Goal: Task Accomplishment & Management: Complete application form

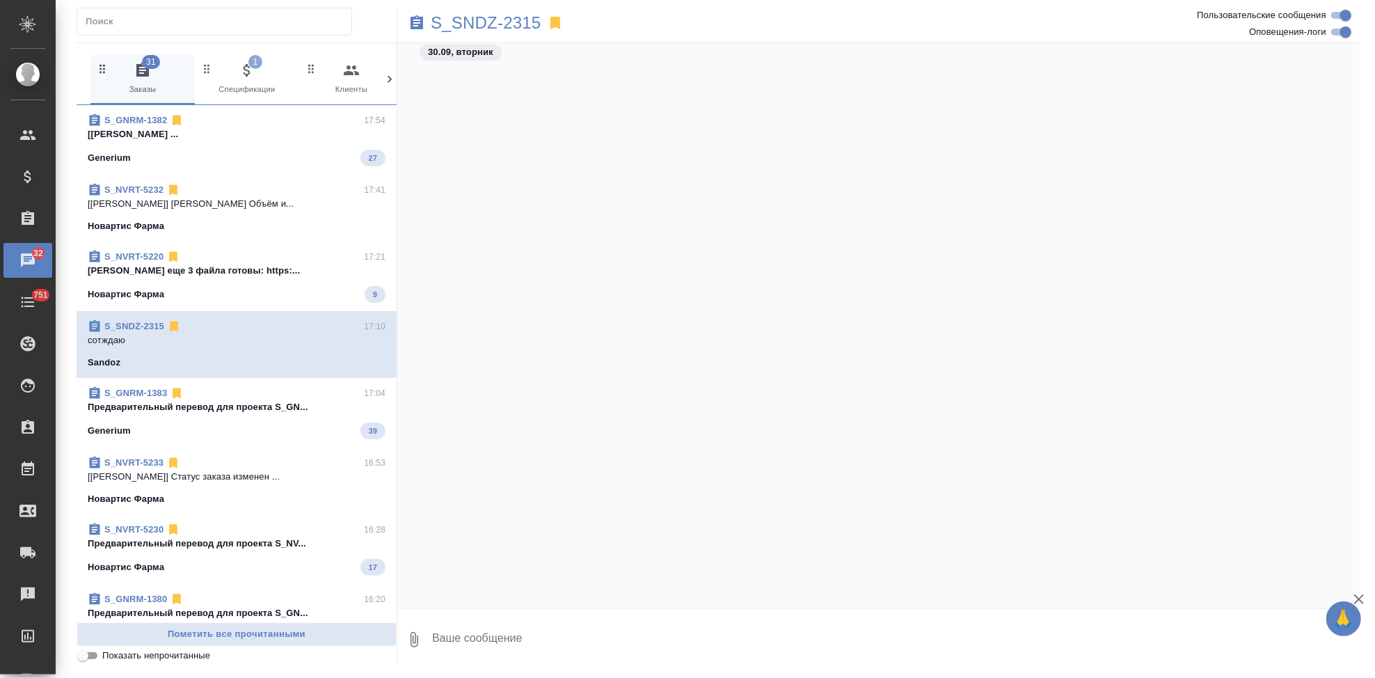
scroll to position [101787, 0]
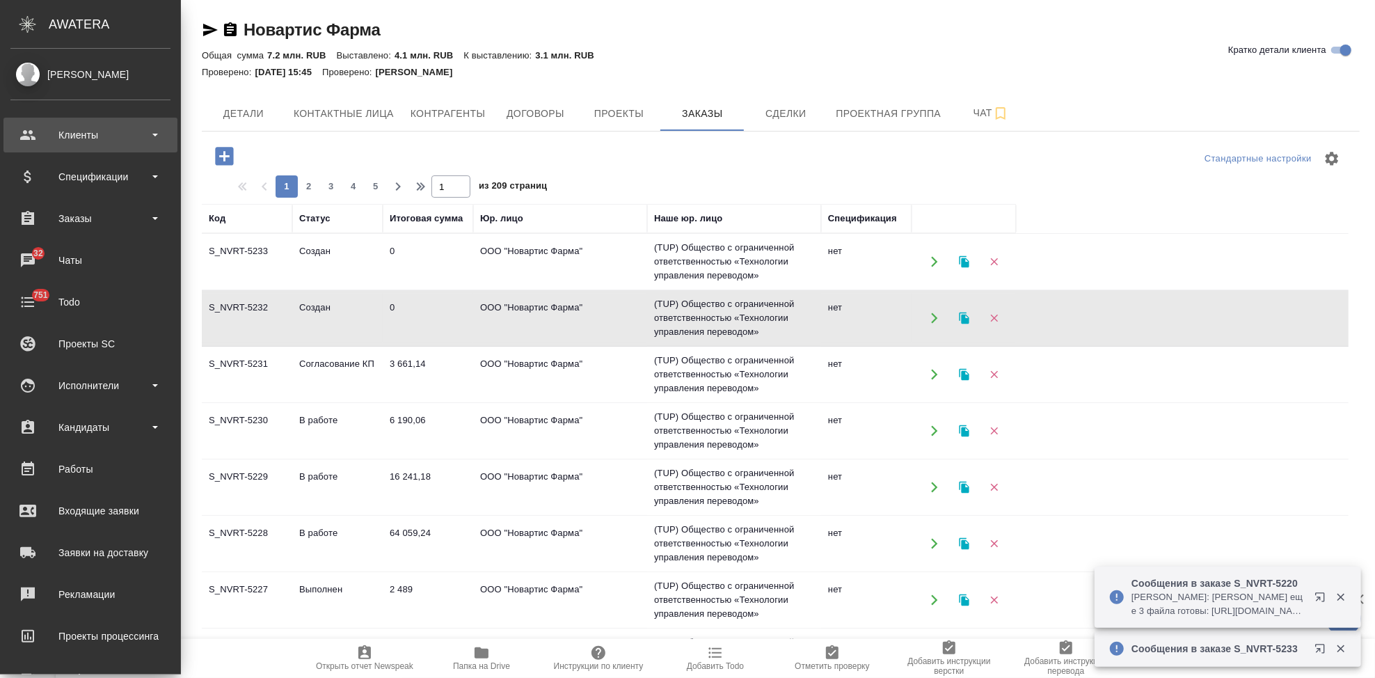
click at [43, 136] on div "Клиенты" at bounding box center [90, 135] width 160 height 21
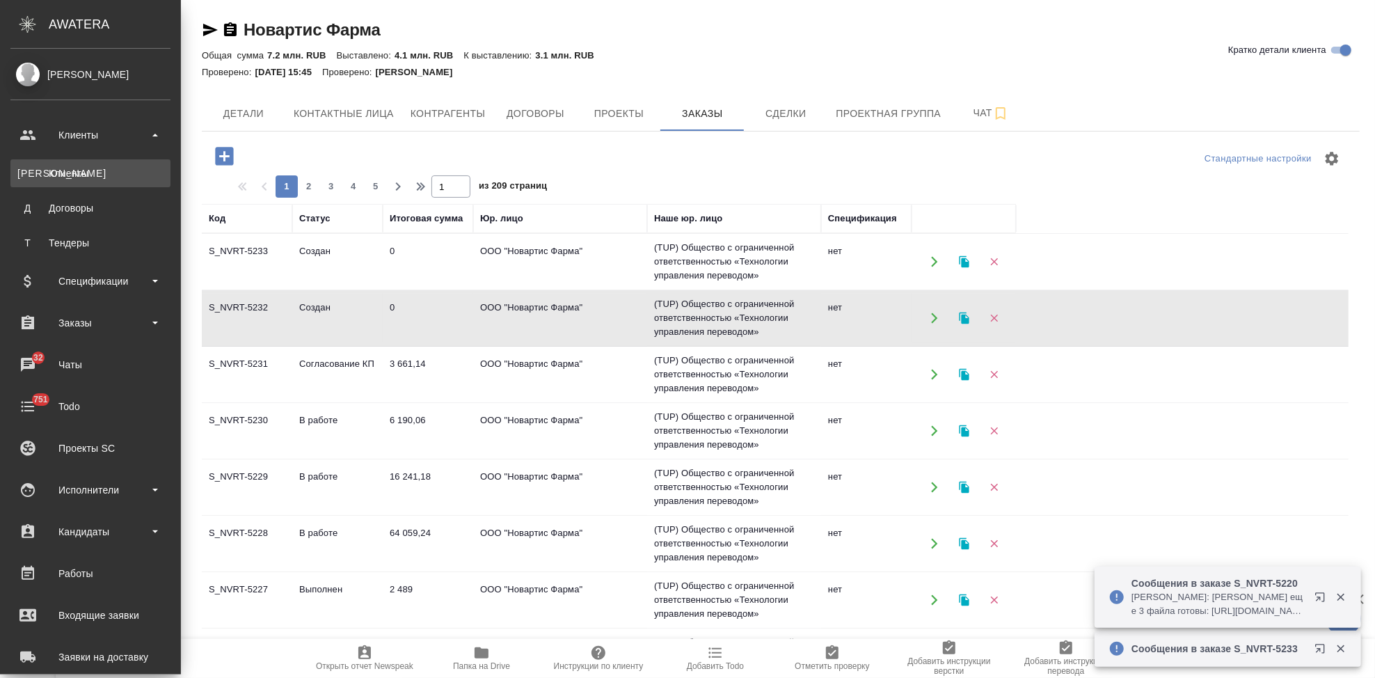
click at [56, 168] on div "Клиенты" at bounding box center [90, 173] width 146 height 14
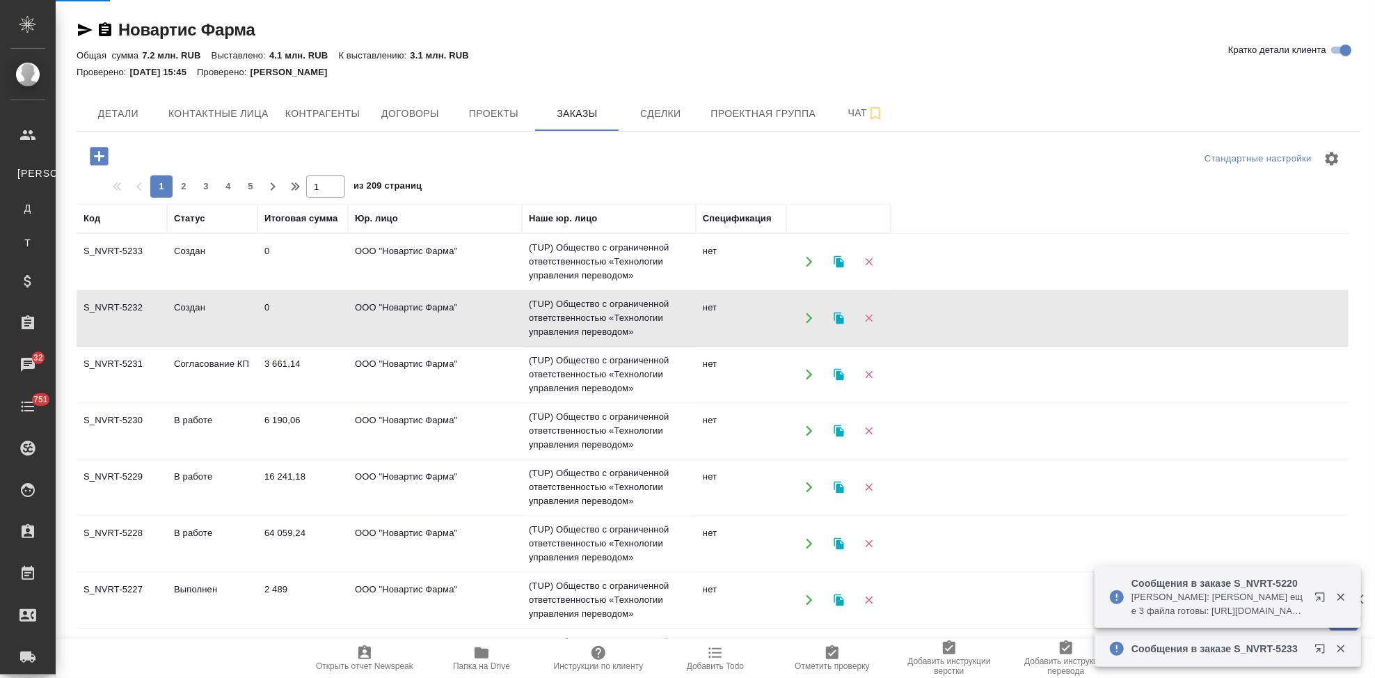
select select "RU"
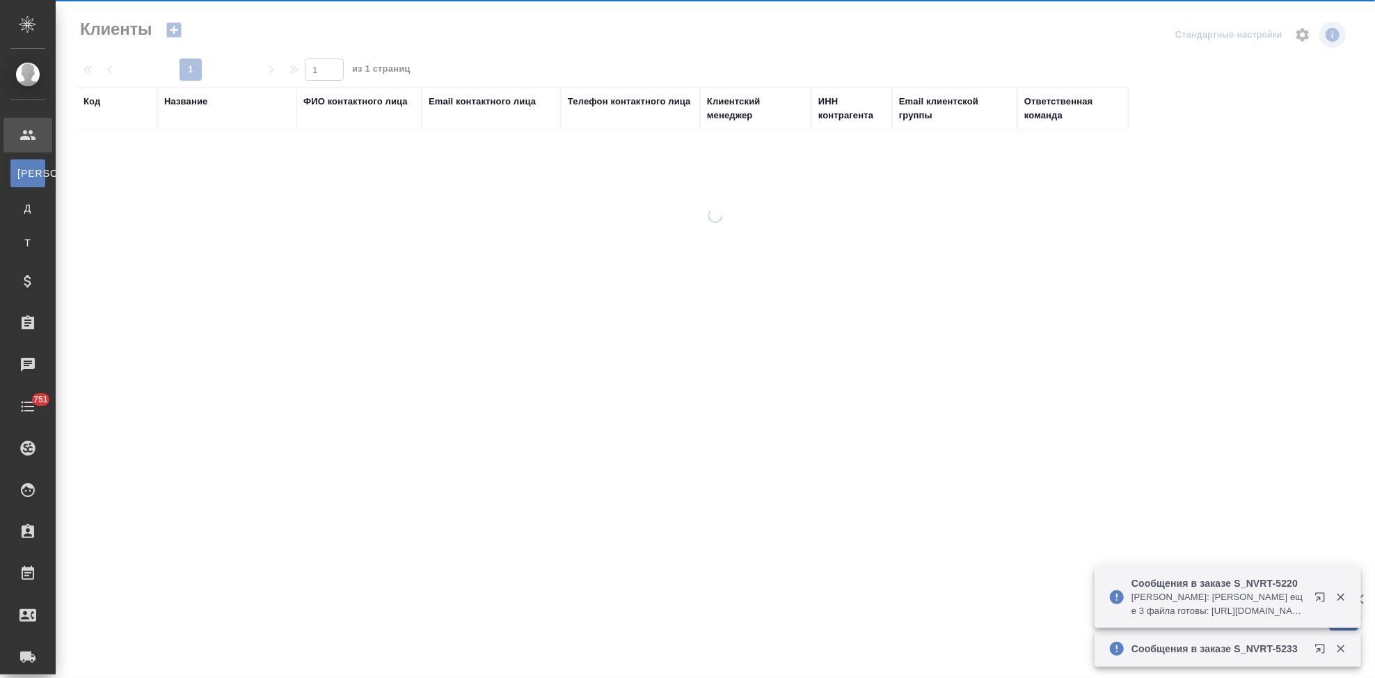
click at [87, 99] on div "Код" at bounding box center [91, 102] width 17 height 14
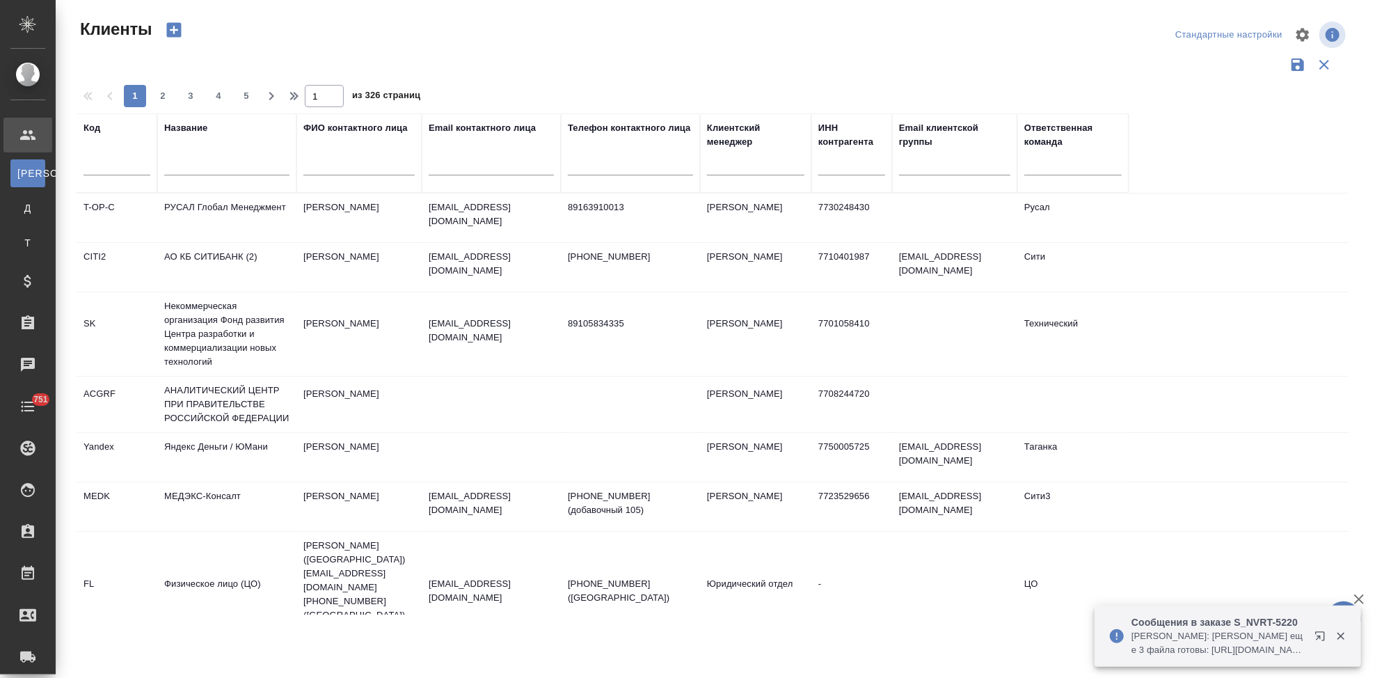
click at [101, 154] on div at bounding box center [116, 168] width 67 height 34
click at [101, 167] on input "text" at bounding box center [116, 166] width 67 height 17
type input "ы"
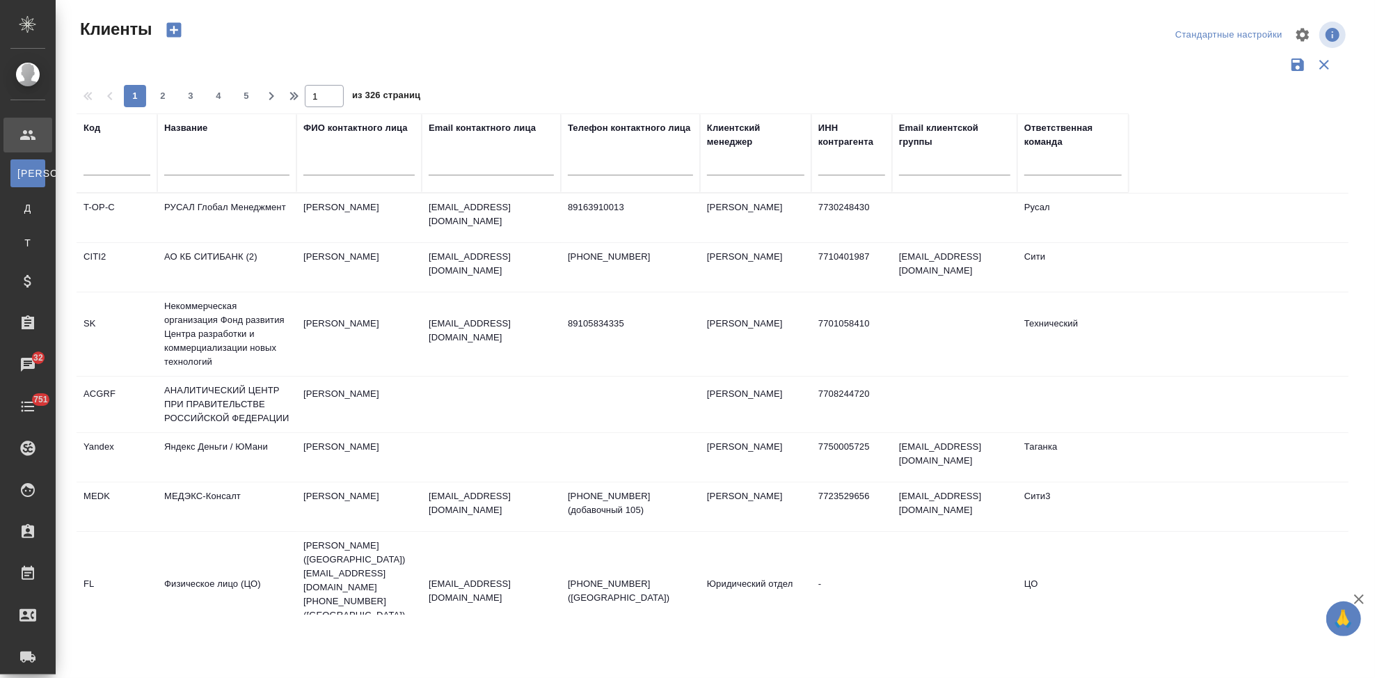
drag, startPoint x: 1314, startPoint y: 577, endPoint x: 68, endPoint y: 298, distance: 1276.3
drag, startPoint x: 68, startPoint y: 298, endPoint x: 104, endPoint y: 163, distance: 140.4
click at [104, 163] on input "text" at bounding box center [116, 166] width 67 height 17
type input "ы"
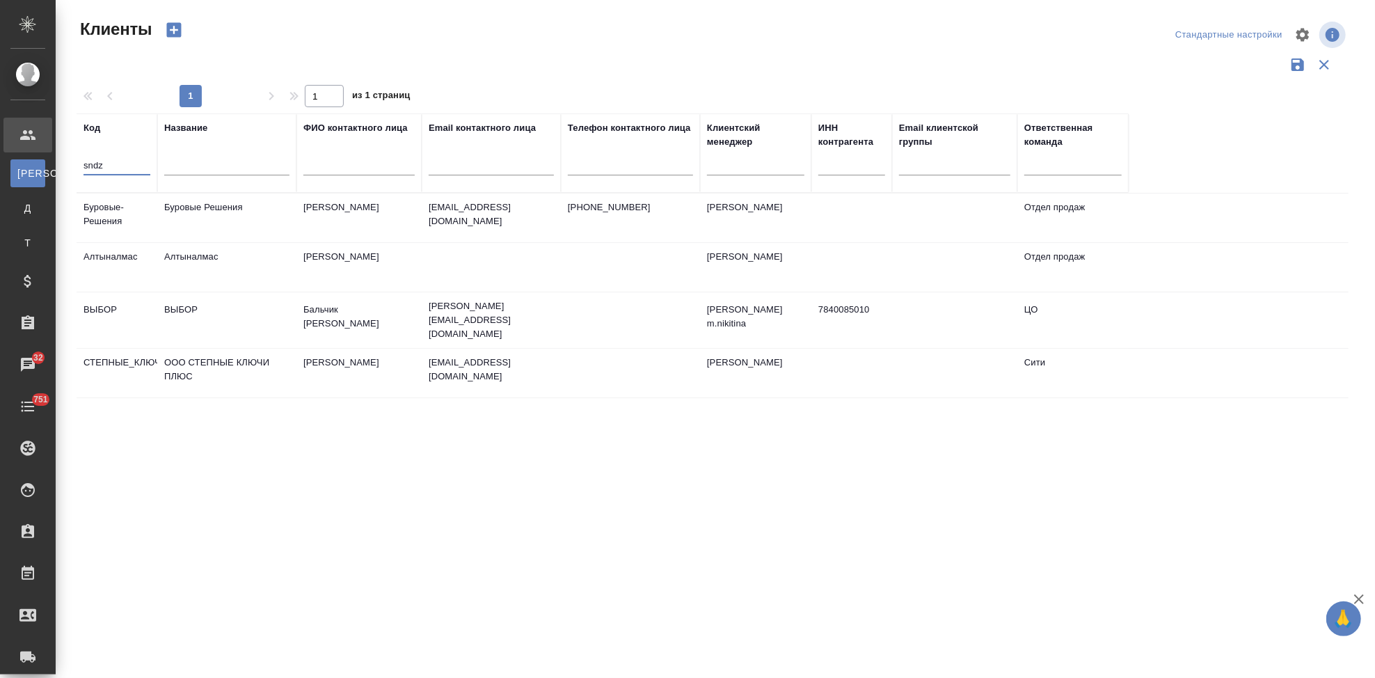
type input "sndz"
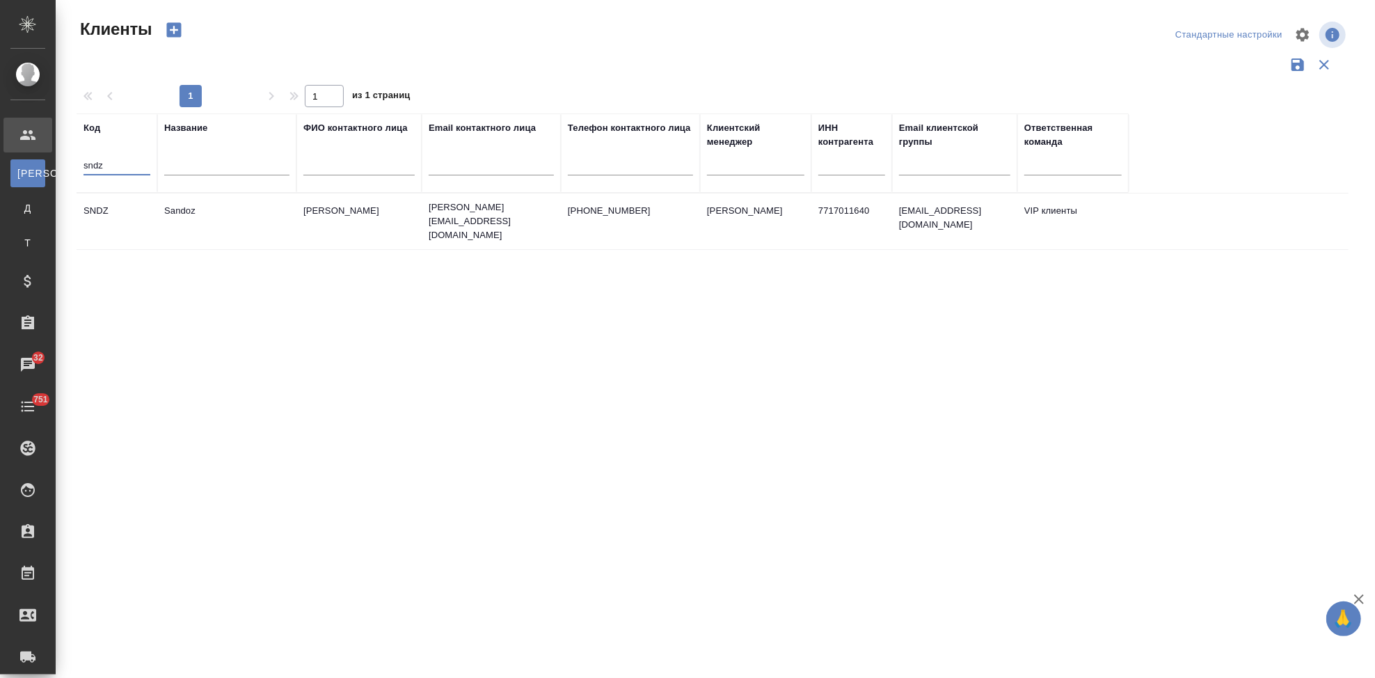
click at [394, 210] on td "Ковалец Ирина" at bounding box center [358, 221] width 125 height 49
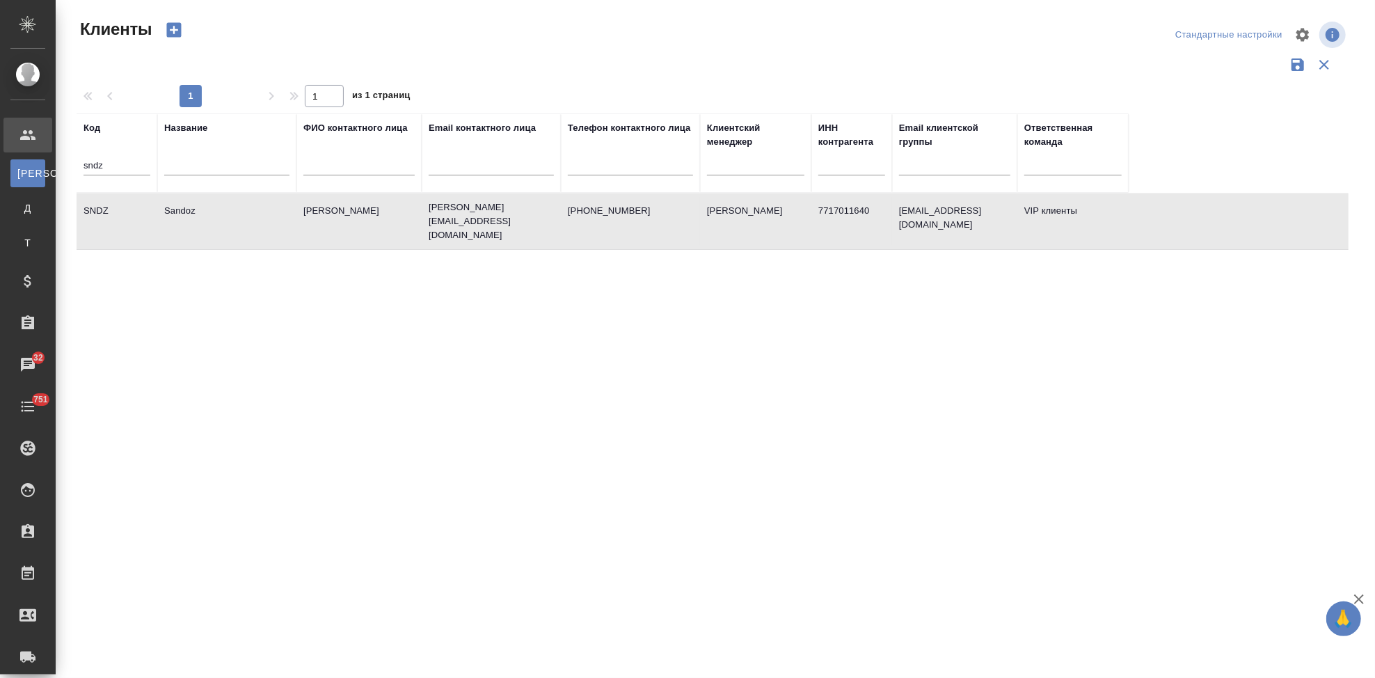
click at [394, 210] on td "Ковалец Ирина" at bounding box center [358, 221] width 125 height 49
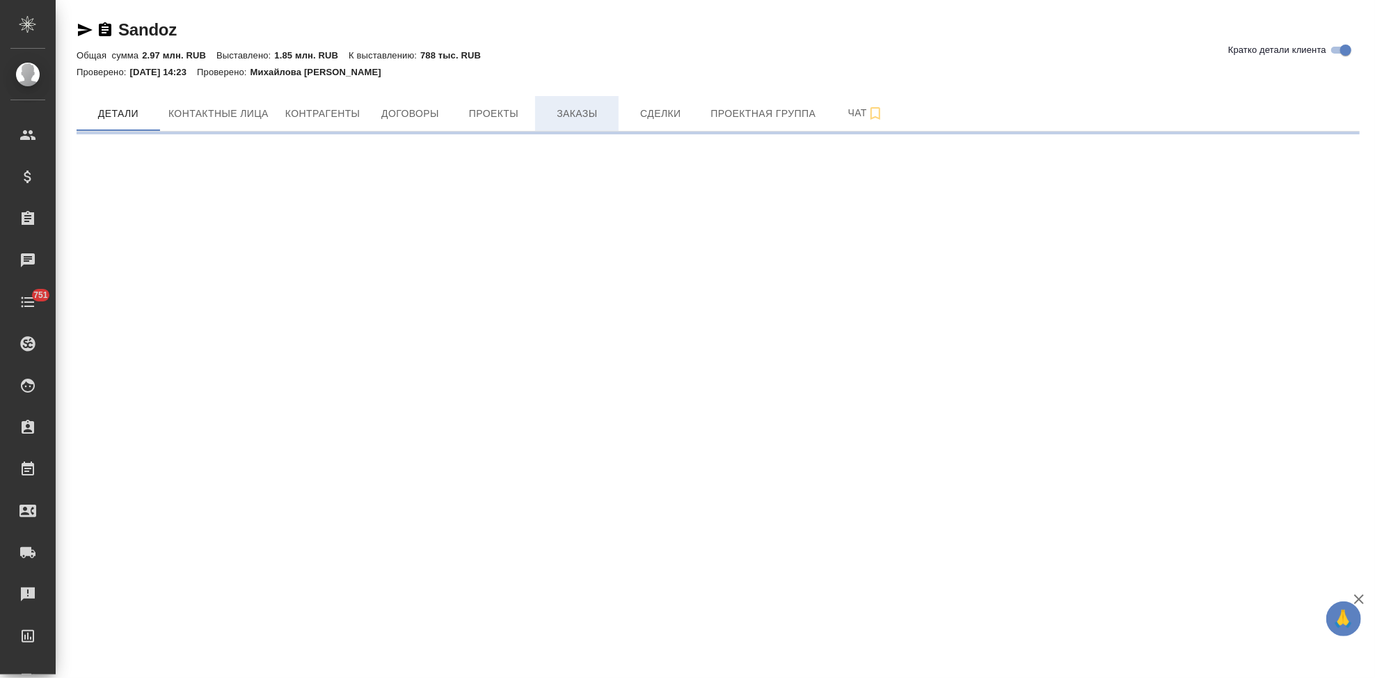
click at [564, 121] on span "Заказы" at bounding box center [576, 113] width 67 height 17
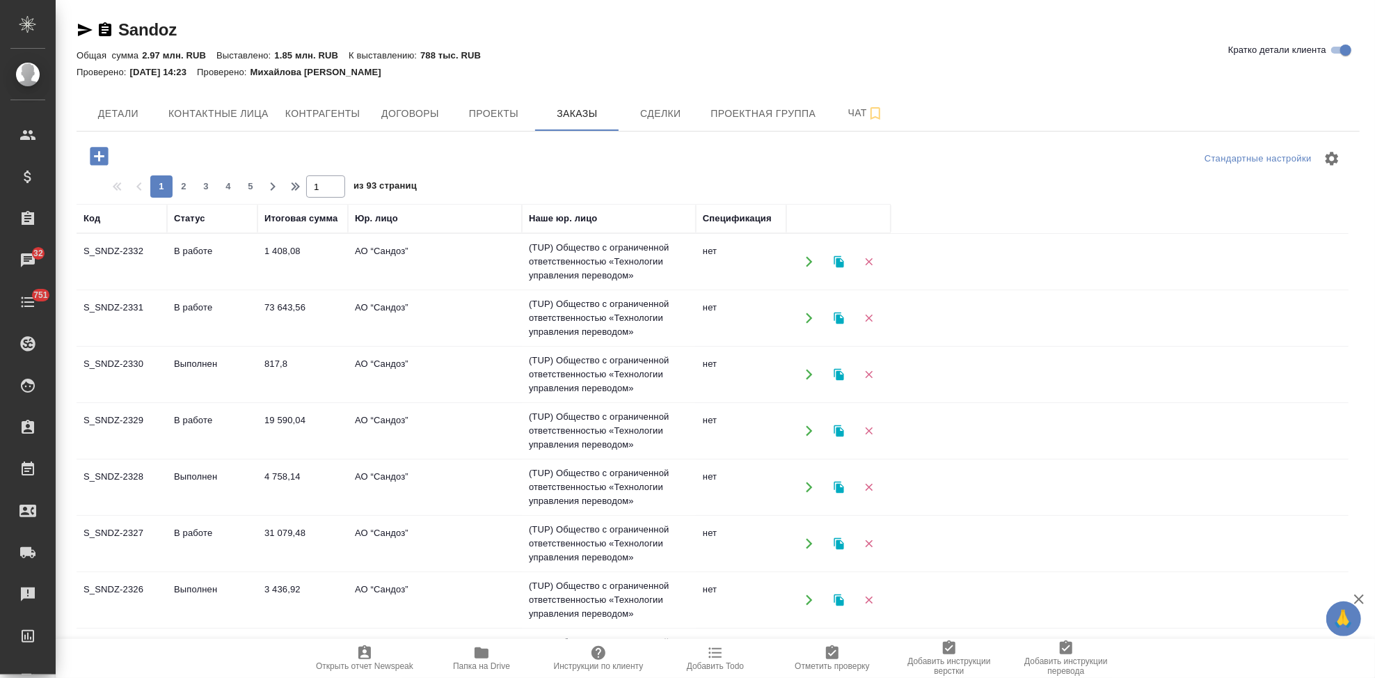
click at [102, 163] on icon "button" at bounding box center [99, 156] width 18 height 18
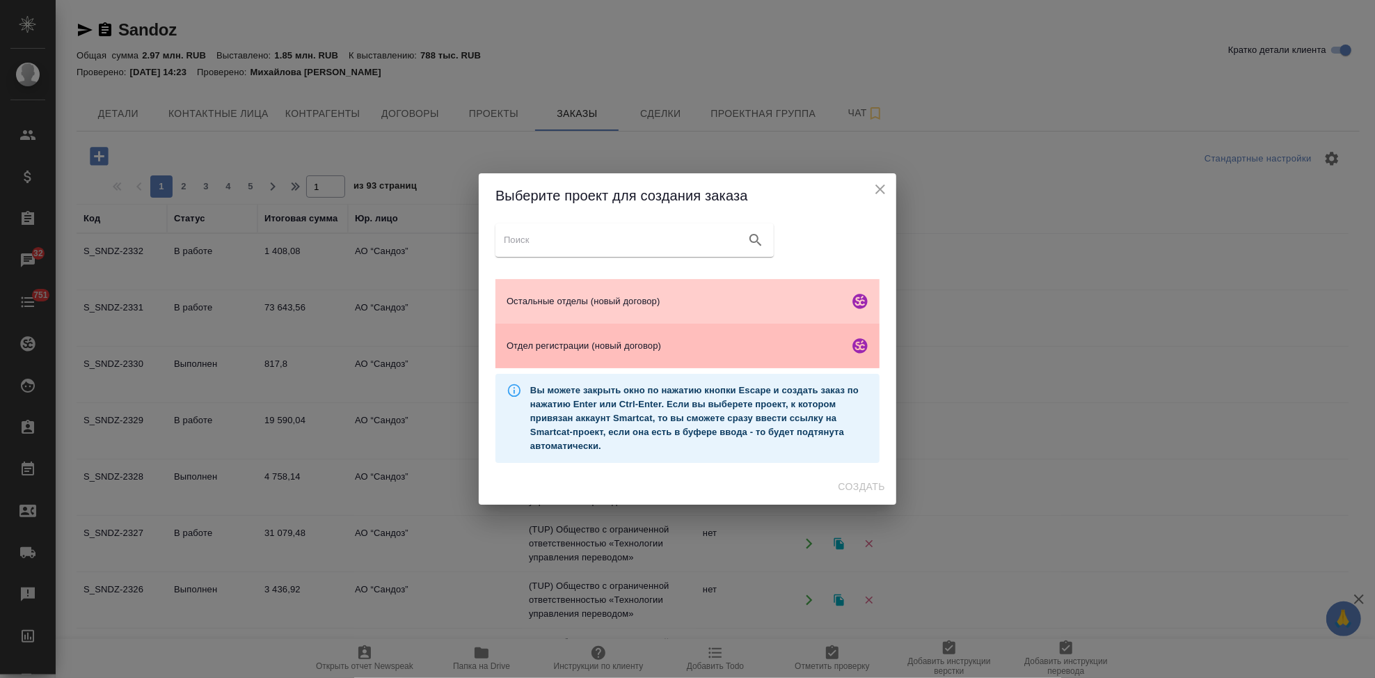
click at [556, 336] on div "Отдел регистрации (новый договор)" at bounding box center [687, 346] width 384 height 45
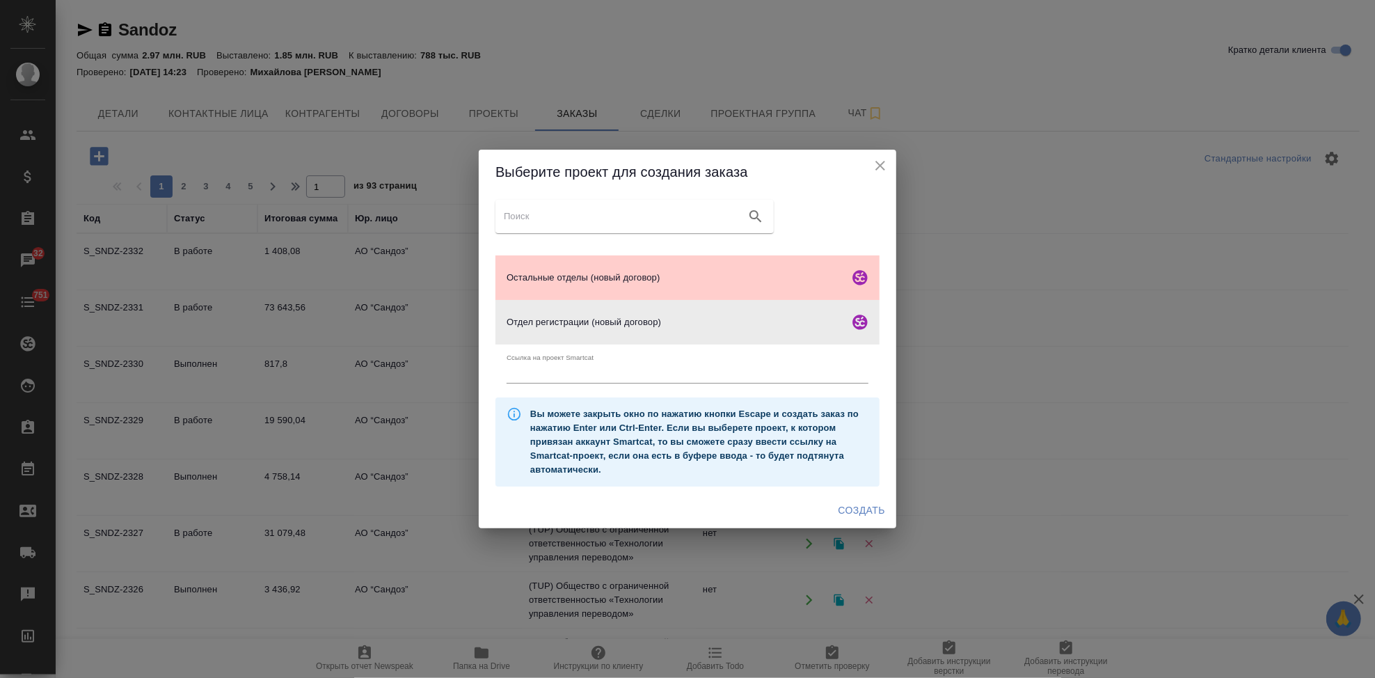
click at [857, 507] on span "Создать" at bounding box center [861, 510] width 47 height 17
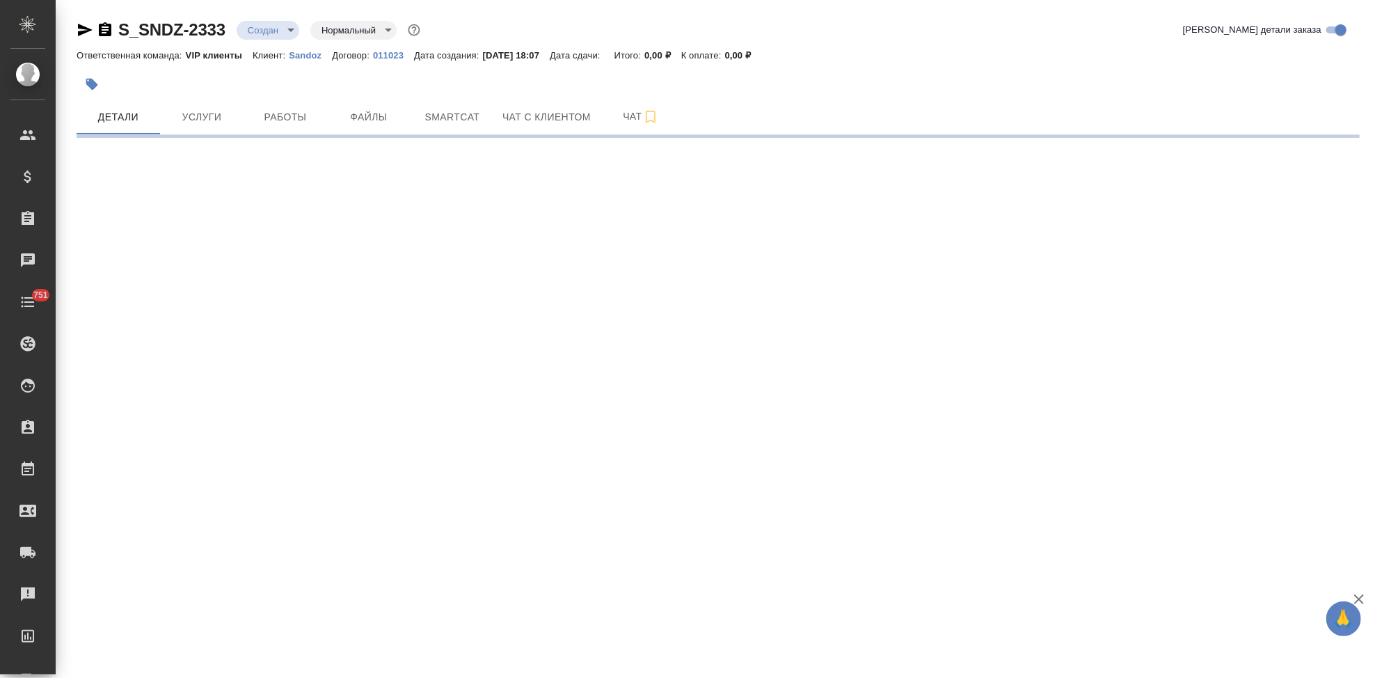
select select "RU"
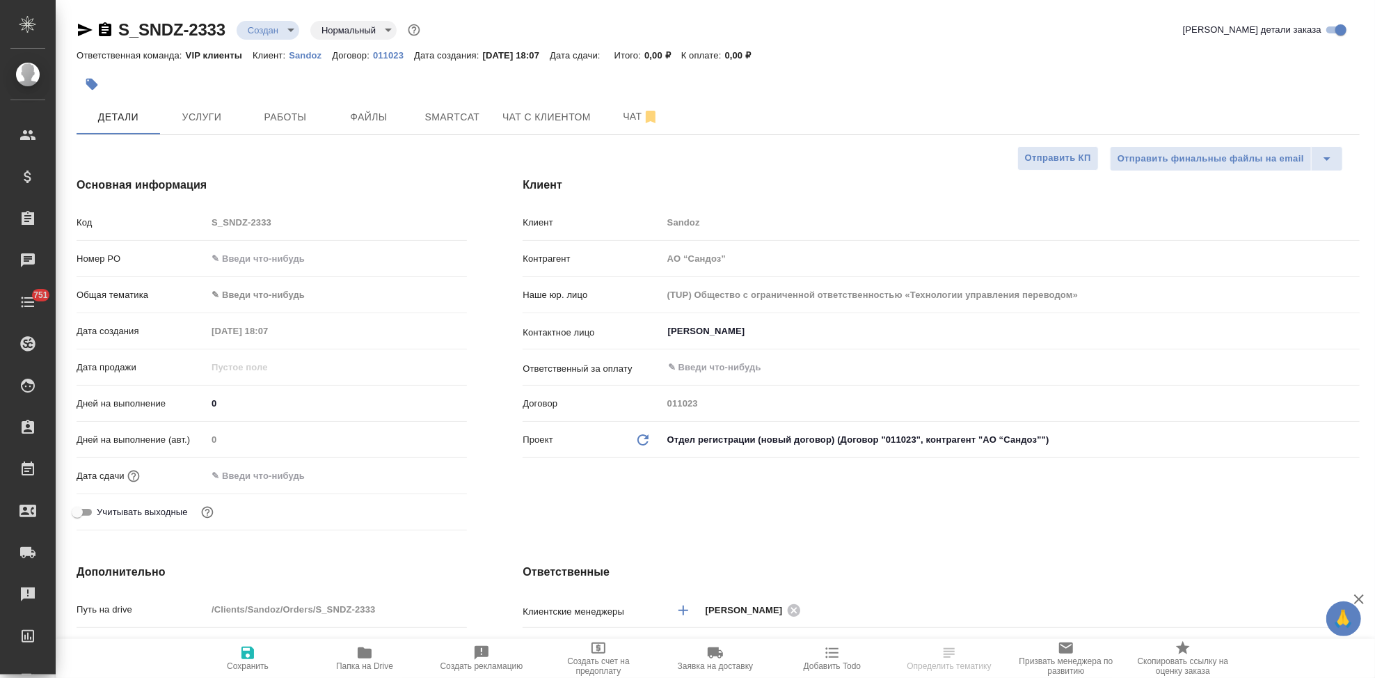
type textarea "x"
click at [194, 221] on div "Код S_SNDZ-2333" at bounding box center [272, 222] width 390 height 24
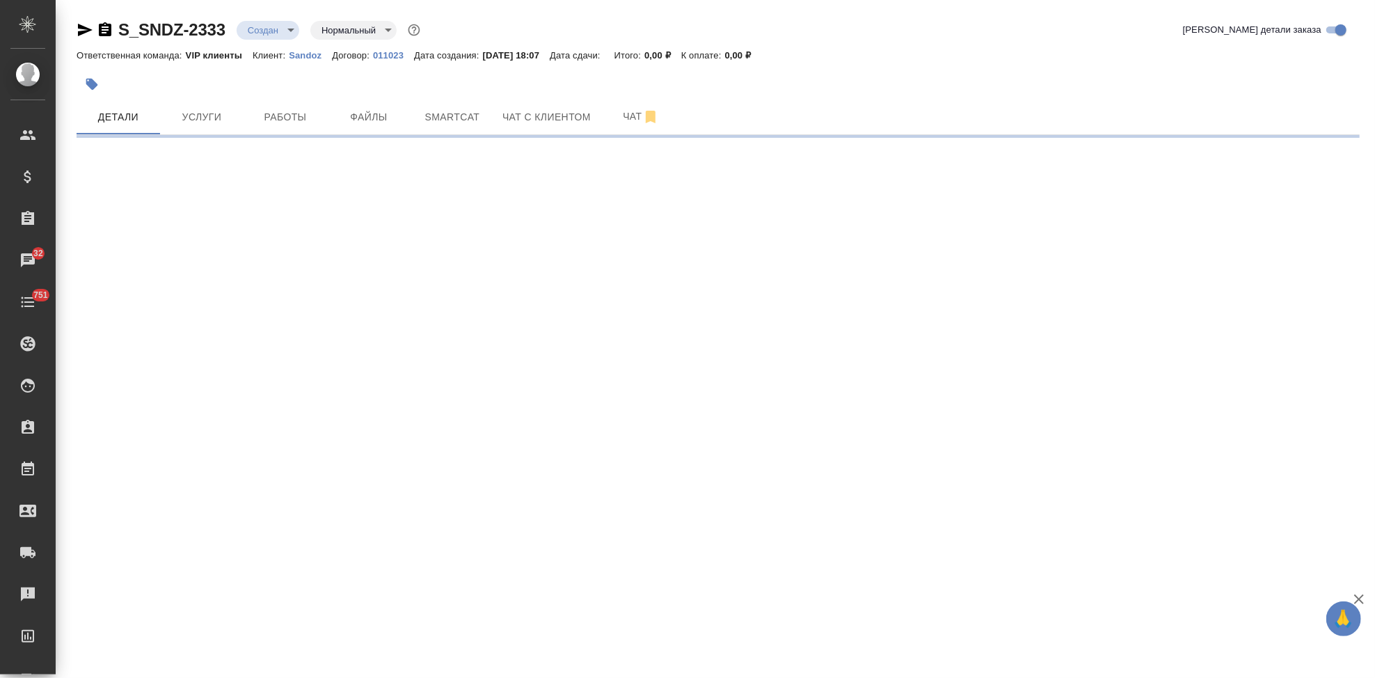
select select "RU"
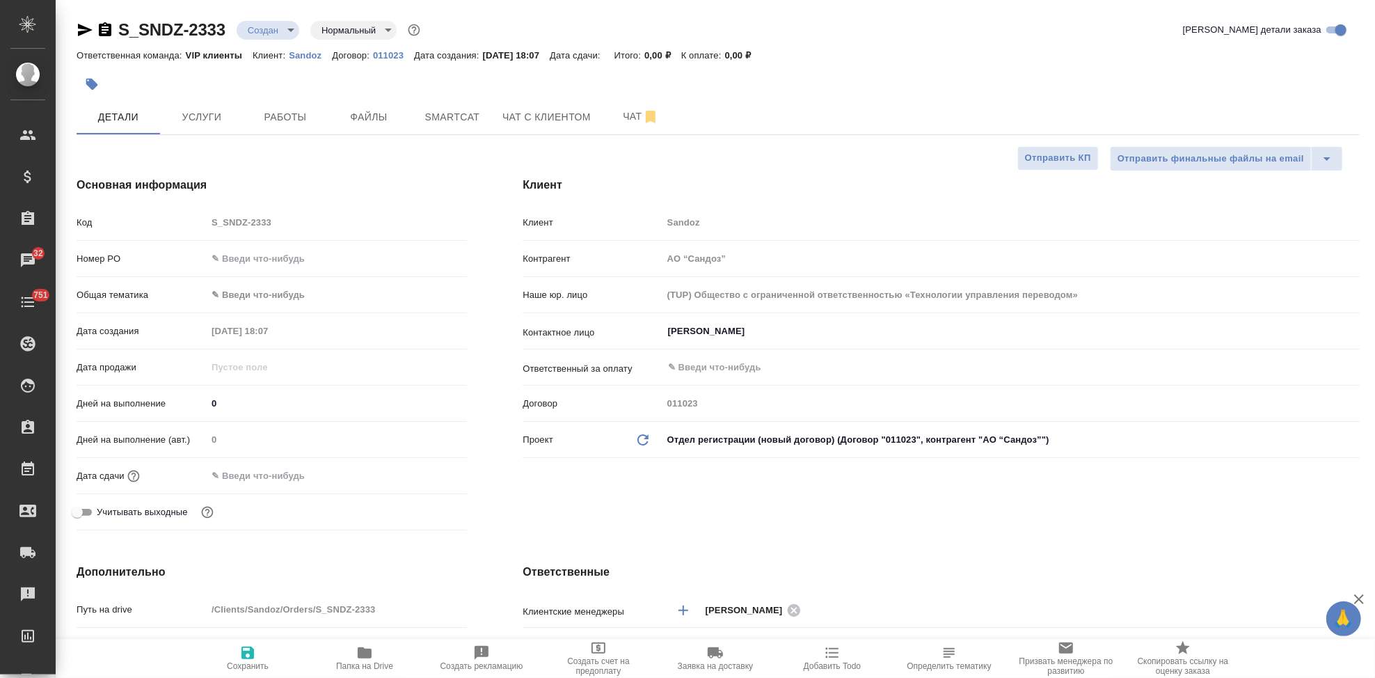
type textarea "x"
click at [776, 325] on input "Иванова Дарина" at bounding box center [988, 331] width 642 height 17
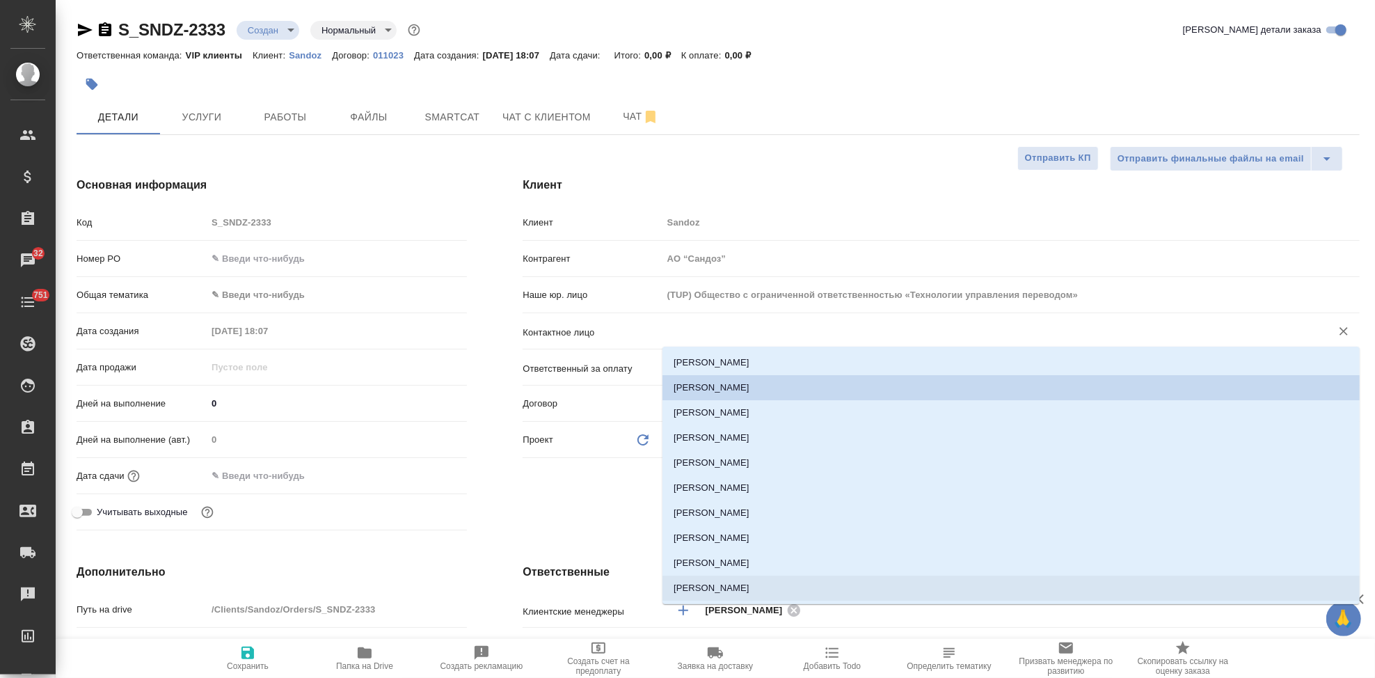
type textarea "x"
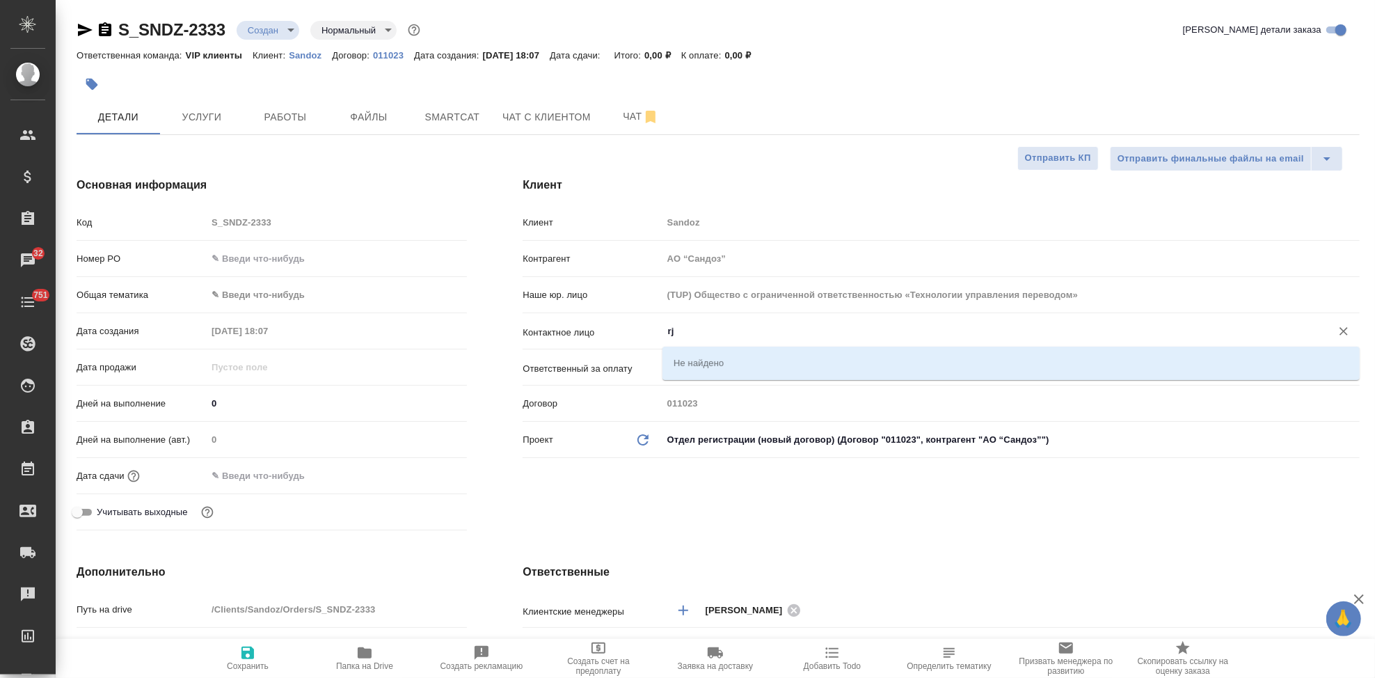
type input "r"
type textarea "x"
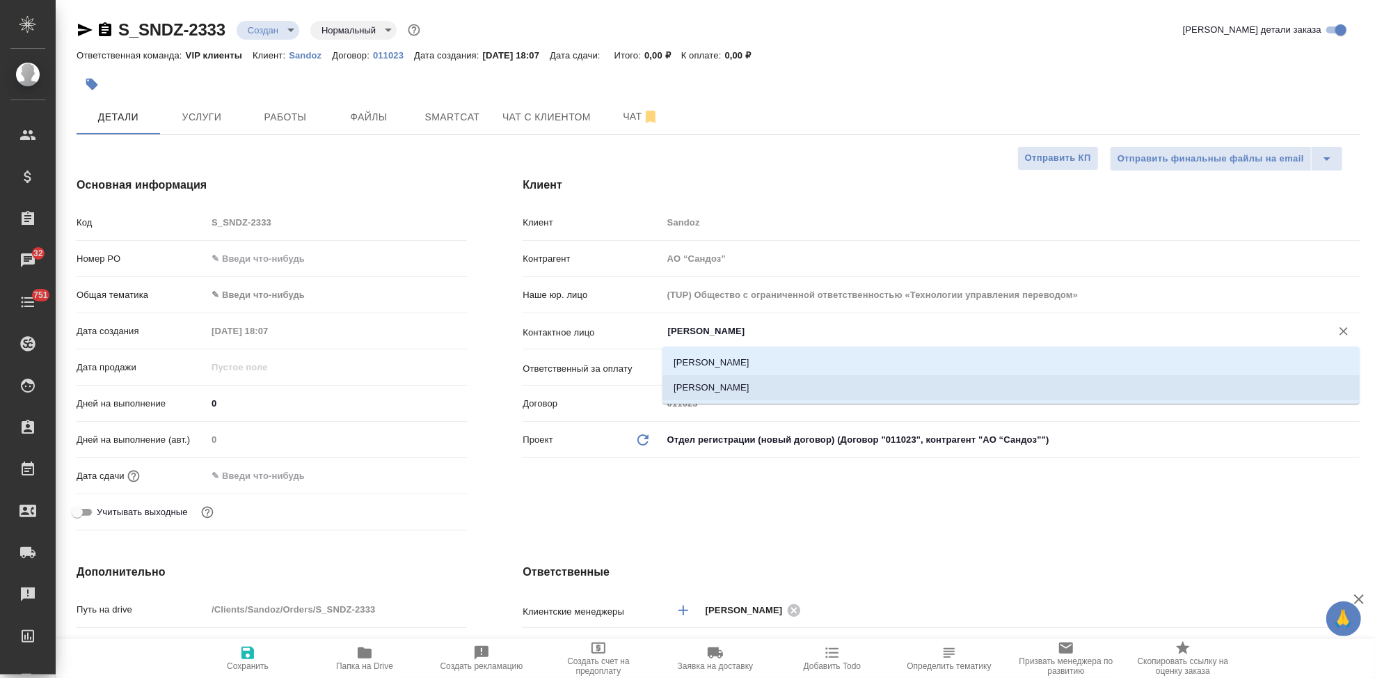
click at [696, 392] on li "Козлова Юлия" at bounding box center [1010, 387] width 697 height 25
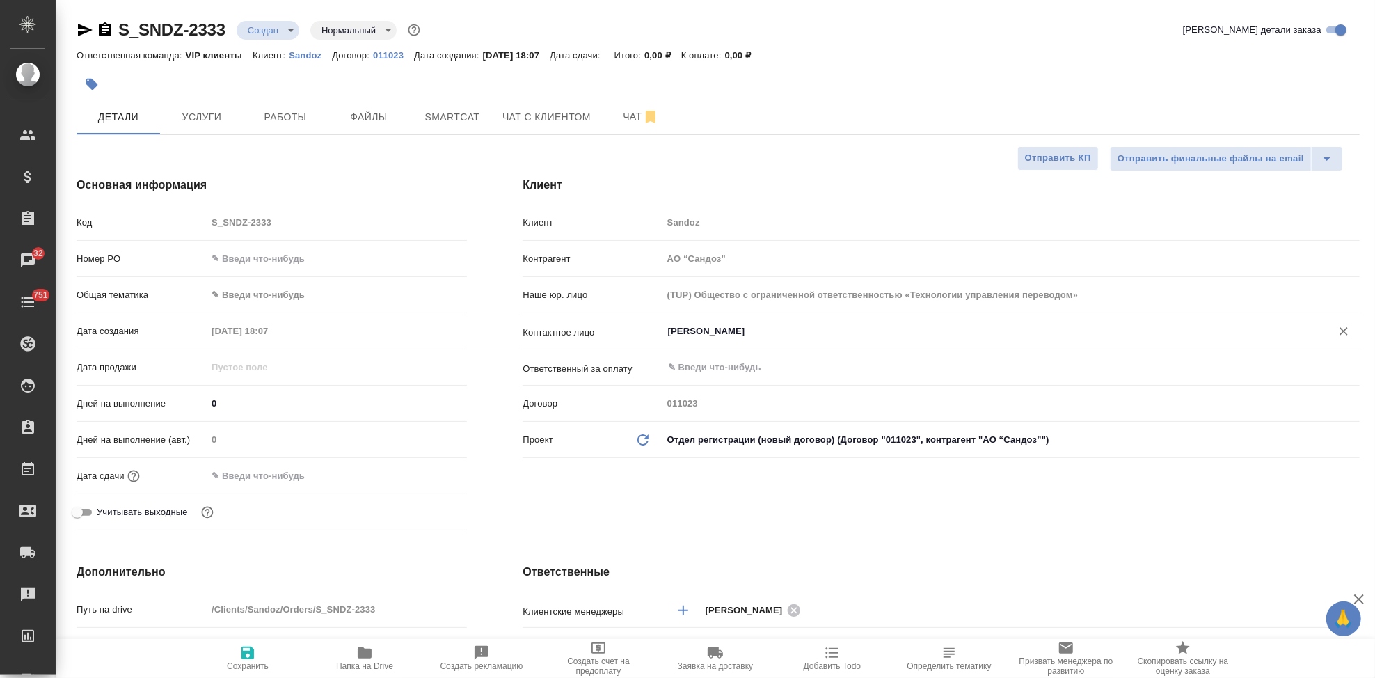
type input "Козлова Юлия"
type textarea "x"
type input "Козлова Юлия"
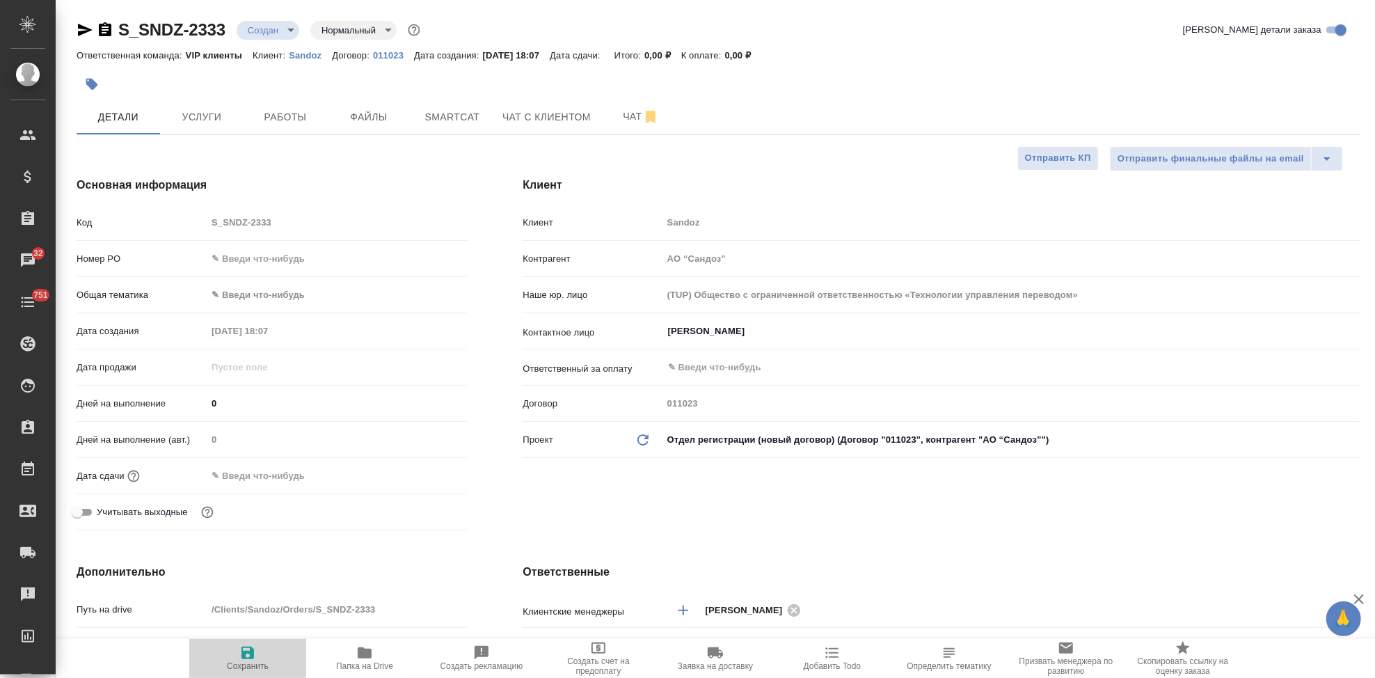
click at [247, 651] on icon "button" at bounding box center [247, 652] width 17 height 17
type textarea "x"
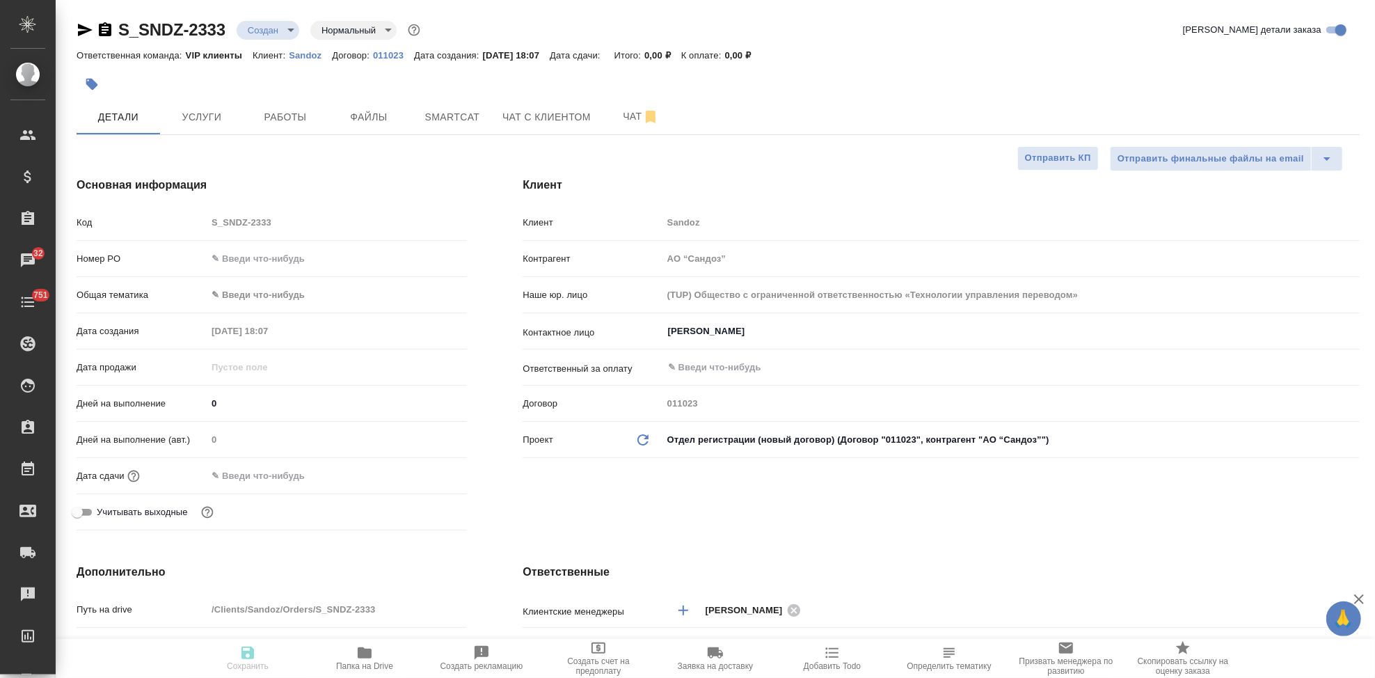
type textarea "x"
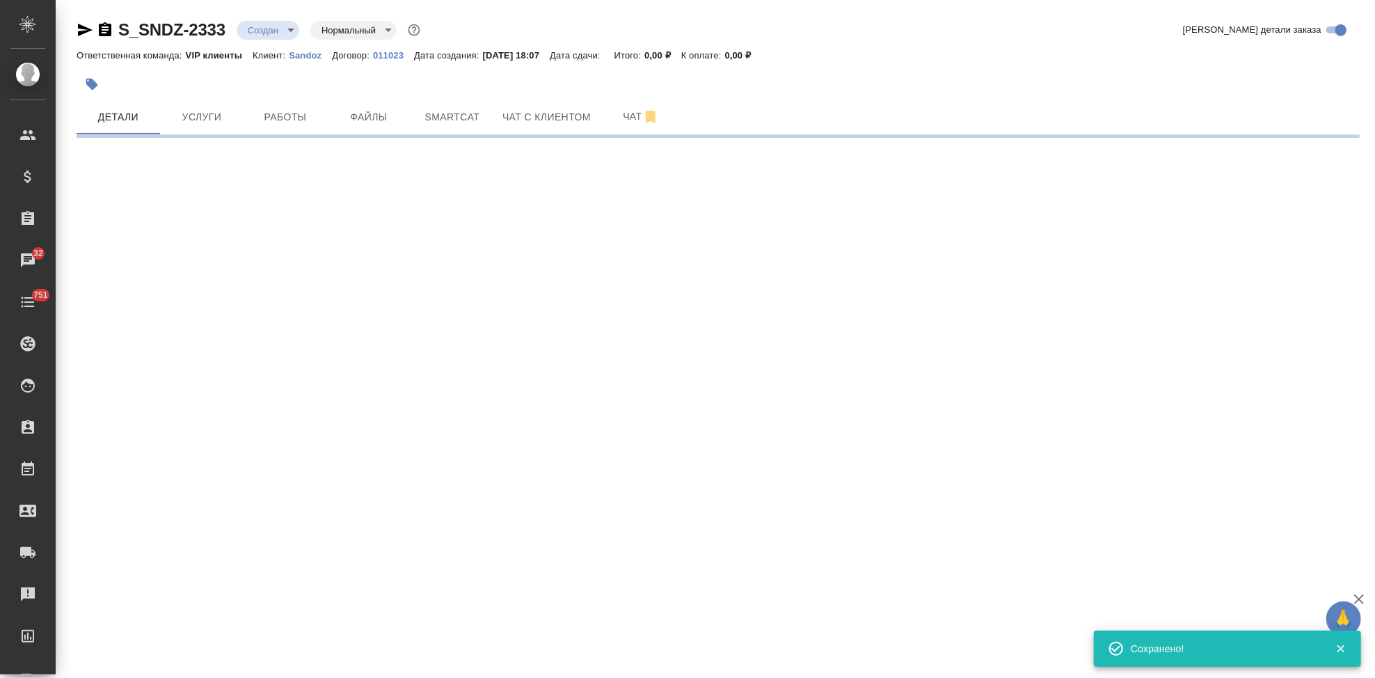
select select "RU"
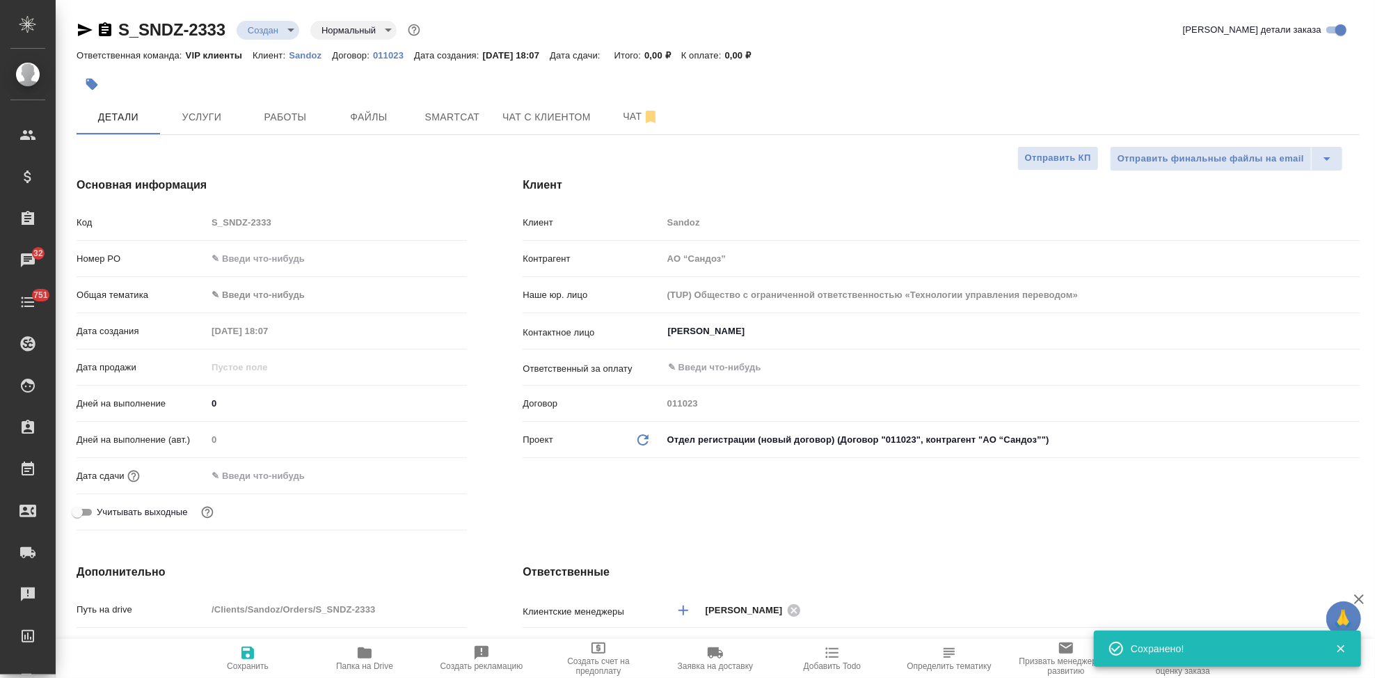
type textarea "x"
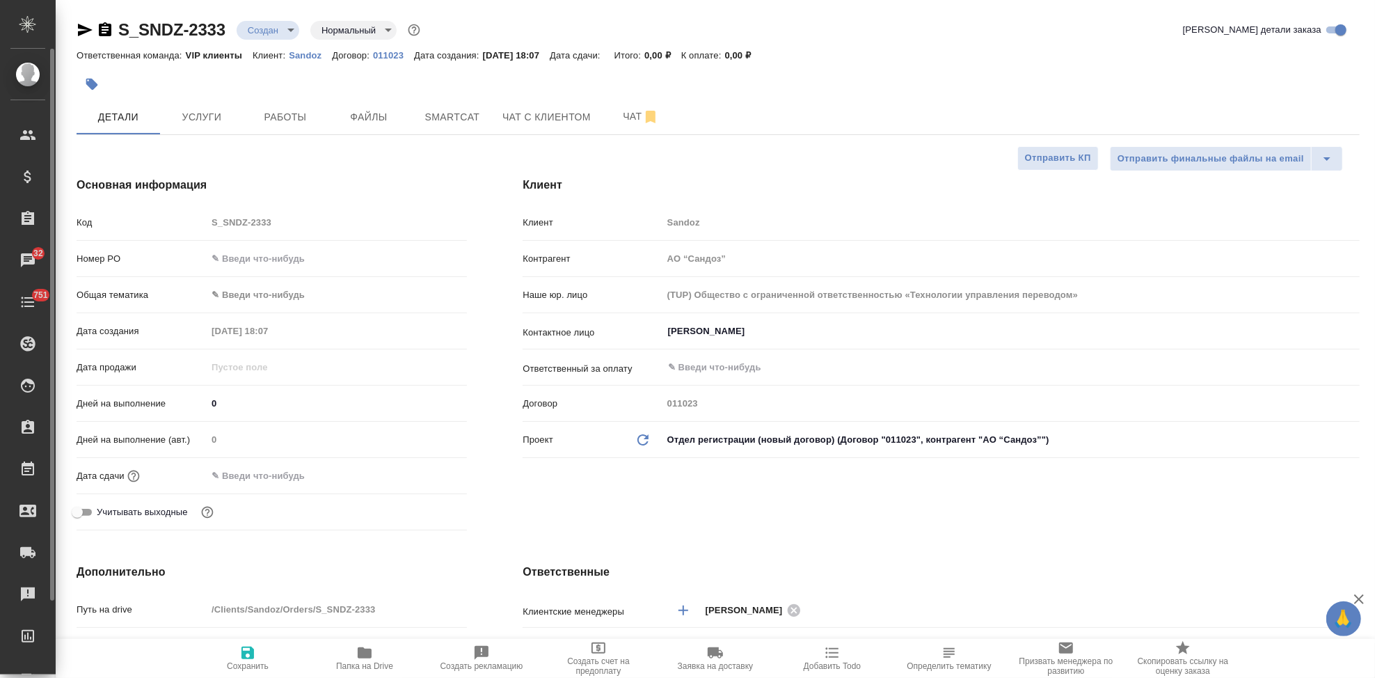
type textarea "x"
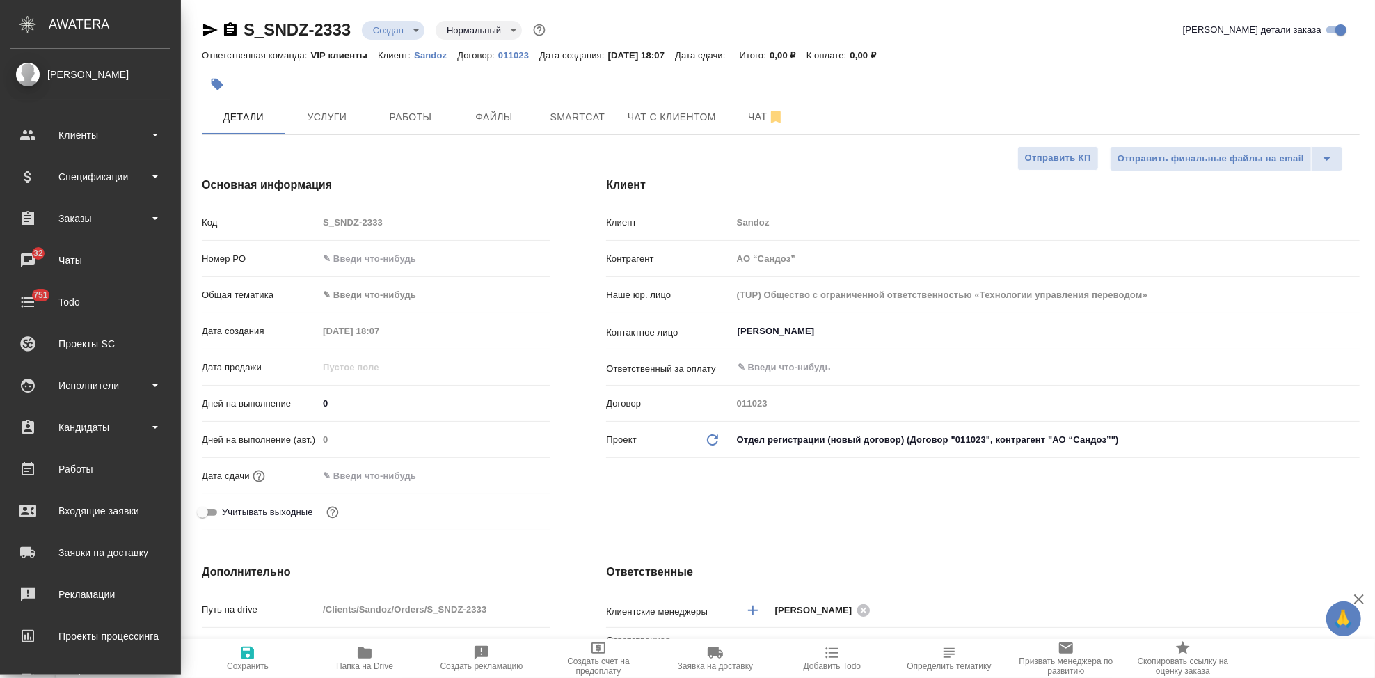
type textarea "x"
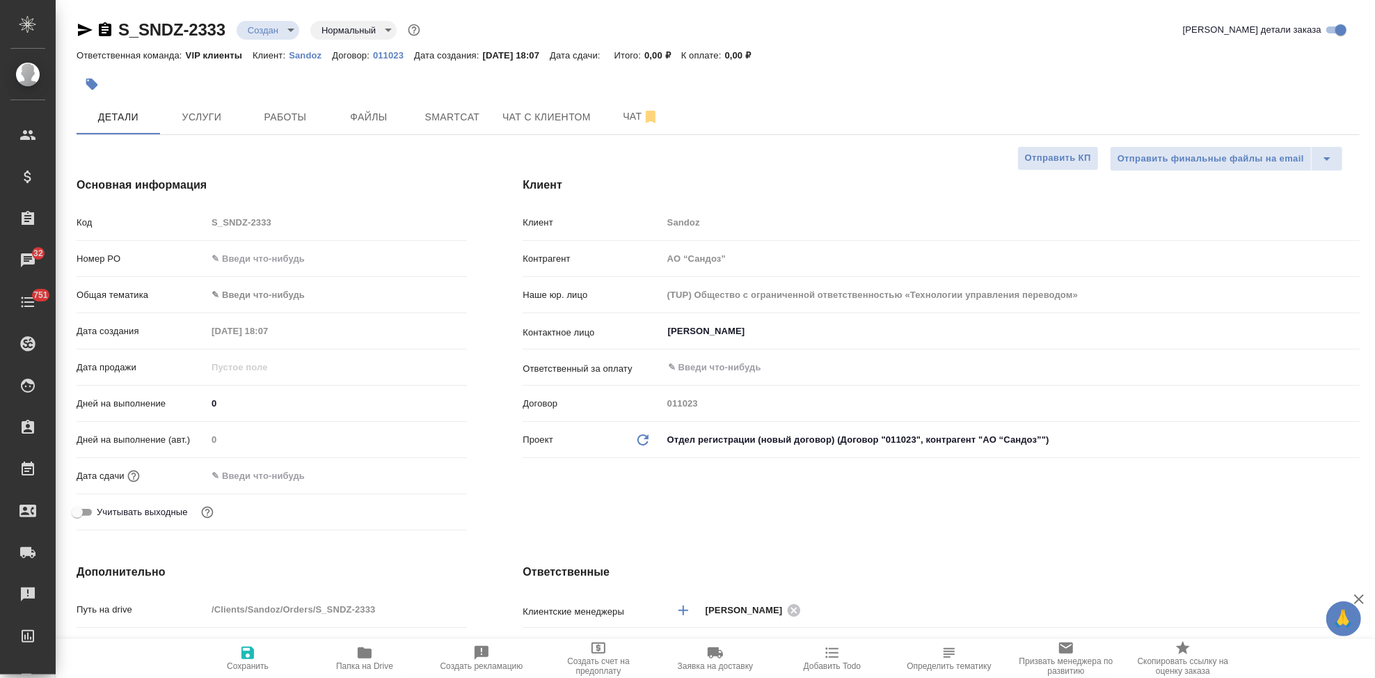
type textarea "x"
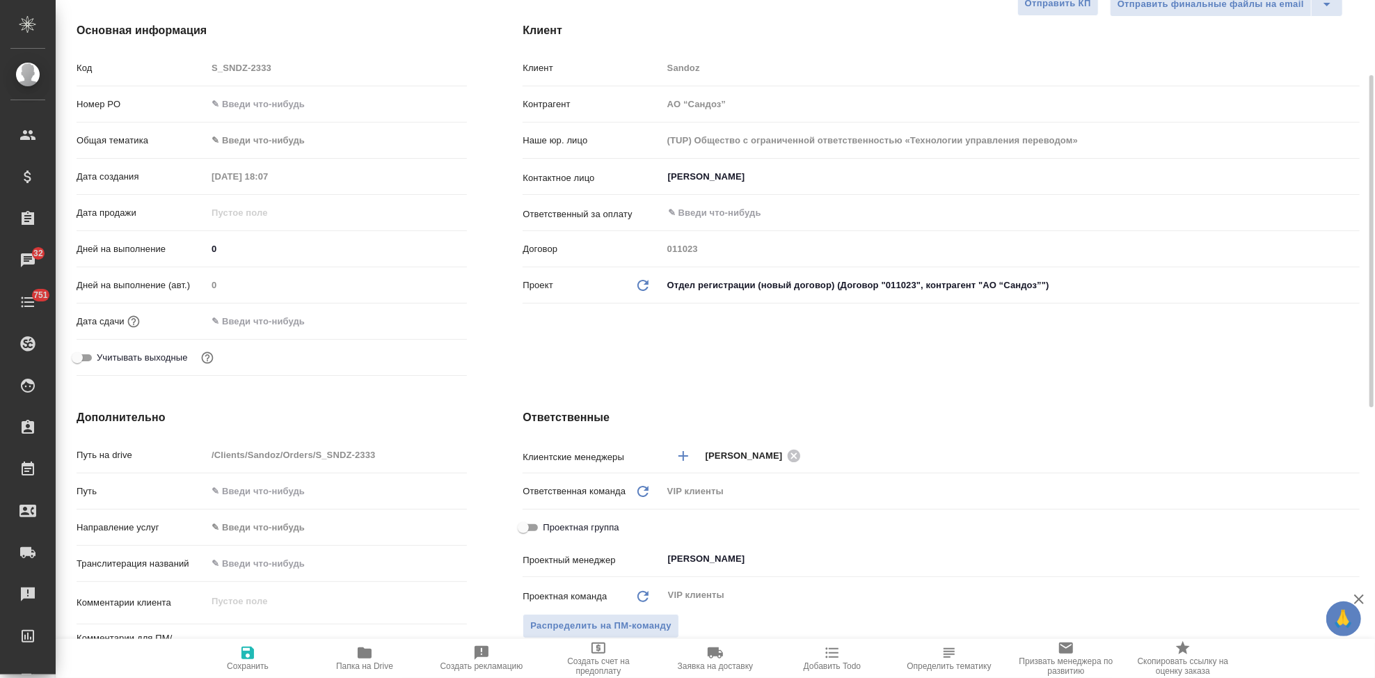
scroll to position [309, 0]
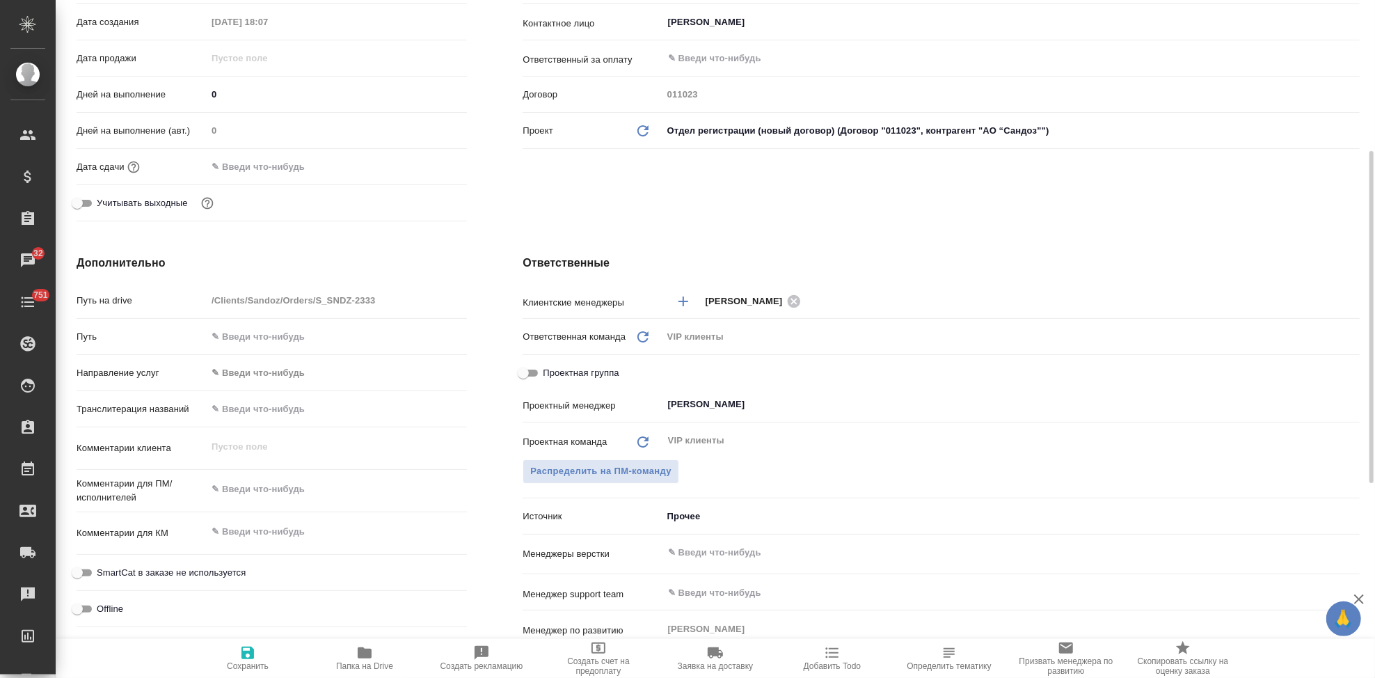
type textarea "x"
click at [278, 525] on textarea at bounding box center [337, 532] width 260 height 24
paste textarea "АО Сандоз - заказ перевода документов досье (Нифекард PRT 30 мг)"
type textarea "x"
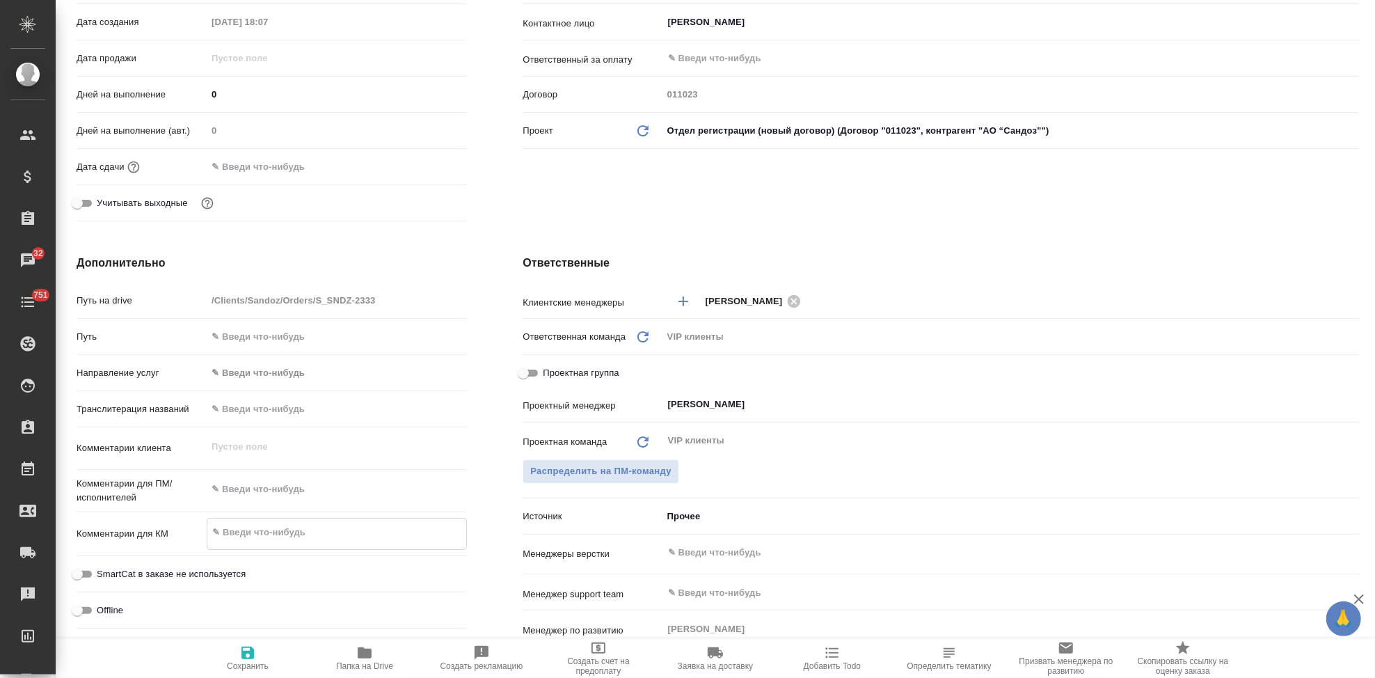
type textarea "АО Сандоз - заказ перевода документов досье (Нифекард PRT 30 мг)"
type textarea "x"
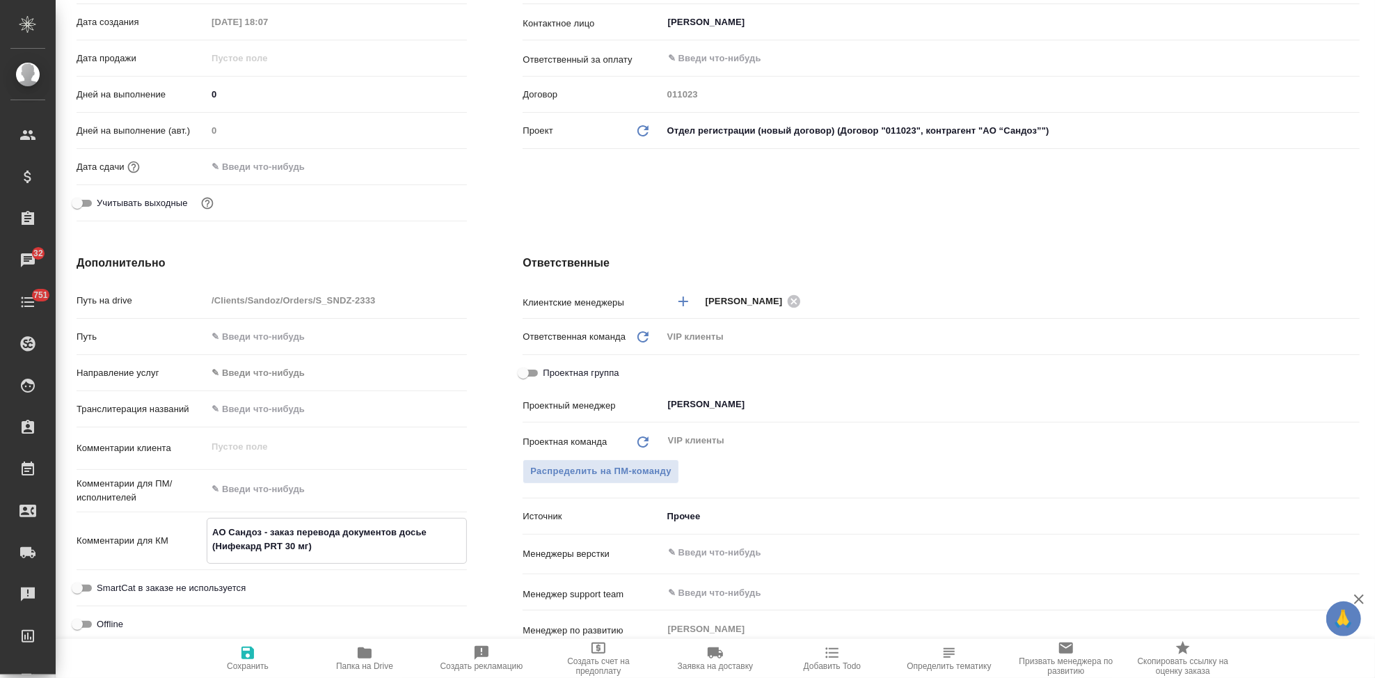
type textarea "АО Сандоз - заказ перевода документов досье (Нифекард PRT 30 мг)"
type textarea "x"
click at [257, 653] on span "Сохранить" at bounding box center [248, 657] width 100 height 26
type textarea "x"
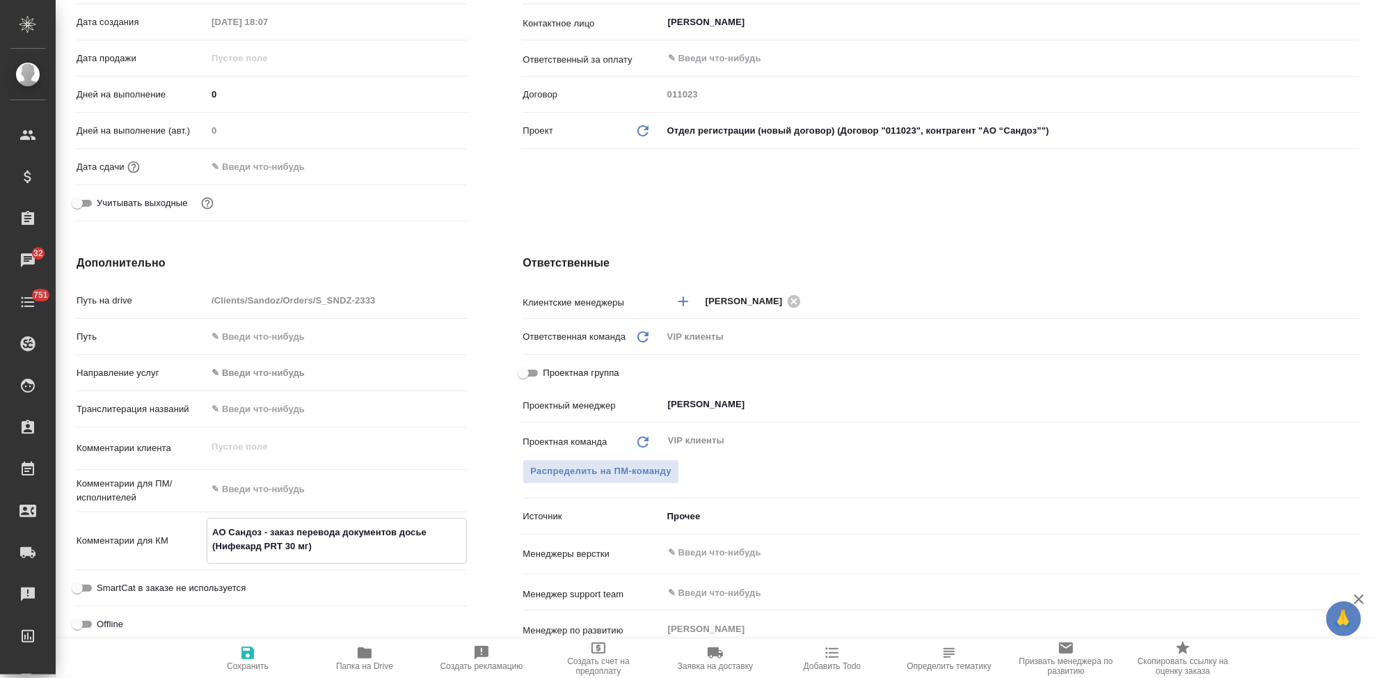
type textarea "x"
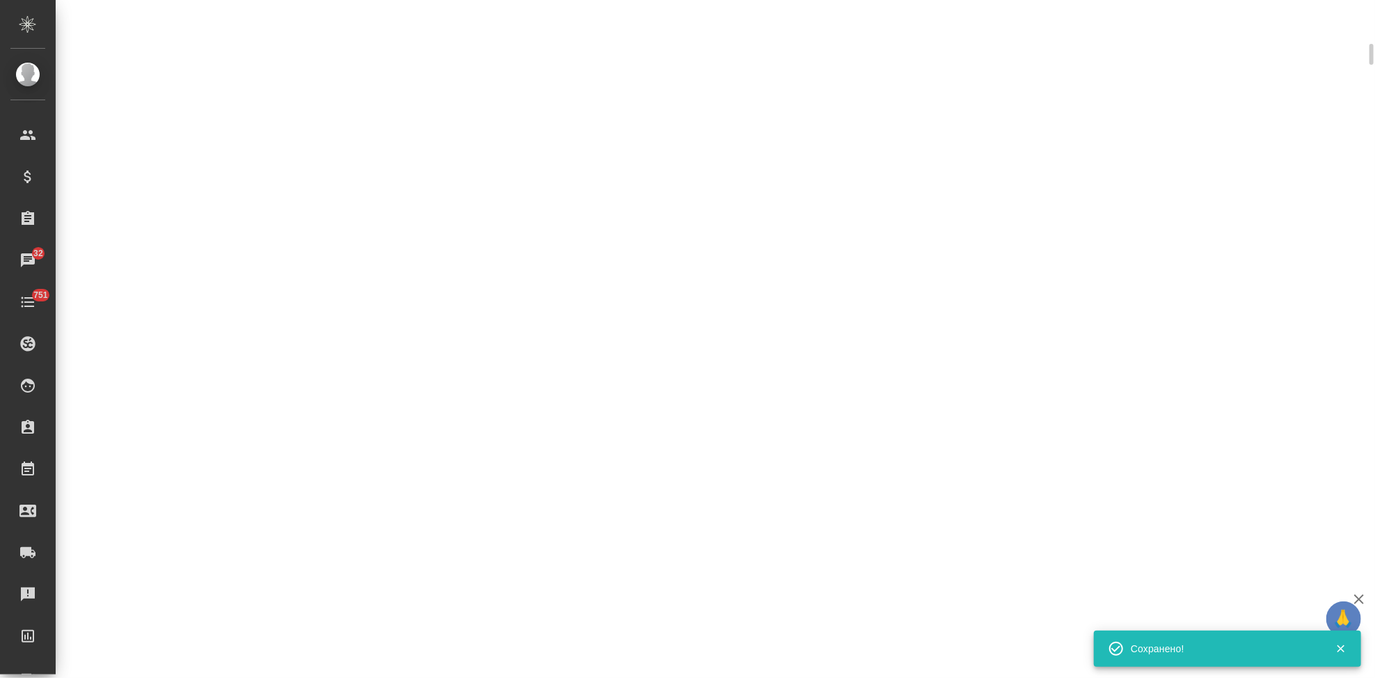
select select "RU"
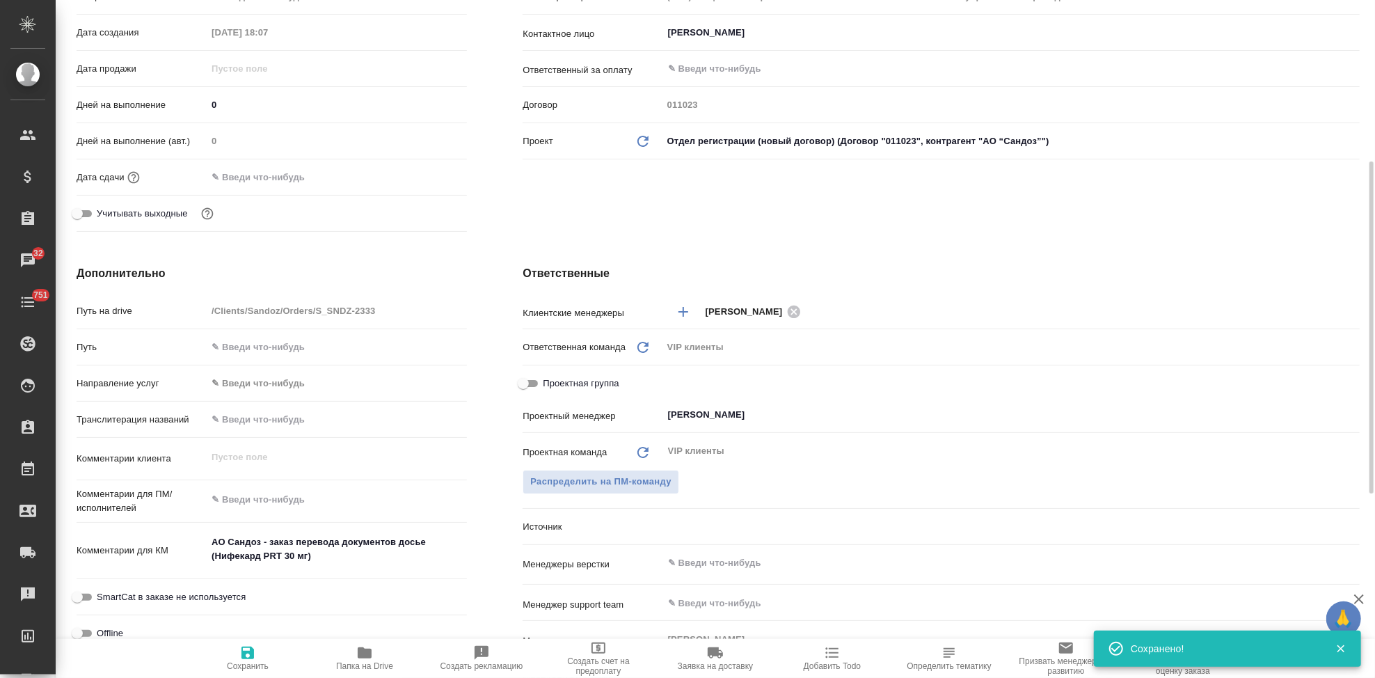
type textarea "x"
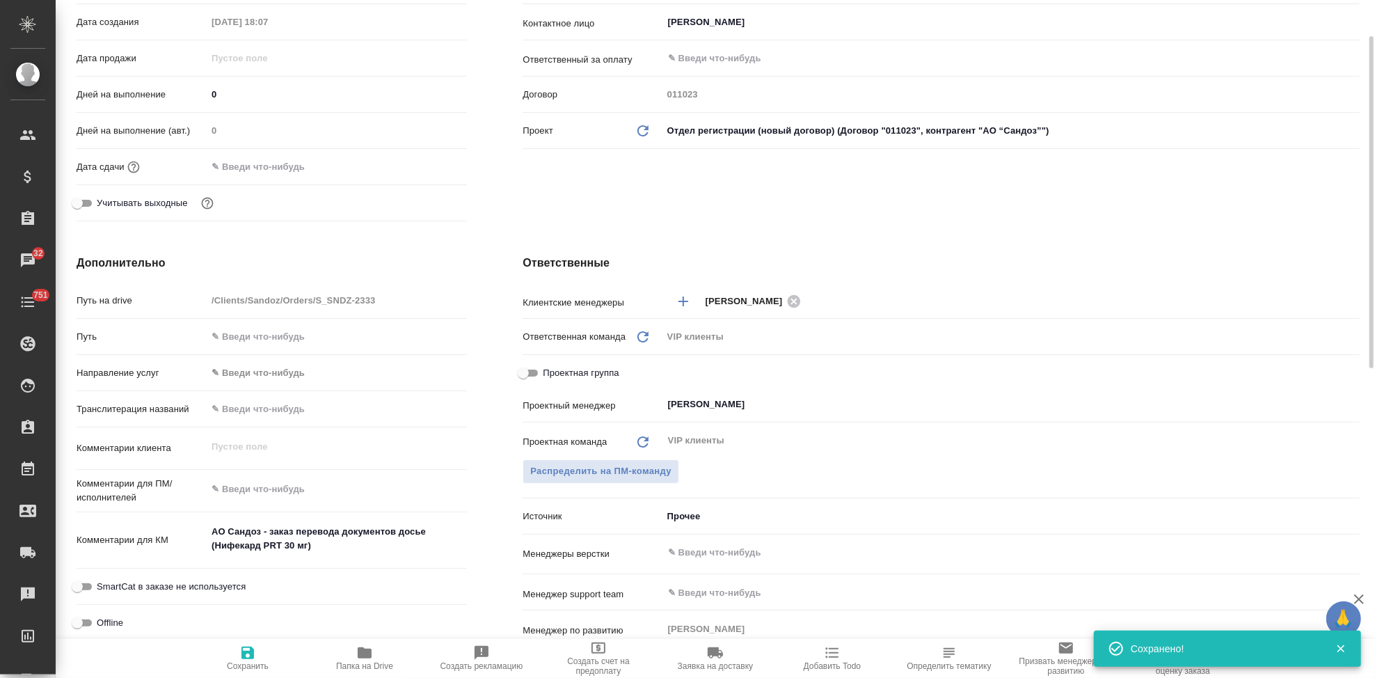
scroll to position [0, 0]
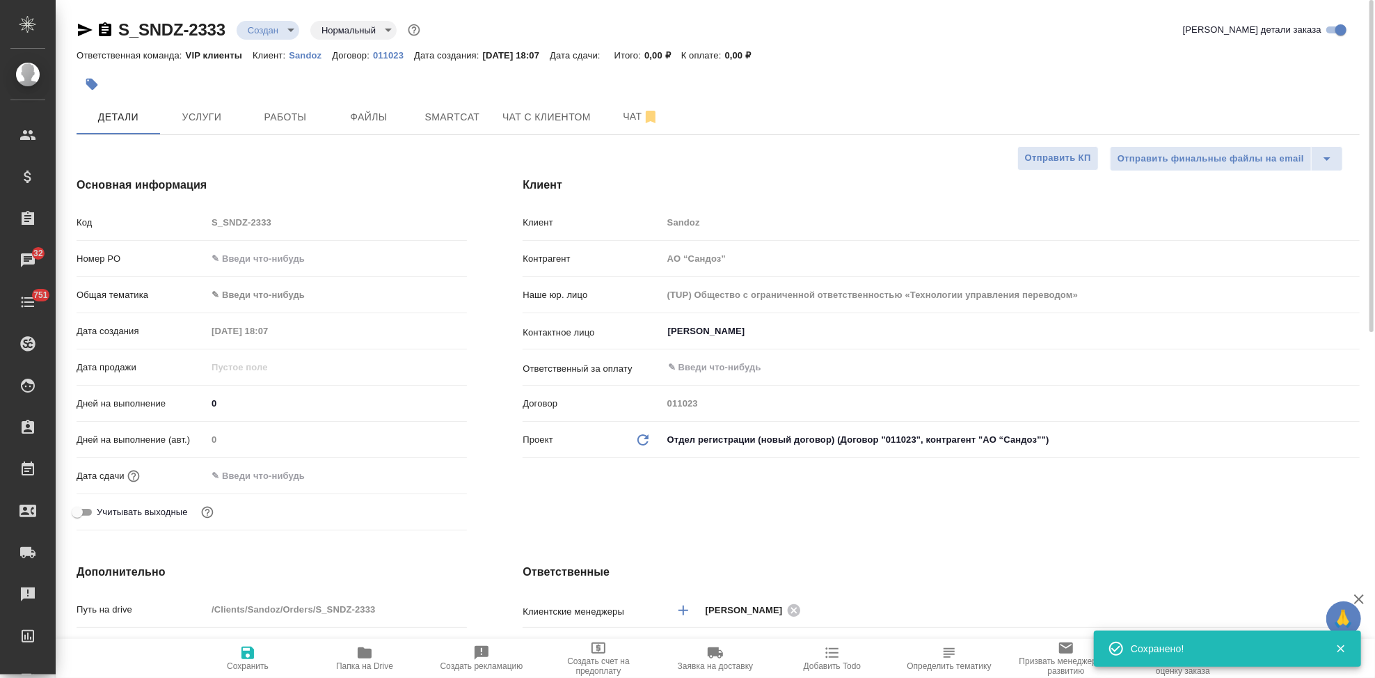
type textarea "x"
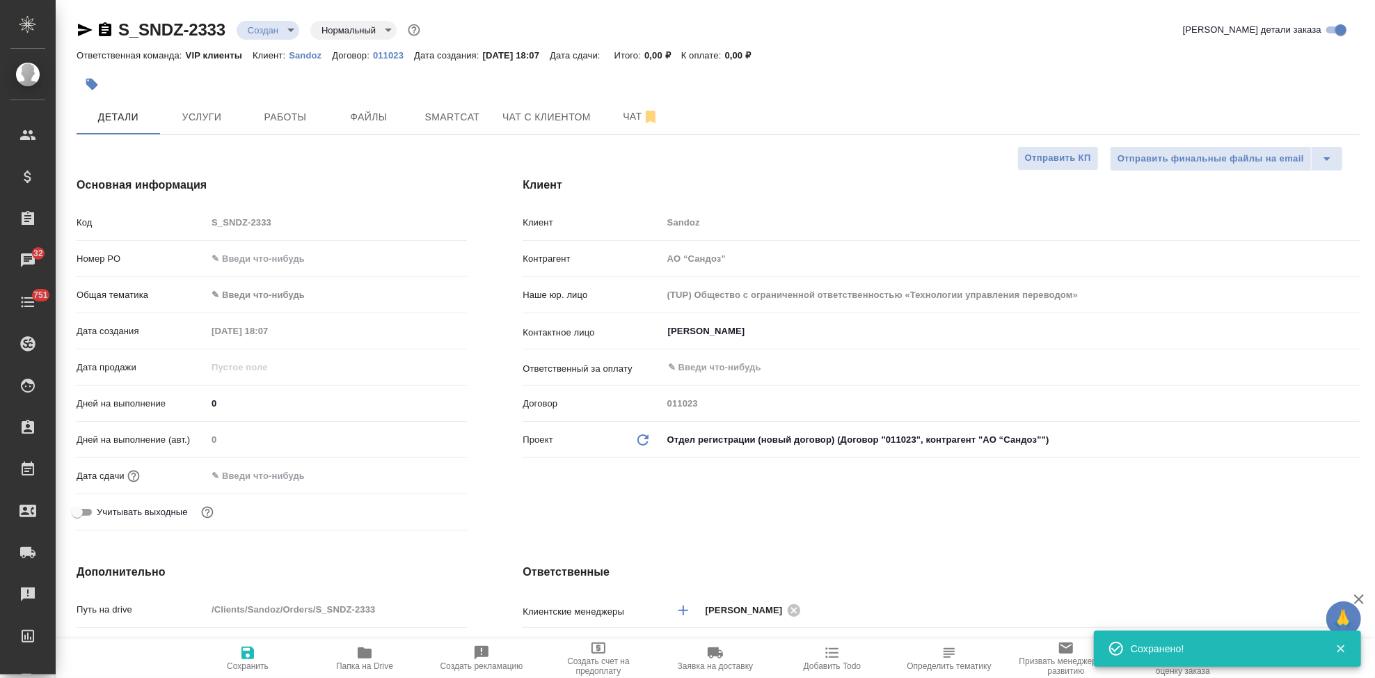
type textarea "x"
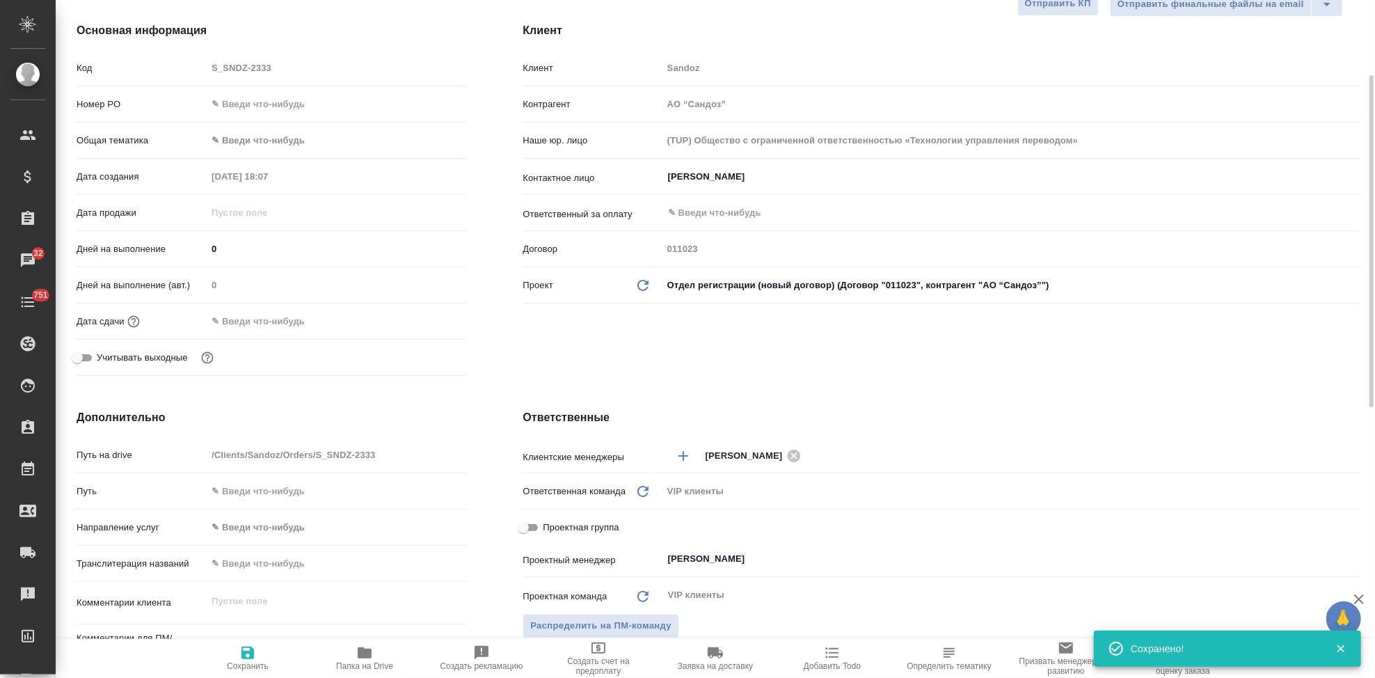
scroll to position [386, 0]
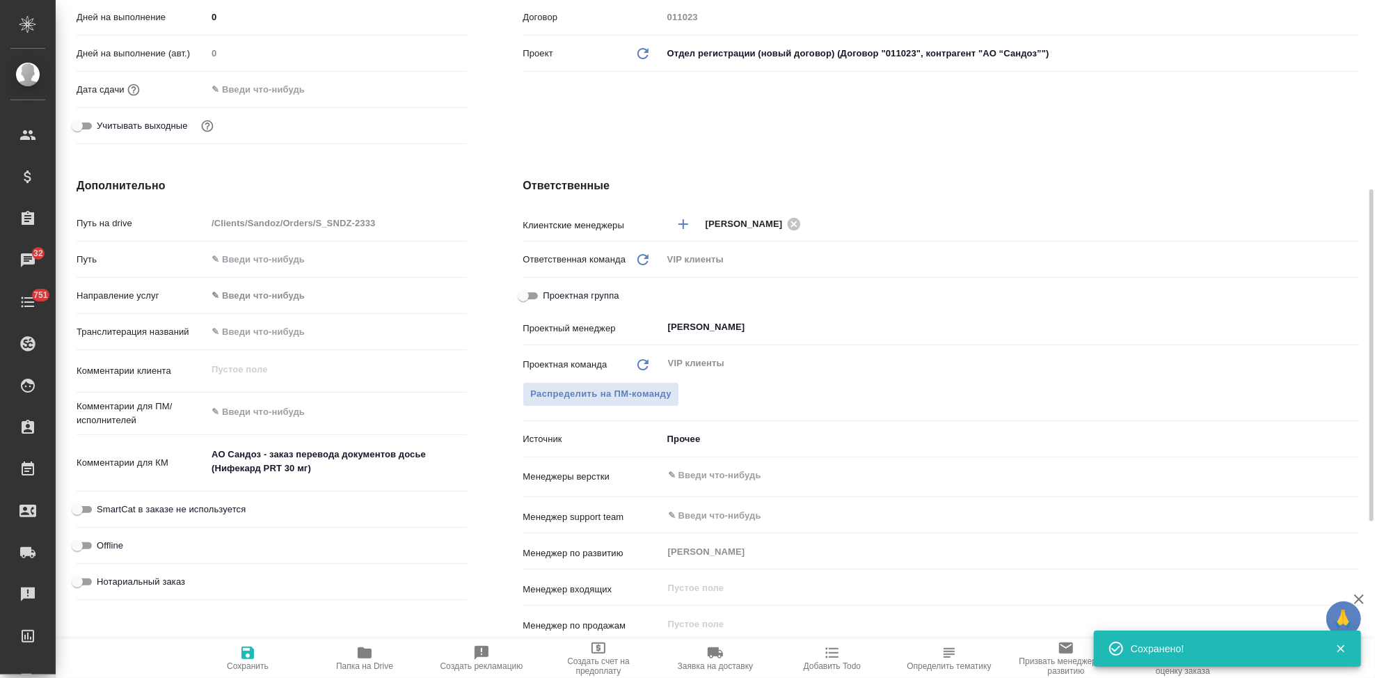
click at [308, 408] on textarea at bounding box center [337, 412] width 260 height 24
type textarea "x"
paste textarea "Во вложении пересылаю архив с документами для перевода на русский язык. Также м…"
type textarea "Во вложении пересылаю архив с документами для перевода на русский язык. Также м…"
type textarea "x"
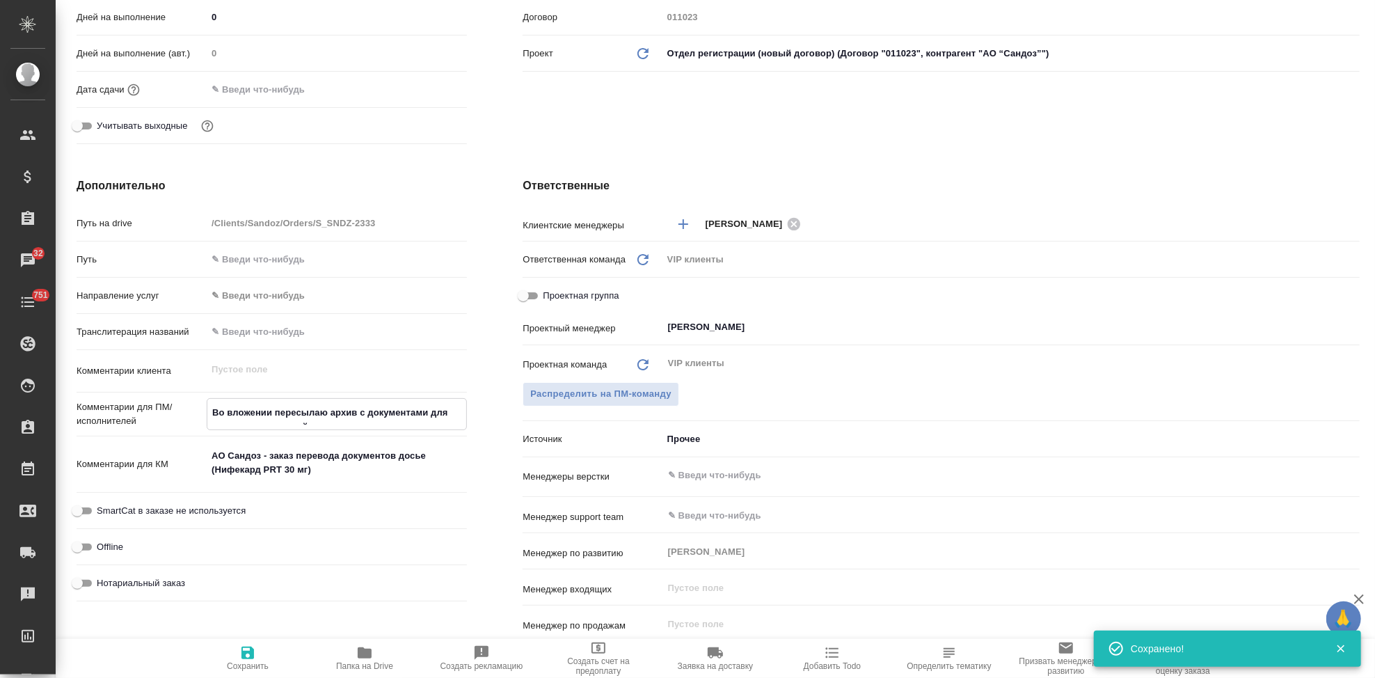
type textarea "x"
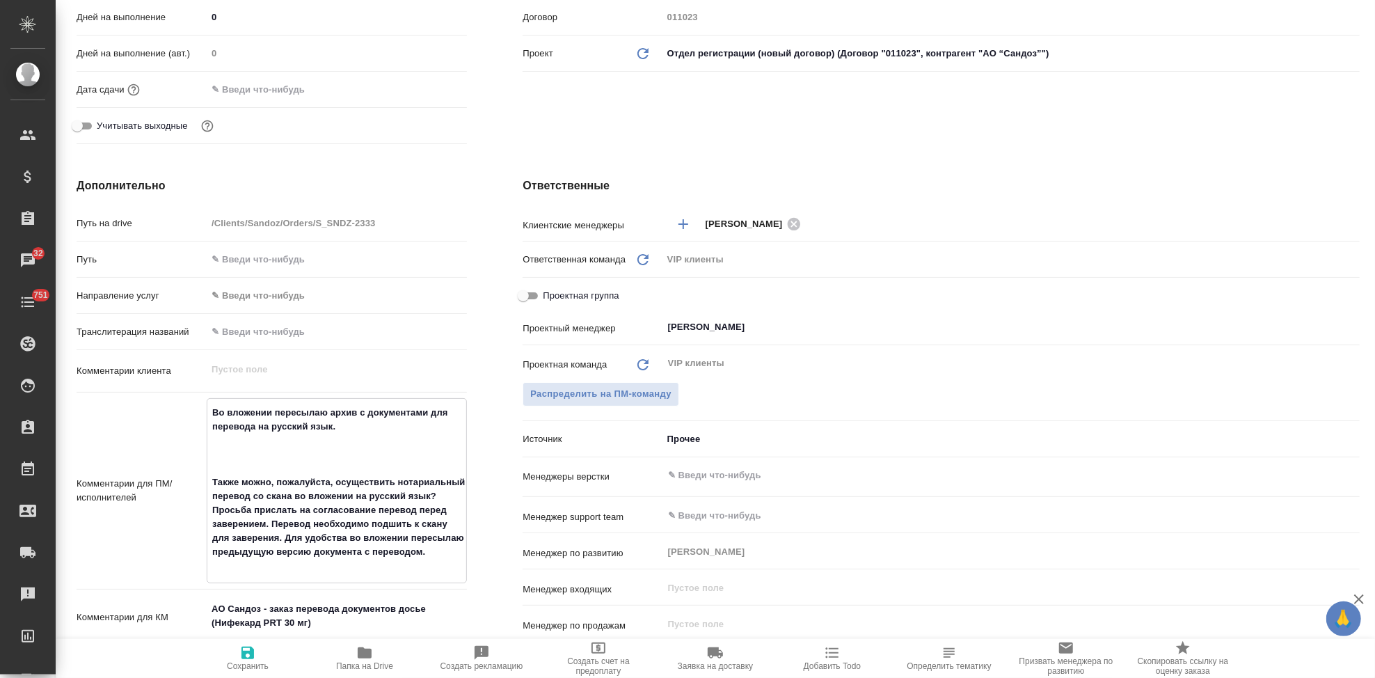
click at [252, 461] on textarea "Во вложении пересылаю архив с документами для перевода на русский язык. Также м…" at bounding box center [336, 489] width 259 height 177
type textarea "x"
type textarea "Во вложении пересылаю архив с документами для перевода на русский язык. Также м…"
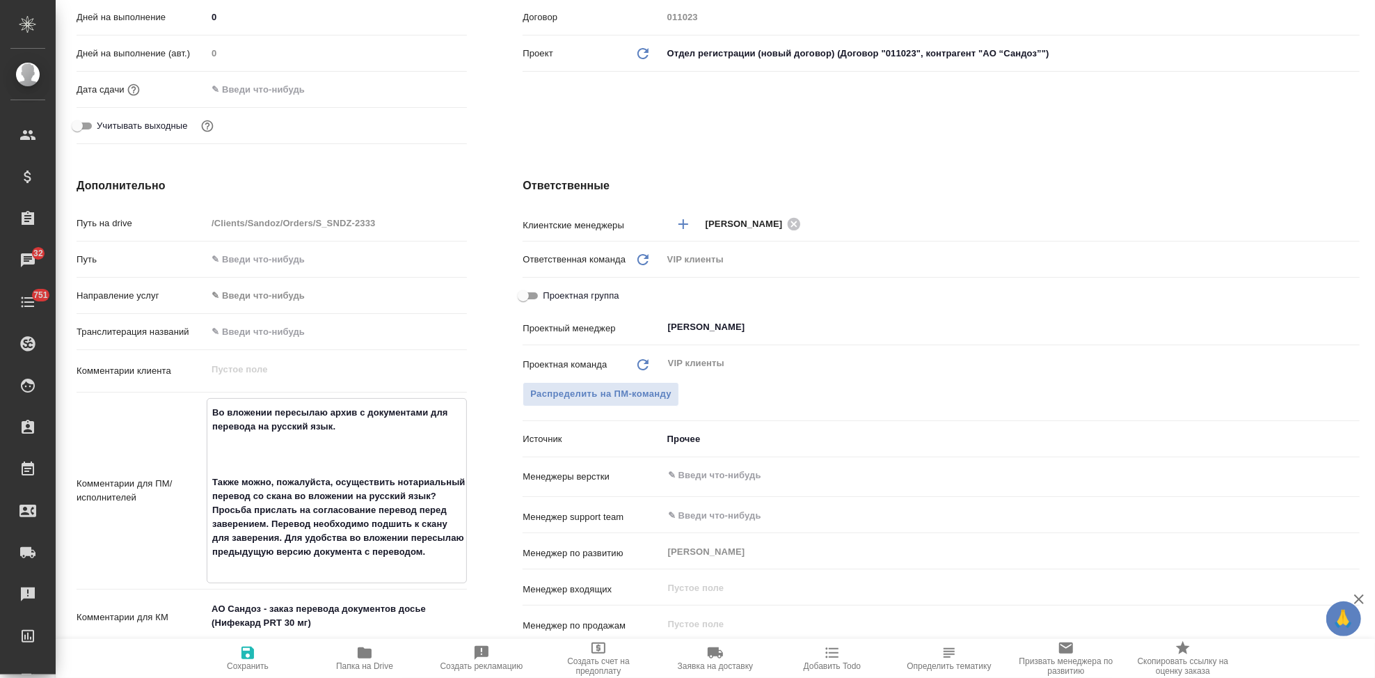
type textarea "x"
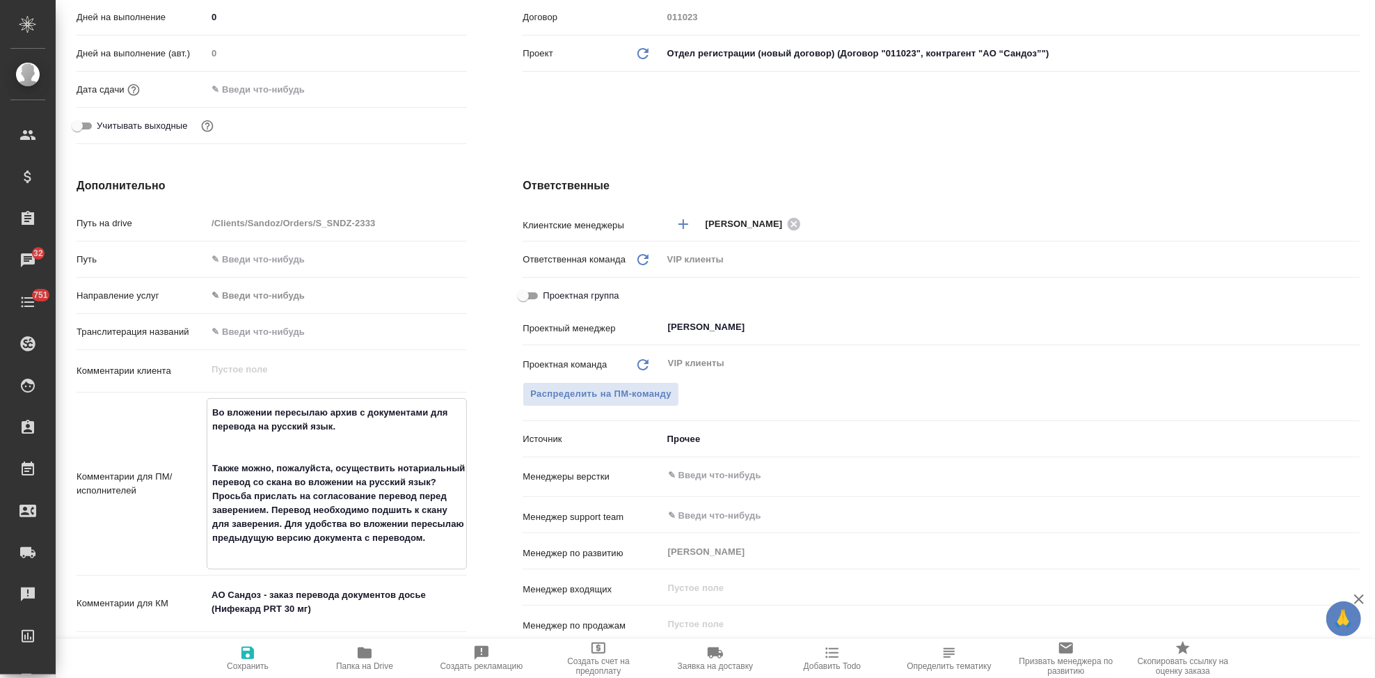
type textarea "Во вложении пересылаю архив с документами для перевода на русский язык. Также м…"
type textarea "x"
type textarea "Во вложении пересылаю архив с документами для перевода на русский язык. Также м…"
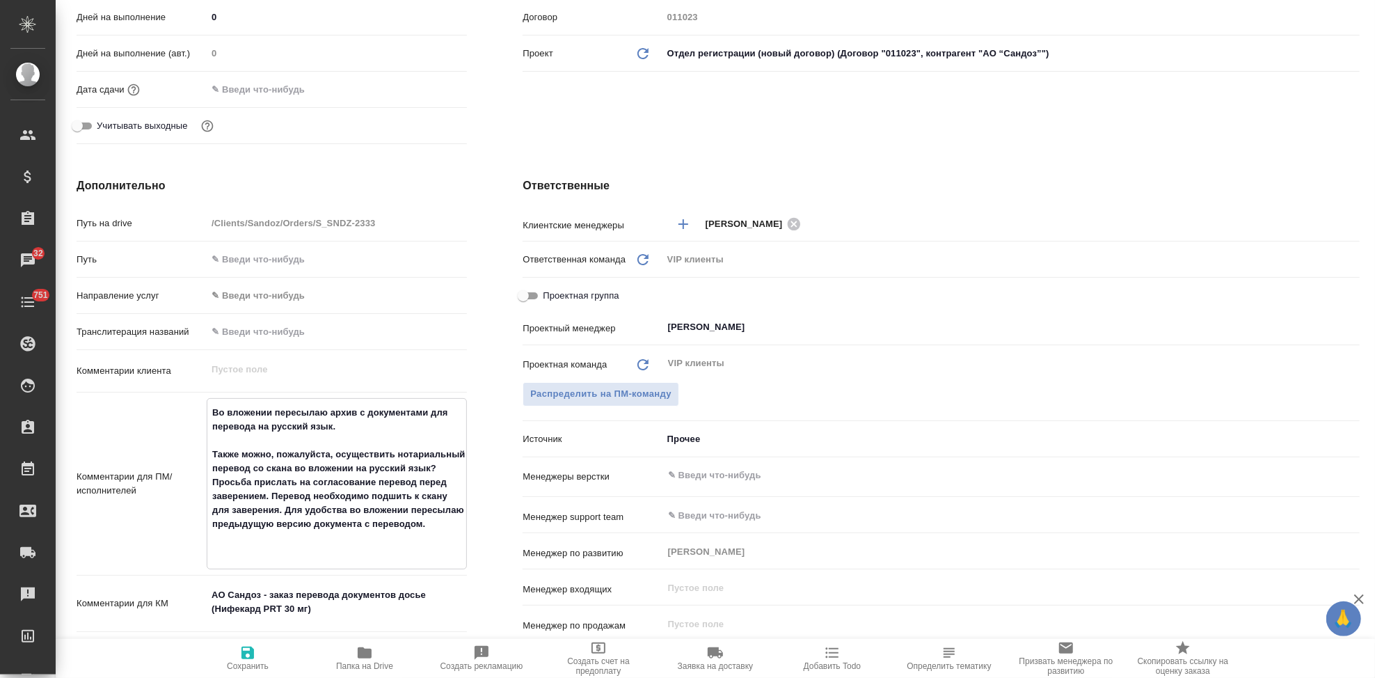
type textarea "x"
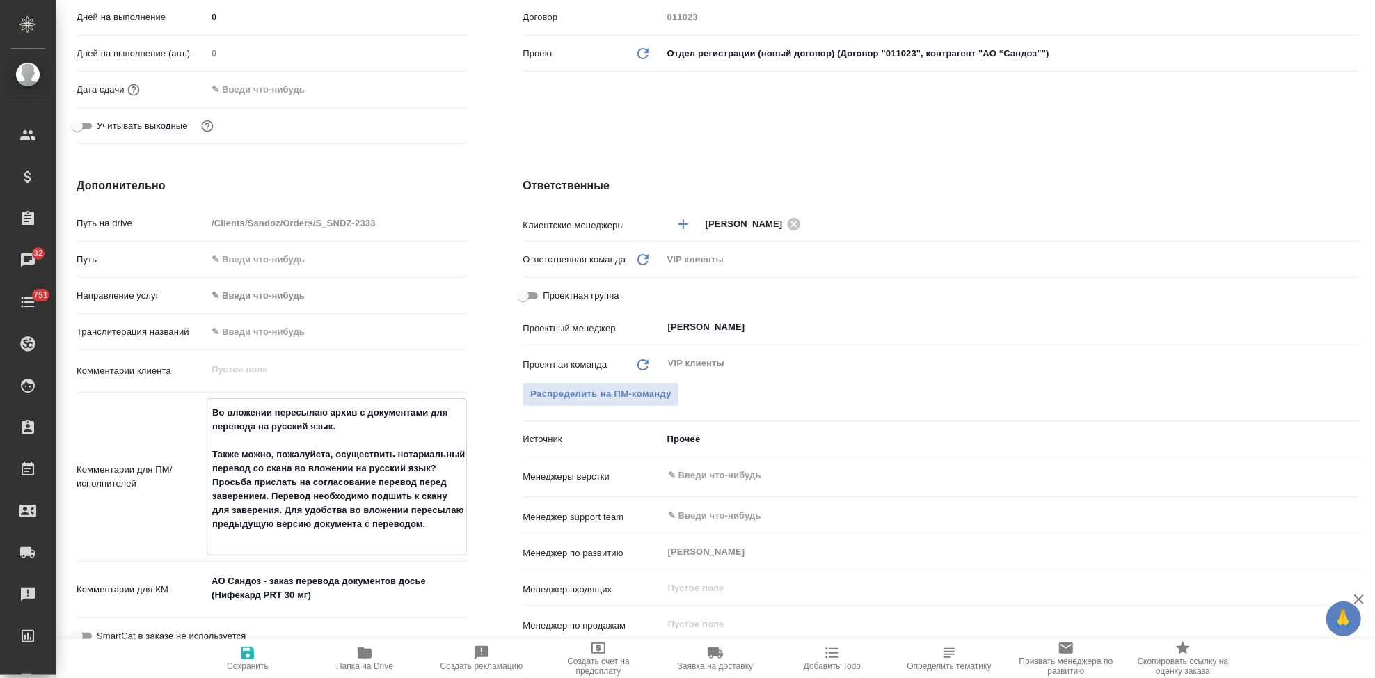
type textarea "x"
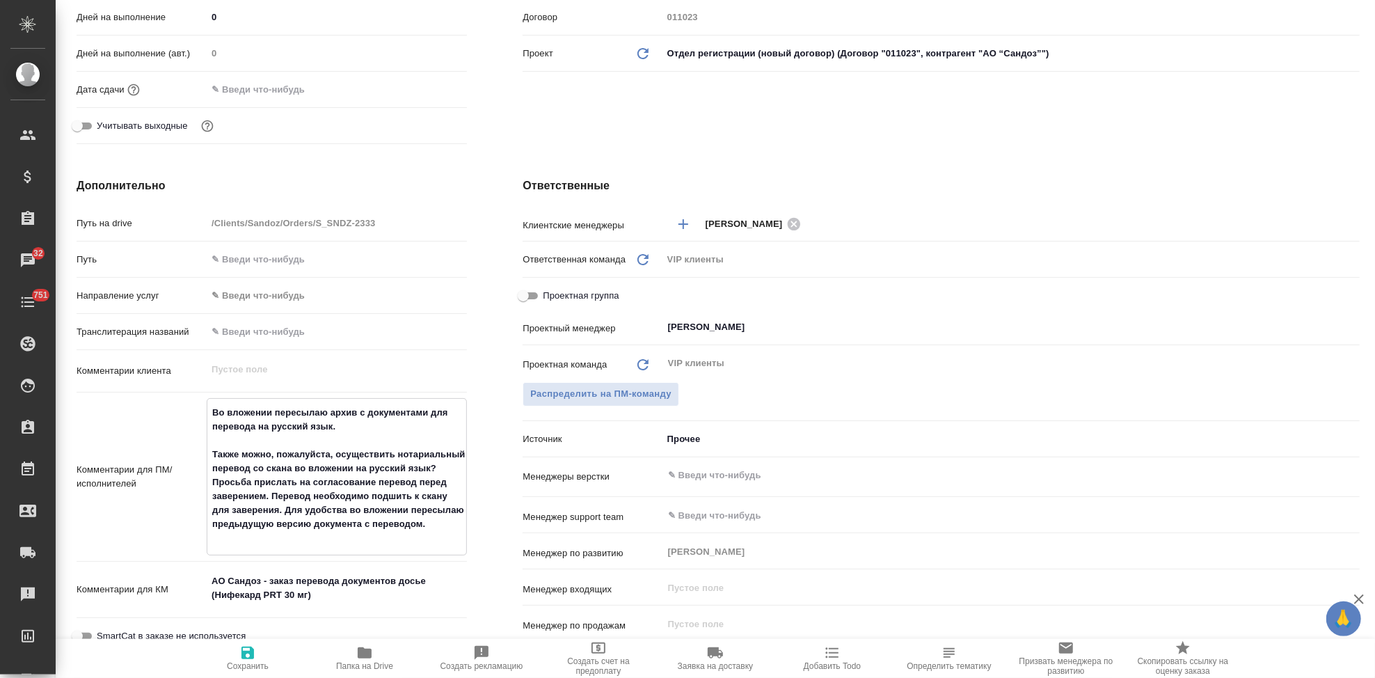
type textarea "x"
click at [344, 541] on textarea "Во вложении пересылаю архив с документами для перевода на русский язык. Также м…" at bounding box center [336, 475] width 259 height 149
type textarea "Во вложении пересылаю архив с документами для перевода на русский язык. Также м…"
type textarea "x"
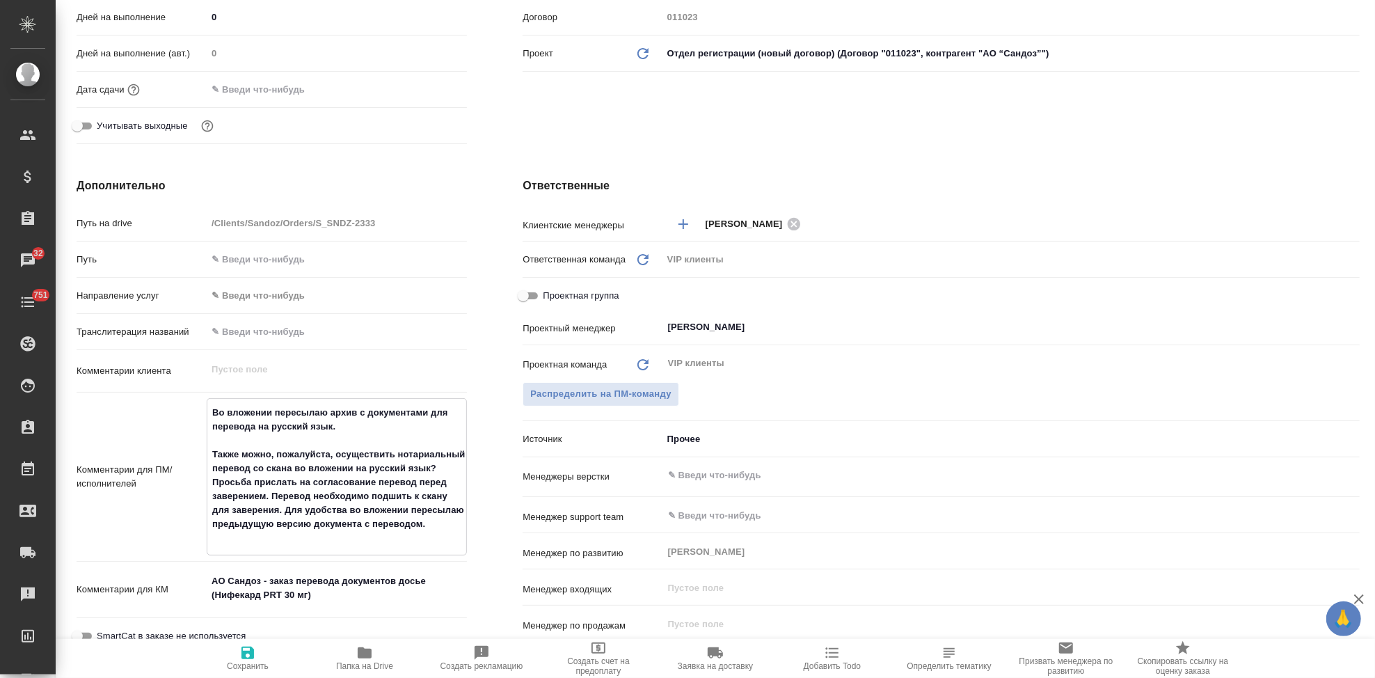
type textarea "x"
type textarea "Во вложении пересылаю архив с документами для перевода на русский язык. Также м…"
type textarea "x"
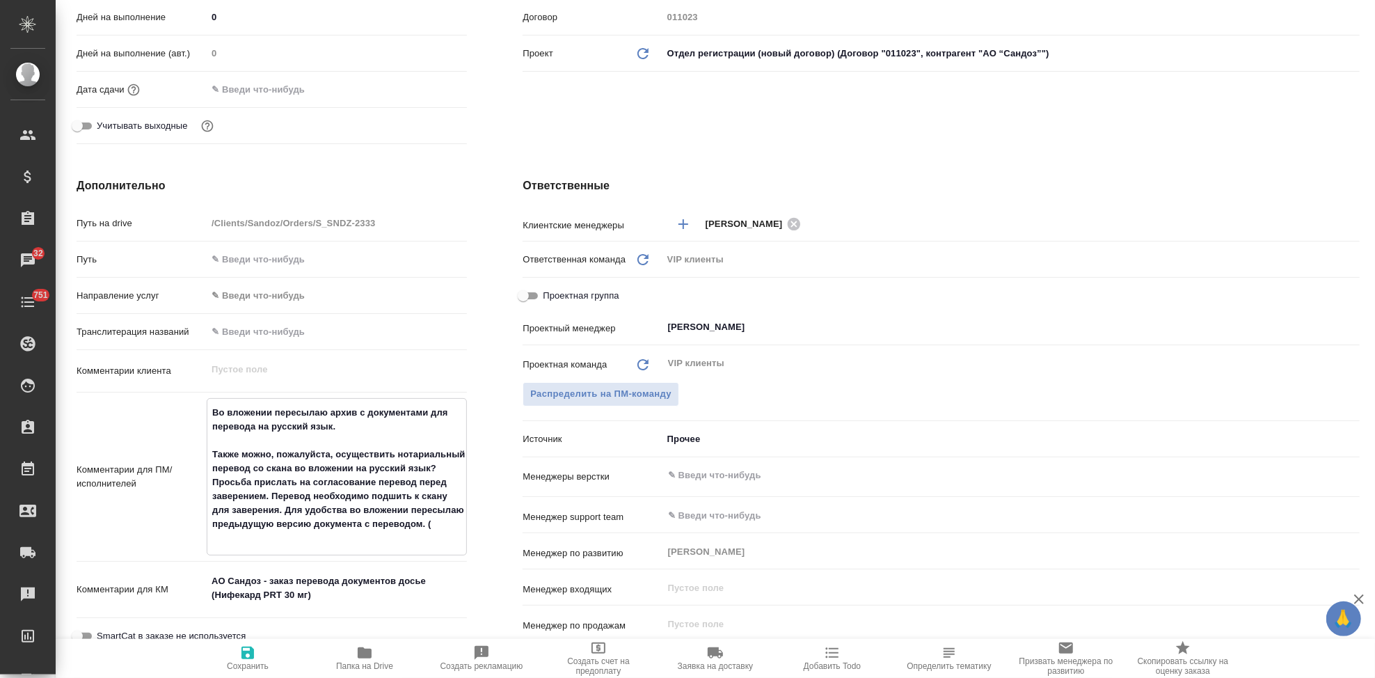
type textarea "Во вложении пересылаю архив с документами для перевода на русский язык. Также м…"
type textarea "x"
type textarea "Во вложении пересылаю архив с документами для перевода на русский язык. Также м…"
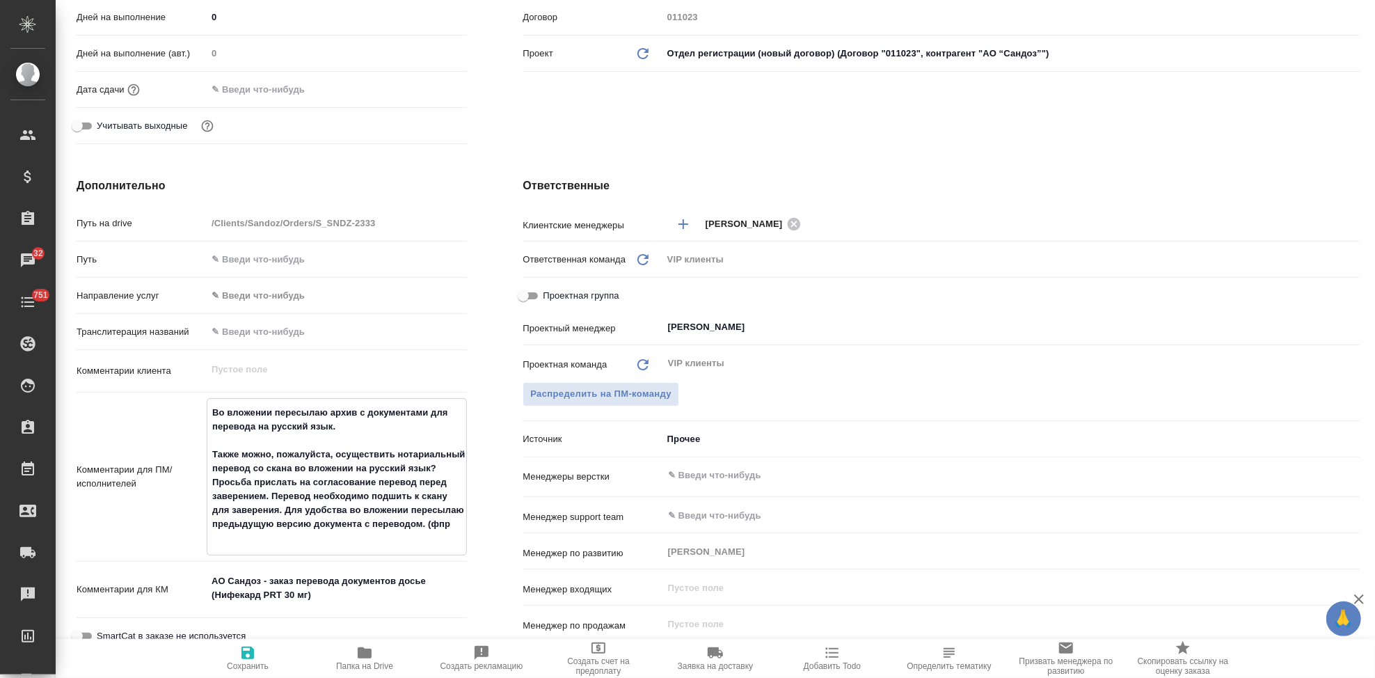
type textarea "x"
type textarea "Во вложении пересылаю архив с документами для перевода на русский язык. Также м…"
type textarea "x"
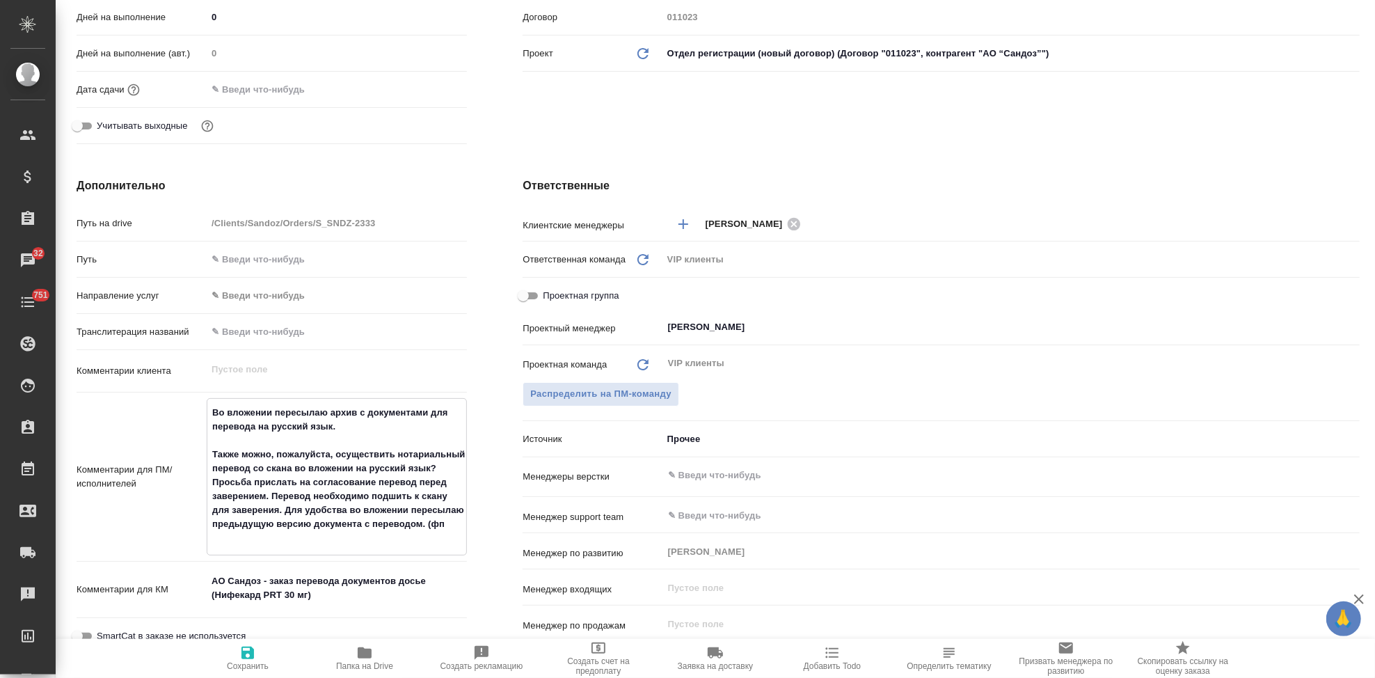
type textarea "x"
type textarea "Во вложении пересылаю архив с документами для перевода на русский язык. Также м…"
type textarea "x"
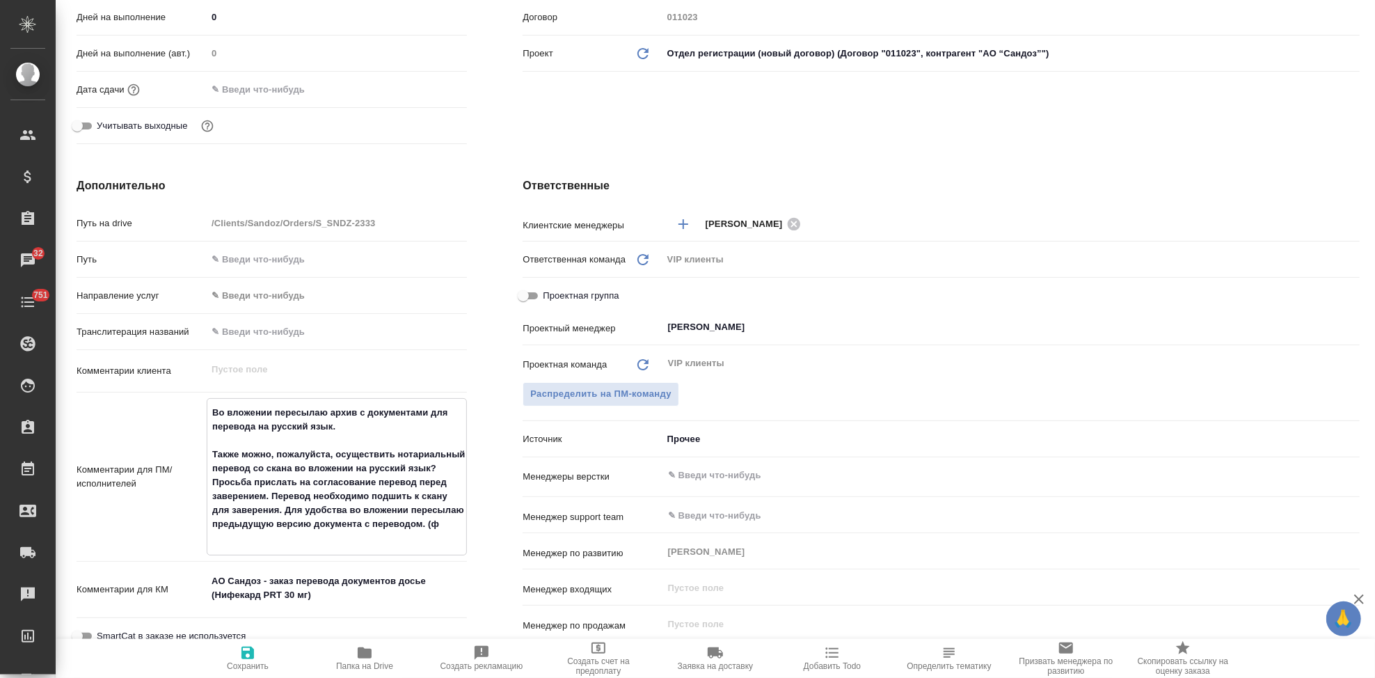
type textarea "x"
type textarea "Во вложении пересылаю архив с документами для перевода на русский язык. Также м…"
type textarea "x"
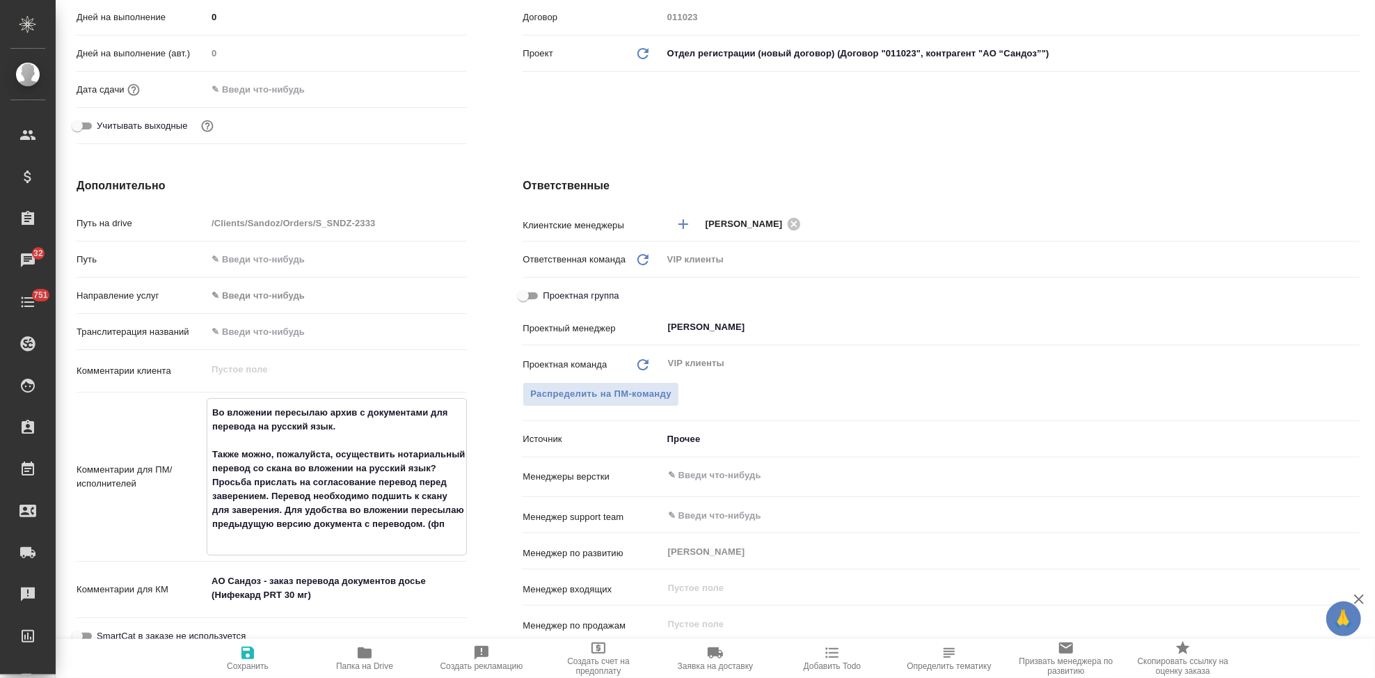
type textarea "x"
type textarea "Во вложении пересылаю архив с документами для перевода на русский язык. Также м…"
type textarea "x"
type textarea "Во вложении пересылаю архив с документами для перевода на русский язык. Также м…"
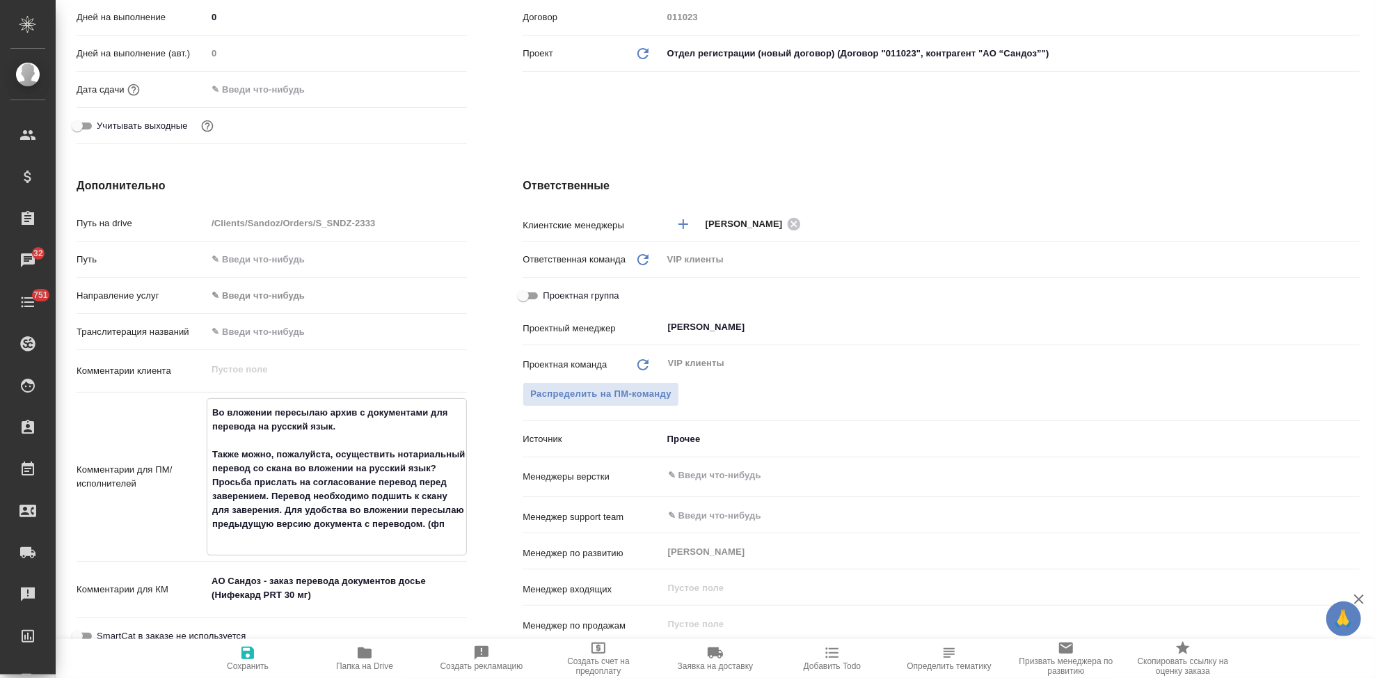
type textarea "x"
type textarea "Во вложении пересылаю архив с документами для перевода на русский язык. Также м…"
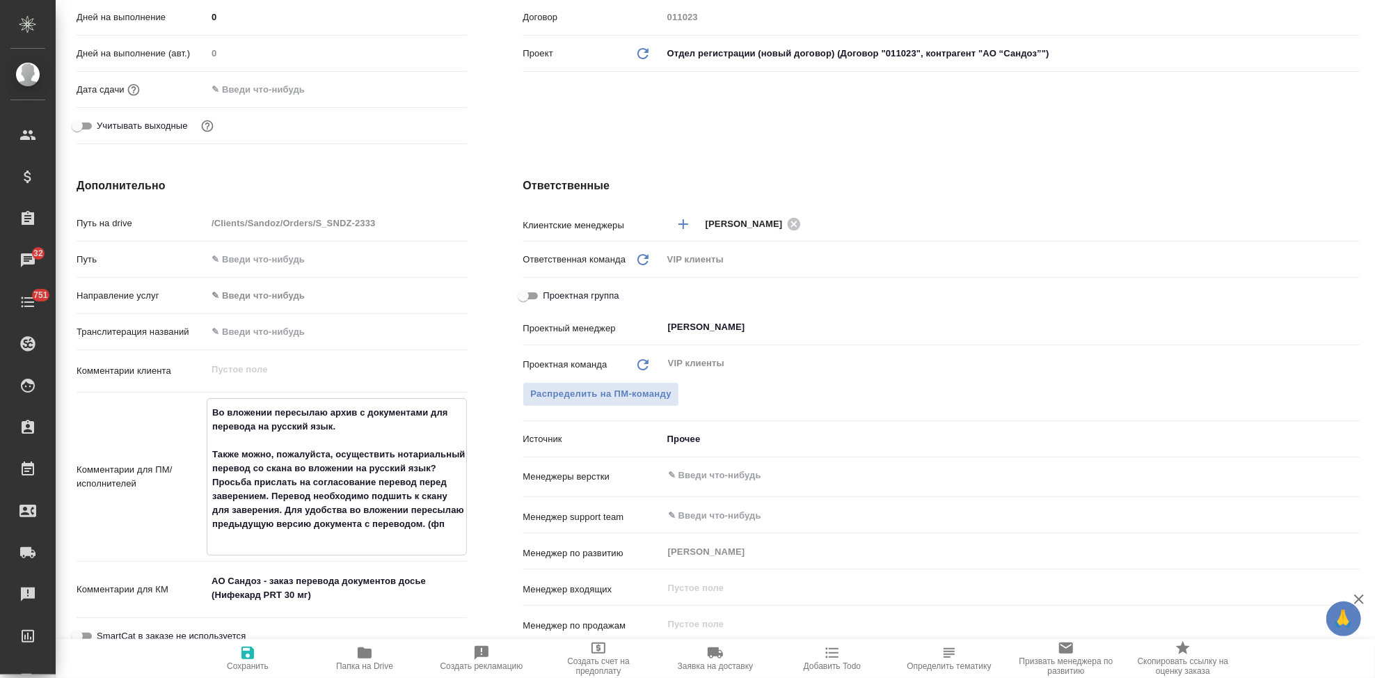
type textarea "x"
type textarea "Во вложении пересылаю архив с документами для перевода на русский язык. Также м…"
type textarea "x"
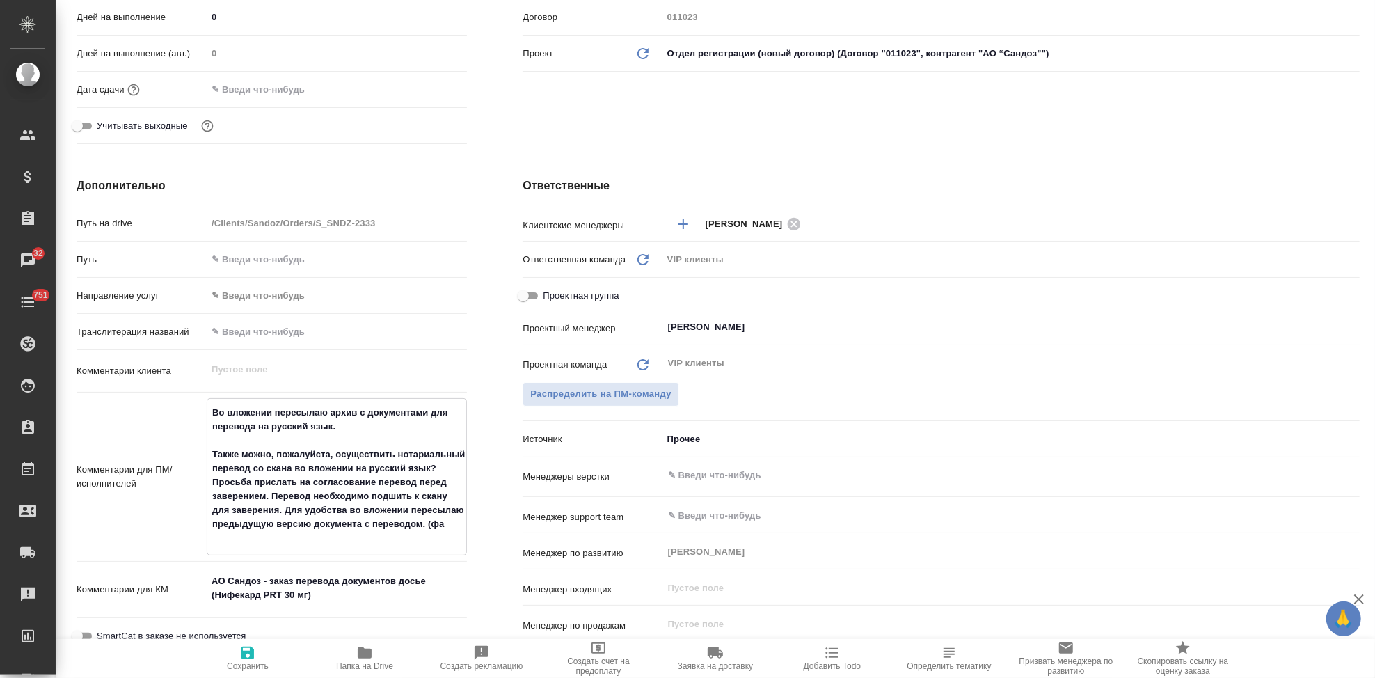
type textarea "x"
type textarea "Во вложении пересылаю архив с документами для перевода на русский язык. Также м…"
type textarea "x"
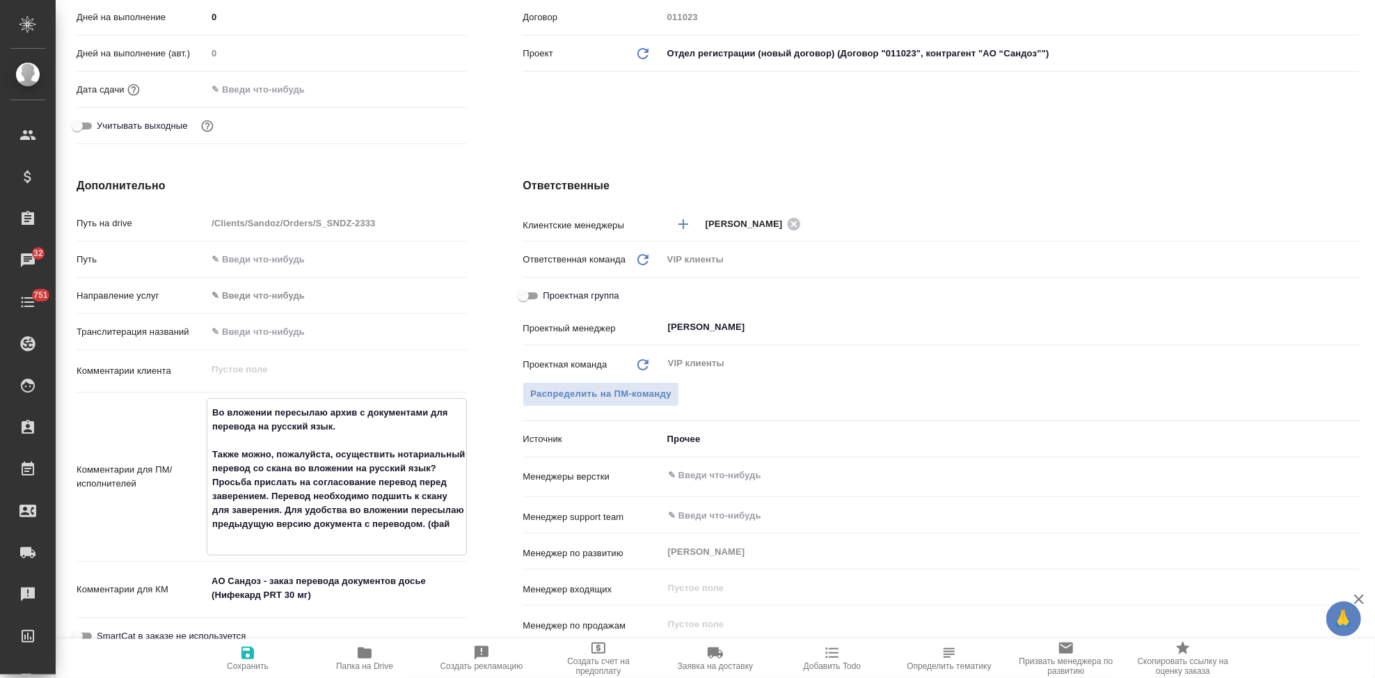
type textarea "x"
type textarea "Во вложении пересылаю архив с документами для перевода на русский язык. Также м…"
type textarea "x"
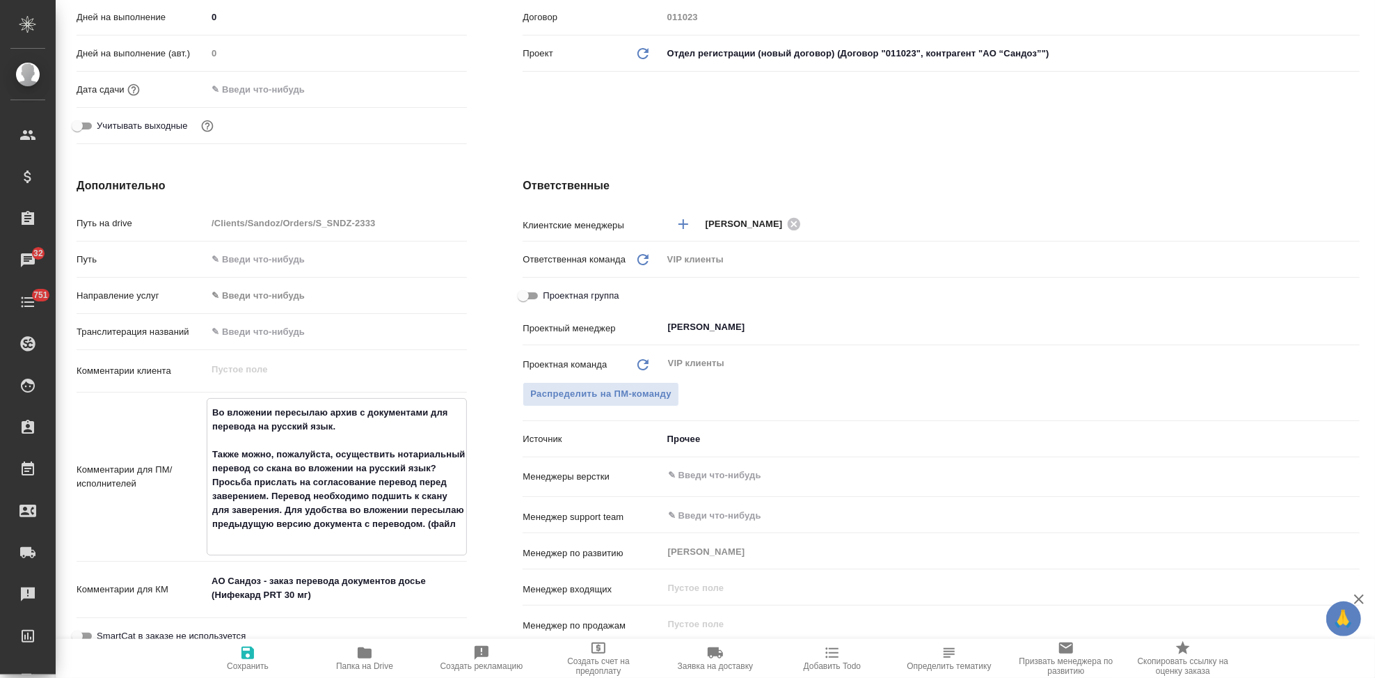
type textarea "Во вложении пересылаю архив с документами для перевода на русский язык. Также м…"
type textarea "x"
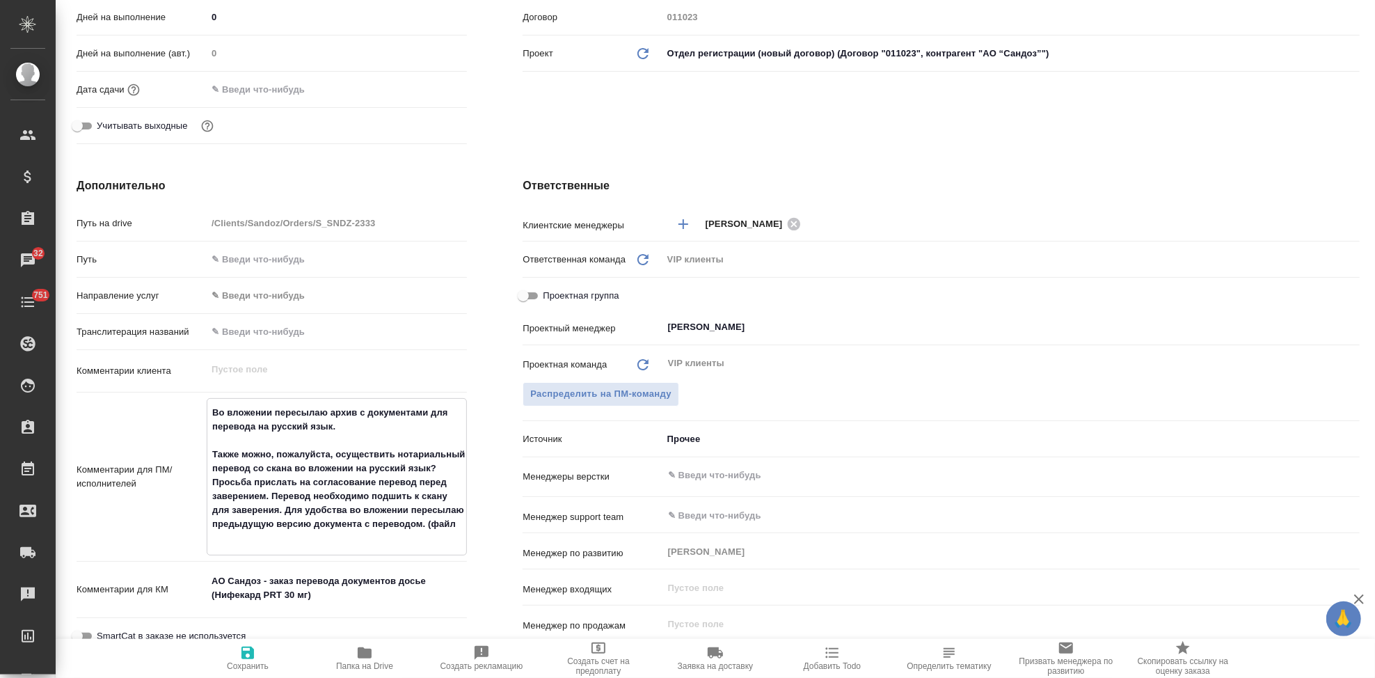
type textarea "x"
type textarea "Во вложении пересылаю архив с документами для перевода на русский язык. Также м…"
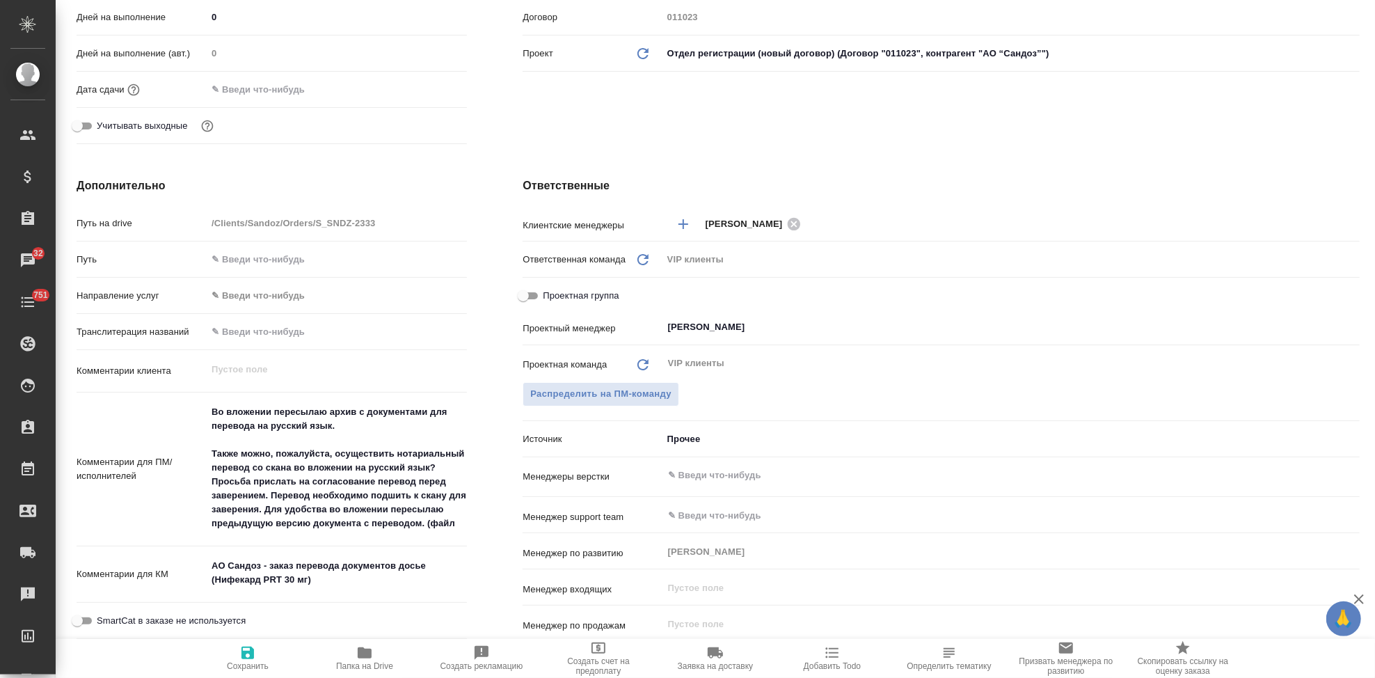
click at [461, 524] on textarea "Во вложении пересылаю архив с документами для перевода на русский язык. Также м…" at bounding box center [337, 467] width 260 height 135
click at [461, 522] on textarea "Во вложении пересылаю архив с документами для перевода на русский язык. Также м…" at bounding box center [337, 467] width 260 height 135
type textarea "x"
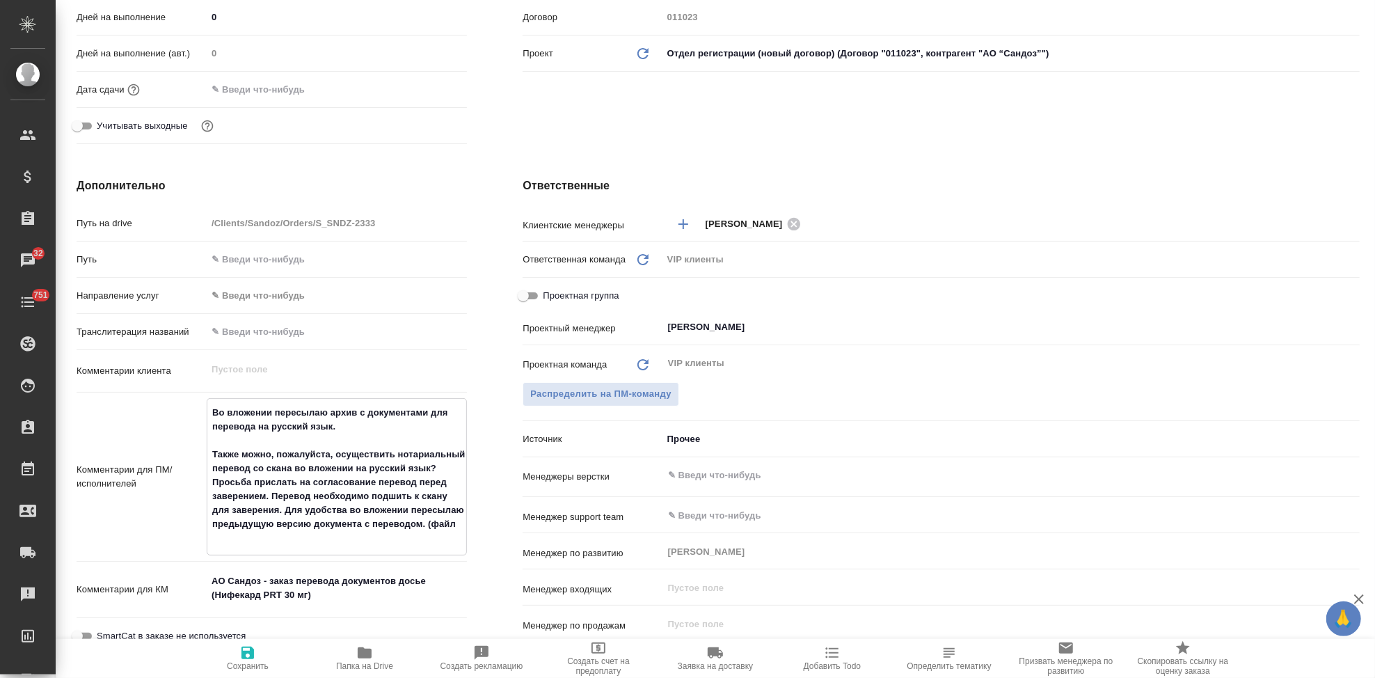
click at [381, 538] on textarea "Во вложении пересылаю архив с документами для перевода на русский язык. Также м…" at bounding box center [336, 475] width 259 height 149
paste textarea "GLOB-common-form-annex06-novartis-ljubljana-003567643"
type textarea "Во вложении пересылаю архив с документами для перевода на русский язык. Также м…"
type textarea "x"
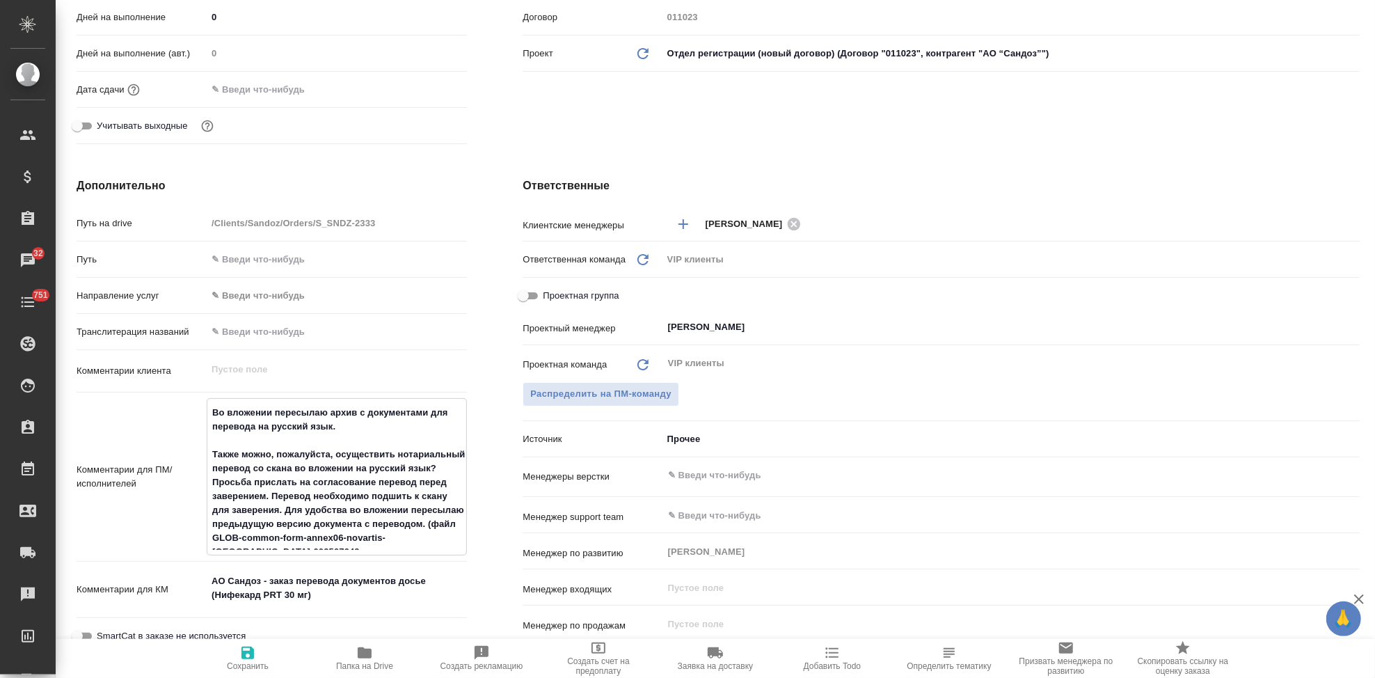
type textarea "x"
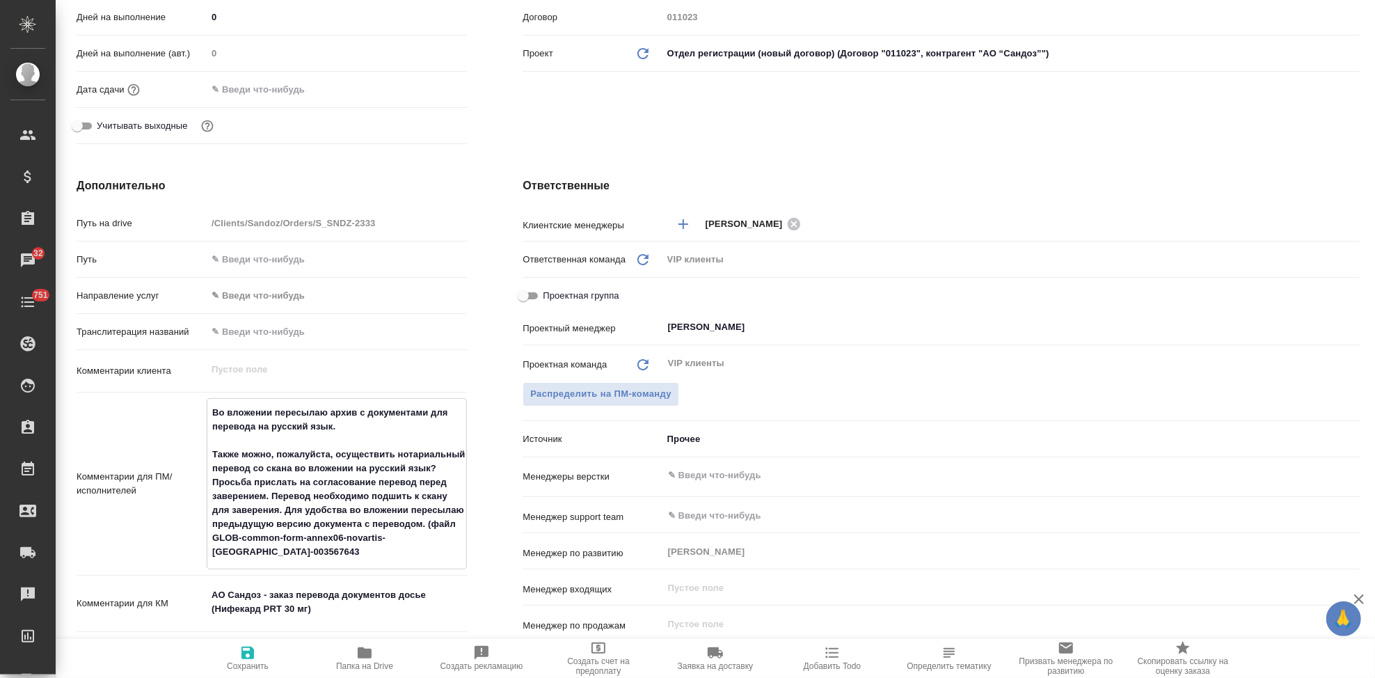
type textarea "Во вложении пересылаю архив с документами для перевода на русский язык. Также м…"
type textarea "x"
type textarea "Во вложении пересылаю архив с документами для перевода на русский язык. Также м…"
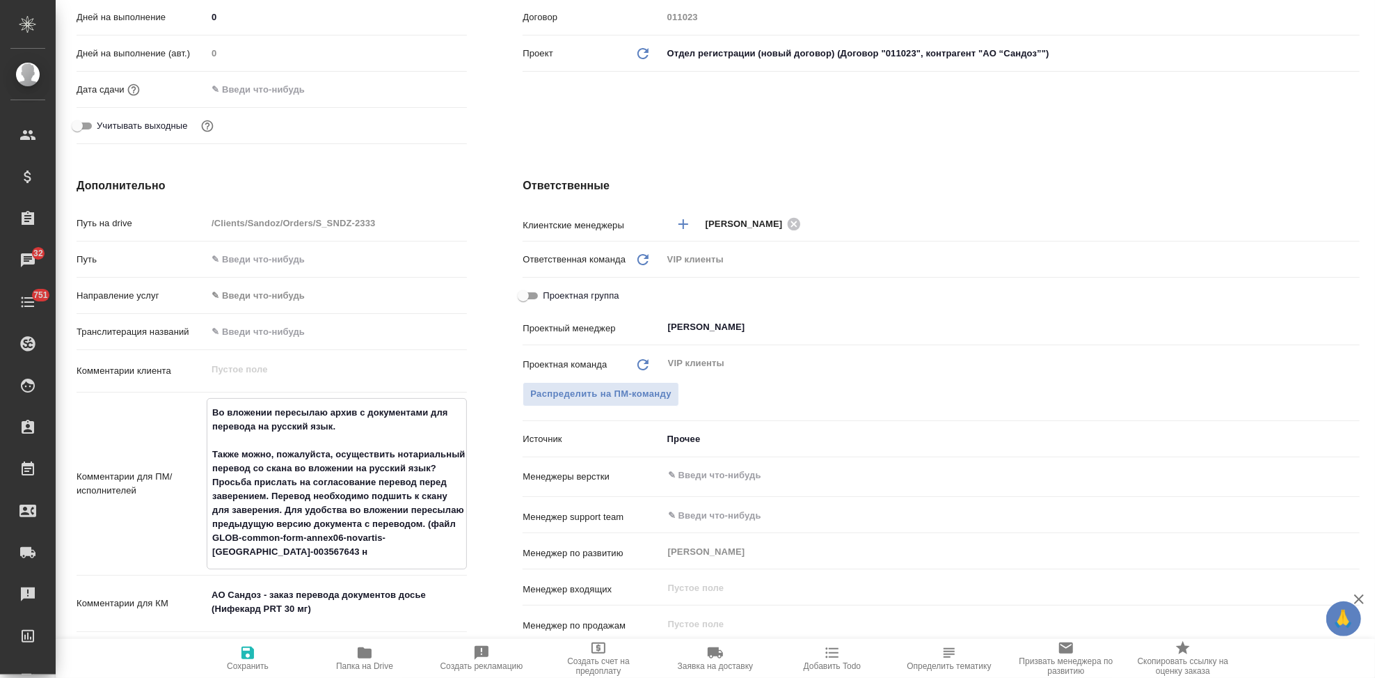
type textarea "x"
type textarea "Во вложении пересылаю архив с документами для перевода на русский язык. Также м…"
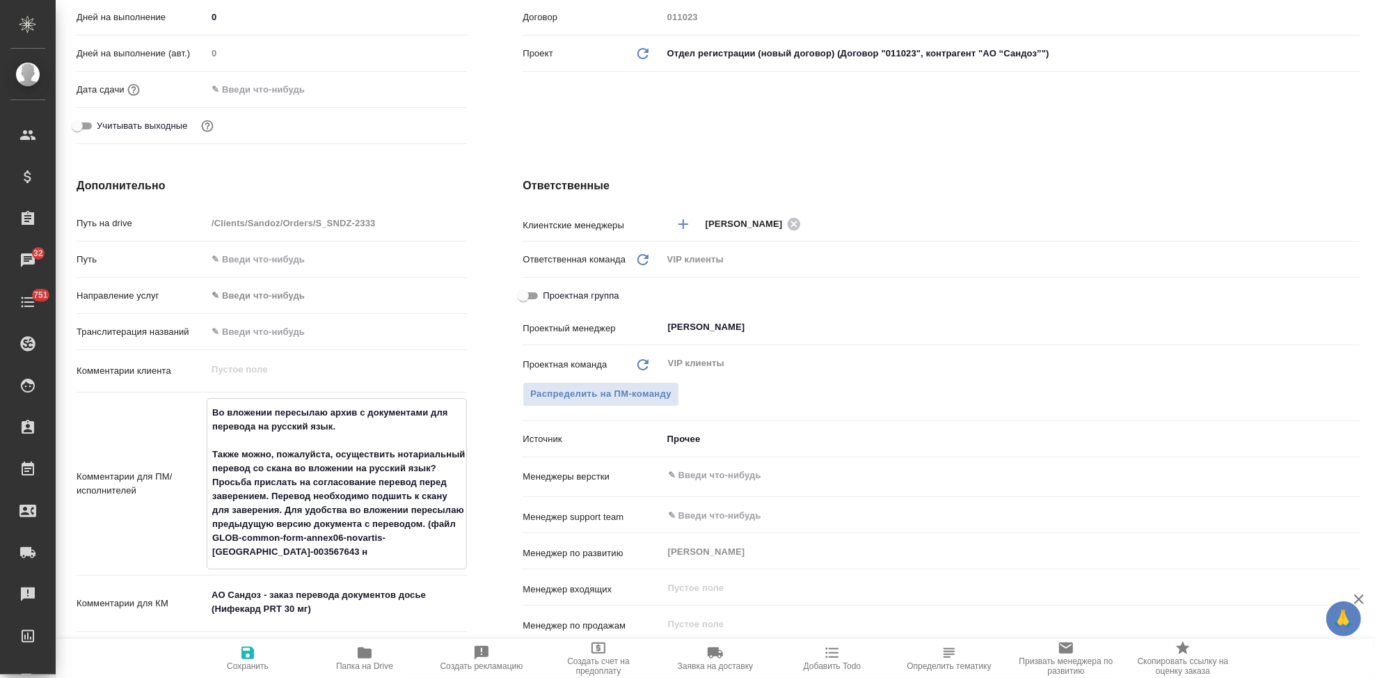
type textarea "x"
type textarea "Во вложении пересылаю архив с документами для перевода на русский язык. Также м…"
type textarea "x"
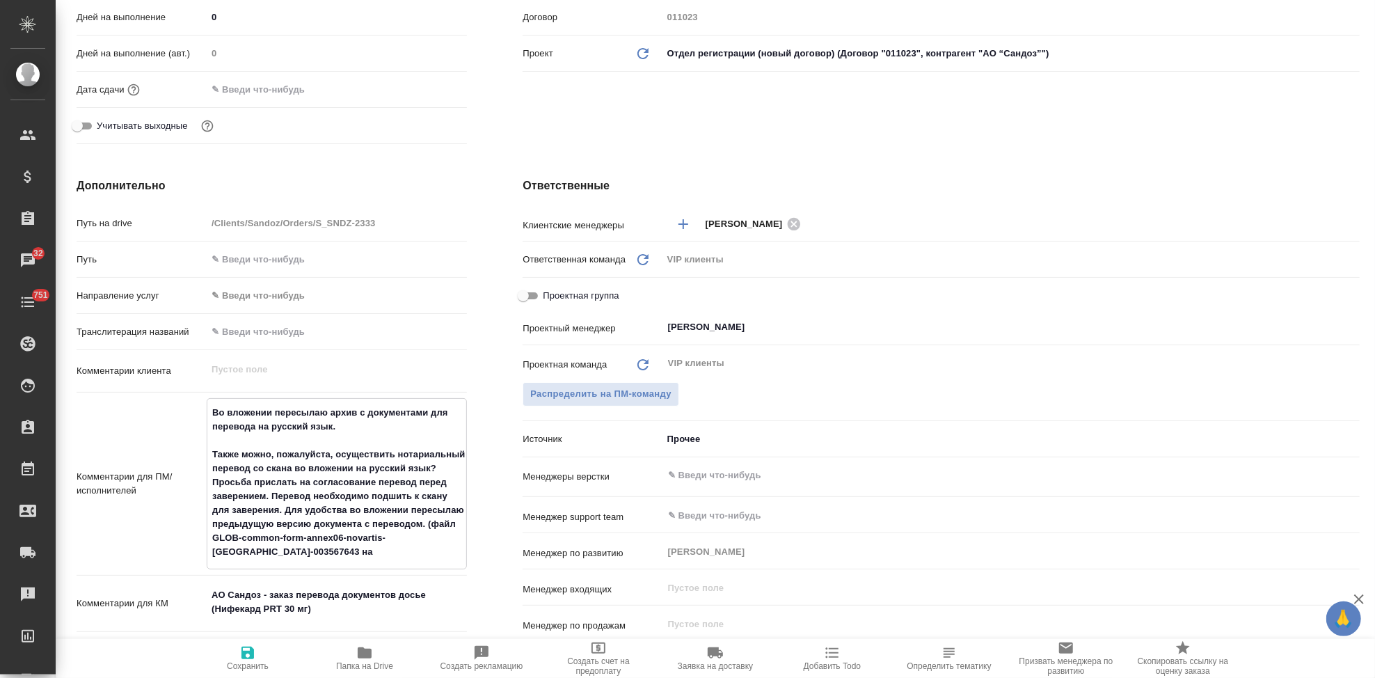
type textarea "x"
type textarea "Во вложении пересылаю архив с документами для перевода на русский язык. Также м…"
type textarea "x"
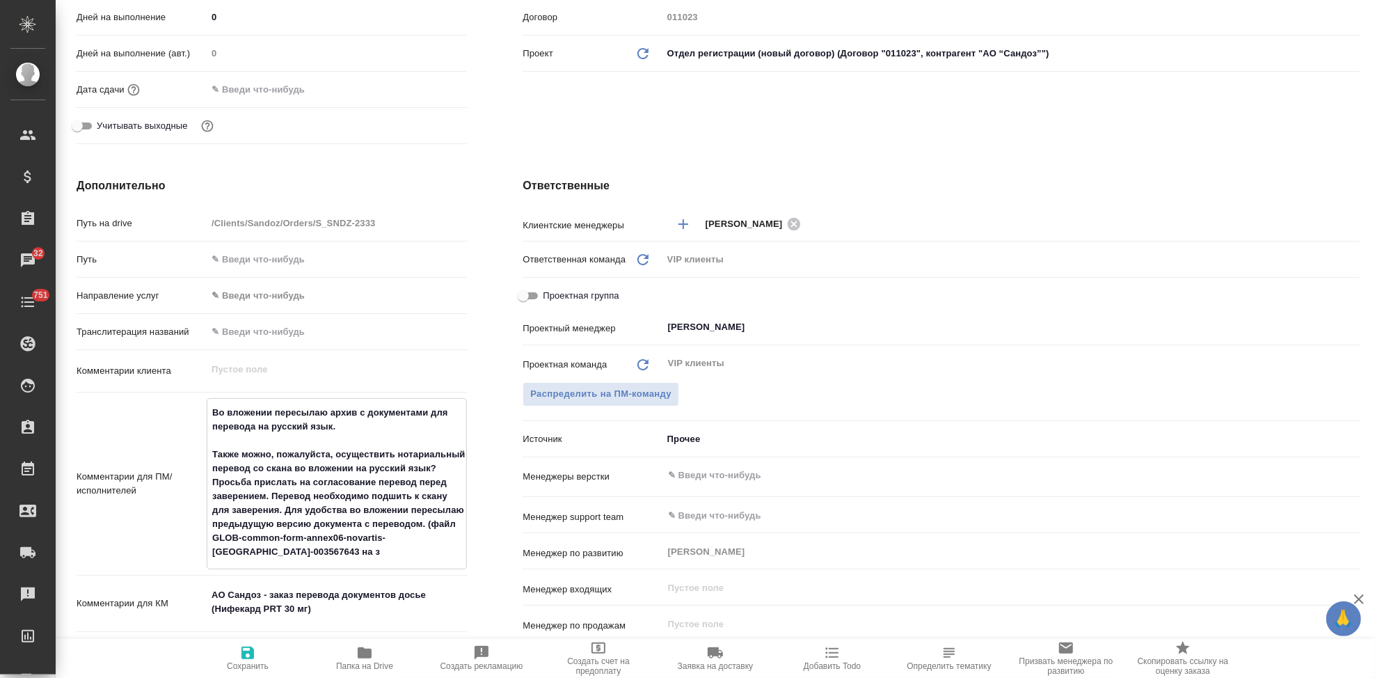
type textarea "x"
type textarea "Во вложении пересылаю архив с документами для перевода на русский язык. Также м…"
type textarea "x"
type textarea "Во вложении пересылаю архив с документами для перевода на русский язык. Также м…"
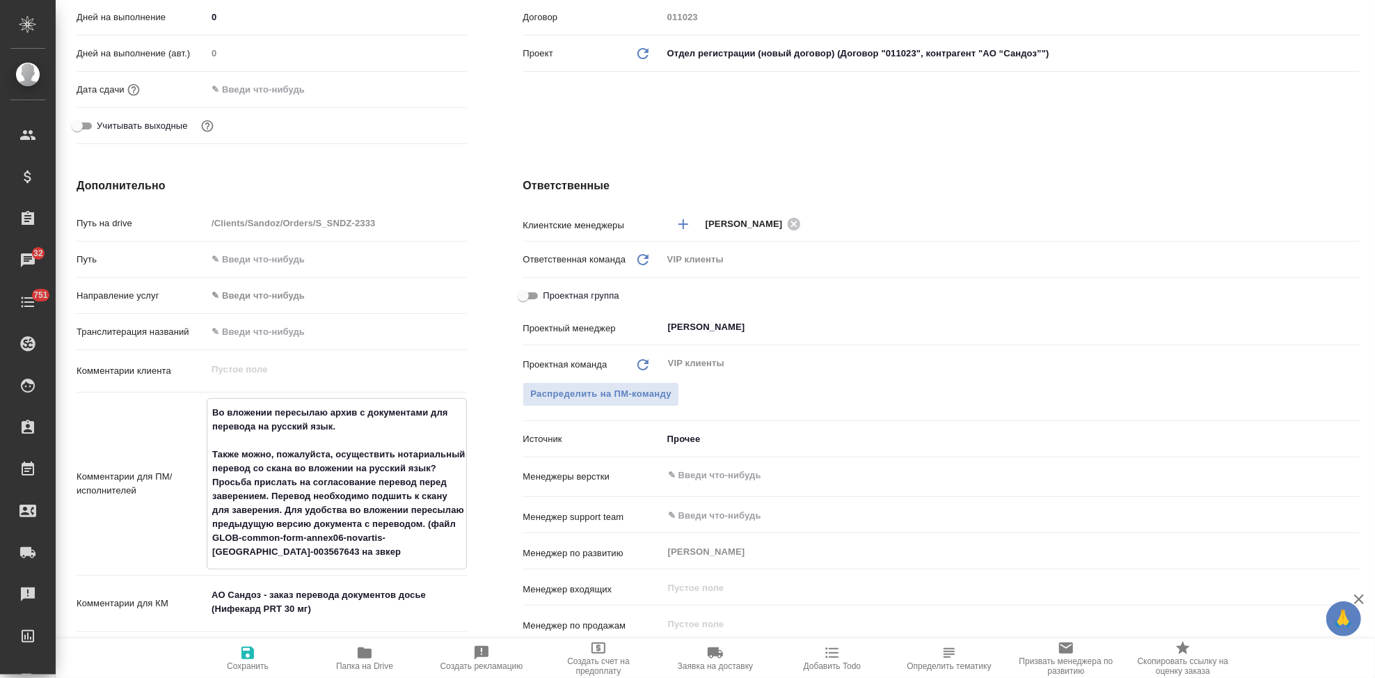
type textarea "x"
type textarea "Во вложении пересылаю архив с документами для перевода на русский язык. Также м…"
type textarea "x"
type textarea "Во вложении пересылаю архив с документами для перевода на русский язык. Также м…"
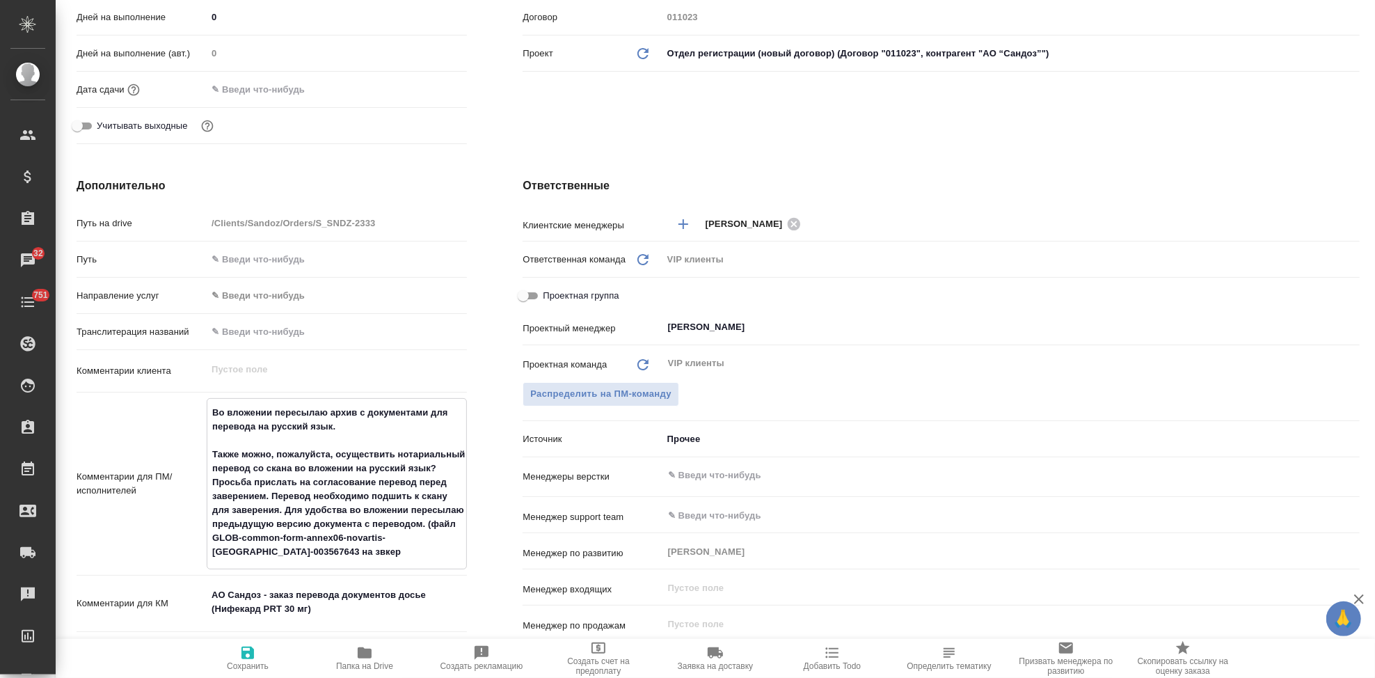
type textarea "x"
type textarea "Во вложении пересылаю архив с документами для перевода на русский язык. Также м…"
type textarea "x"
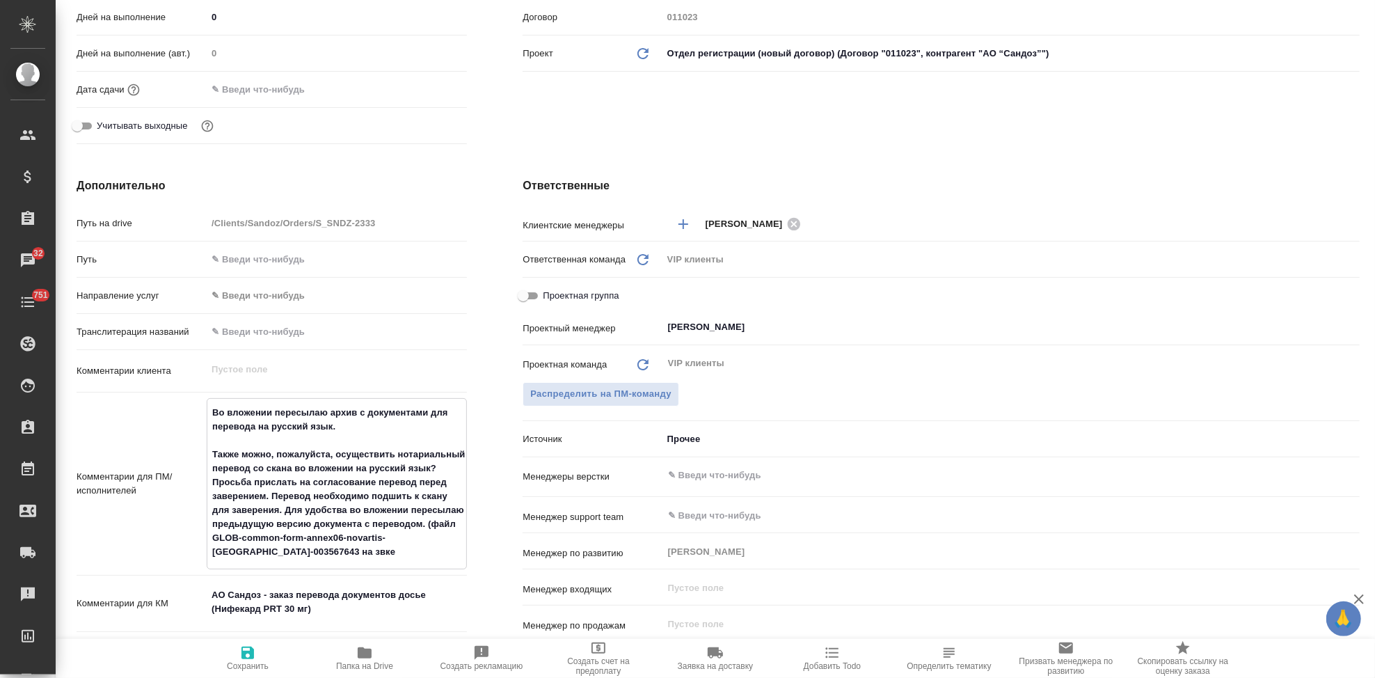
type textarea "x"
type textarea "Во вложении пересылаю архив с документами для перевода на русский язык. Также м…"
type textarea "x"
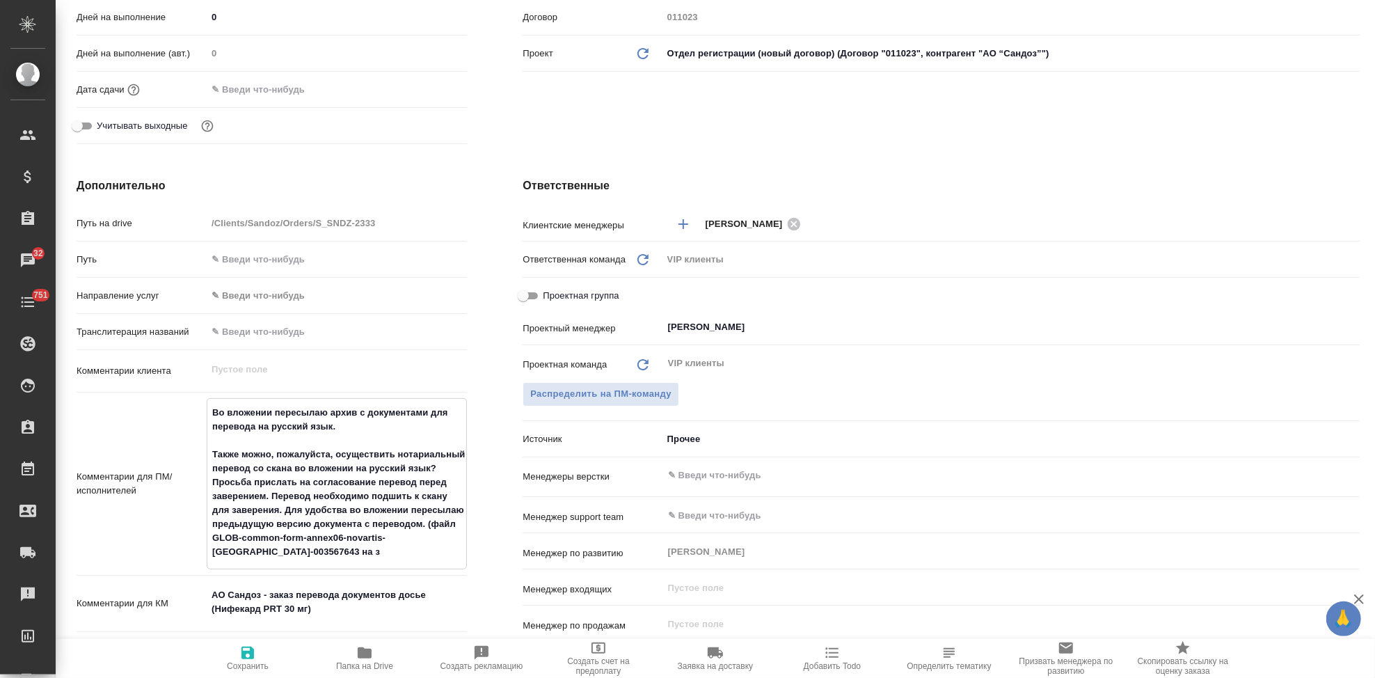
type textarea "x"
type textarea "Во вложении пересылаю архив с документами для перевода на русский язык. Также м…"
type textarea "x"
click at [372, 559] on textarea "Во вложении пересылаю архив с документами для перевода на русский язык. Также м…" at bounding box center [337, 481] width 260 height 163
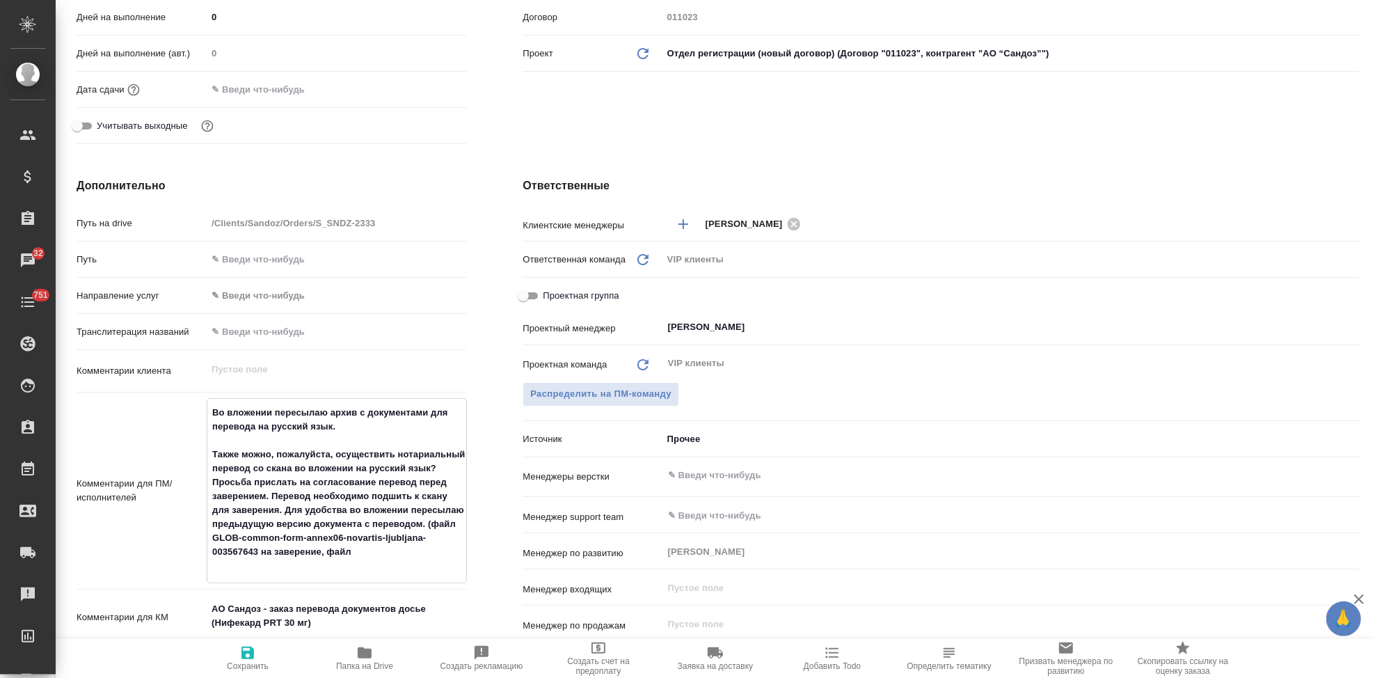
click at [351, 559] on textarea "Во вложении пересылаю архив с документами для перевода на русский язык. Также м…" at bounding box center [336, 489] width 259 height 177
paste textarea "1.6.2-04004-GLOB-common-form-annex06-novartis-ljubljana-003567643-en-ru"
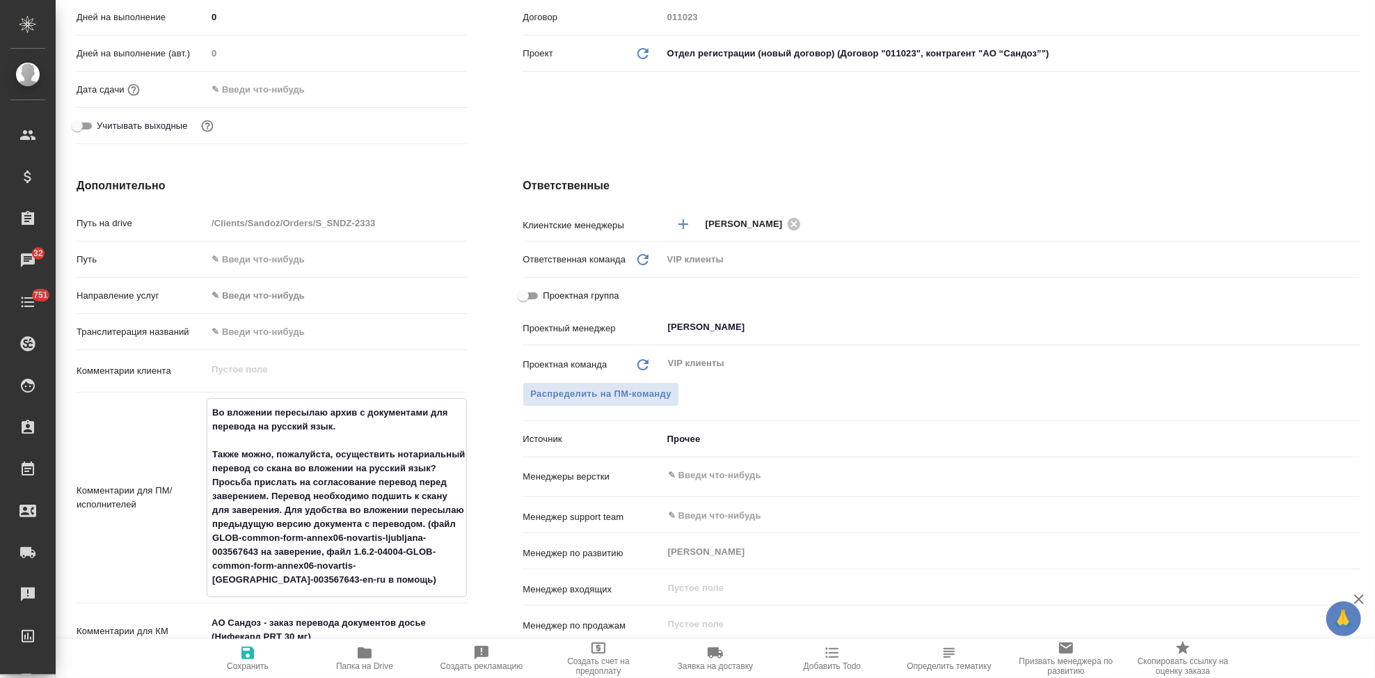
click at [252, 665] on span "Сохранить" at bounding box center [248, 666] width 42 height 10
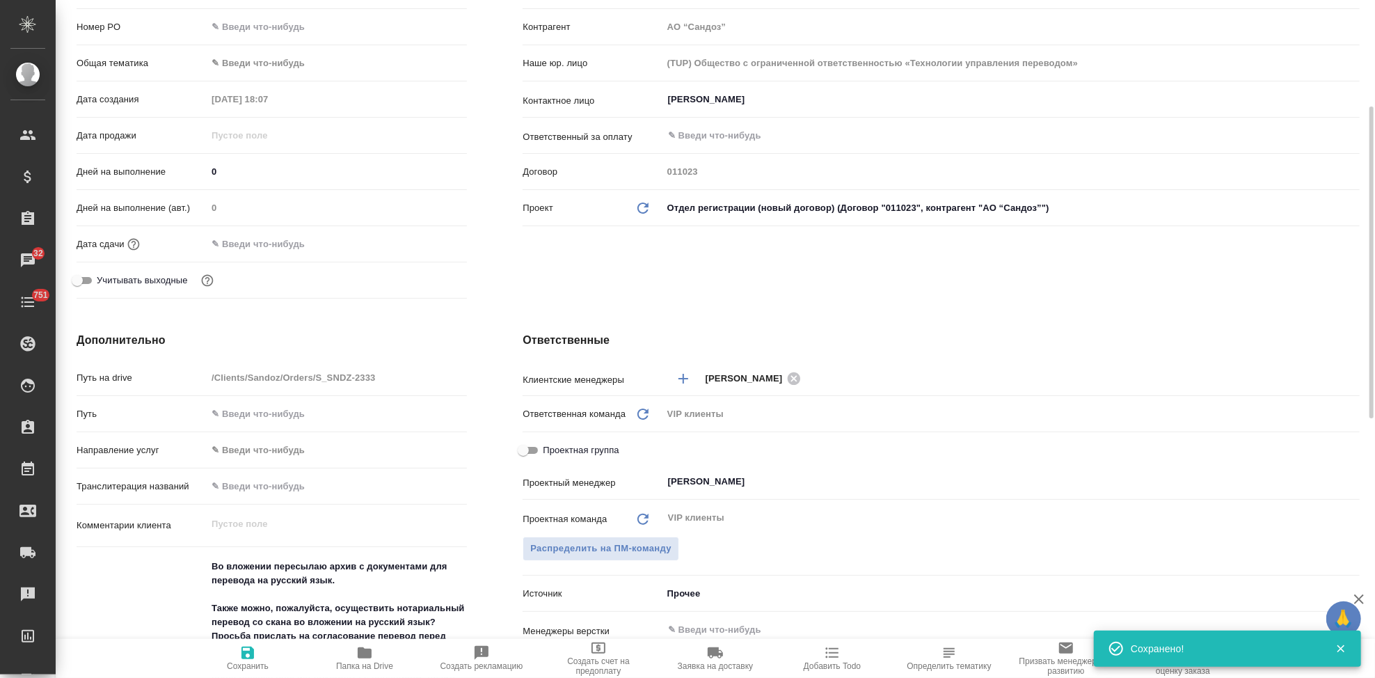
scroll to position [463, 0]
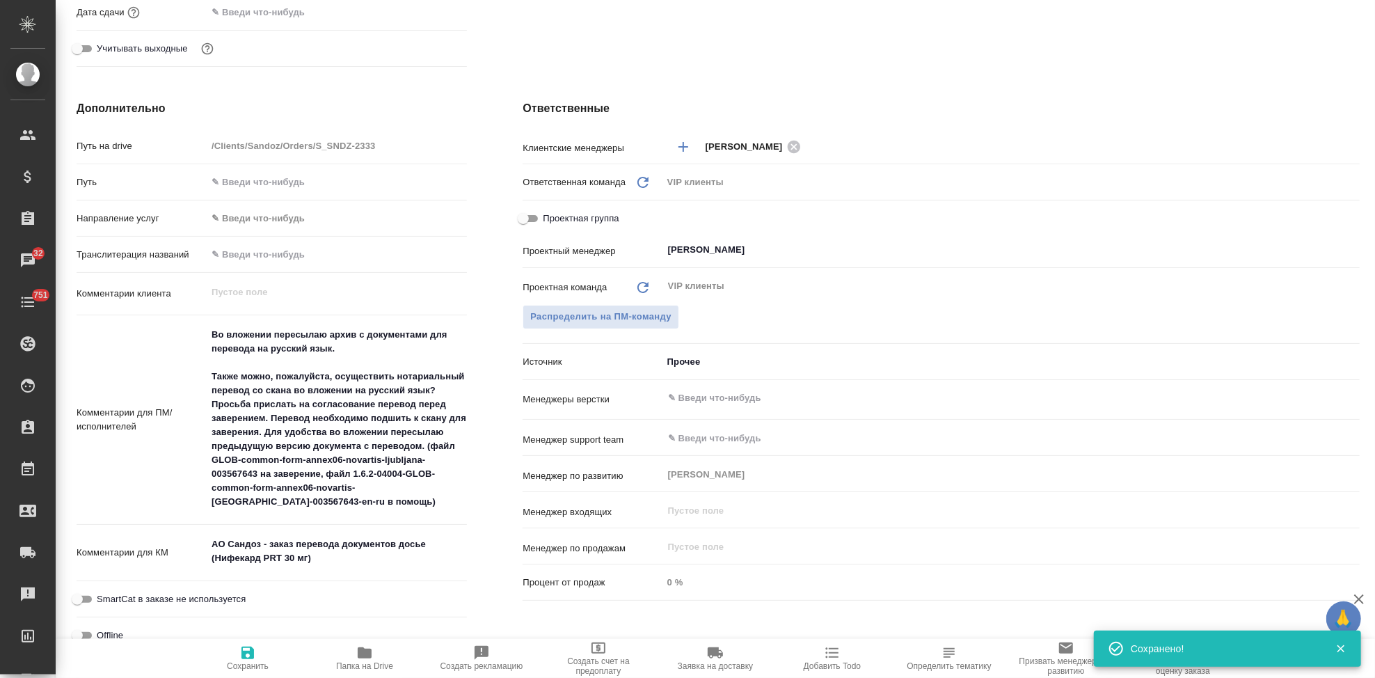
click at [246, 658] on icon "button" at bounding box center [247, 652] width 13 height 13
click at [359, 657] on icon "button" at bounding box center [365, 652] width 14 height 11
drag, startPoint x: 334, startPoint y: 377, endPoint x: 205, endPoint y: 377, distance: 128.7
click at [207, 377] on div "Во вложении пересылаю архив с документами для перевода на русский язык. Также м…" at bounding box center [337, 420] width 260 height 199
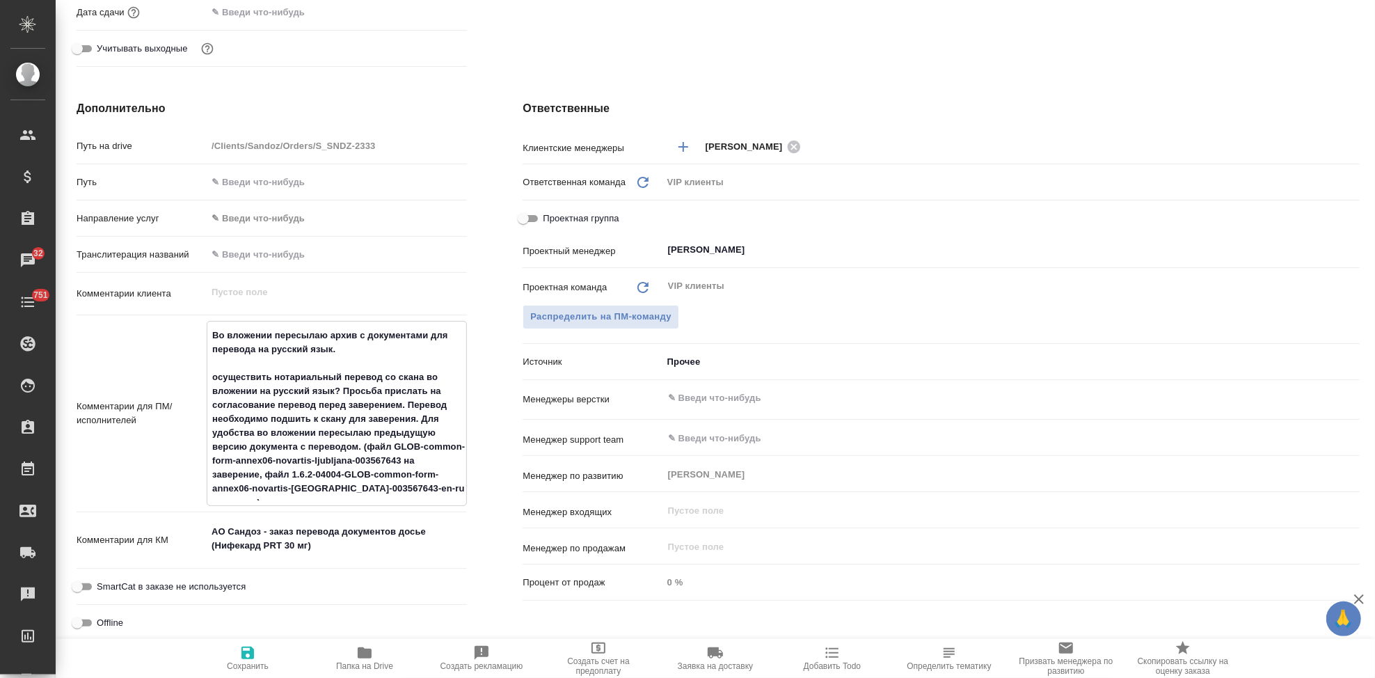
click at [341, 391] on textarea "Во вложении пересылаю архив с документами для перевода на русский язык. осущест…" at bounding box center [336, 412] width 259 height 177
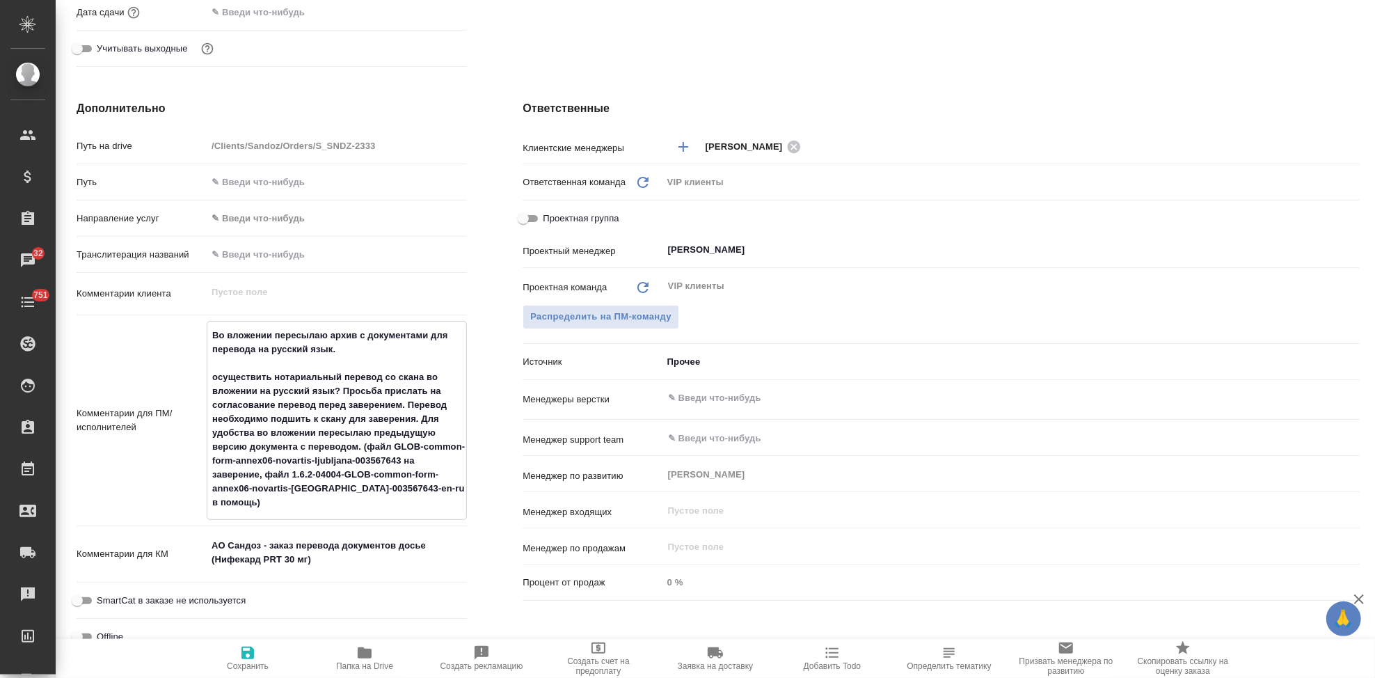
drag, startPoint x: 254, startPoint y: 390, endPoint x: 197, endPoint y: 390, distance: 57.1
click at [197, 390] on div "Комментарии для ПМ/исполнителей Во вложении пересылаю архив с документами для п…" at bounding box center [272, 420] width 390 height 199
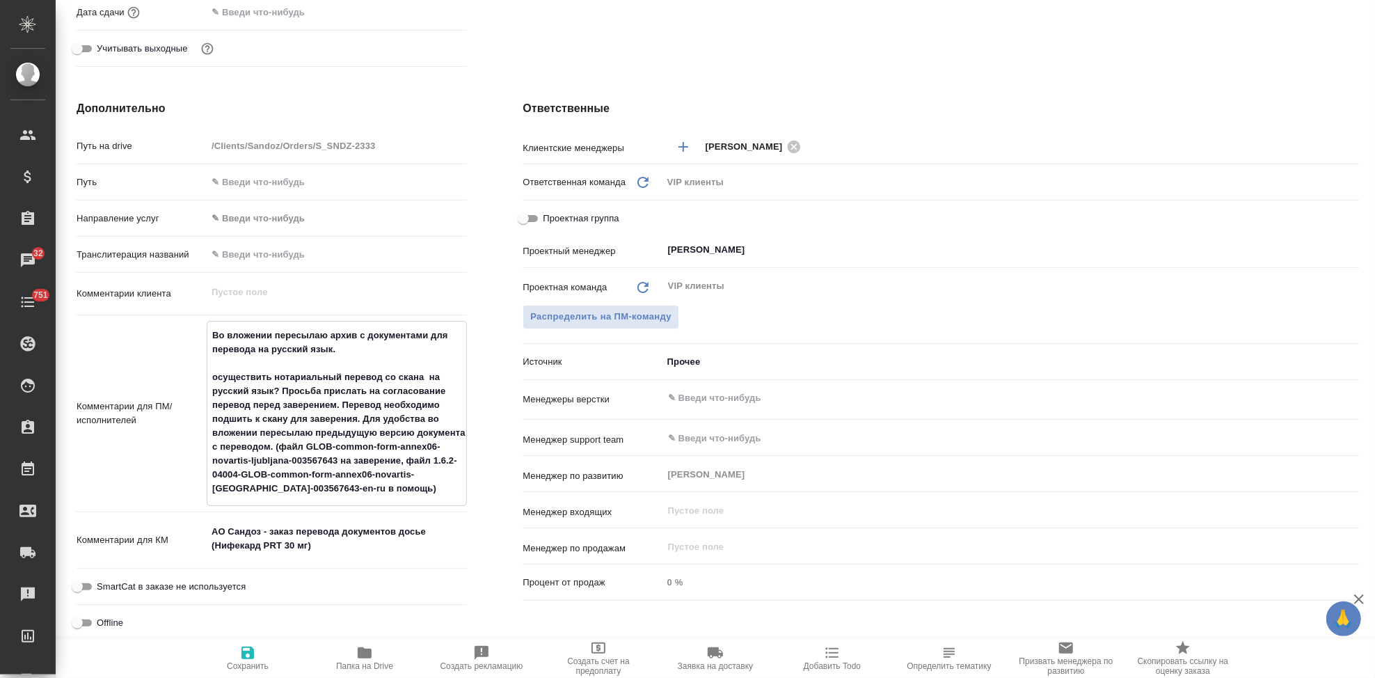
click at [324, 444] on textarea "Во вложении пересылаю архив с документами для перевода на русский язык. осущест…" at bounding box center [336, 412] width 259 height 177
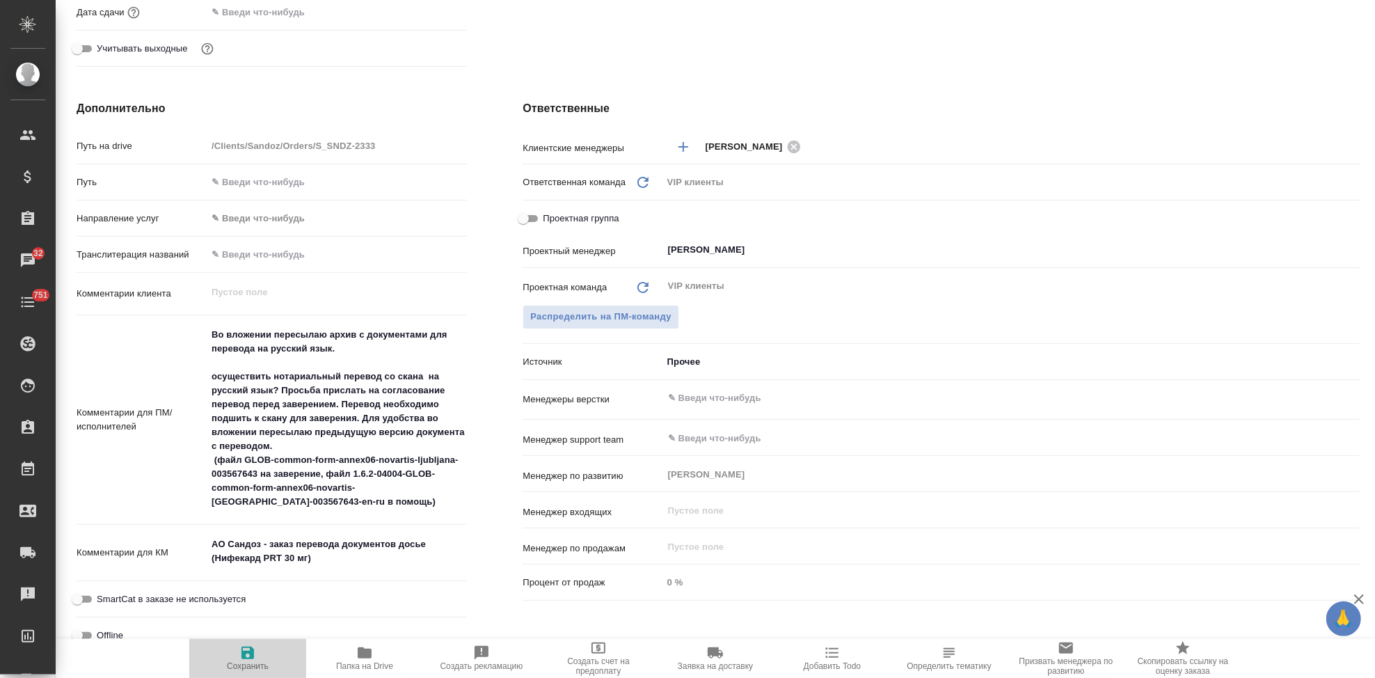
click at [255, 664] on span "Сохранить" at bounding box center [248, 666] width 42 height 10
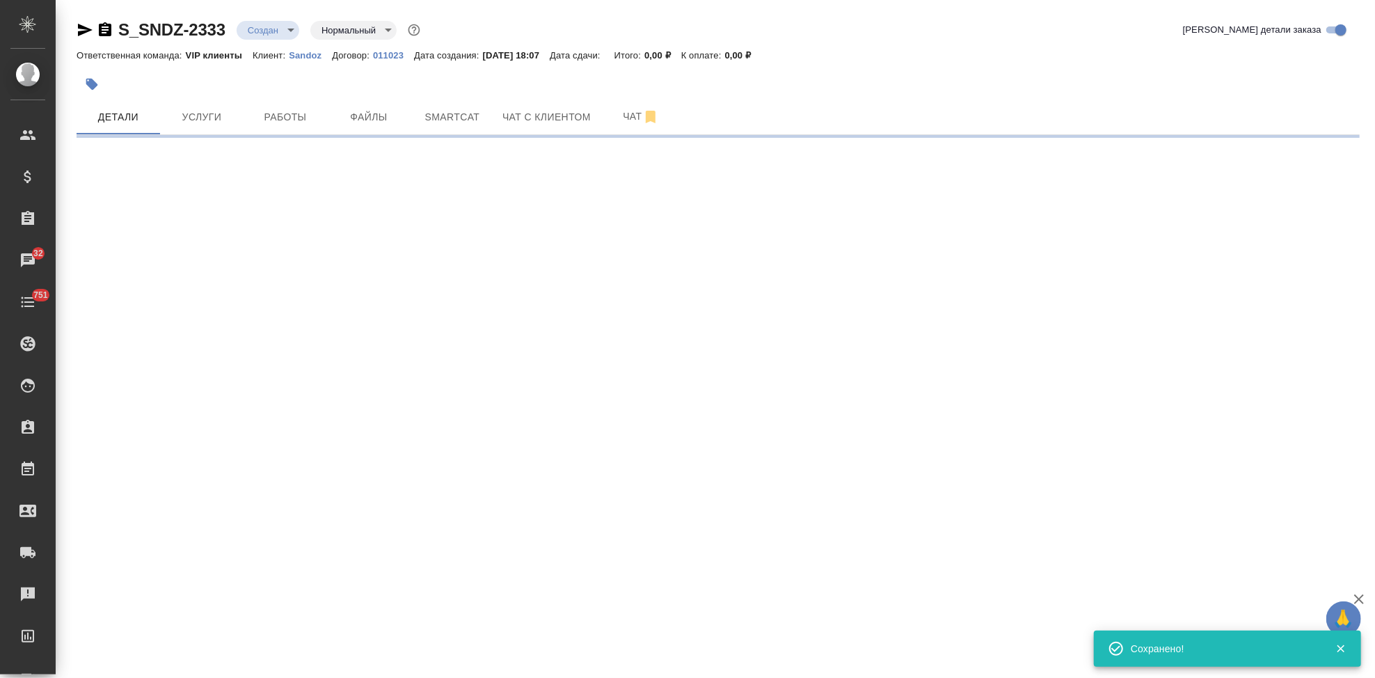
scroll to position [0, 0]
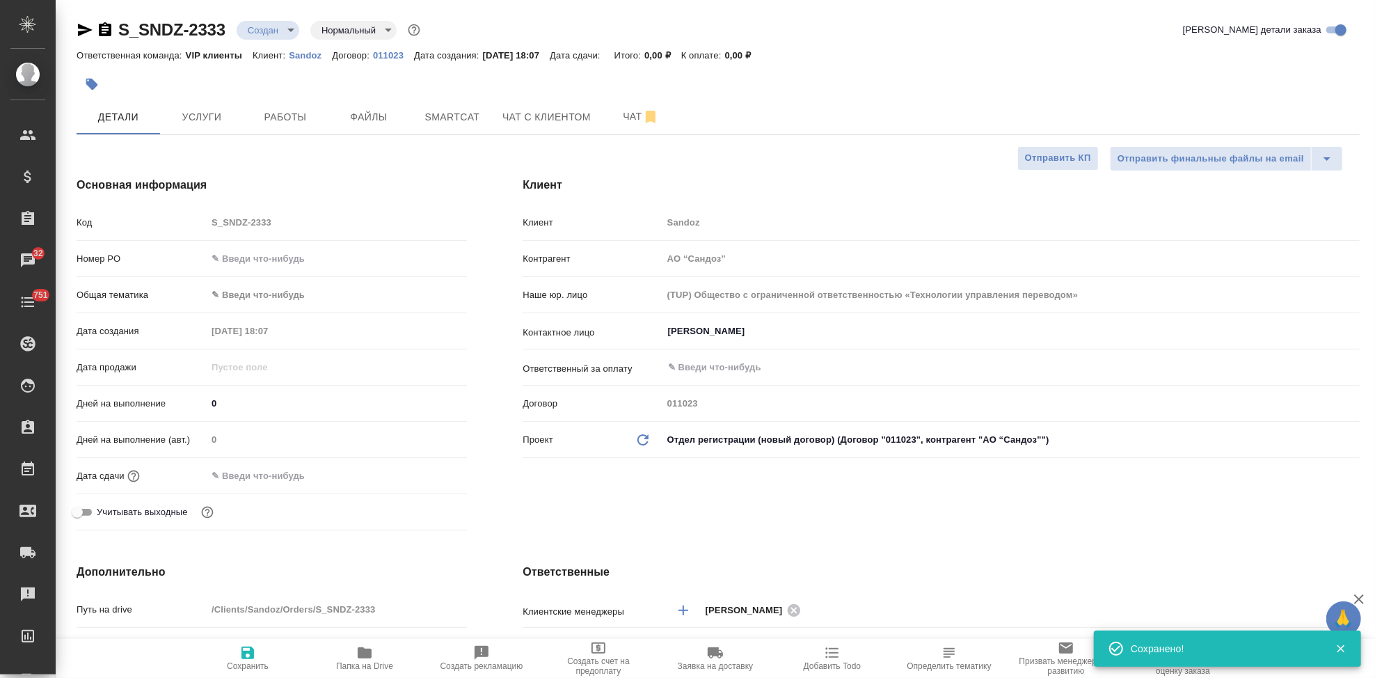
click at [294, 31] on body "🙏 .cls-1 fill:#fff; AWATERA Kabargina Anna Клиенты Спецификации Заказы 32 Чаты …" at bounding box center [687, 339] width 1375 height 678
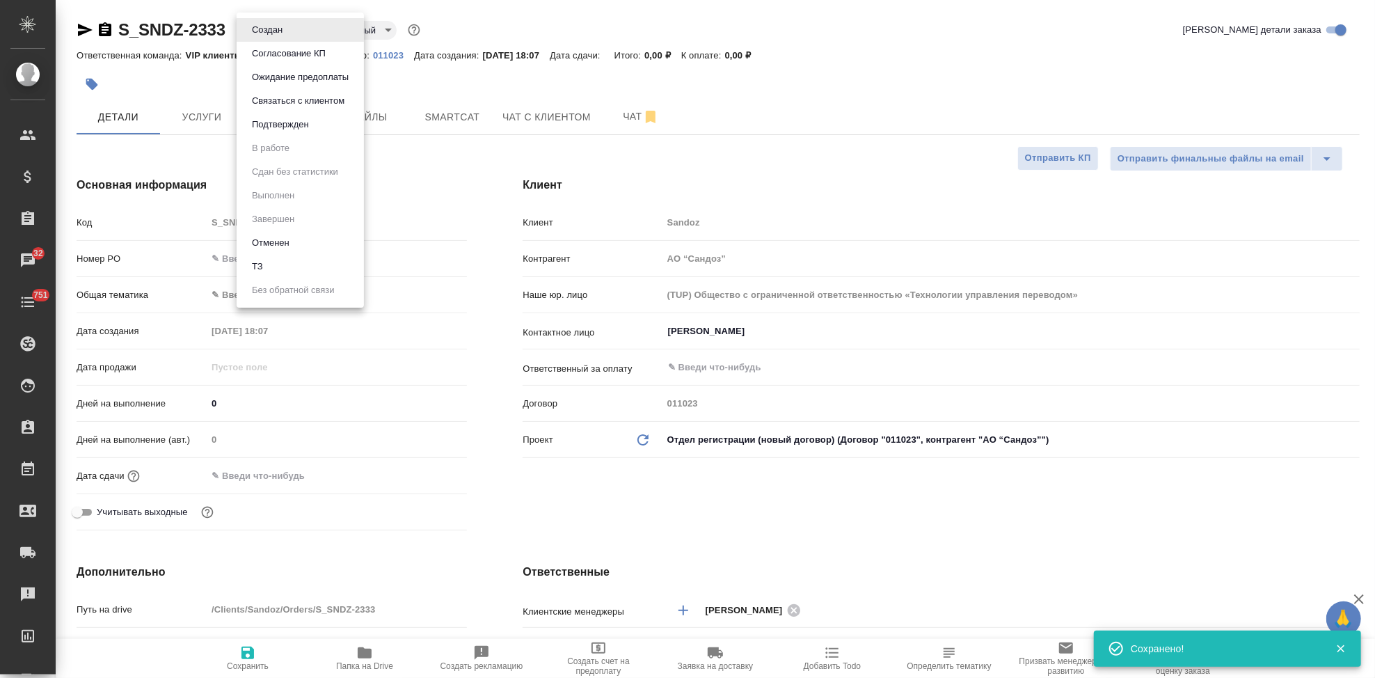
click at [293, 264] on li "ТЗ" at bounding box center [300, 267] width 127 height 24
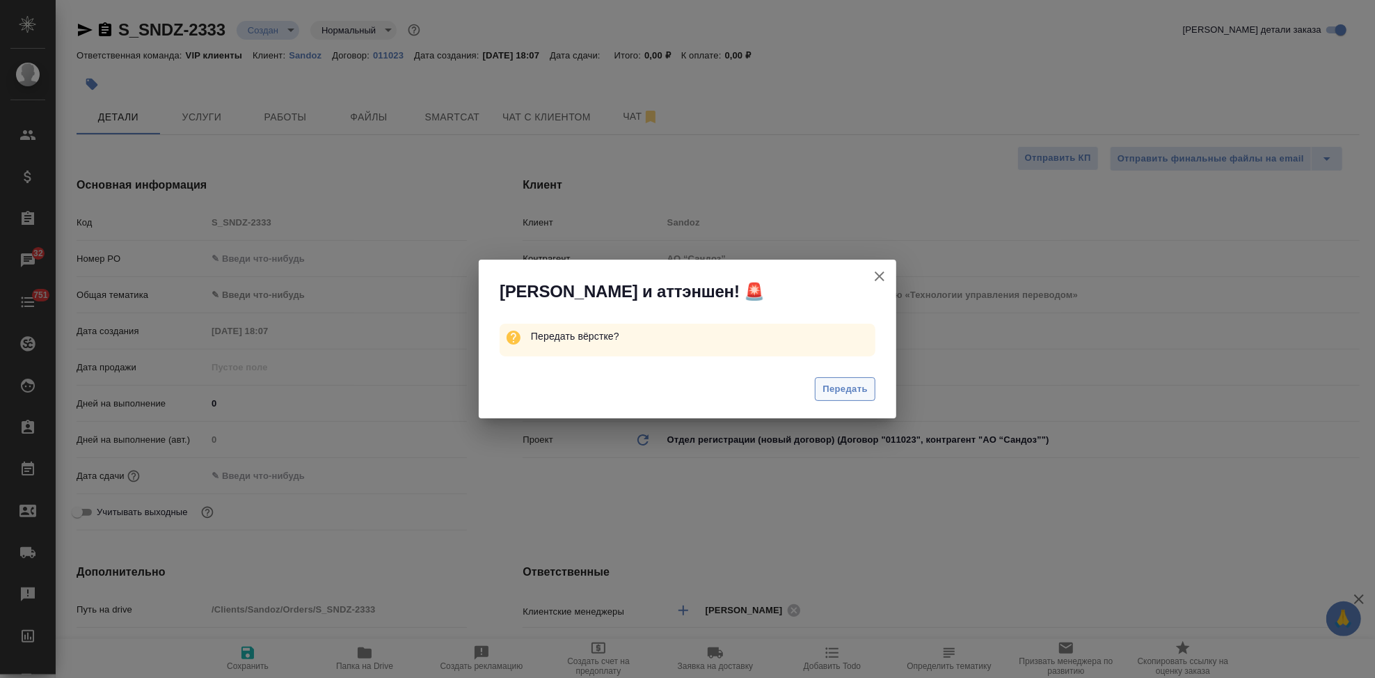
click at [843, 389] on span "Передать" at bounding box center [844, 389] width 45 height 16
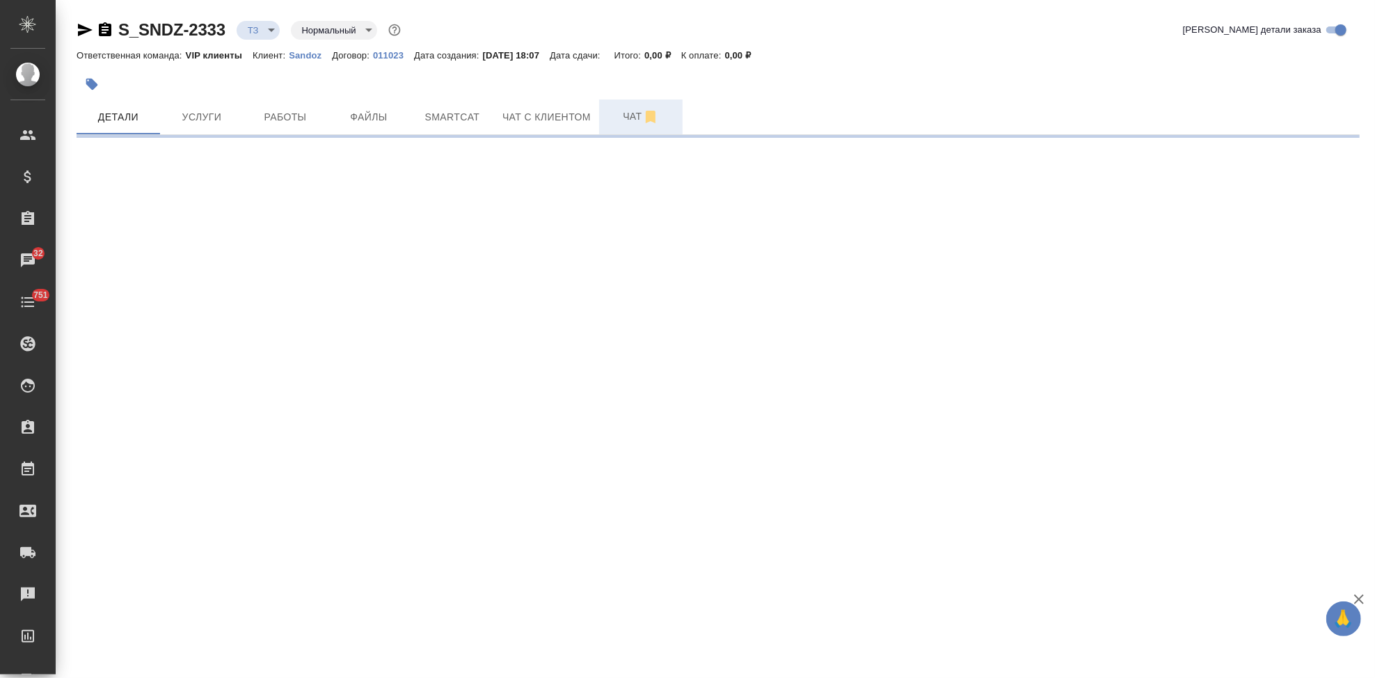
click at [635, 118] on span "Чат" at bounding box center [640, 116] width 67 height 17
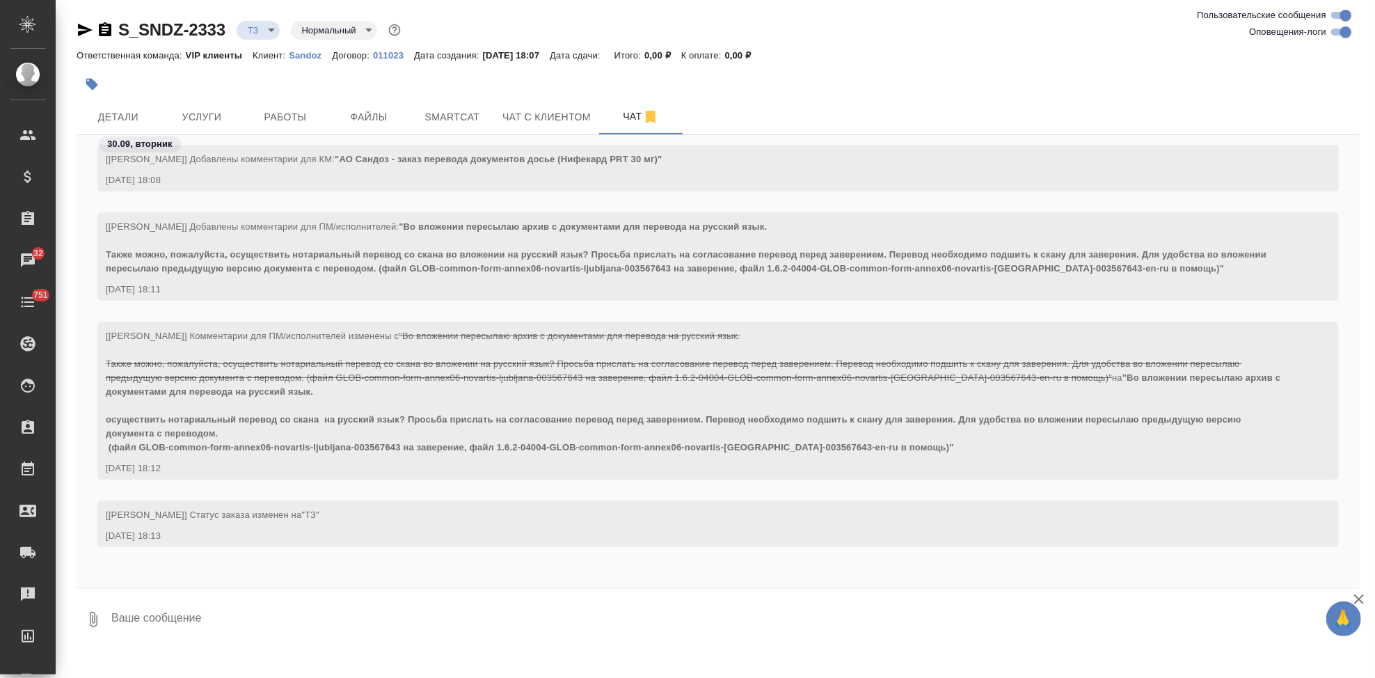
click at [334, 638] on textarea at bounding box center [735, 619] width 1250 height 47
paste textarea "п"
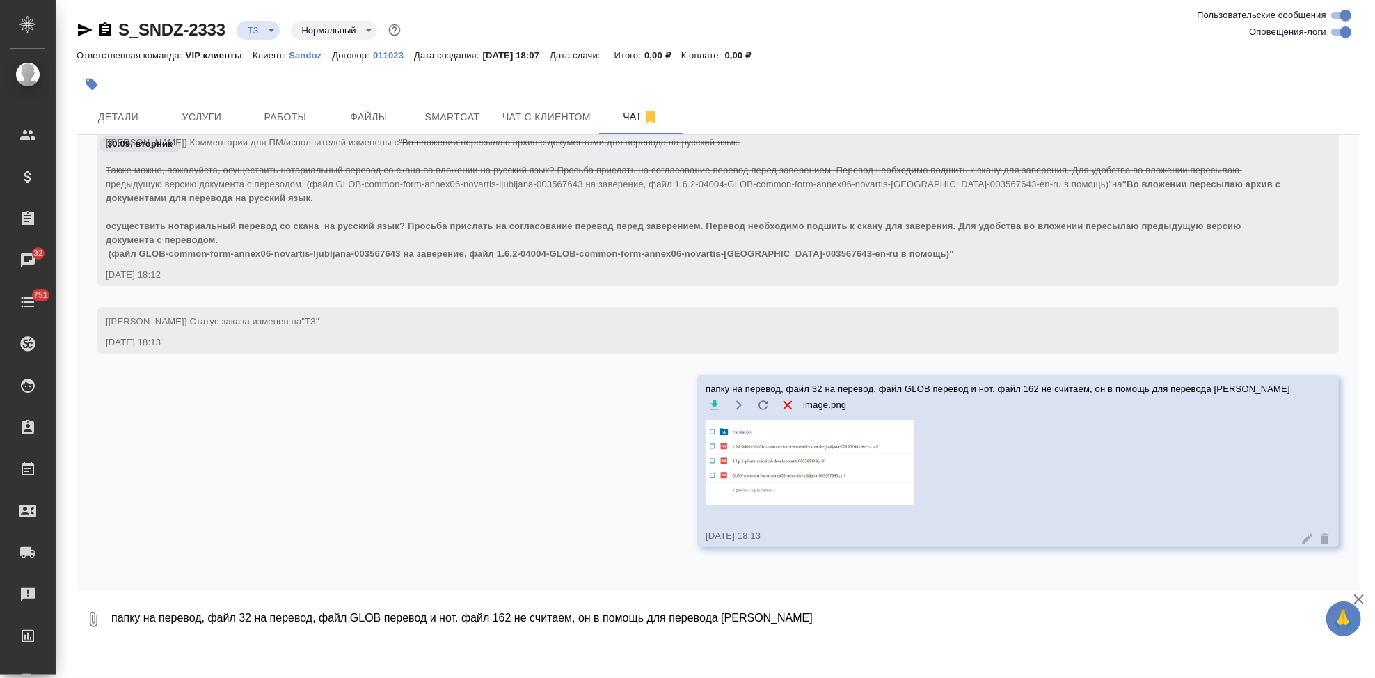
scroll to position [486, 0]
click at [216, 121] on span "Услуги" at bounding box center [201, 117] width 67 height 17
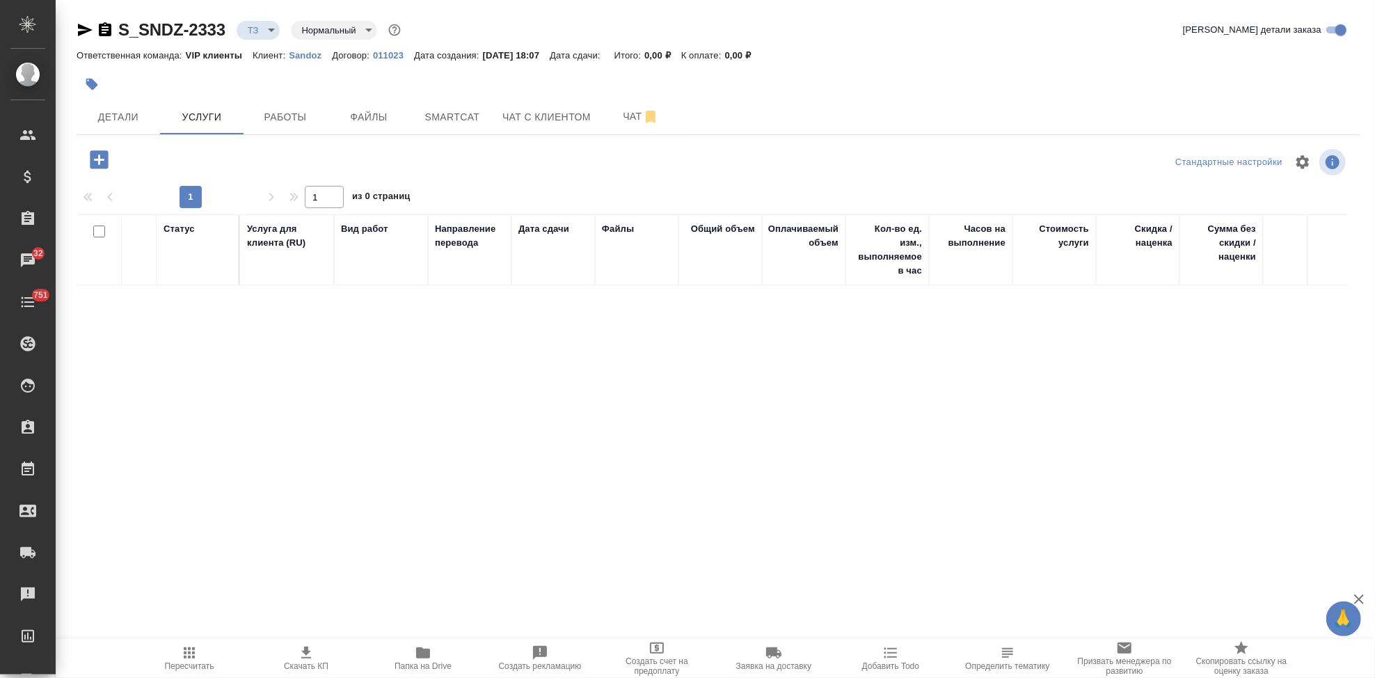
click at [93, 162] on icon "button" at bounding box center [99, 159] width 18 height 18
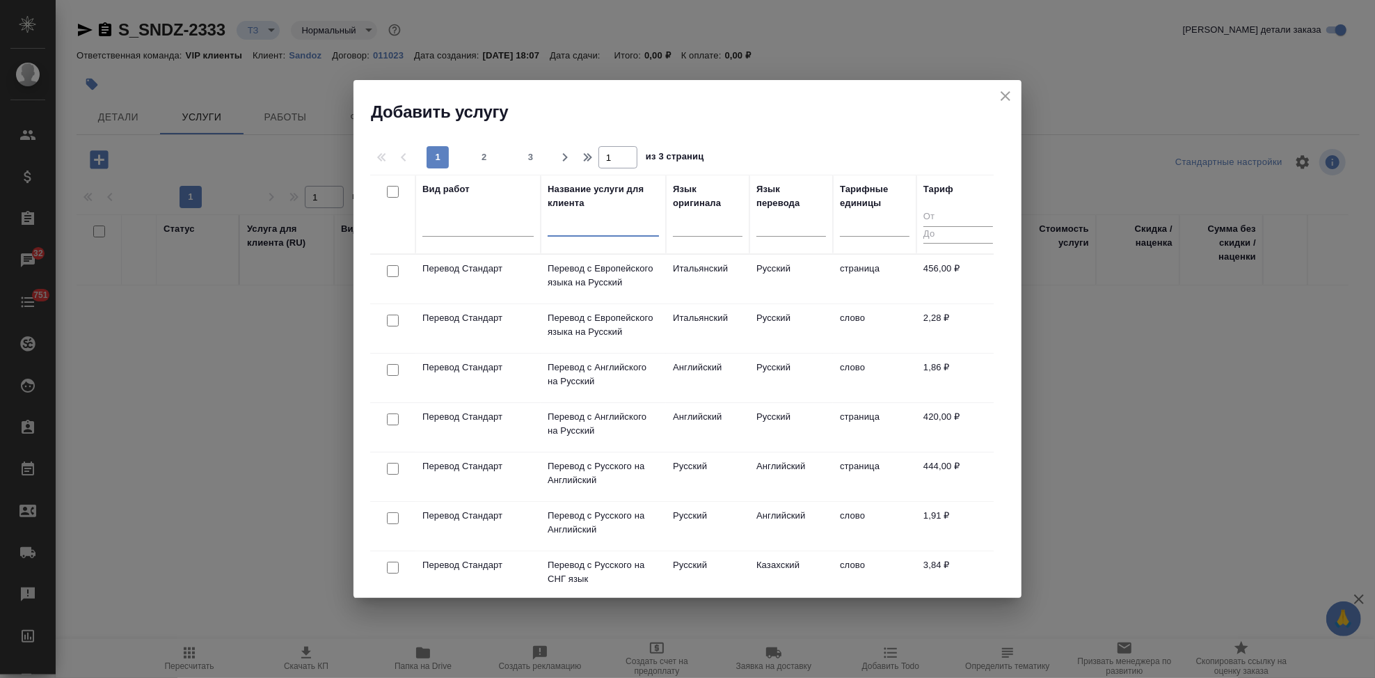
click at [577, 230] on input "text" at bounding box center [603, 227] width 111 height 17
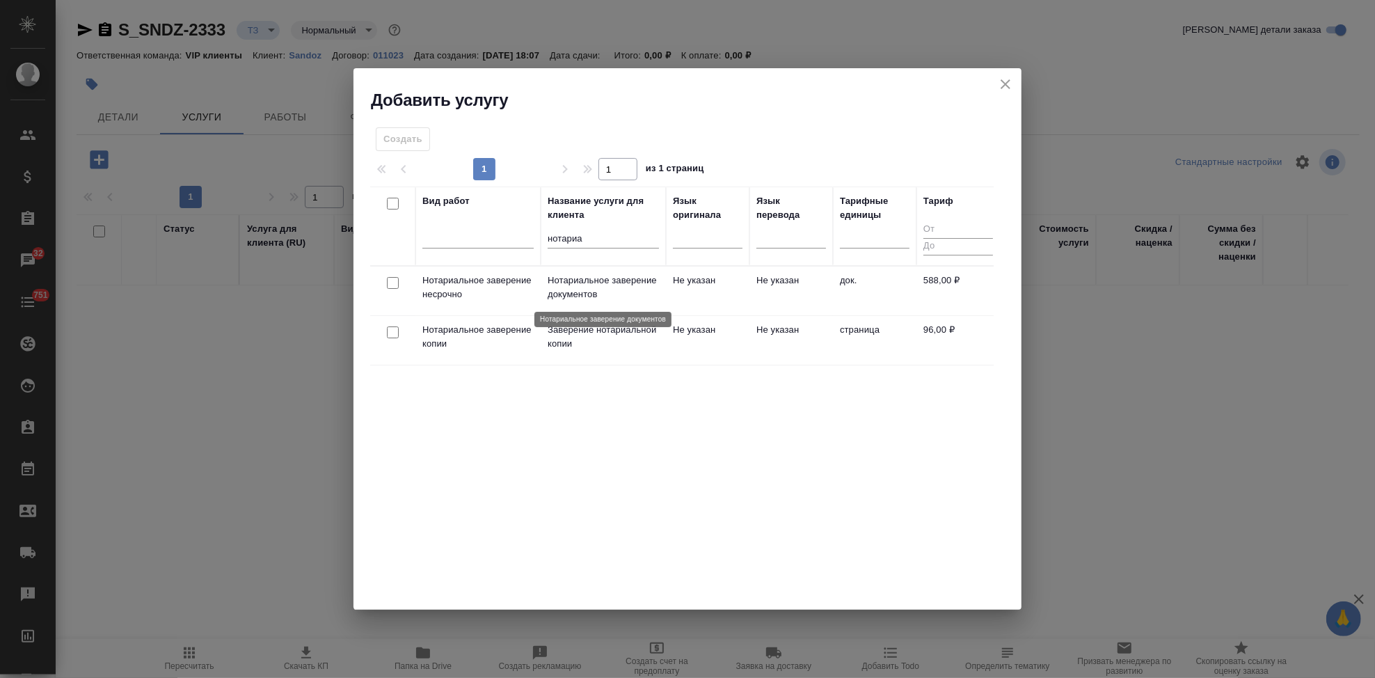
click at [568, 296] on p "Нотариальное заверение документов" at bounding box center [603, 287] width 111 height 28
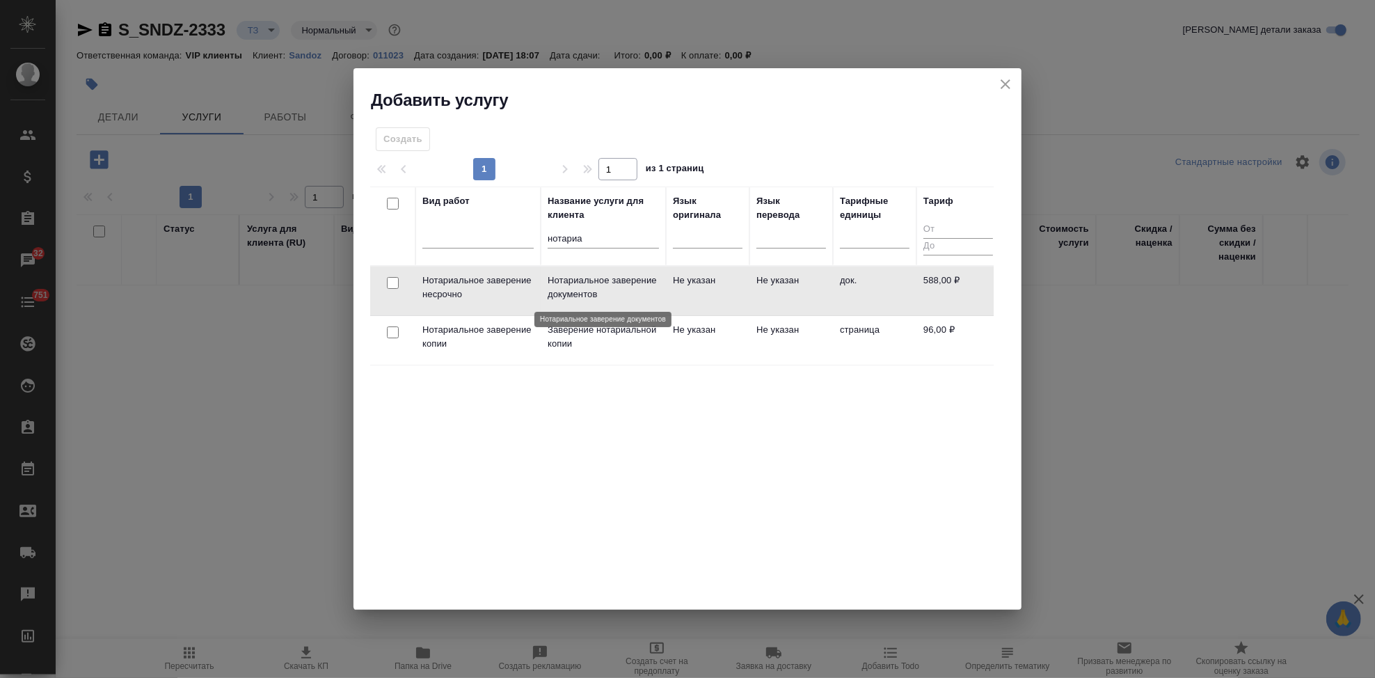
click at [568, 296] on p "Нотариальное заверение документов" at bounding box center [603, 287] width 111 height 28
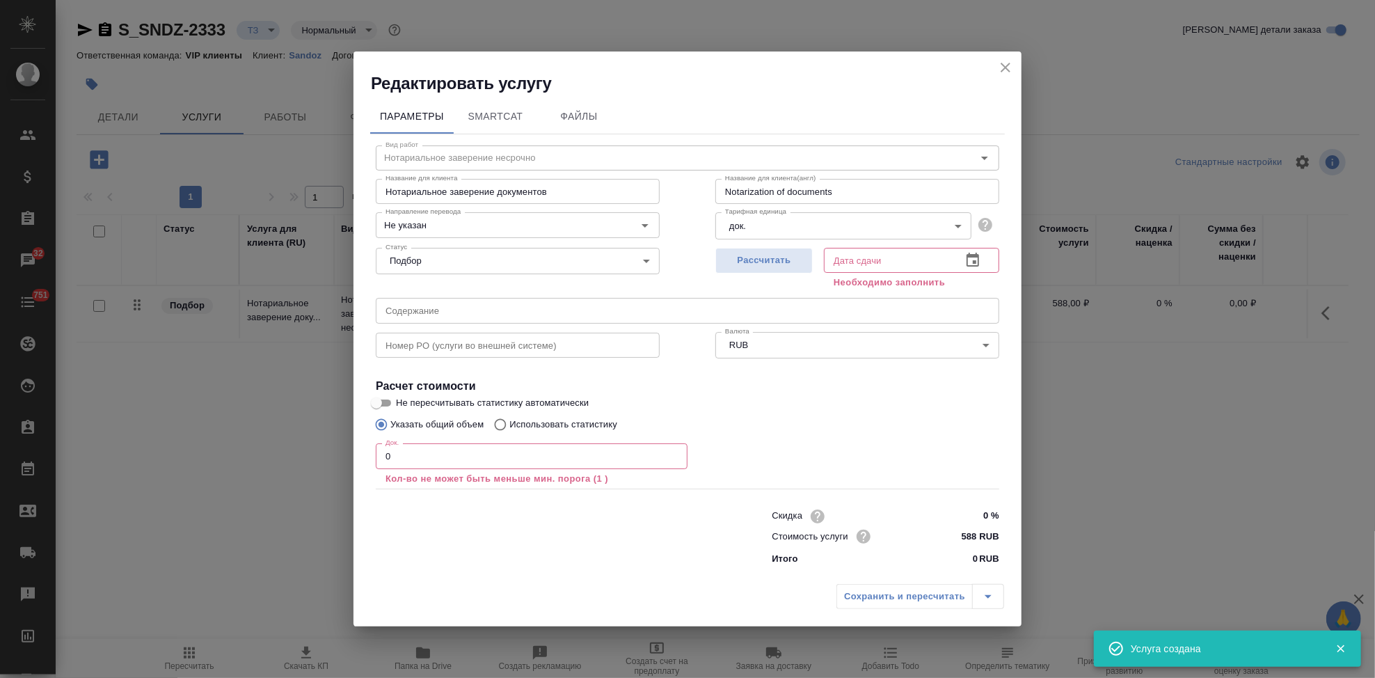
click at [436, 441] on div "Док. 0 Док. Кол-во не может быть меньше мин. порога (1 )" at bounding box center [532, 463] width 312 height 50
click at [421, 466] on input "0" at bounding box center [532, 455] width 312 height 25
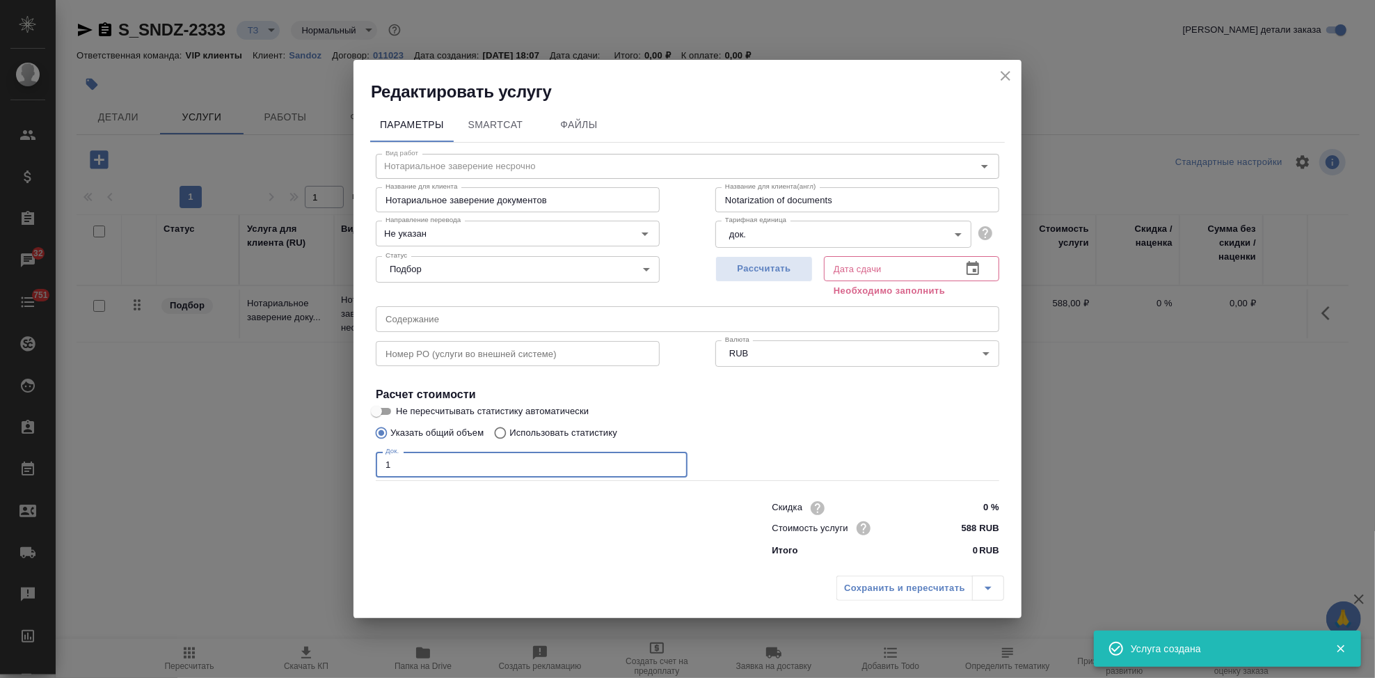
click at [972, 262] on icon "button" at bounding box center [972, 268] width 13 height 14
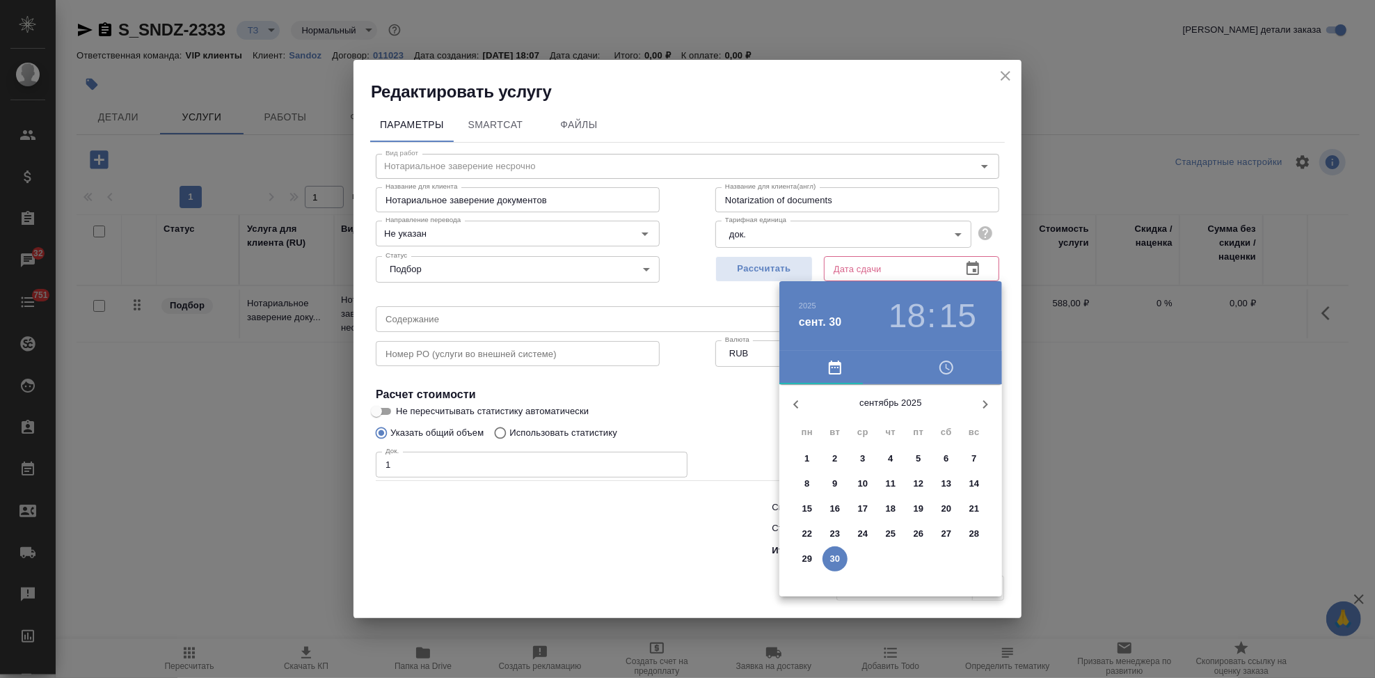
click at [978, 404] on icon "button" at bounding box center [985, 404] width 17 height 17
click at [839, 483] on span "7" at bounding box center [834, 484] width 25 height 14
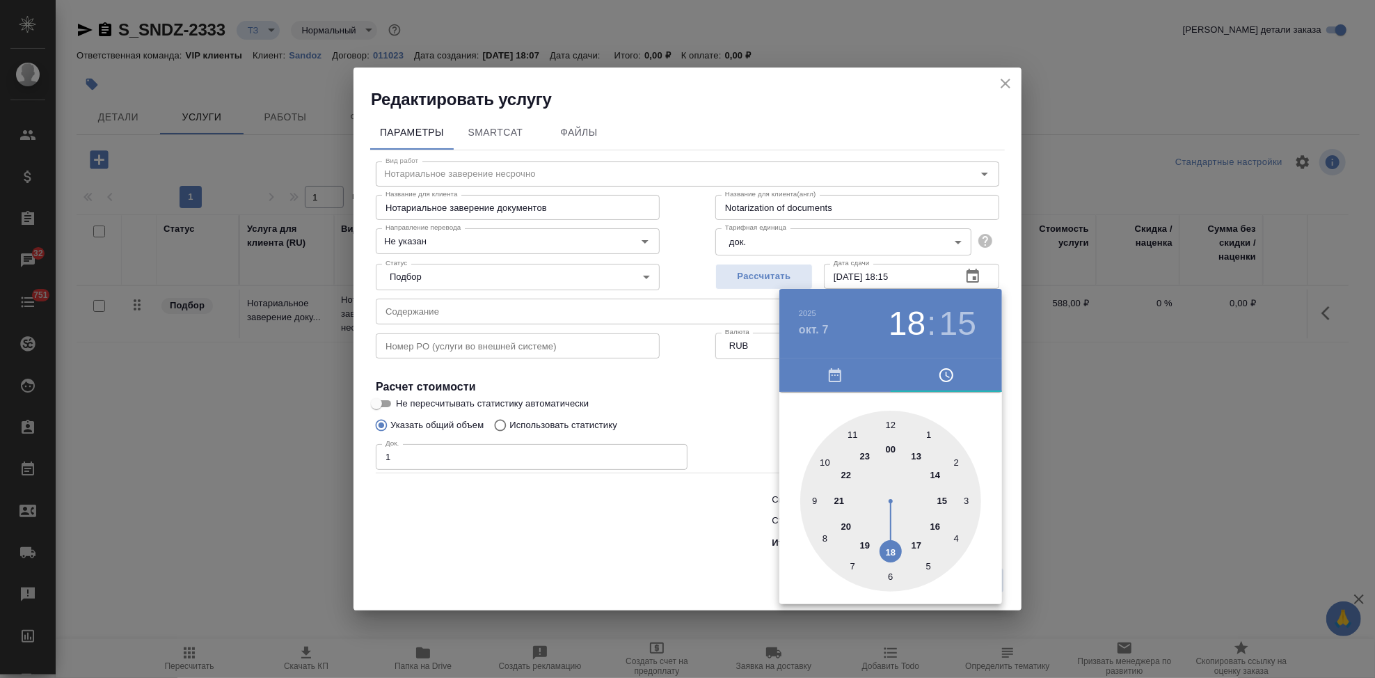
click at [918, 540] on div at bounding box center [890, 501] width 181 height 181
click at [895, 426] on div at bounding box center [890, 501] width 181 height 181
click at [888, 428] on div at bounding box center [890, 501] width 181 height 181
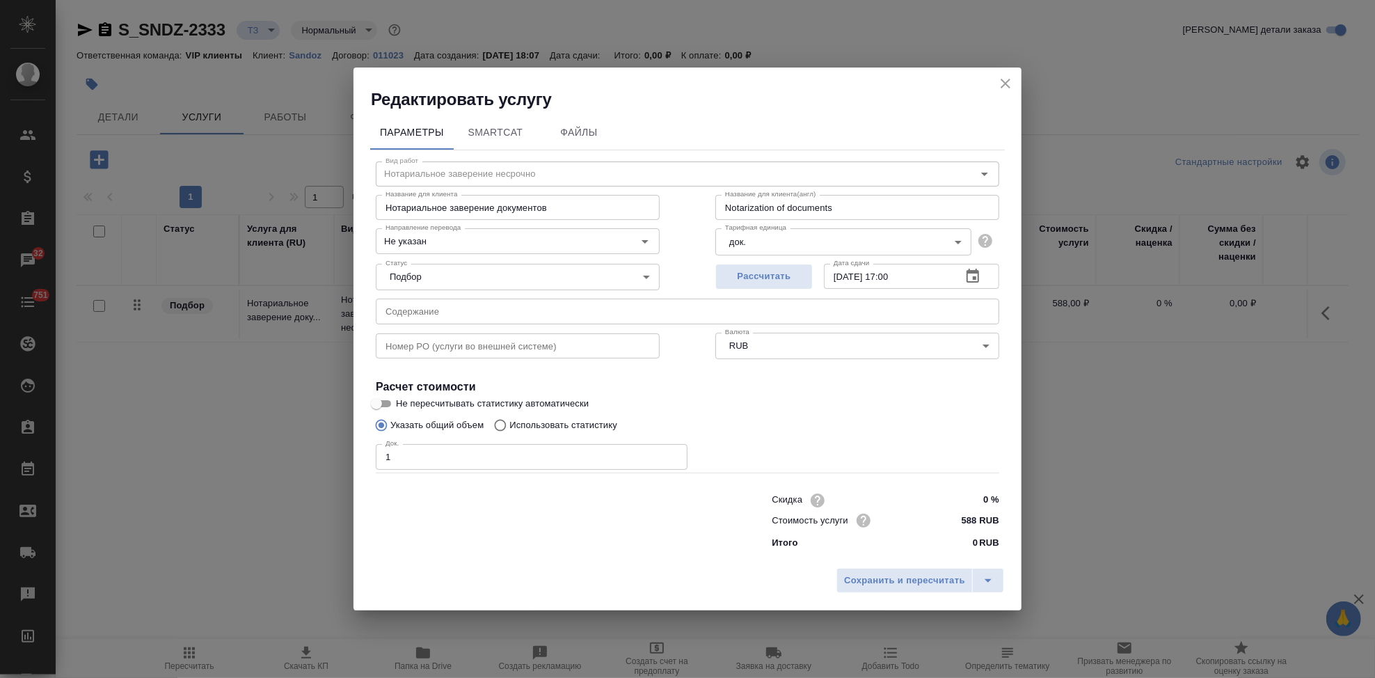
click at [986, 594] on div "Сохранить и пересчитать" at bounding box center [687, 585] width 668 height 49
click at [998, 573] on button "split button" at bounding box center [988, 580] width 32 height 25
click at [922, 544] on li "Сохранить" at bounding box center [922, 551] width 168 height 22
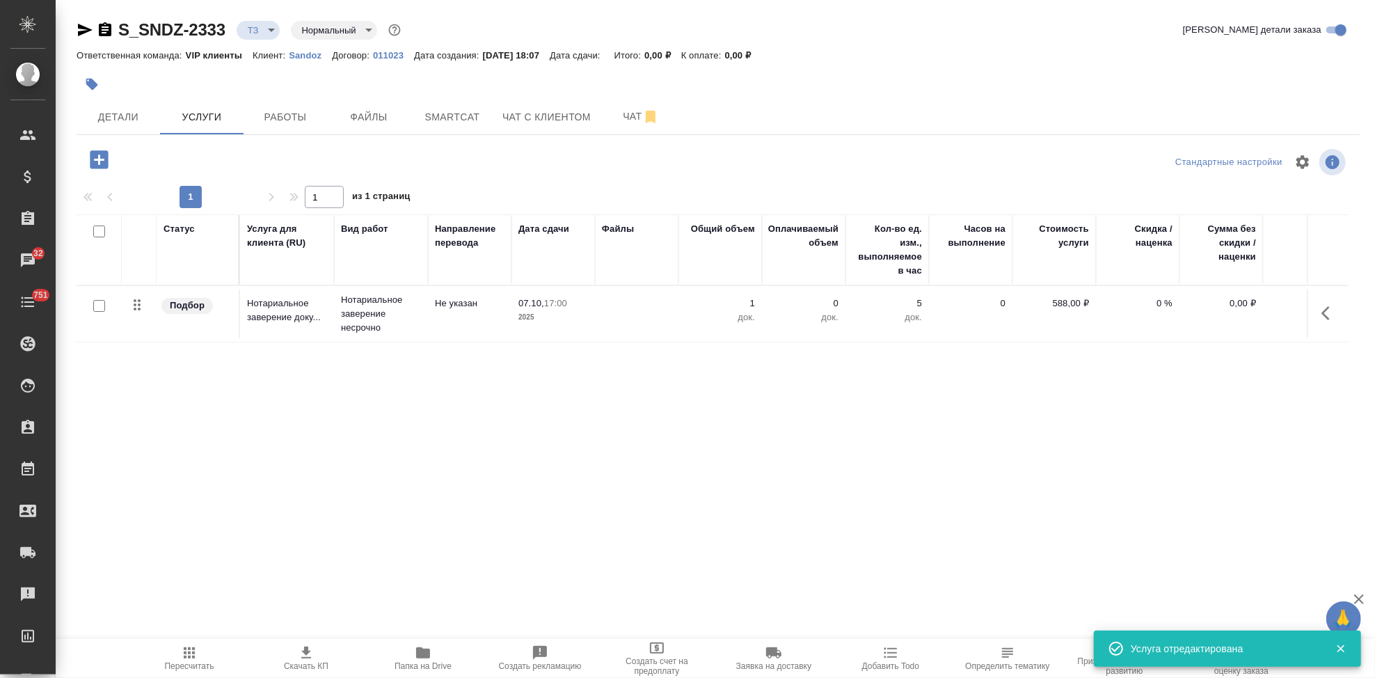
click at [92, 160] on icon "button" at bounding box center [99, 159] width 18 height 18
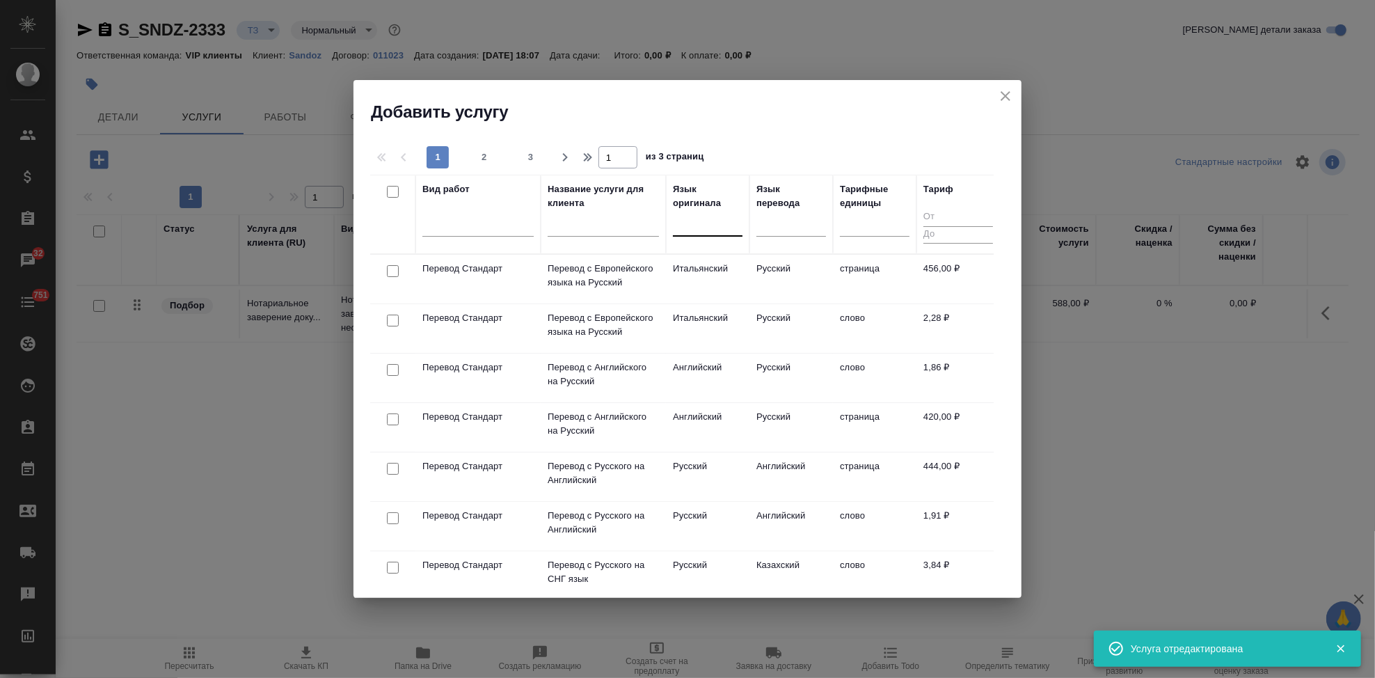
click at [680, 223] on input "text" at bounding box center [680, 222] width 1 height 10
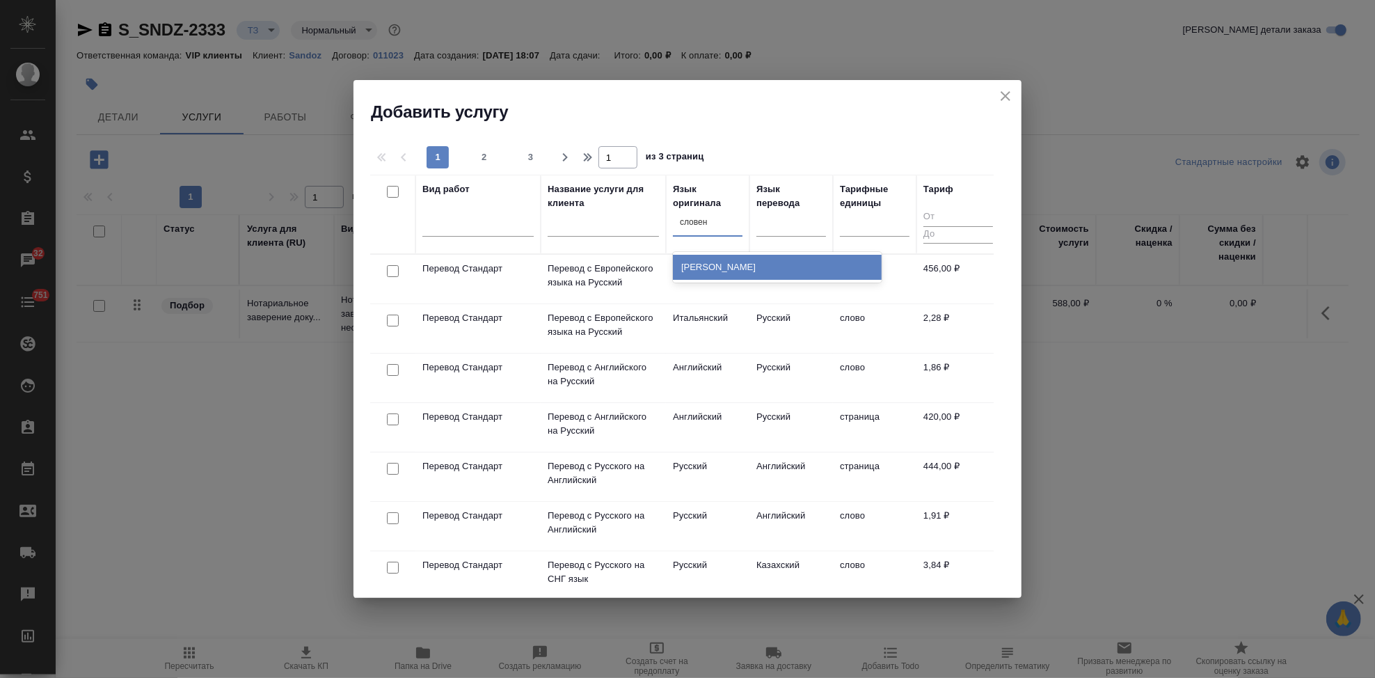
click at [765, 264] on div "Словенский" at bounding box center [777, 267] width 209 height 25
click at [715, 328] on td "Итальянский" at bounding box center [707, 328] width 83 height 49
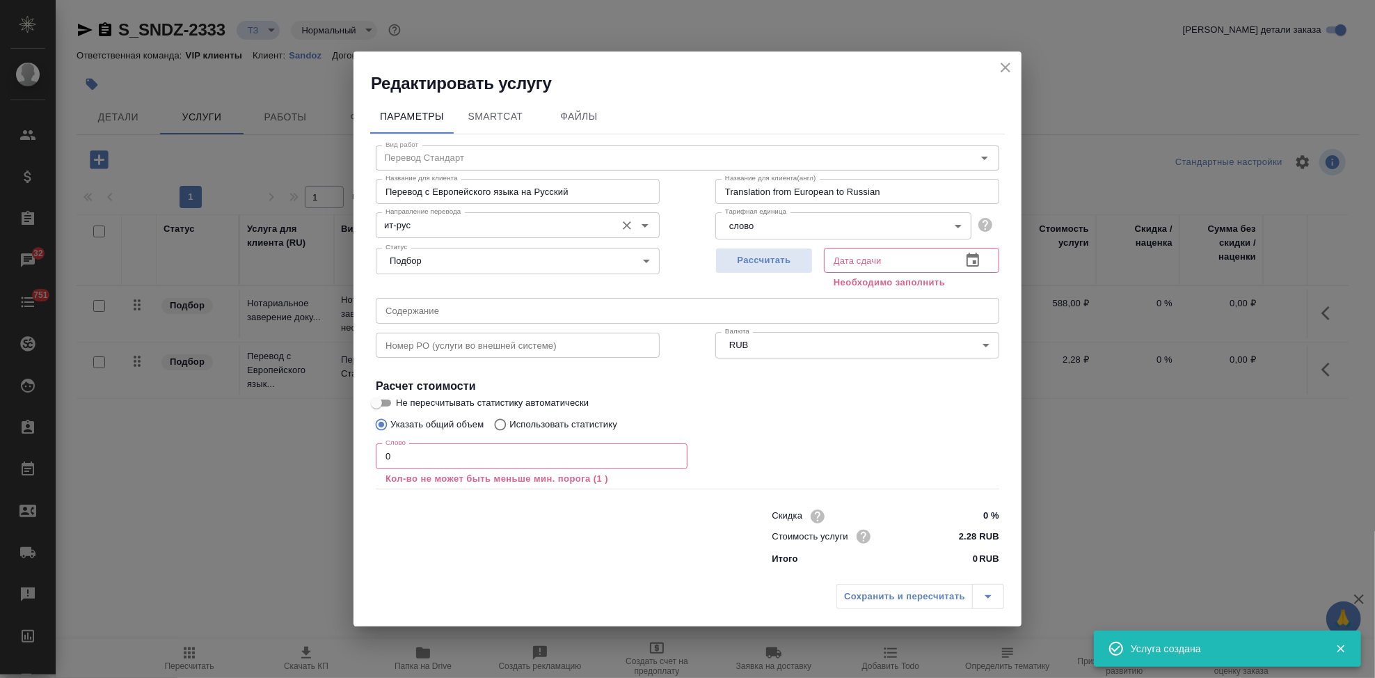
click at [433, 216] on input "ит-рус" at bounding box center [494, 224] width 229 height 17
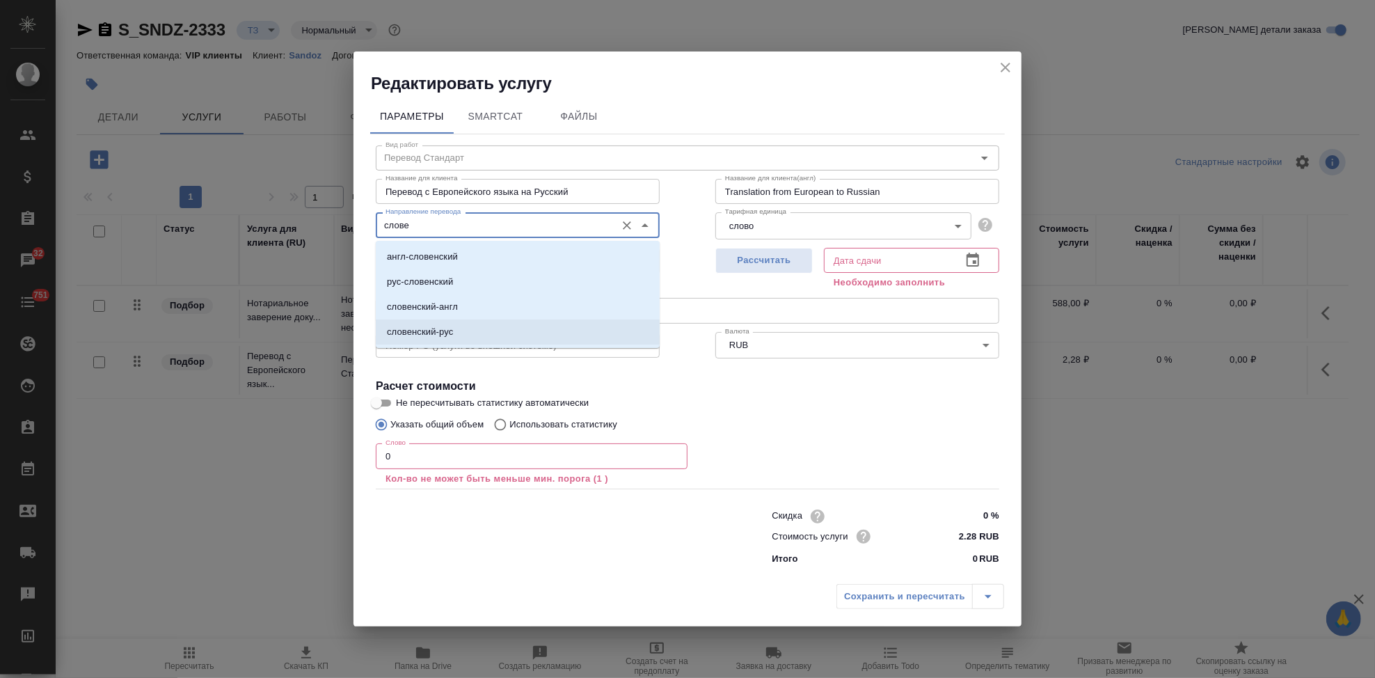
click at [427, 333] on p "словенский-рус" at bounding box center [420, 332] width 66 height 14
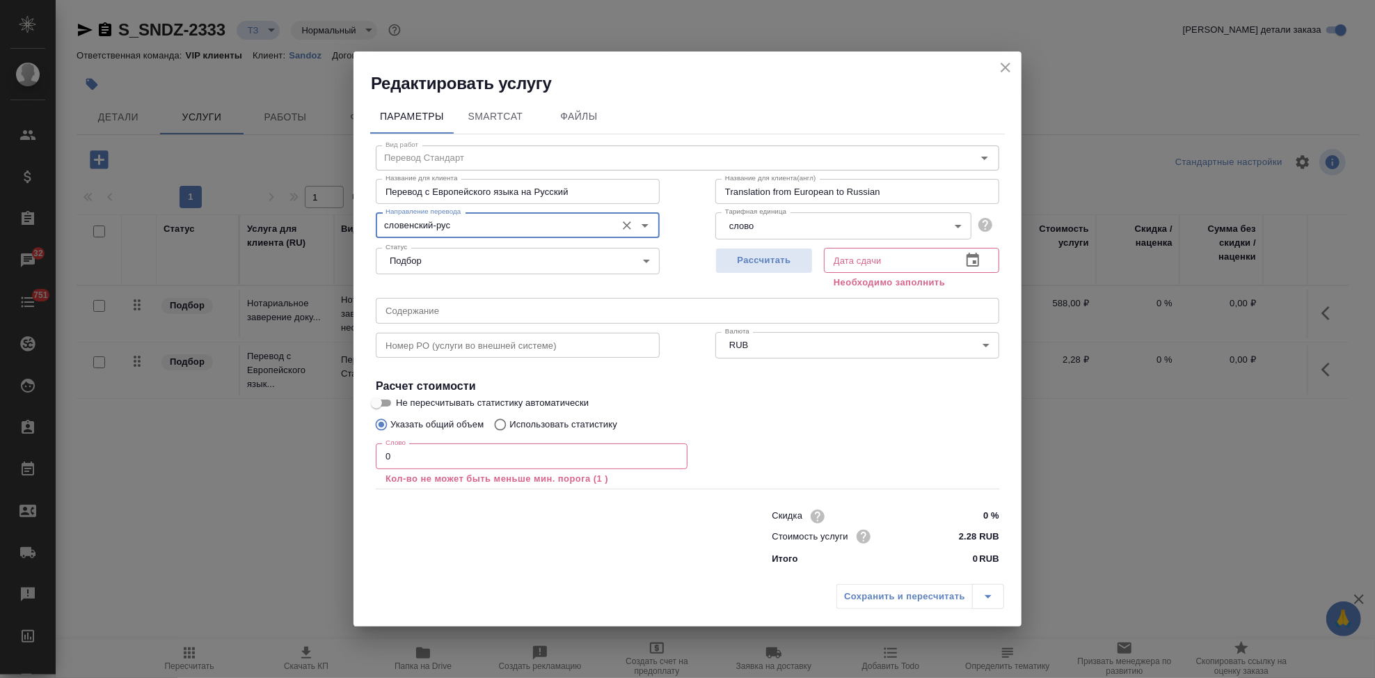
click at [415, 456] on input "0" at bounding box center [532, 455] width 312 height 25
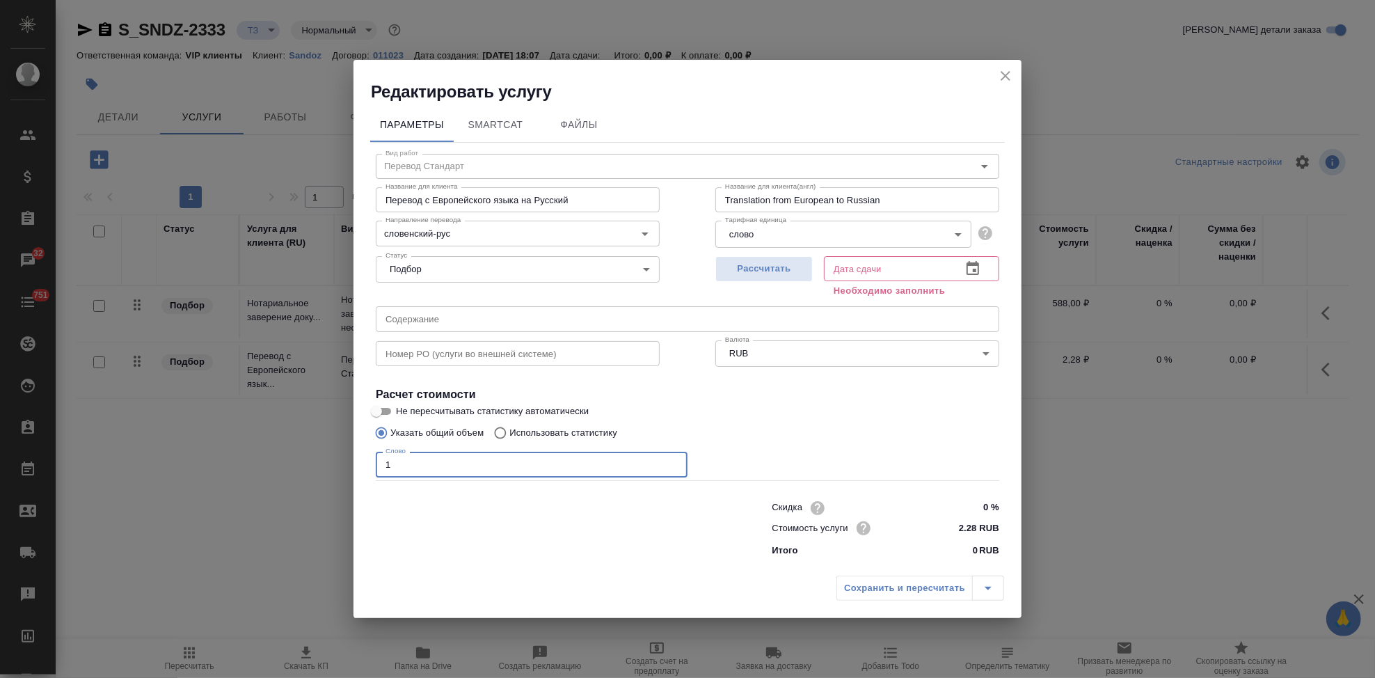
click at [979, 262] on icon "button" at bounding box center [972, 268] width 17 height 17
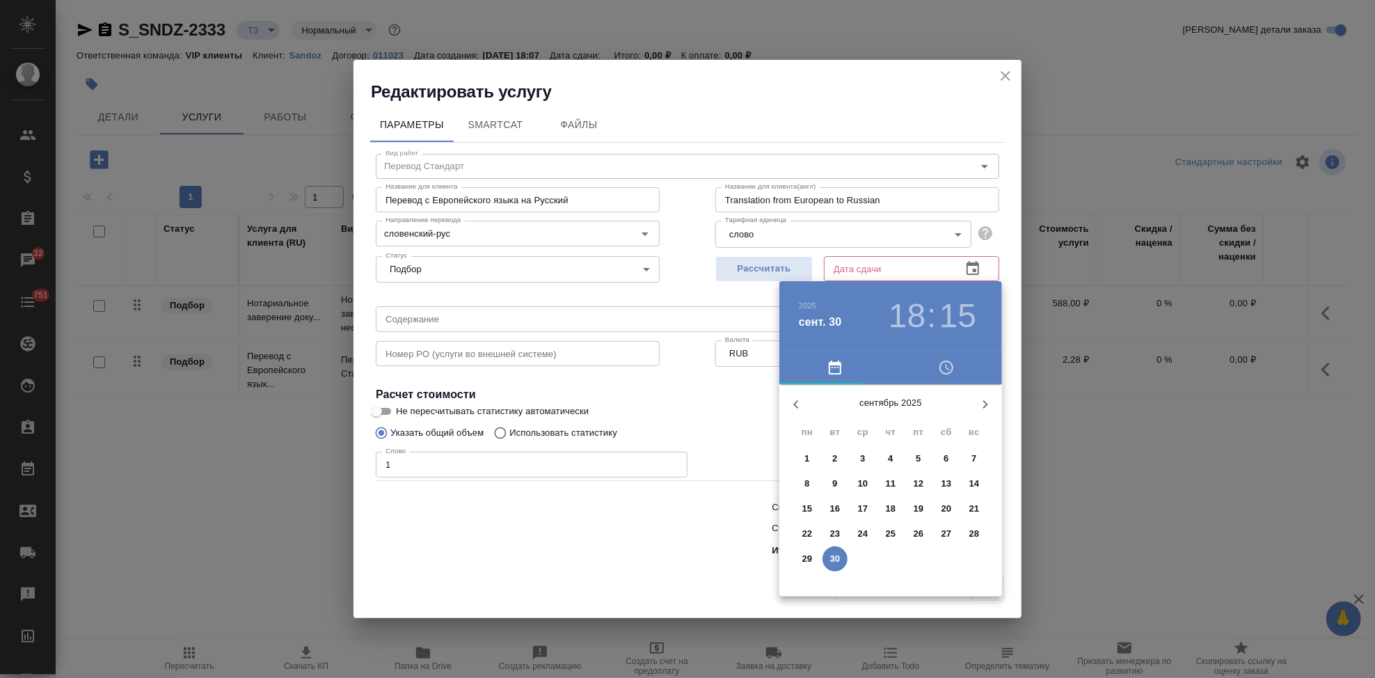
click at [983, 399] on icon "button" at bounding box center [985, 404] width 17 height 17
click at [837, 479] on span "7" at bounding box center [834, 484] width 25 height 14
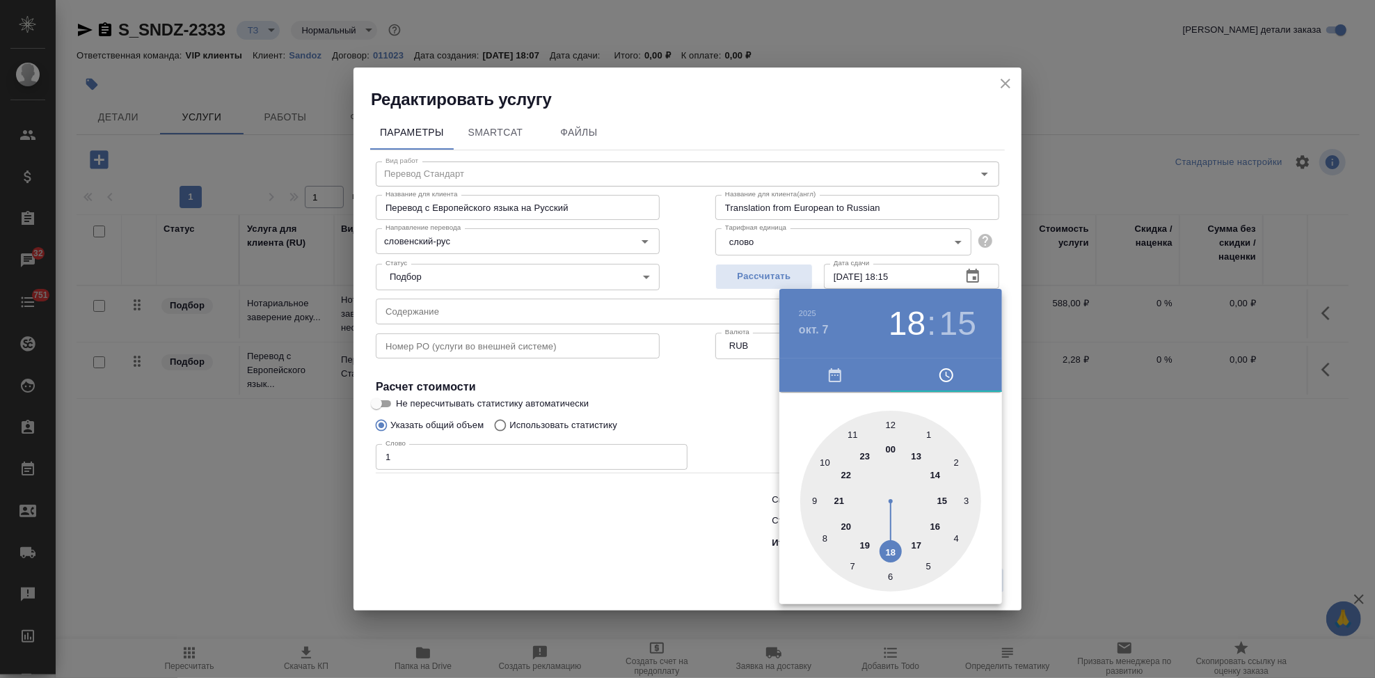
click at [916, 543] on div at bounding box center [890, 501] width 181 height 181
click at [886, 426] on div at bounding box center [890, 501] width 181 height 181
click at [889, 420] on div at bounding box center [890, 501] width 181 height 181
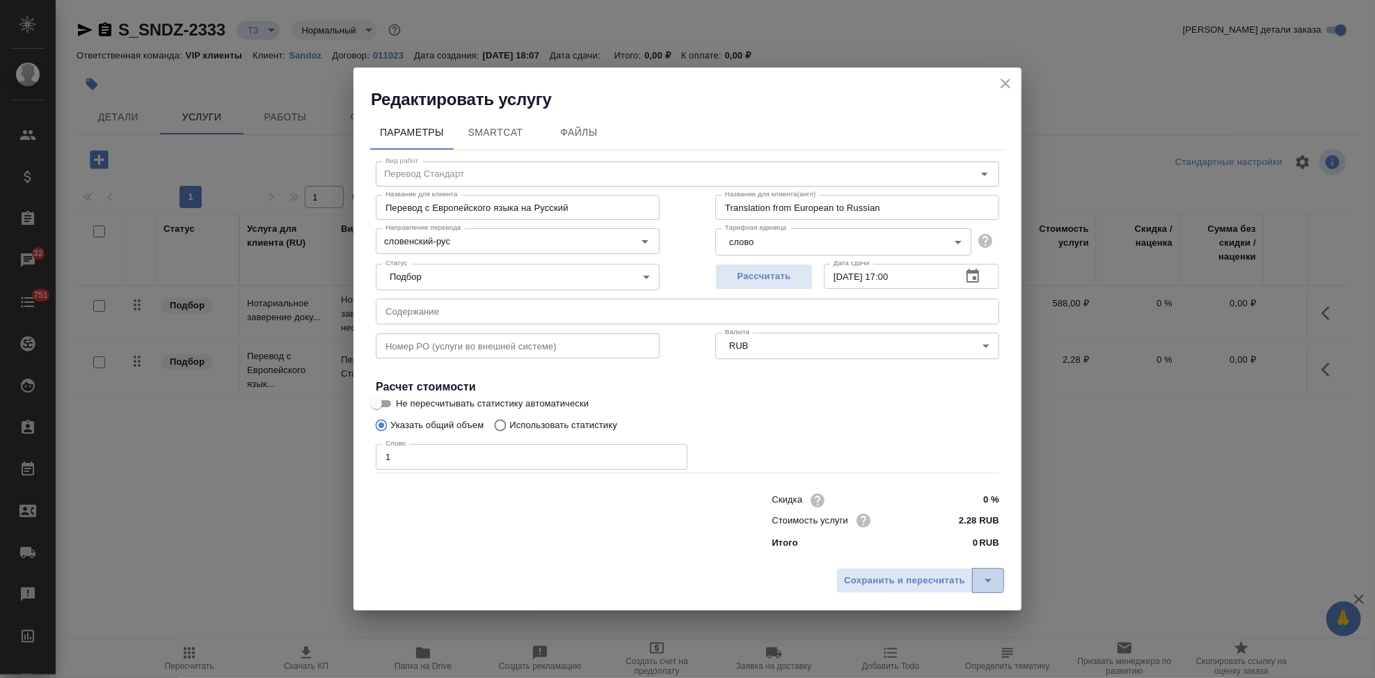
click at [996, 588] on icon "split button" at bounding box center [988, 580] width 17 height 17
click at [929, 549] on li "Сохранить" at bounding box center [922, 551] width 168 height 22
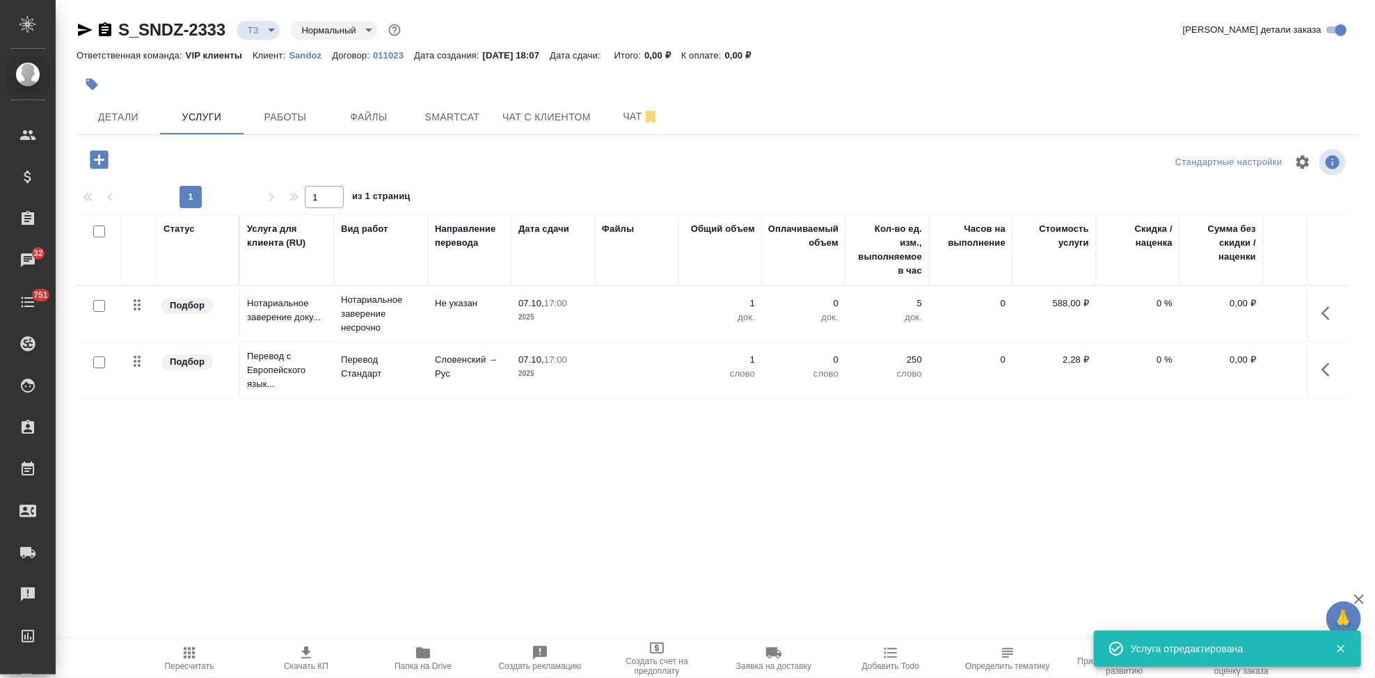
click at [92, 365] on div at bounding box center [98, 362] width 31 height 19
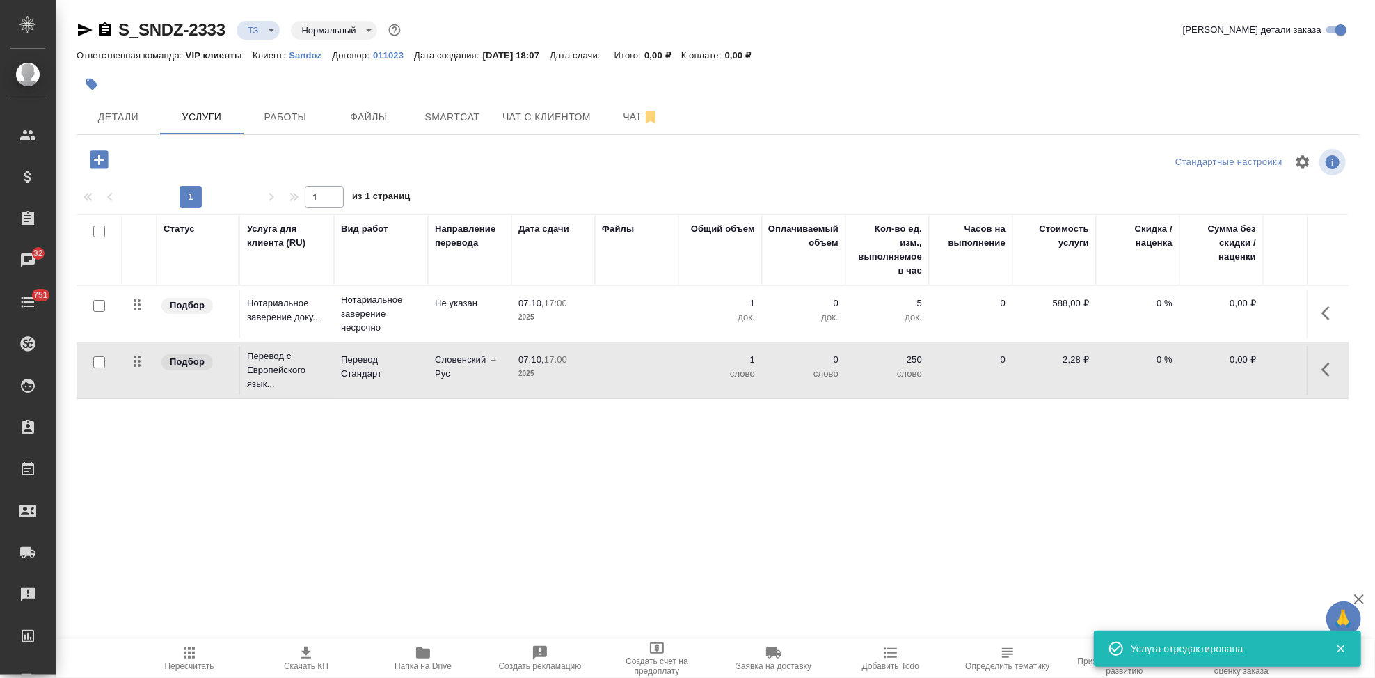
click at [96, 363] on input "checkbox" at bounding box center [99, 362] width 12 height 12
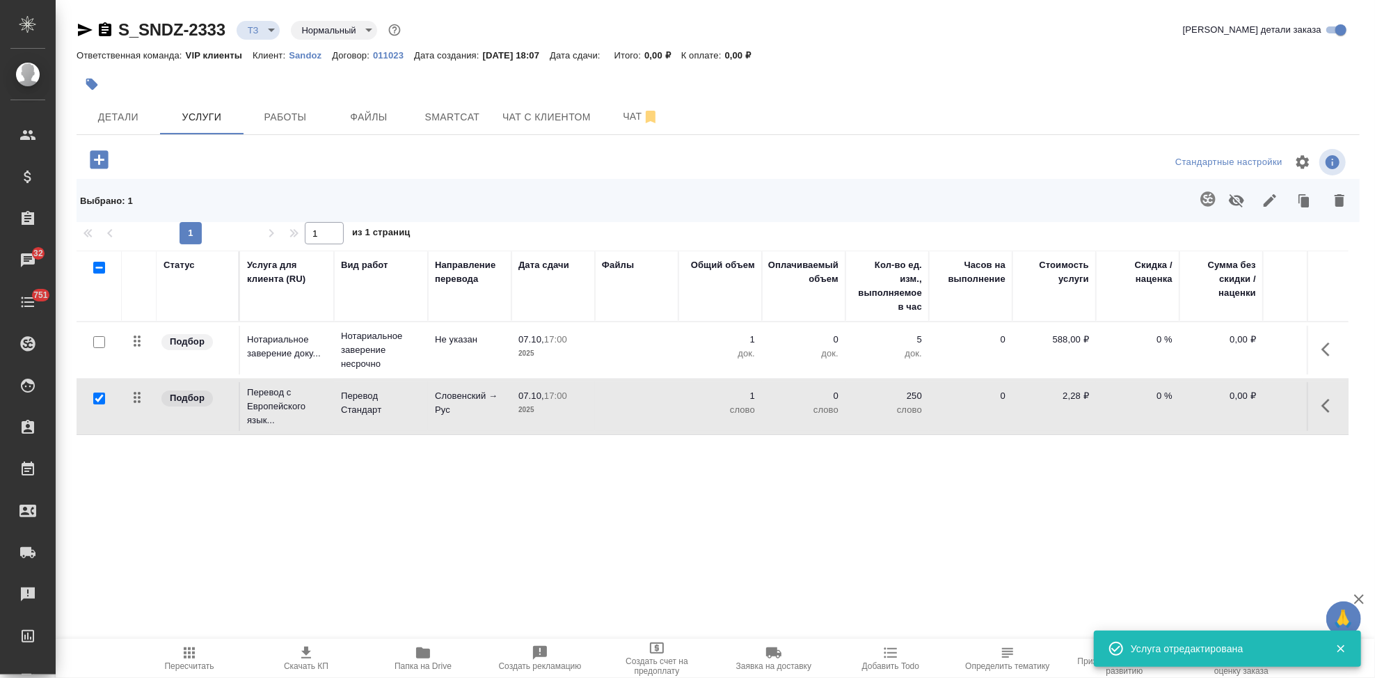
click at [1215, 200] on icon "button" at bounding box center [1207, 198] width 15 height 15
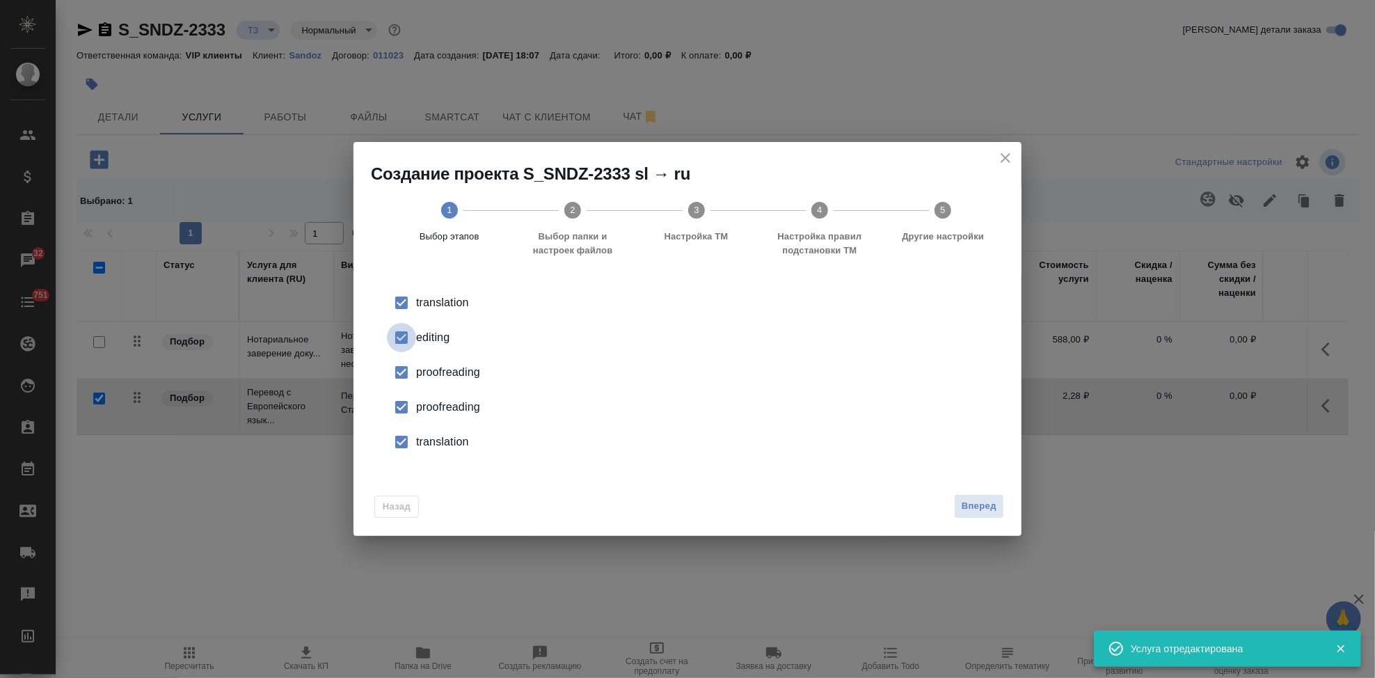
click at [415, 339] on input "checkbox" at bounding box center [401, 337] width 29 height 29
click at [411, 402] on input "checkbox" at bounding box center [401, 406] width 29 height 29
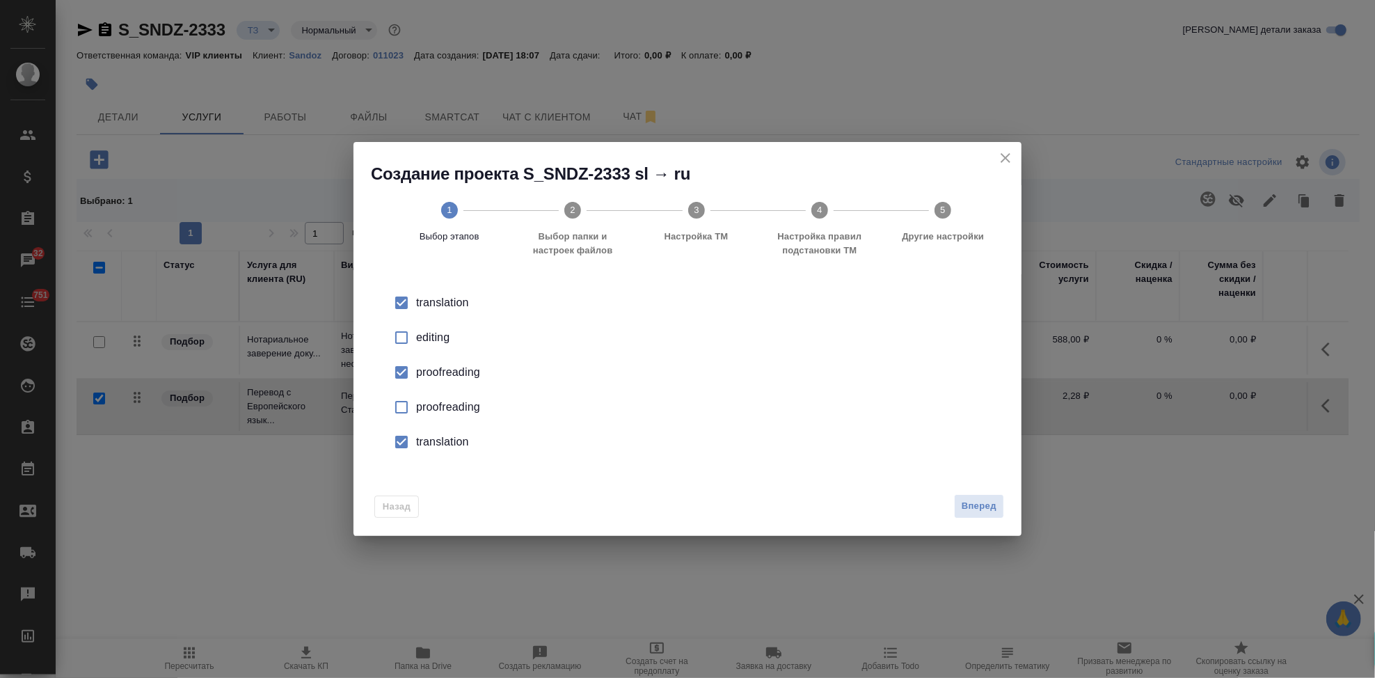
click at [399, 445] on input "checkbox" at bounding box center [401, 441] width 29 height 29
click at [991, 506] on span "Вперед" at bounding box center [979, 506] width 35 height 16
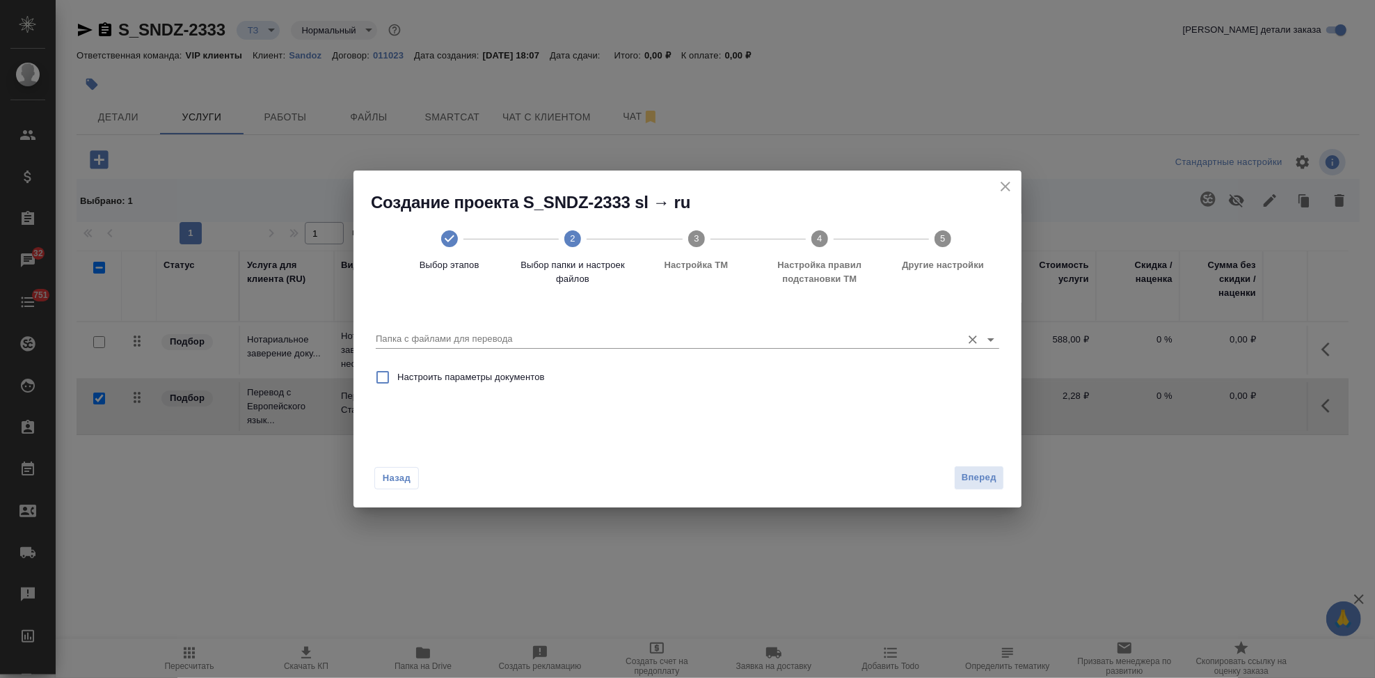
click at [855, 342] on input "Папка с файлами для перевода" at bounding box center [665, 338] width 579 height 17
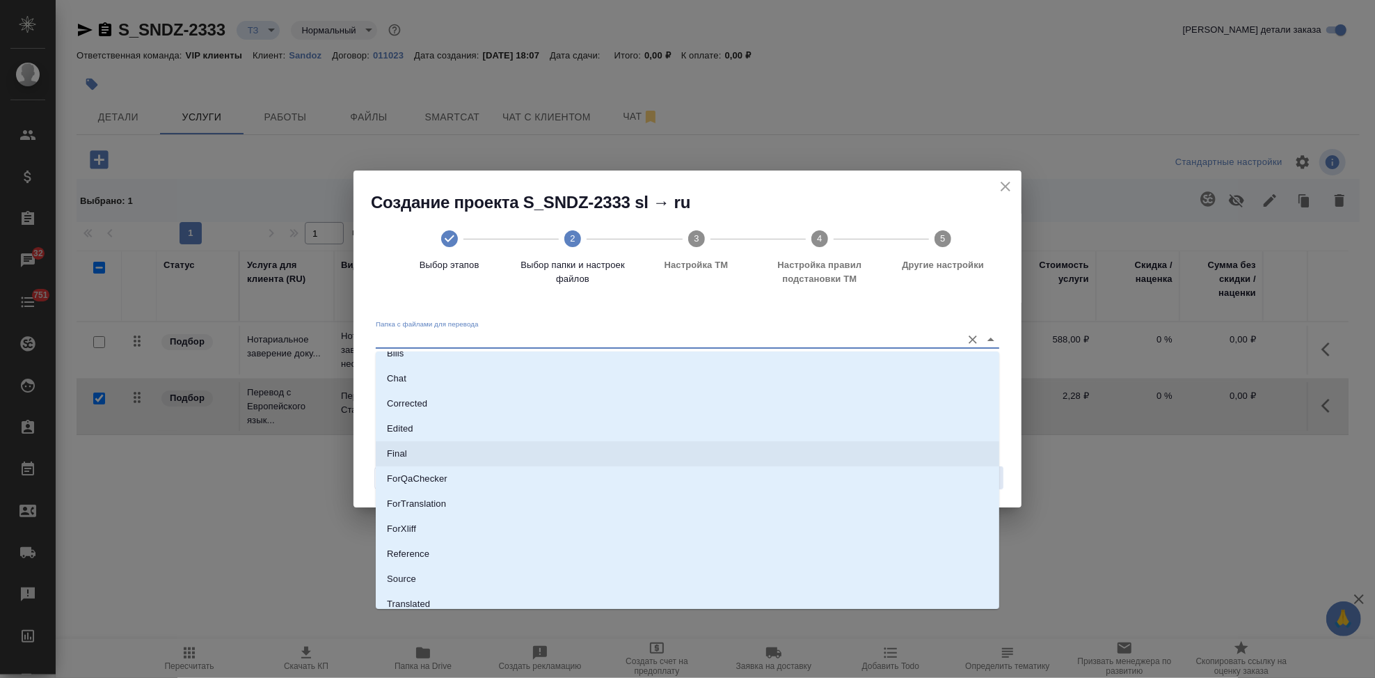
scroll to position [72, 0]
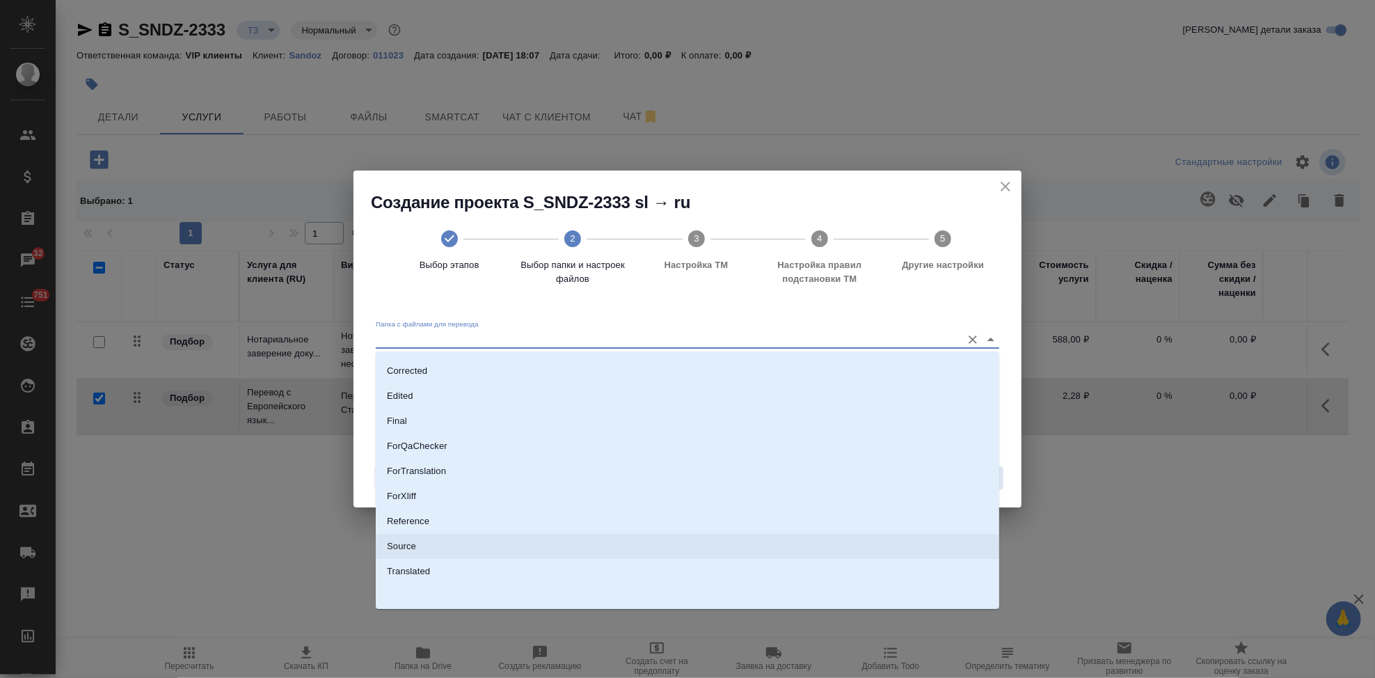
click at [472, 549] on li "Source" at bounding box center [687, 546] width 623 height 25
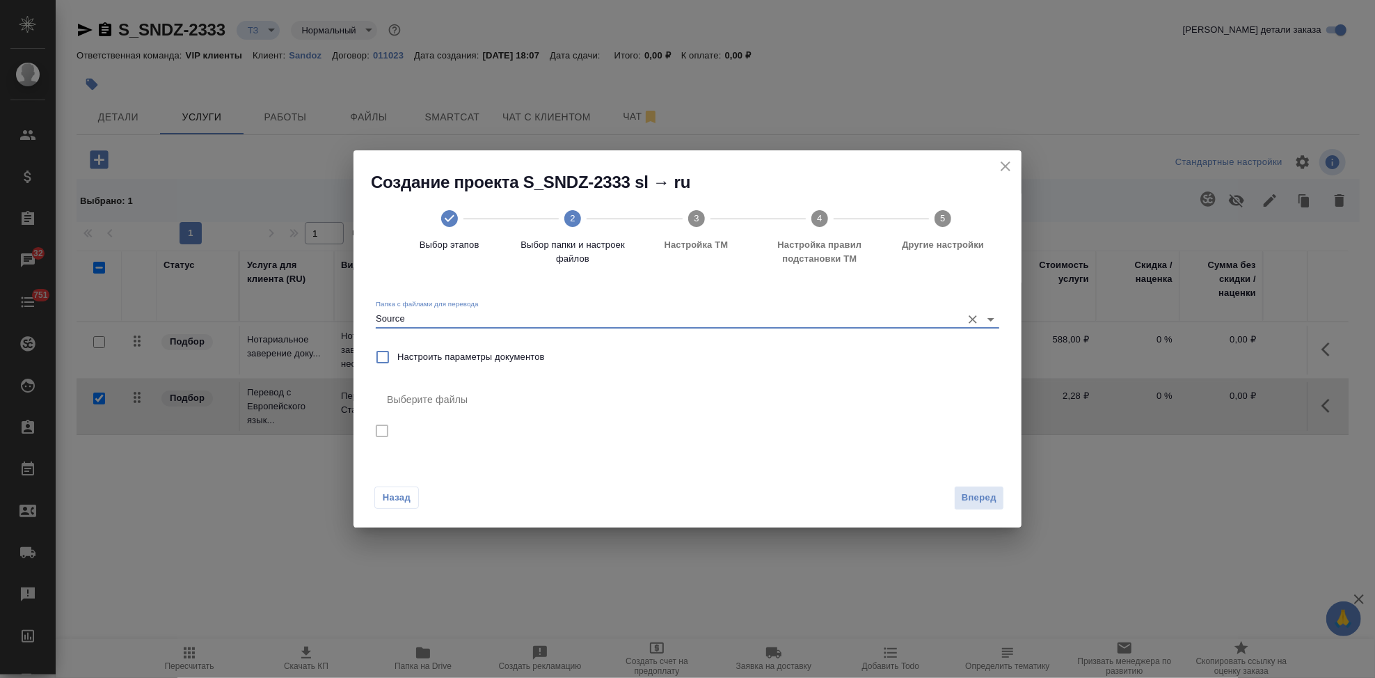
click at [1005, 172] on icon "close" at bounding box center [1005, 166] width 17 height 17
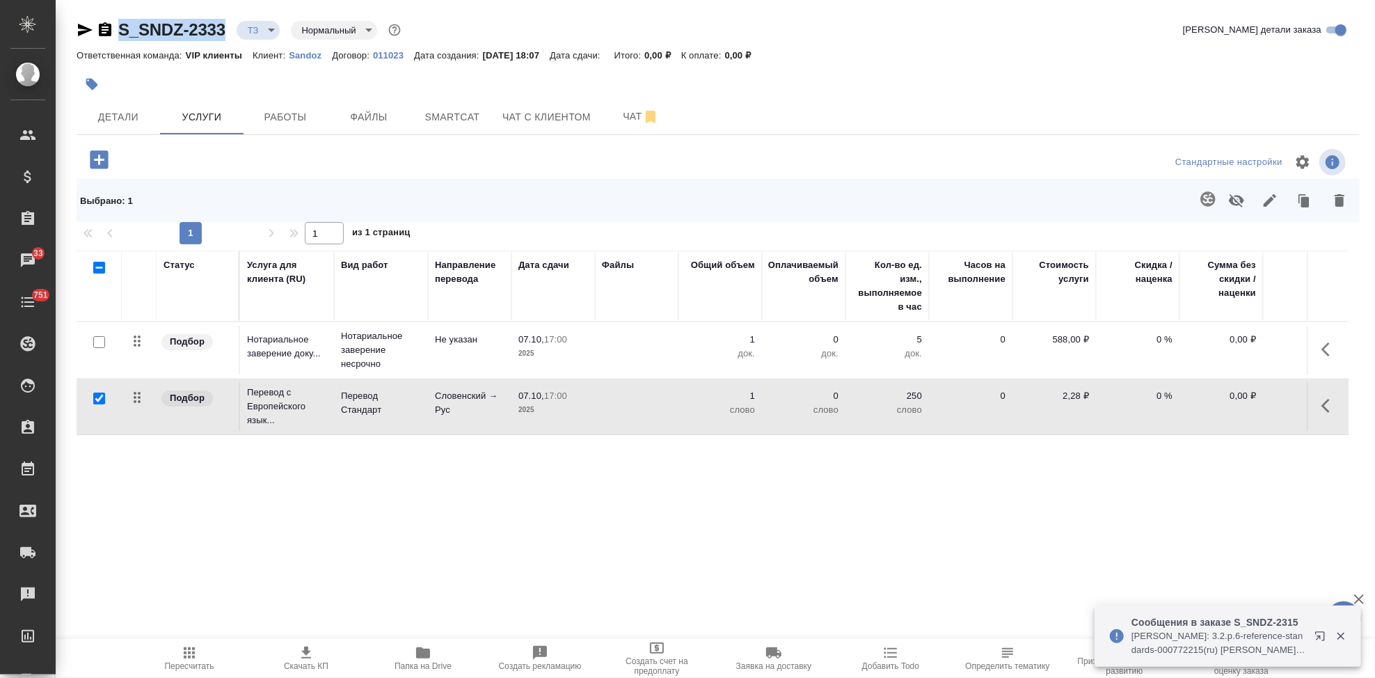
drag, startPoint x: 225, startPoint y: 28, endPoint x: 114, endPoint y: 29, distance: 111.3
click at [114, 29] on div "S_SNDZ-2333 ТЗ tz Нормальный normal" at bounding box center [240, 30] width 327 height 22
copy link "S_SNDZ-2333"
click at [1327, 402] on icon "button" at bounding box center [1325, 406] width 8 height 14
click at [1247, 402] on icon "button" at bounding box center [1251, 405] width 17 height 17
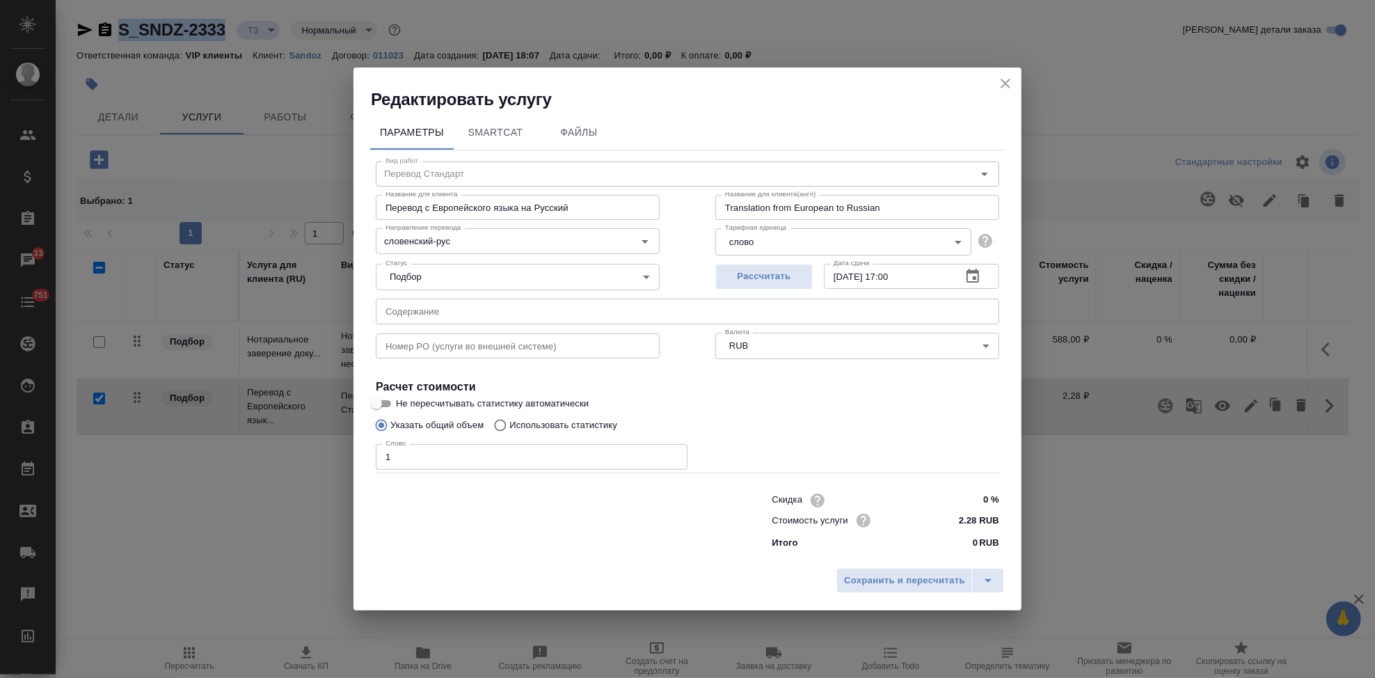
click at [504, 423] on input "Использовать статистику" at bounding box center [498, 425] width 22 height 26
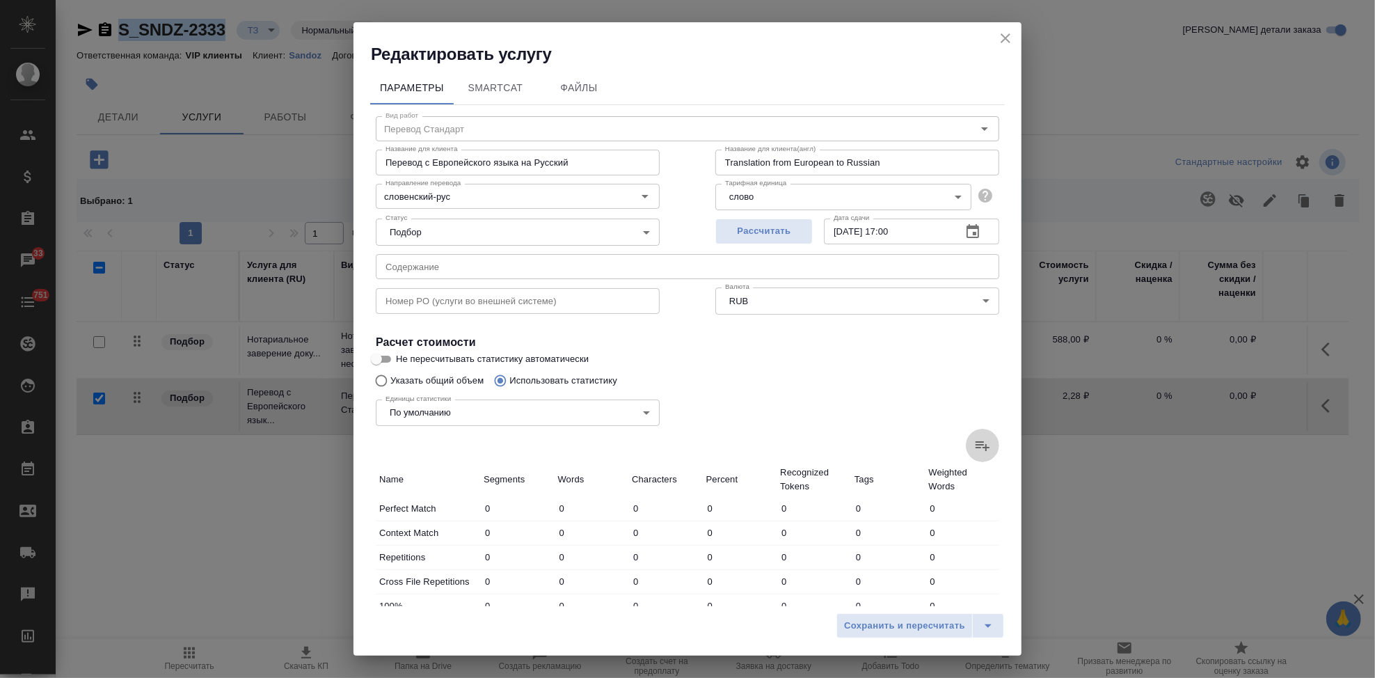
click at [966, 444] on label at bounding box center [982, 445] width 33 height 33
click at [0, 0] on input "file" at bounding box center [0, 0] width 0 height 0
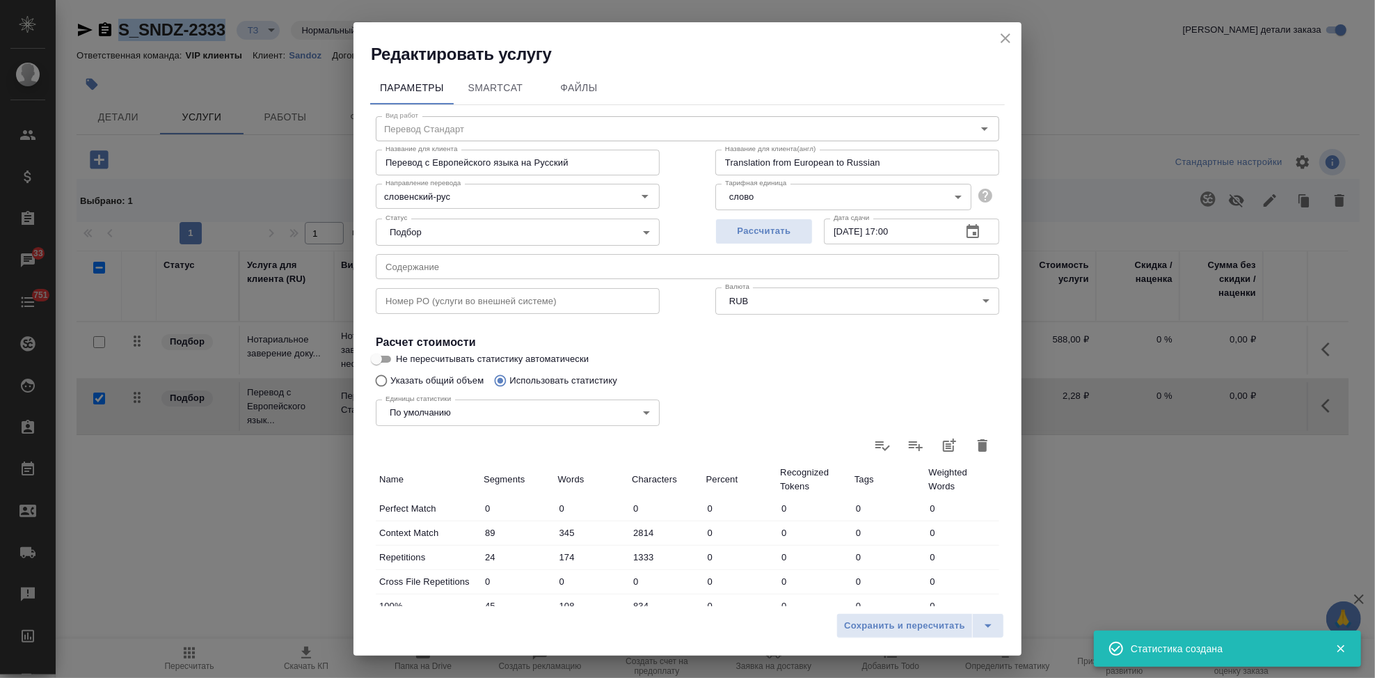
scroll to position [270, 0]
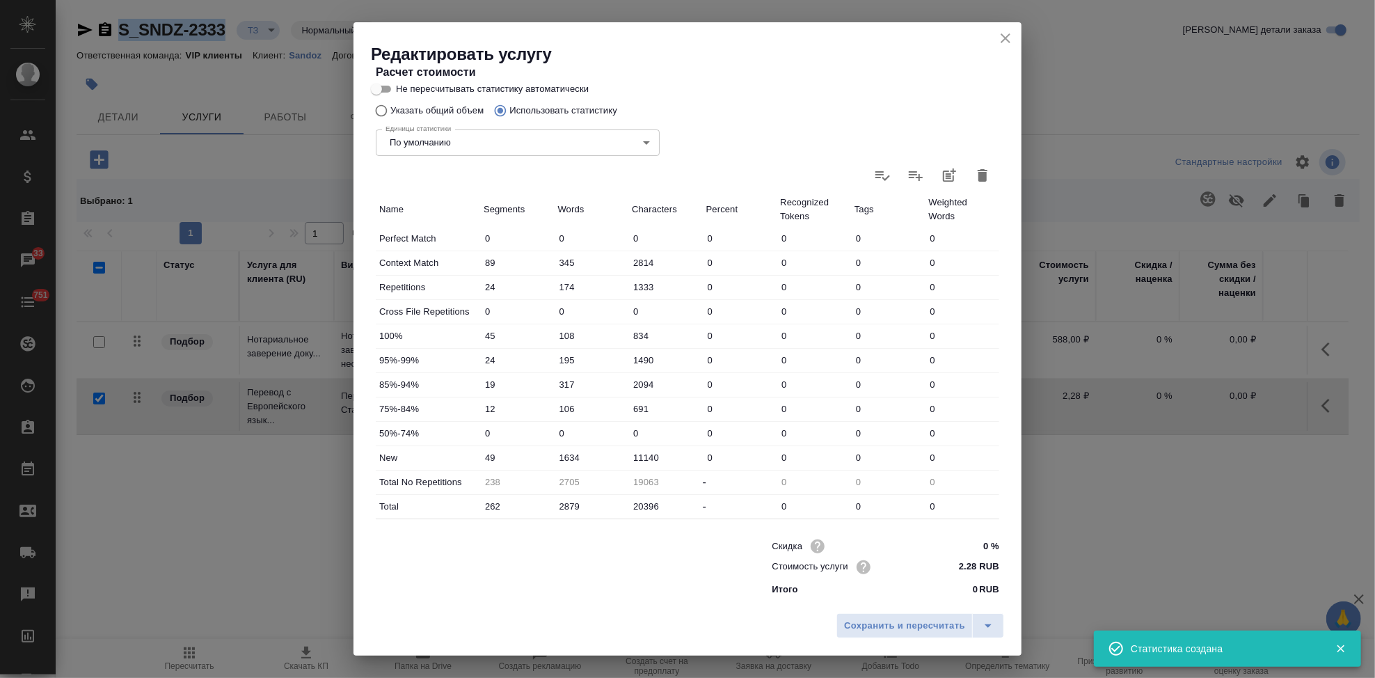
click at [566, 454] on input "1634" at bounding box center [592, 457] width 74 height 20
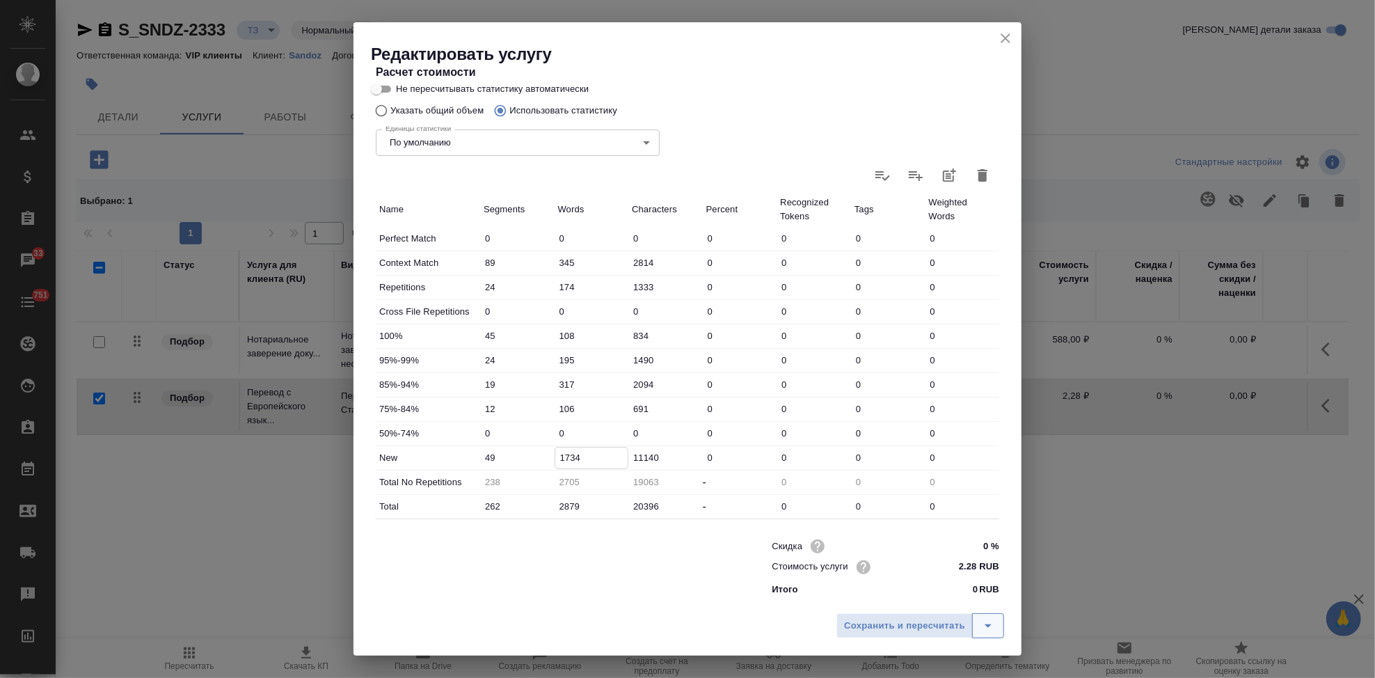
click at [993, 624] on icon "split button" at bounding box center [988, 625] width 17 height 17
click at [931, 608] on ul "Сохранить" at bounding box center [922, 596] width 168 height 33
click at [924, 598] on li "Сохранить" at bounding box center [922, 596] width 168 height 22
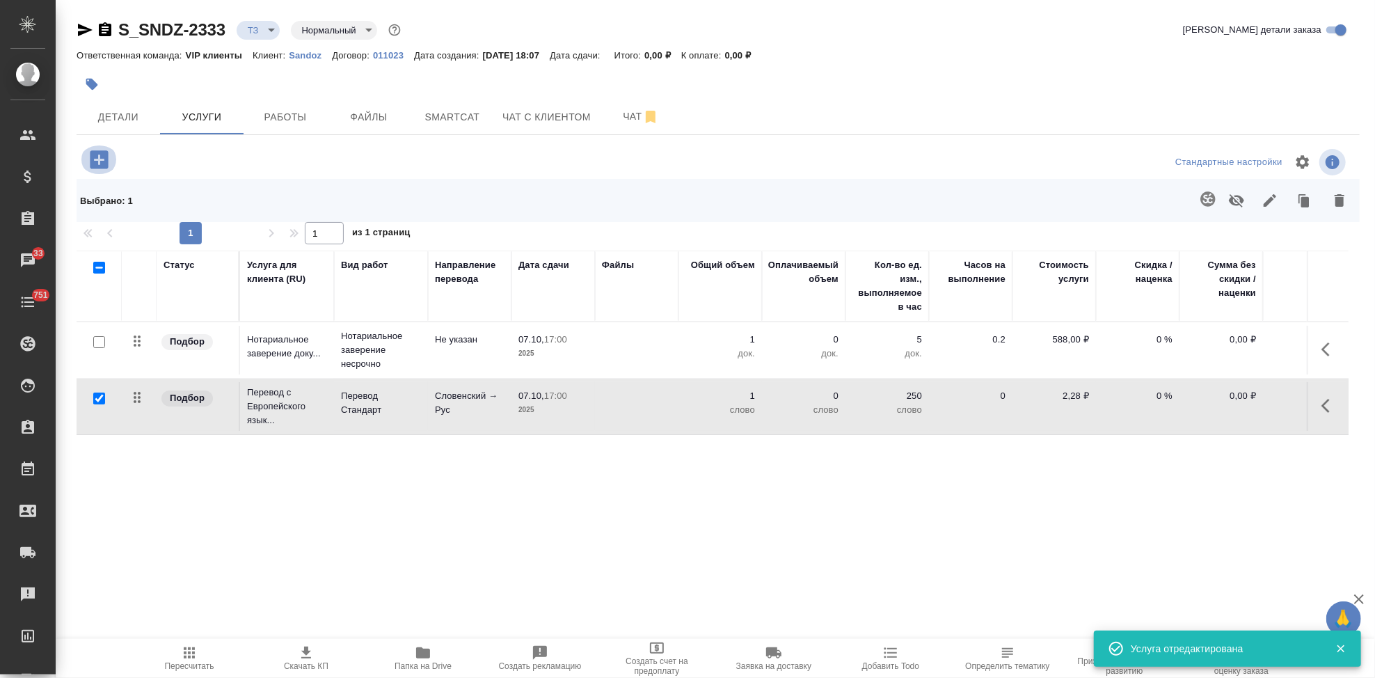
click at [97, 159] on icon "button" at bounding box center [99, 160] width 24 height 24
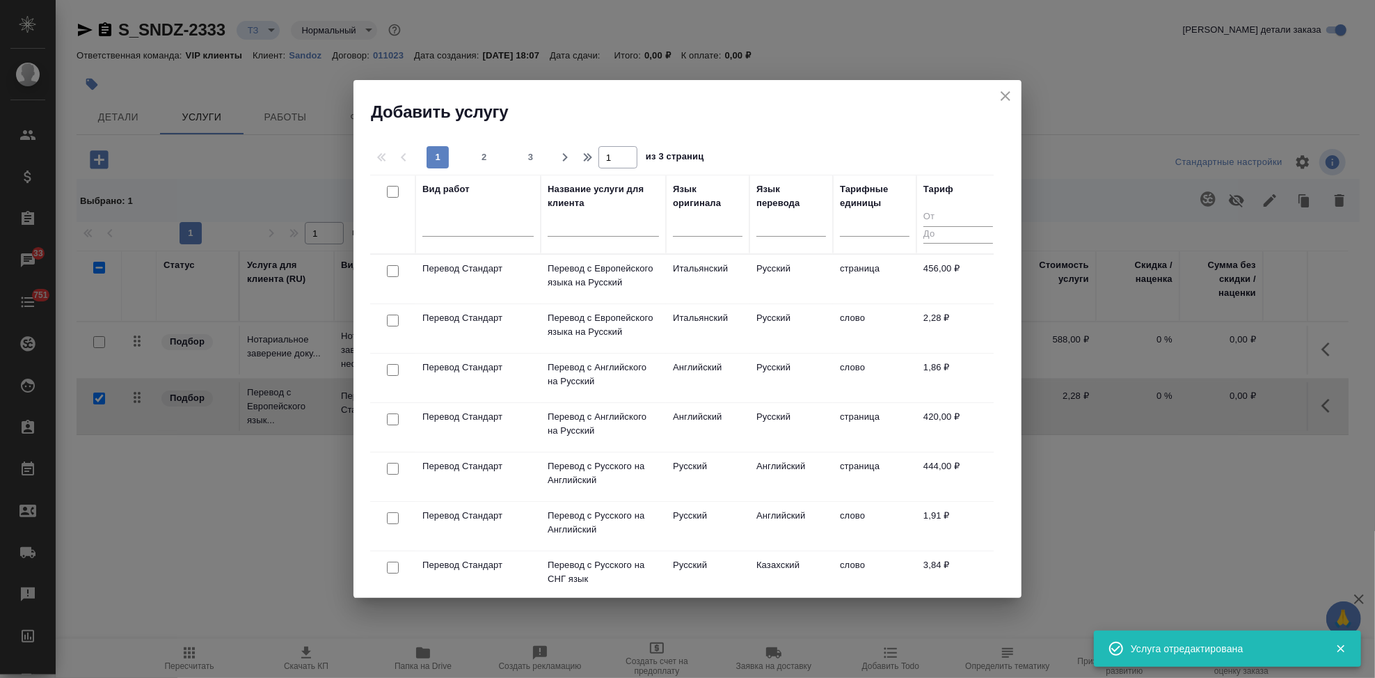
click at [693, 238] on div at bounding box center [708, 228] width 70 height 36
click at [694, 232] on div at bounding box center [708, 222] width 70 height 20
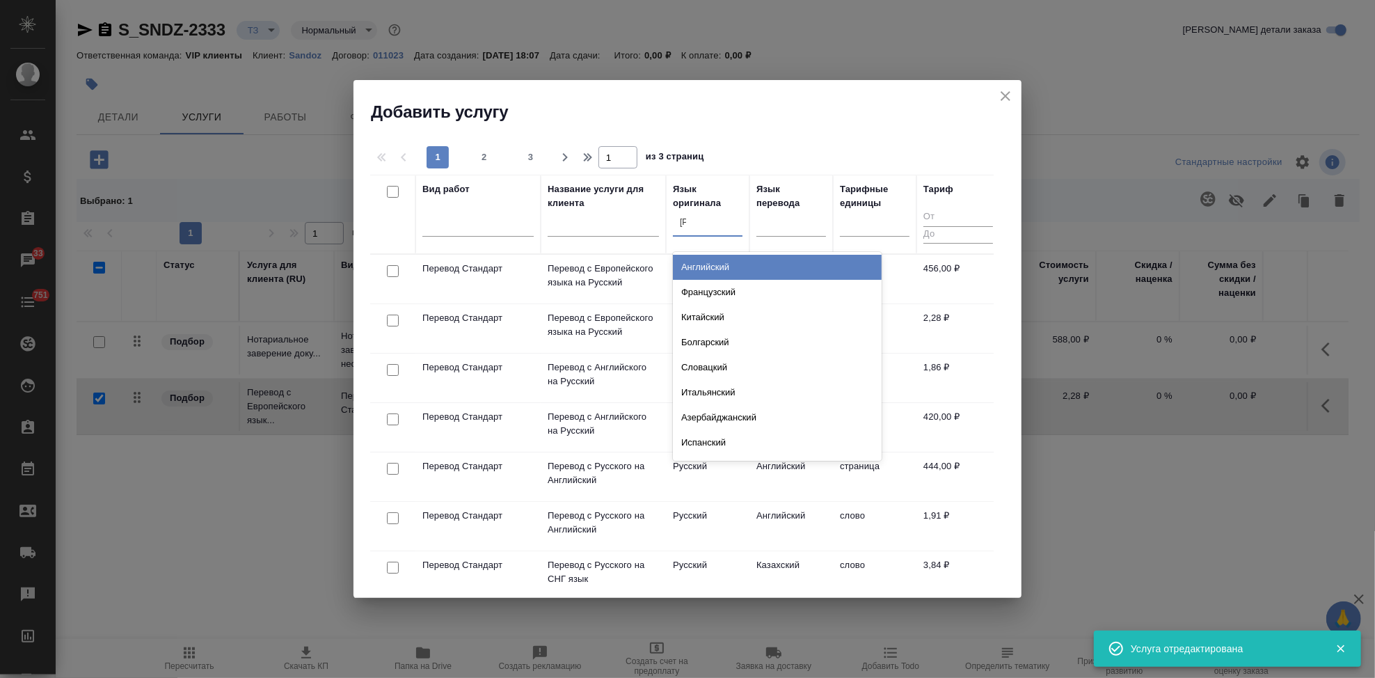
click at [714, 264] on div "Английский" at bounding box center [777, 267] width 209 height 25
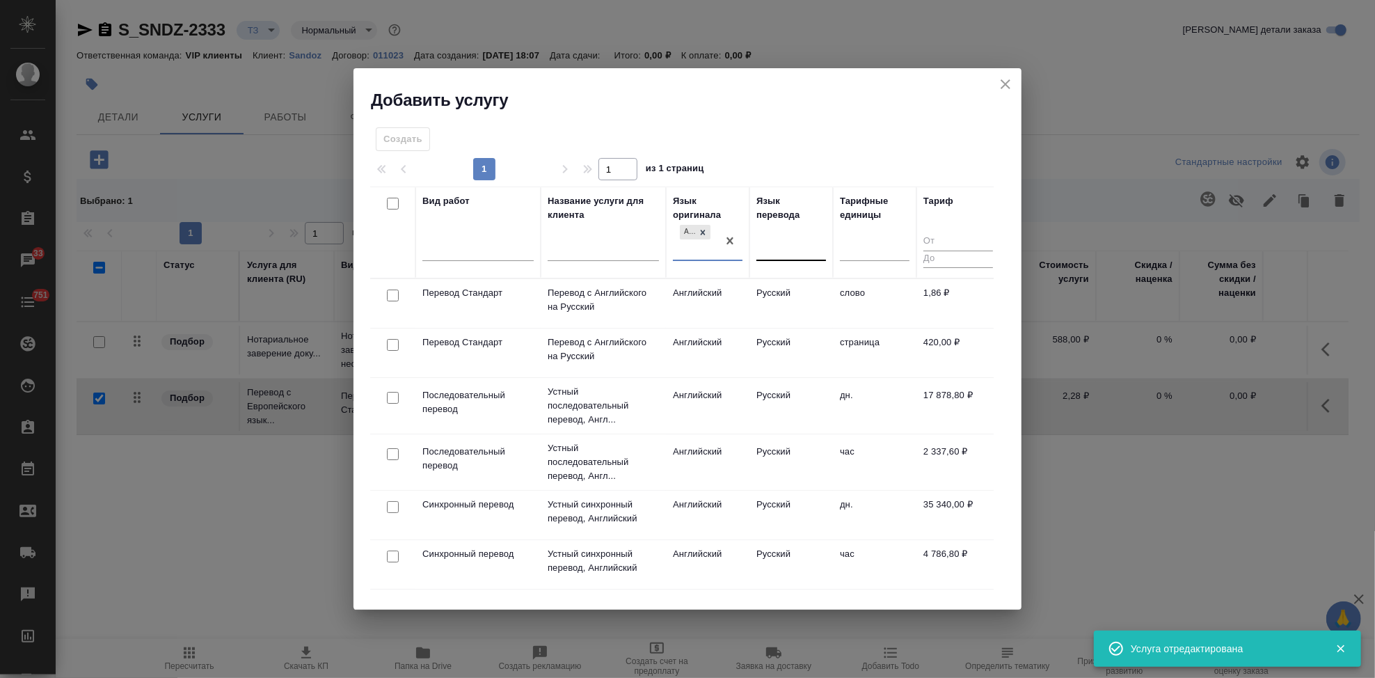
click at [771, 244] on div at bounding box center [791, 247] width 70 height 20
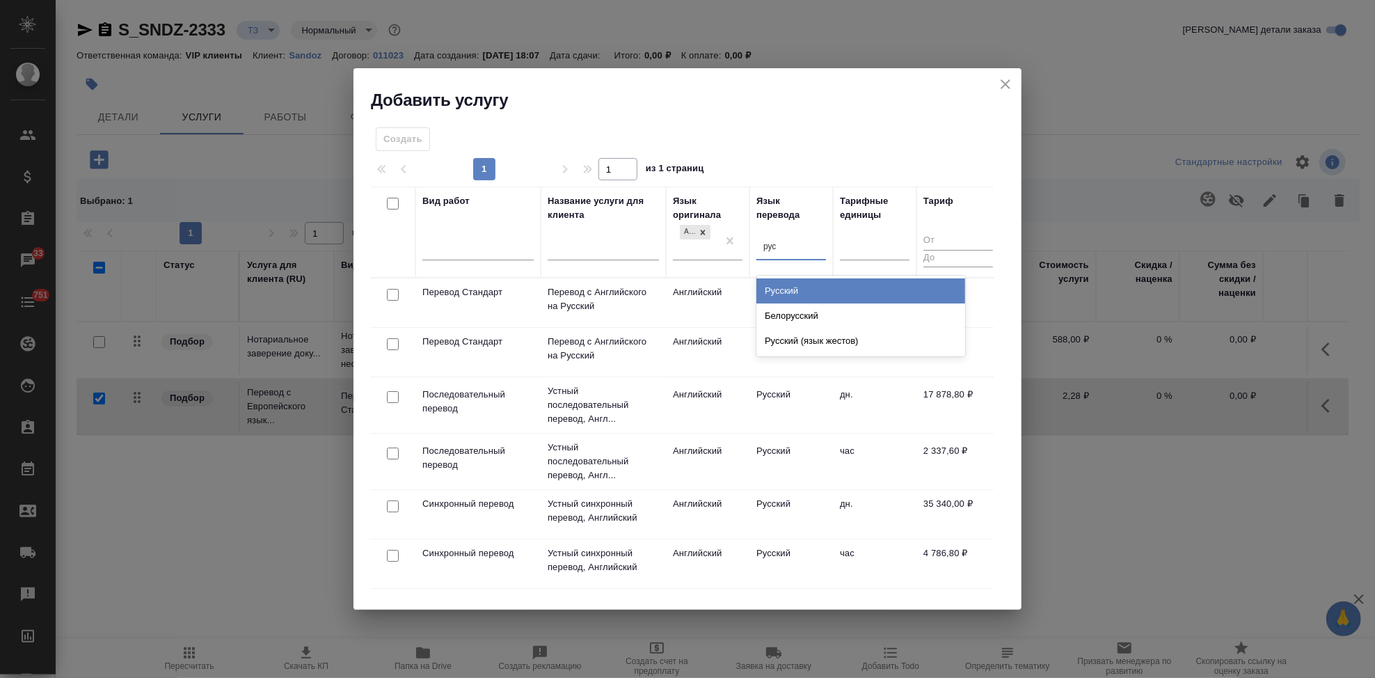
click at [790, 292] on div "Русский" at bounding box center [860, 290] width 209 height 25
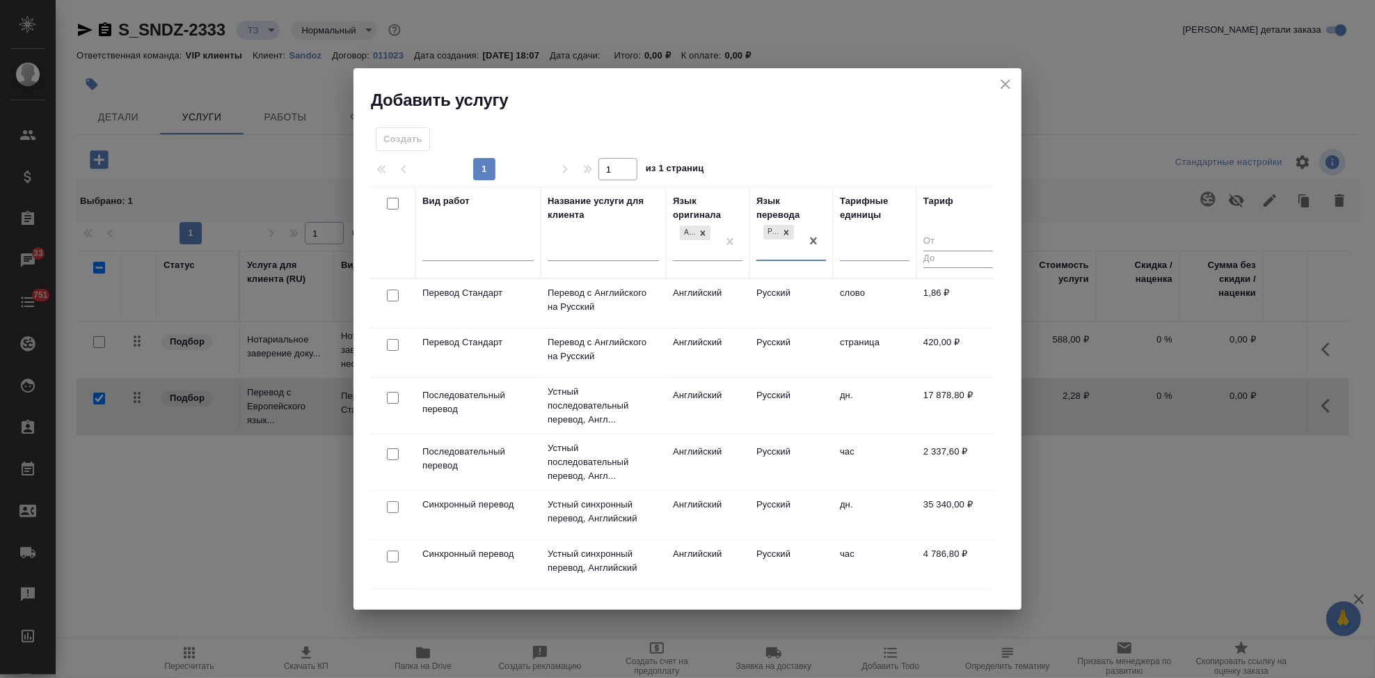
click at [795, 299] on td "Русский" at bounding box center [790, 303] width 83 height 49
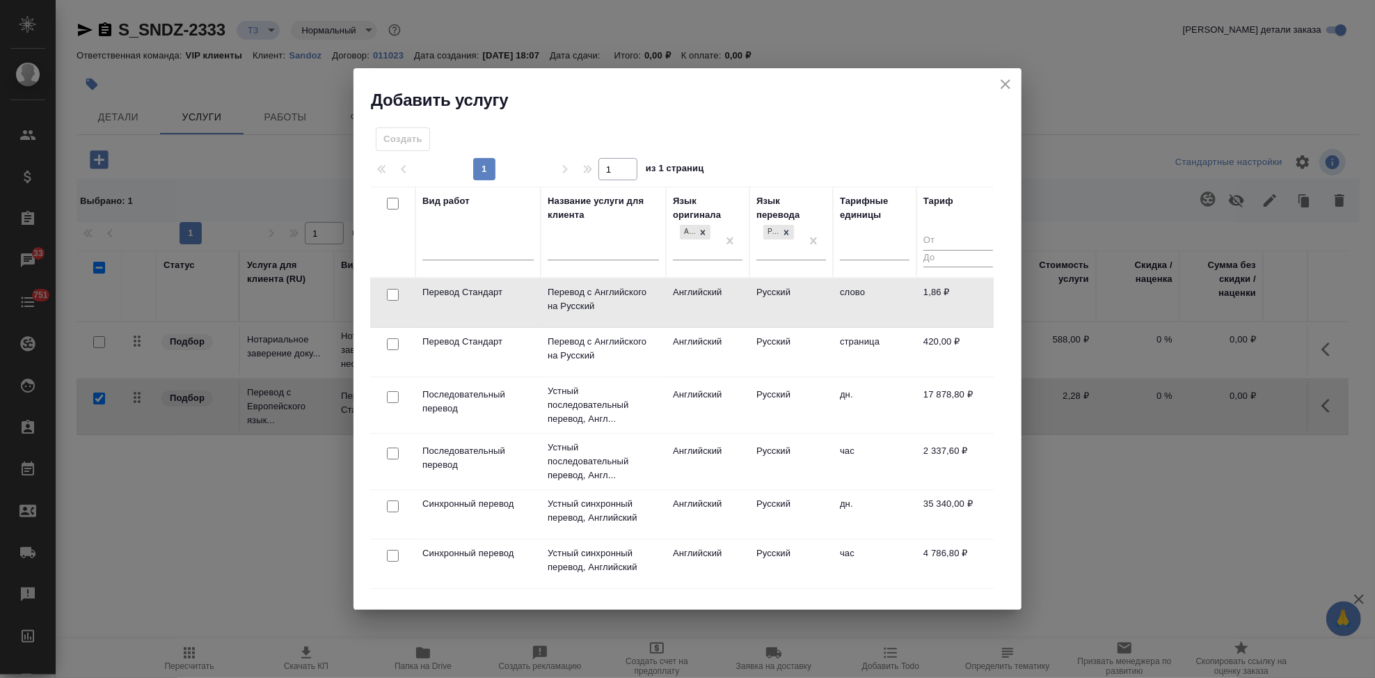
click at [795, 299] on td "Русский" at bounding box center [790, 302] width 83 height 49
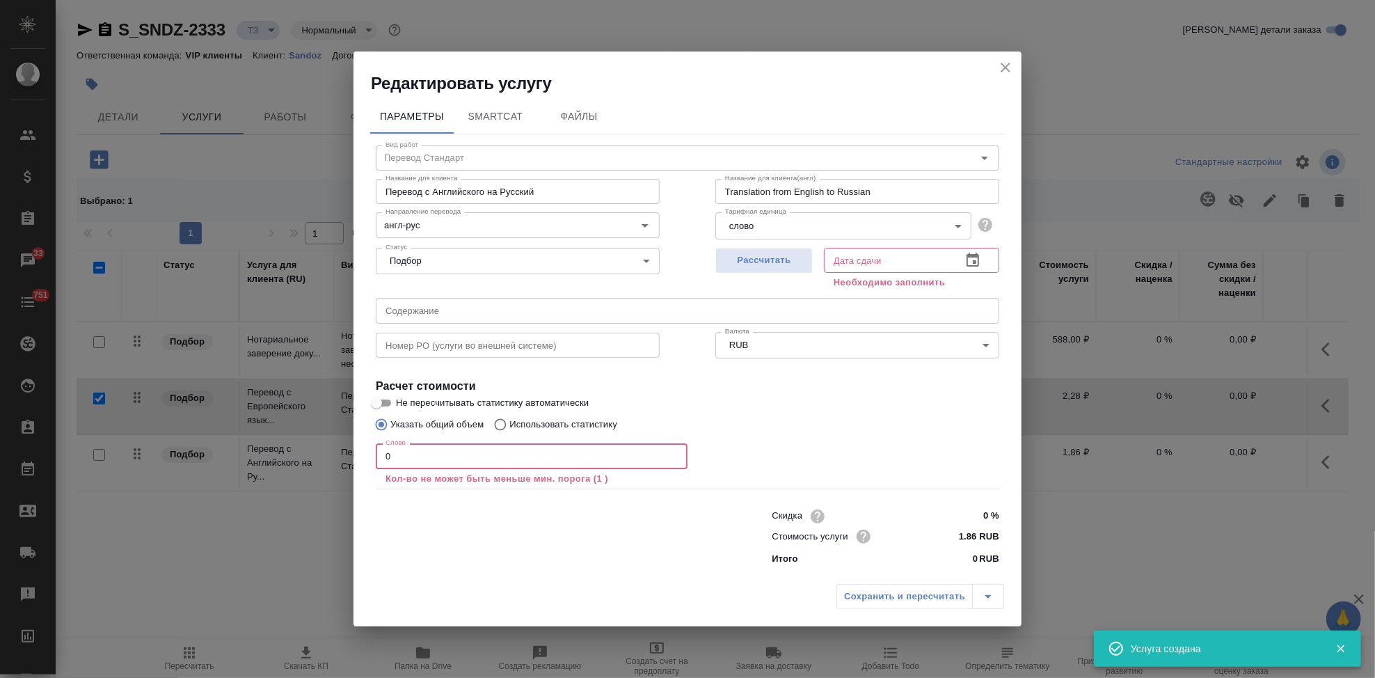
click at [420, 460] on input "0" at bounding box center [532, 455] width 312 height 25
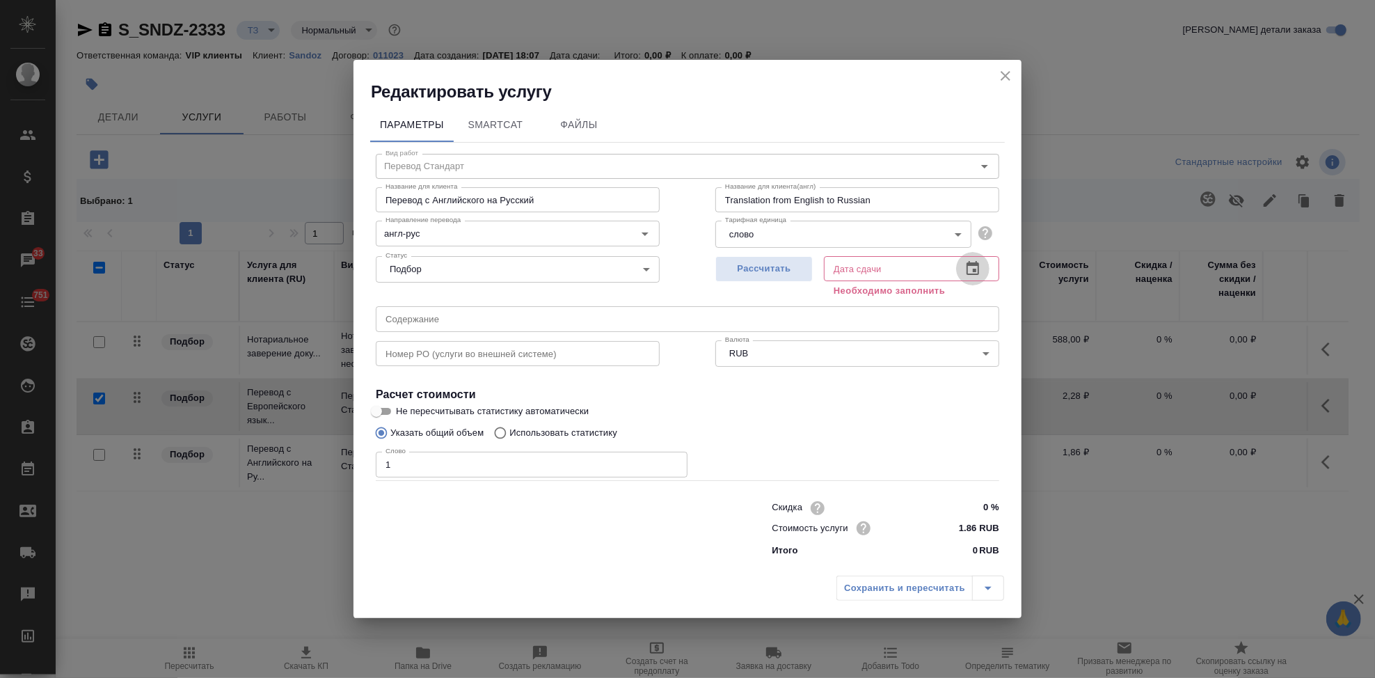
click at [975, 270] on icon "button" at bounding box center [972, 268] width 13 height 14
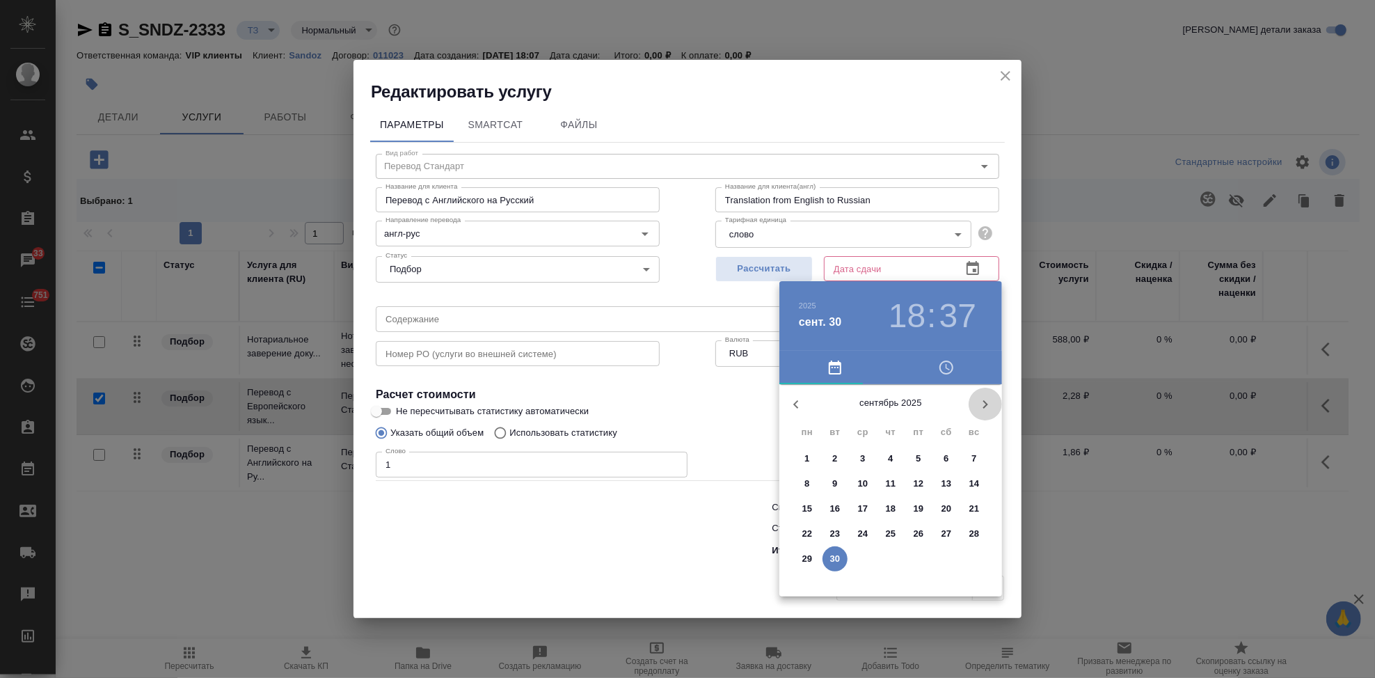
click at [987, 406] on icon "button" at bounding box center [985, 404] width 17 height 17
click at [893, 457] on span "2" at bounding box center [890, 459] width 25 height 14
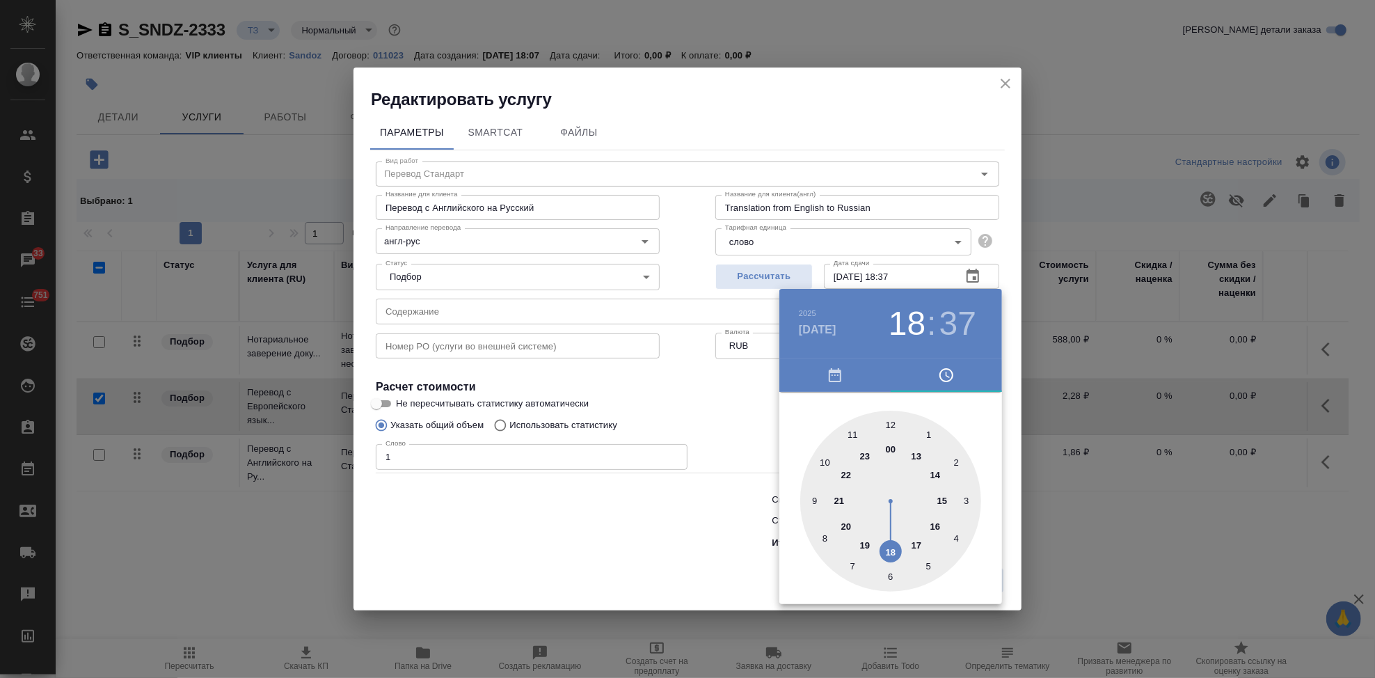
click at [908, 545] on div at bounding box center [890, 501] width 181 height 181
click at [889, 426] on div at bounding box center [890, 501] width 181 height 181
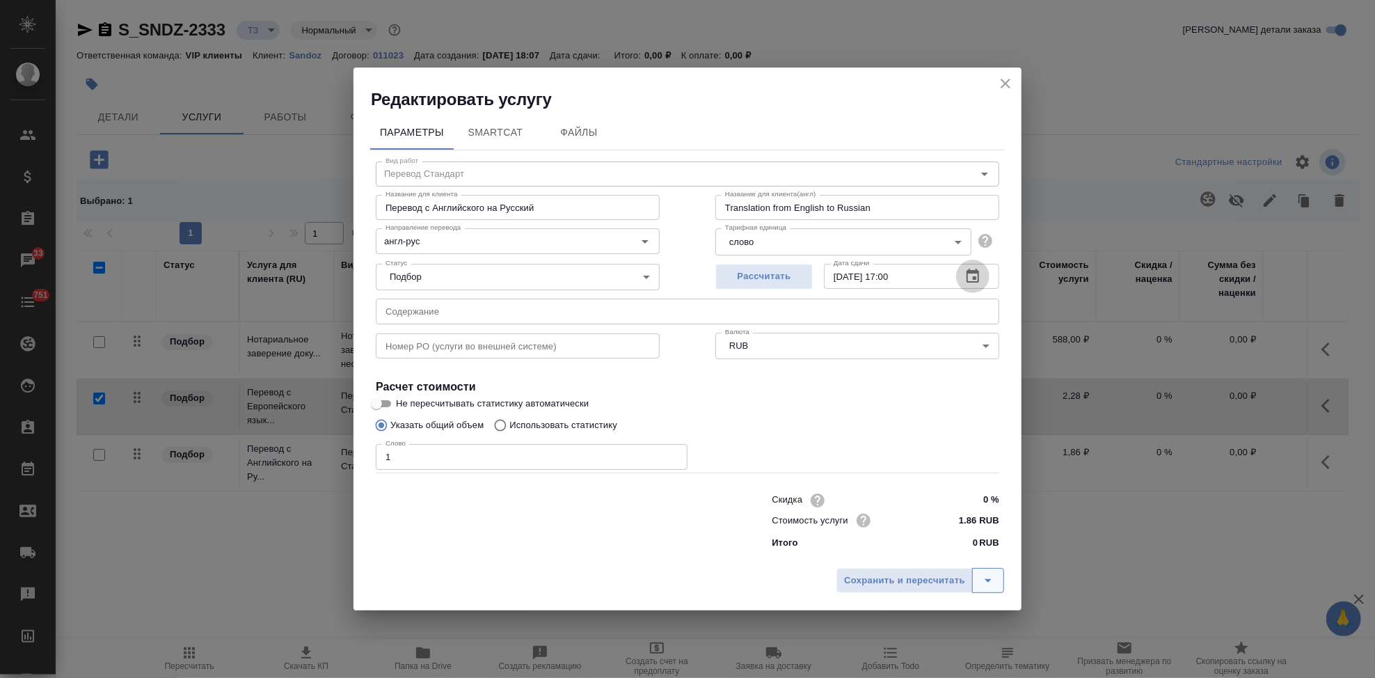
click at [987, 580] on icon "split button" at bounding box center [988, 580] width 7 height 3
click at [928, 553] on li "Сохранить" at bounding box center [922, 551] width 168 height 22
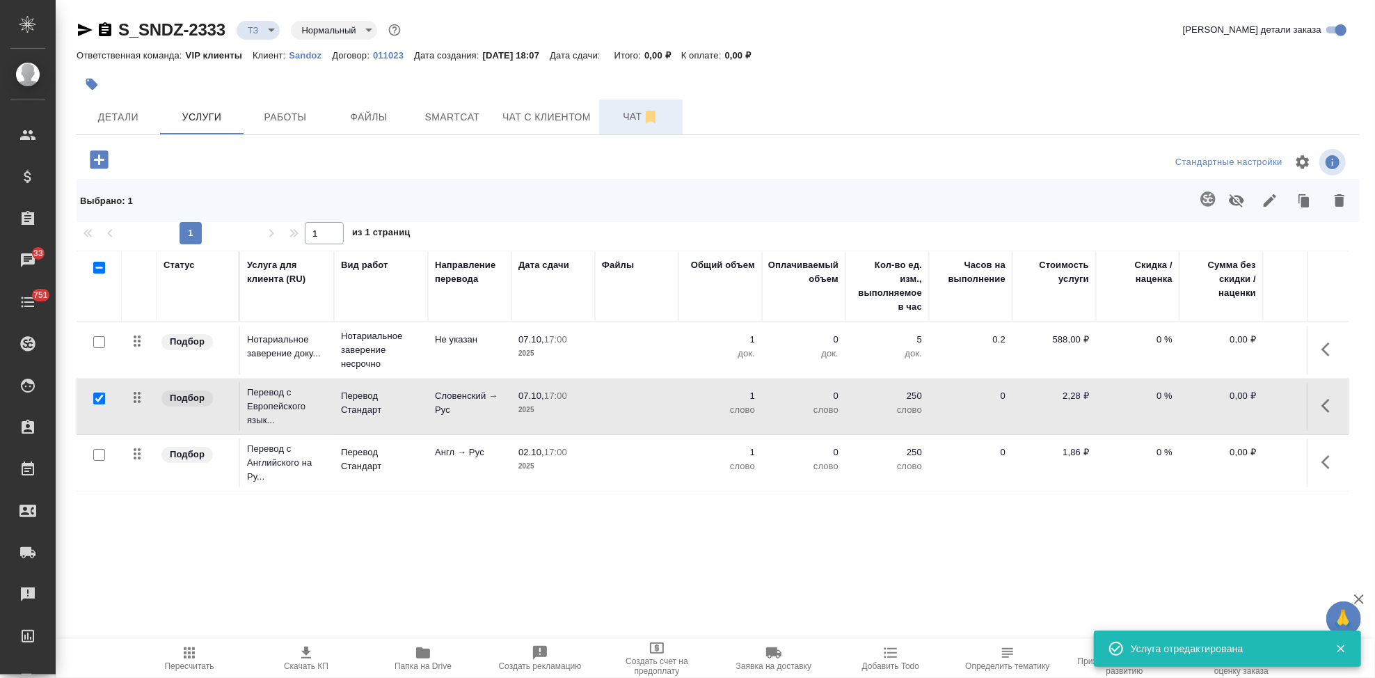
click at [630, 130] on button "Чат" at bounding box center [640, 116] width 83 height 35
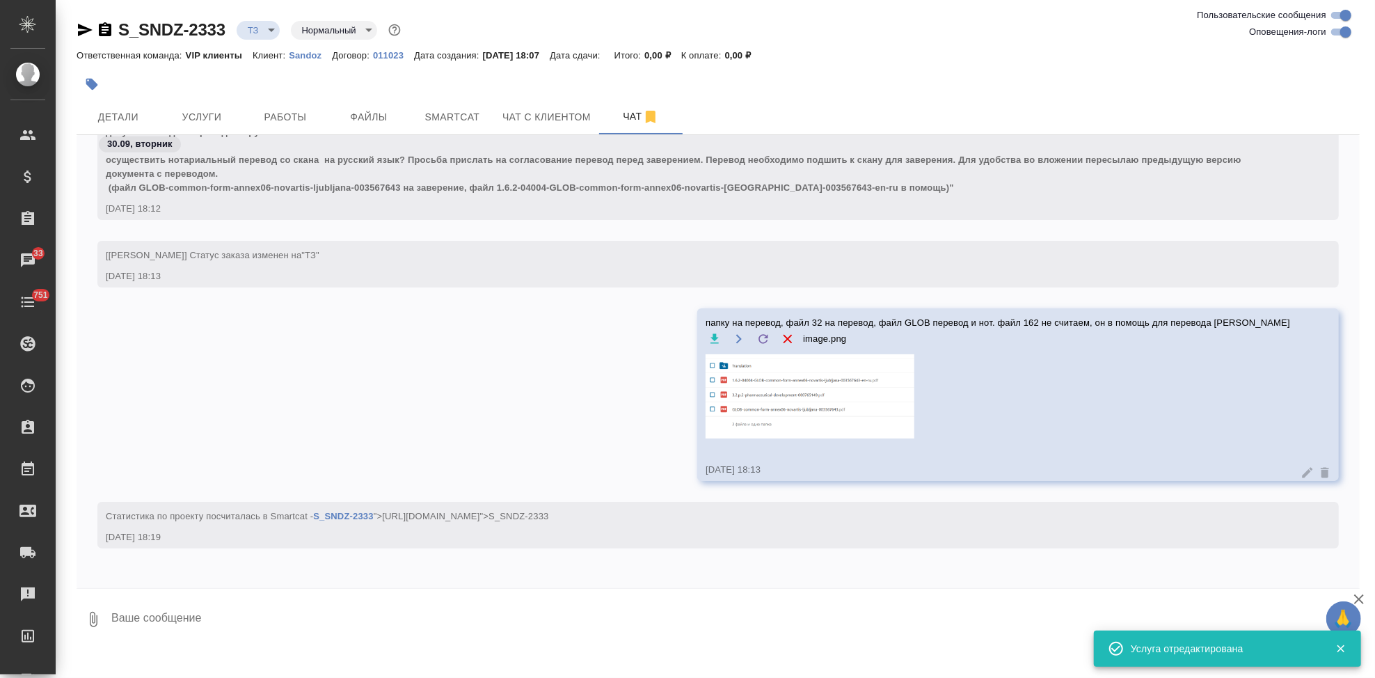
scroll to position [763, 0]
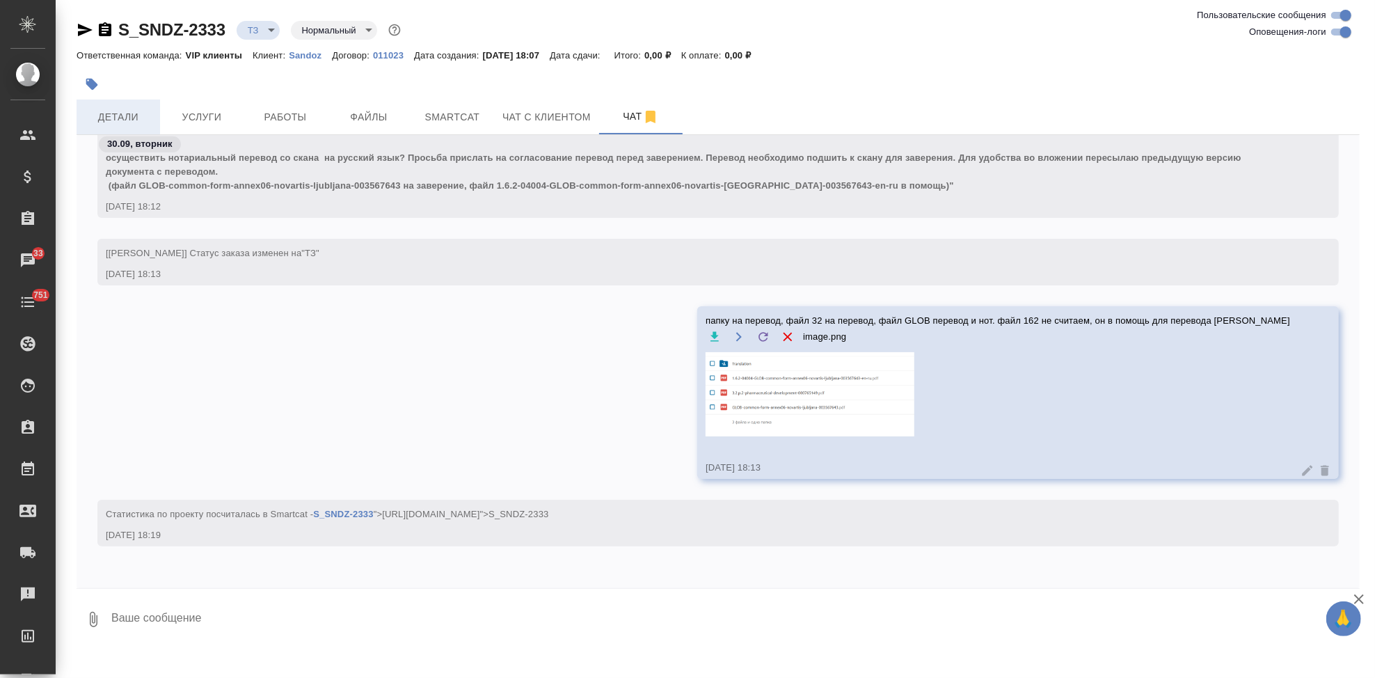
click at [146, 111] on span "Детали" at bounding box center [118, 117] width 67 height 17
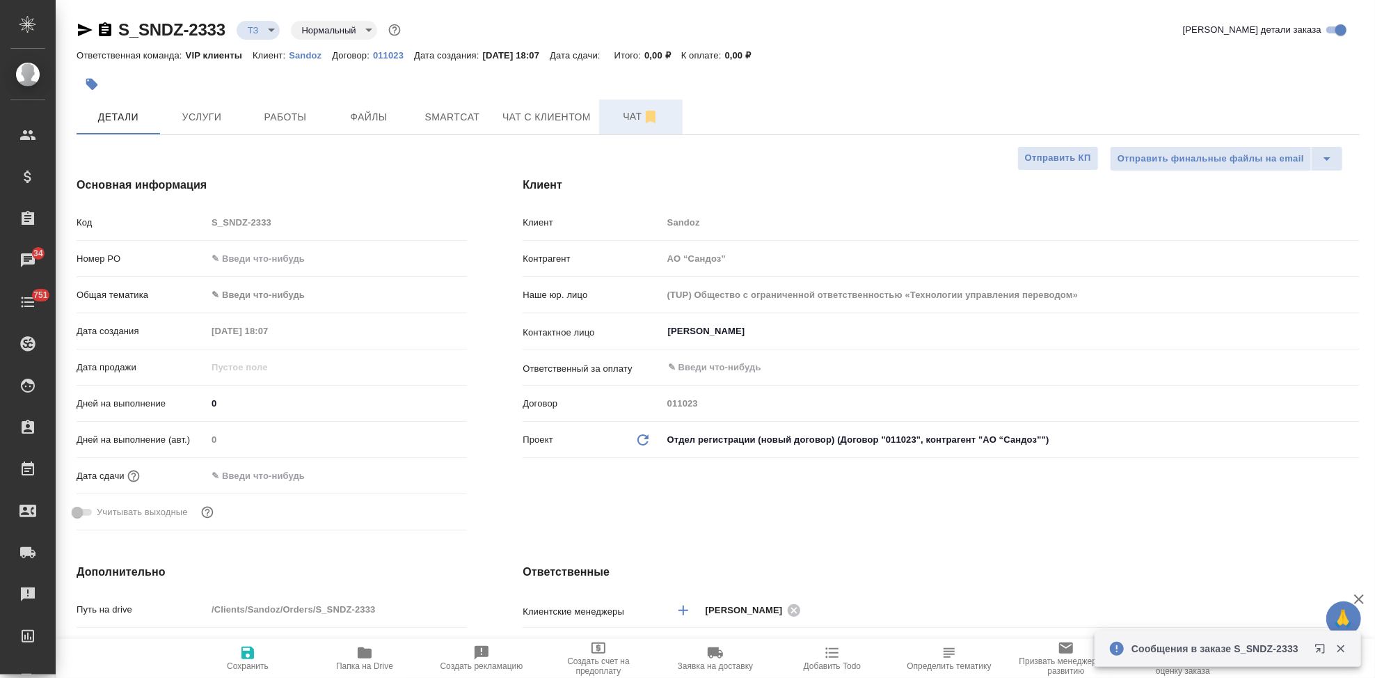
click at [626, 128] on button "Чат" at bounding box center [640, 116] width 83 height 35
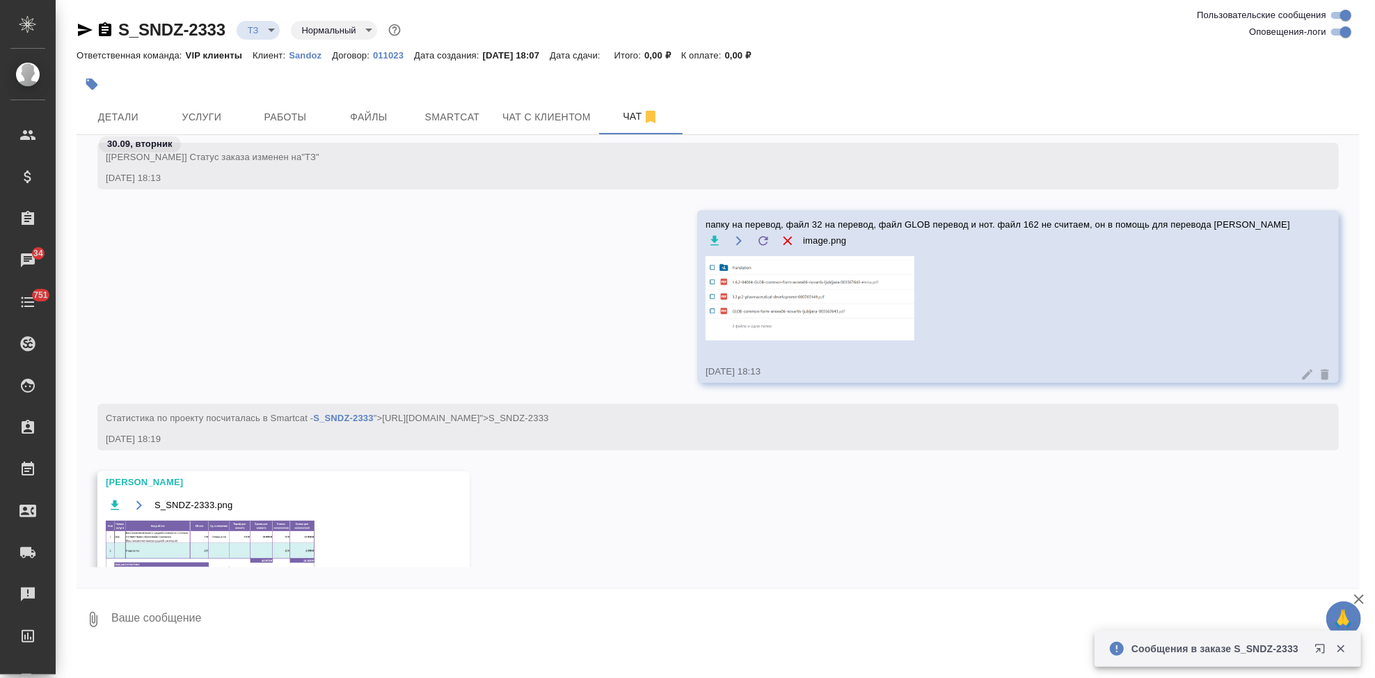
scroll to position [1026, 0]
click at [211, 541] on img at bounding box center [210, 557] width 209 height 74
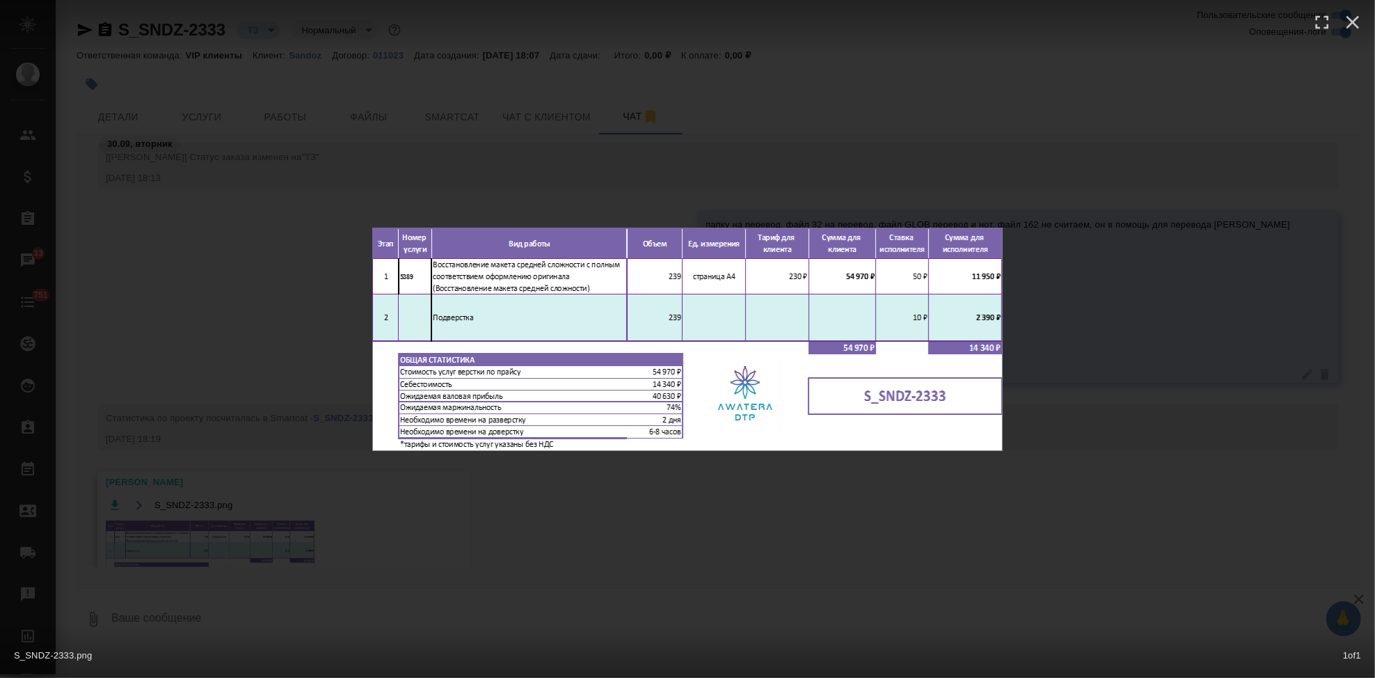
click at [755, 508] on div "S_SNDZ-2333.png 1 of 1" at bounding box center [687, 339] width 1375 height 678
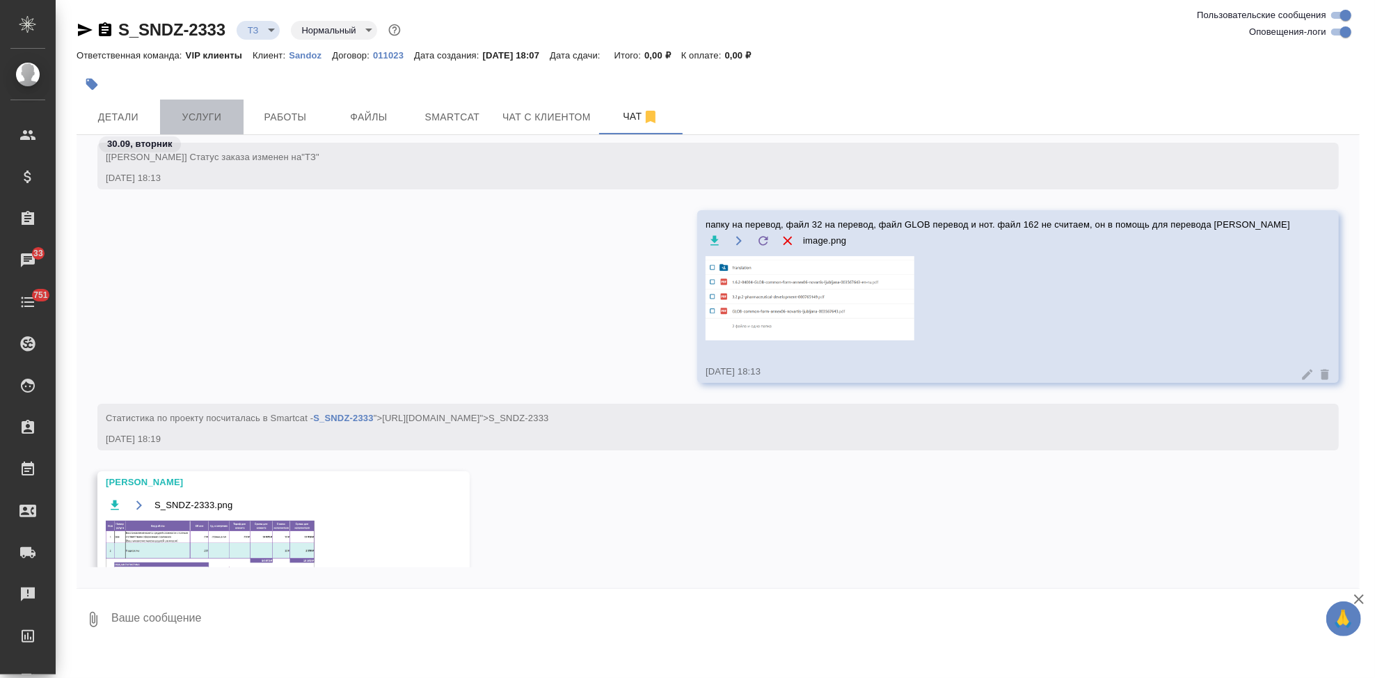
click at [206, 120] on span "Услуги" at bounding box center [201, 117] width 67 height 17
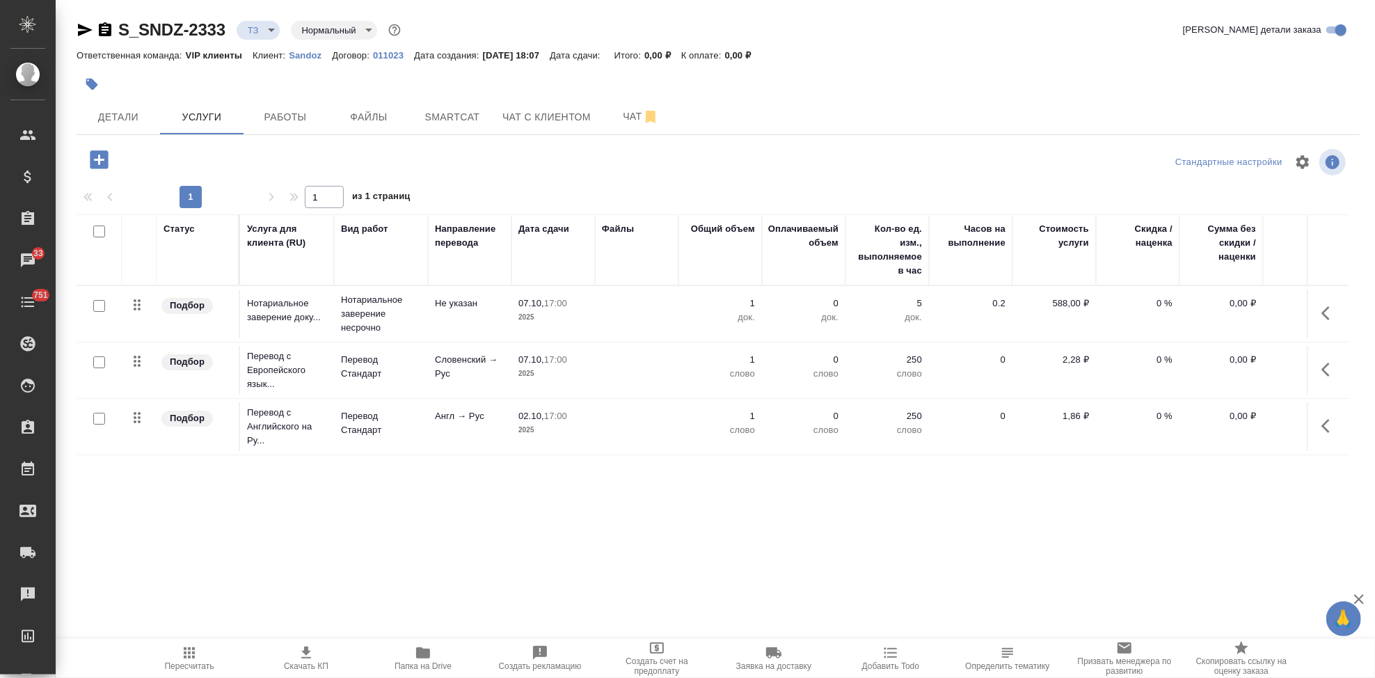
click at [106, 164] on icon "button" at bounding box center [99, 159] width 18 height 18
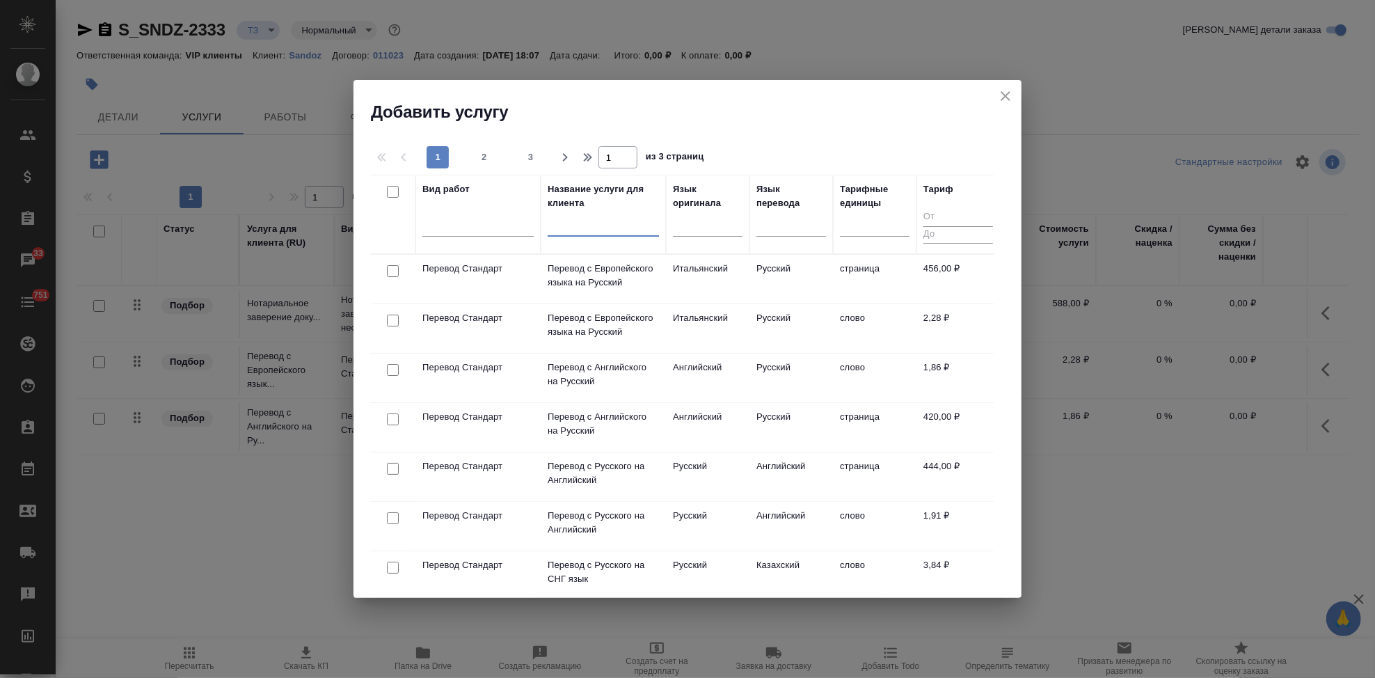
click at [597, 228] on input "text" at bounding box center [603, 227] width 111 height 17
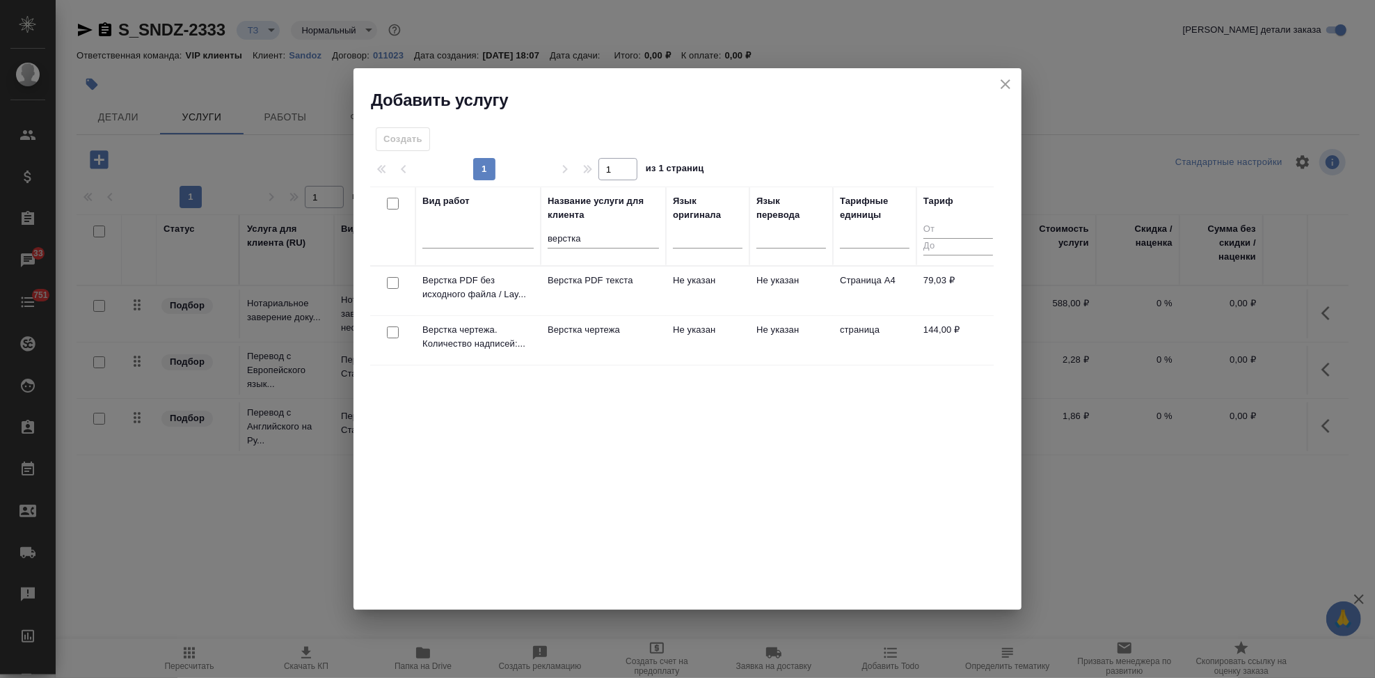
click at [653, 352] on td "Верстка чертежа" at bounding box center [603, 340] width 125 height 49
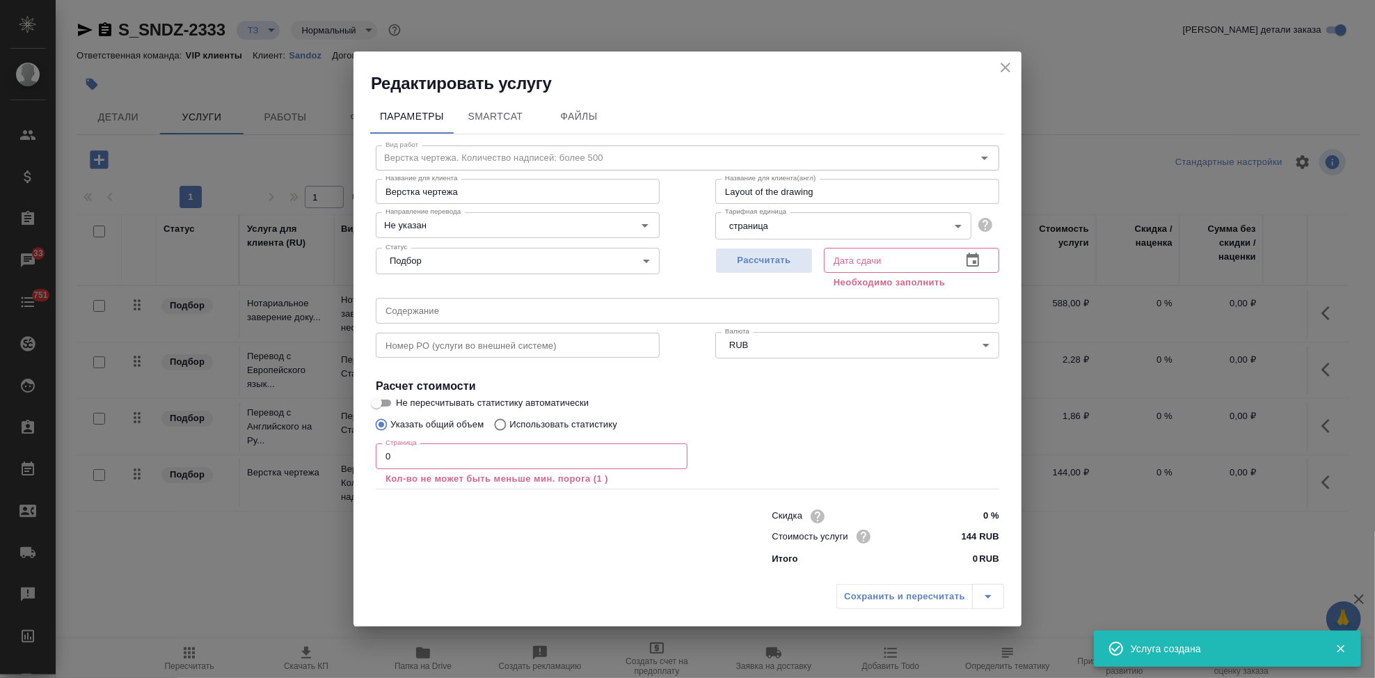
click at [482, 450] on input "0" at bounding box center [532, 455] width 312 height 25
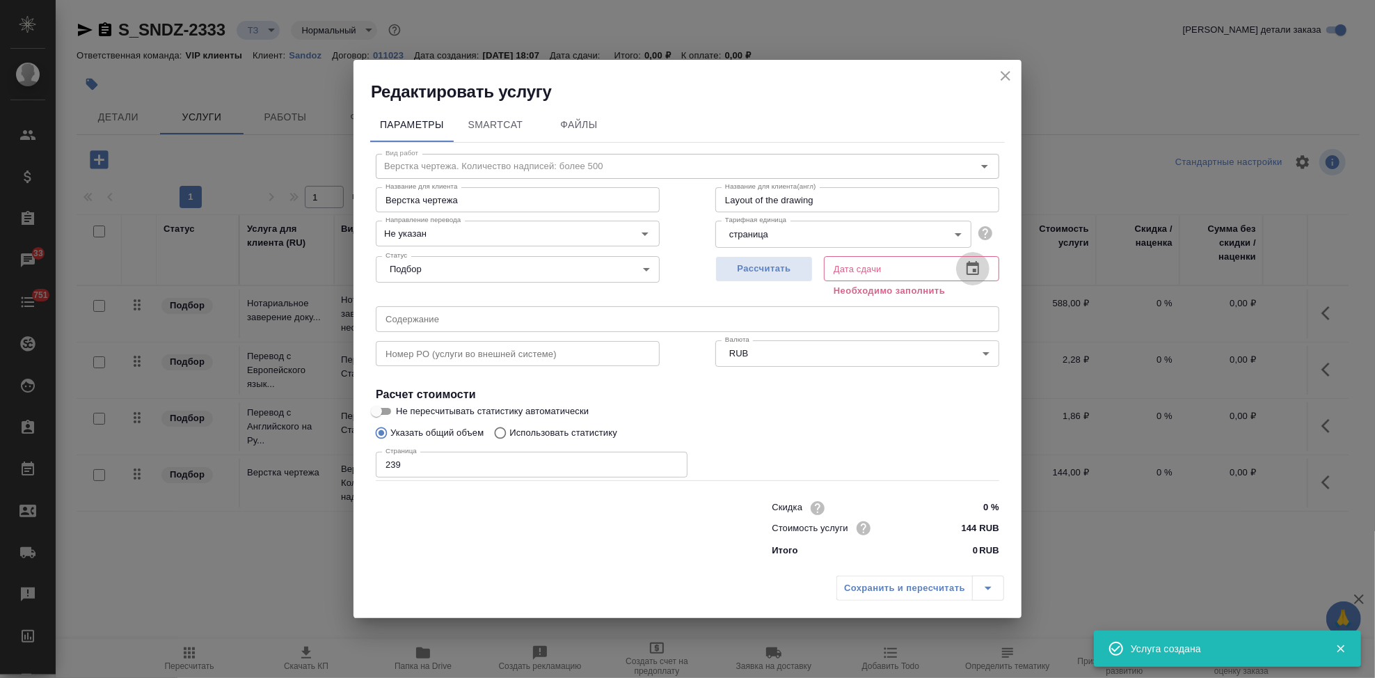
click at [978, 269] on icon "button" at bounding box center [972, 268] width 13 height 14
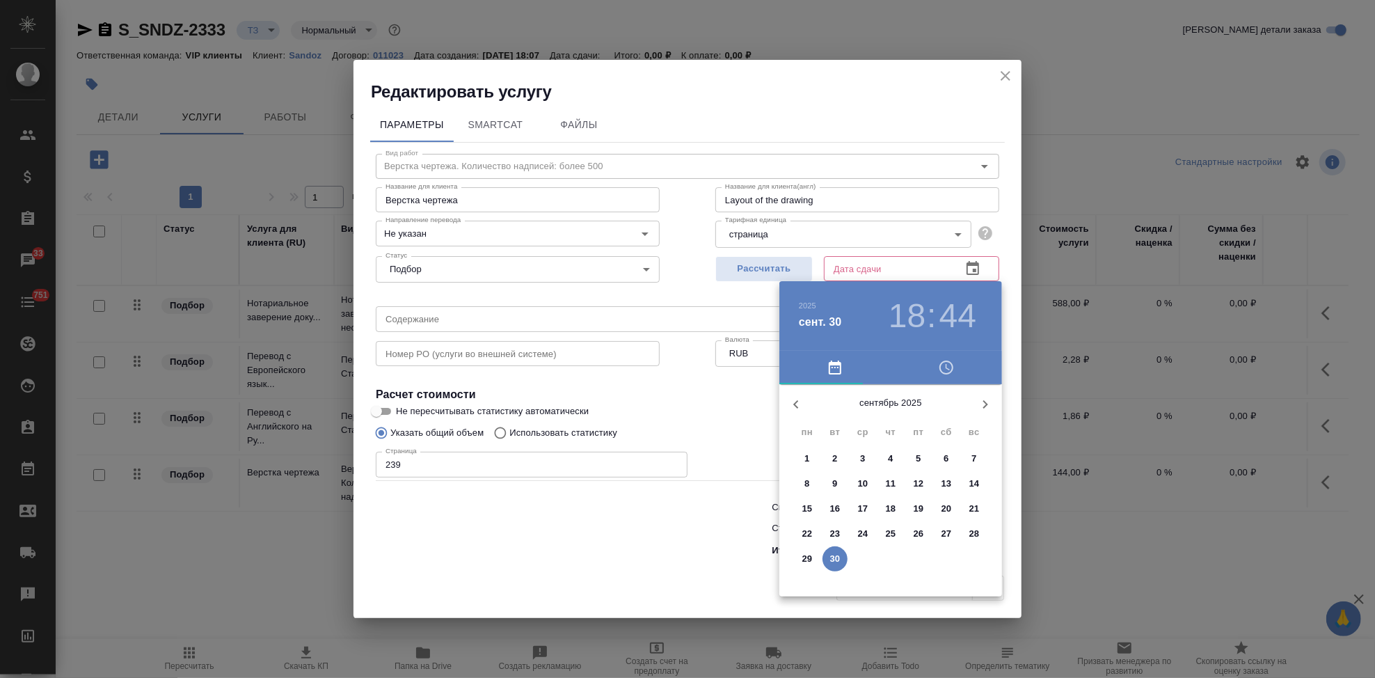
click at [984, 402] on icon "button" at bounding box center [985, 404] width 17 height 17
click at [921, 489] on p "10" at bounding box center [919, 484] width 10 height 14
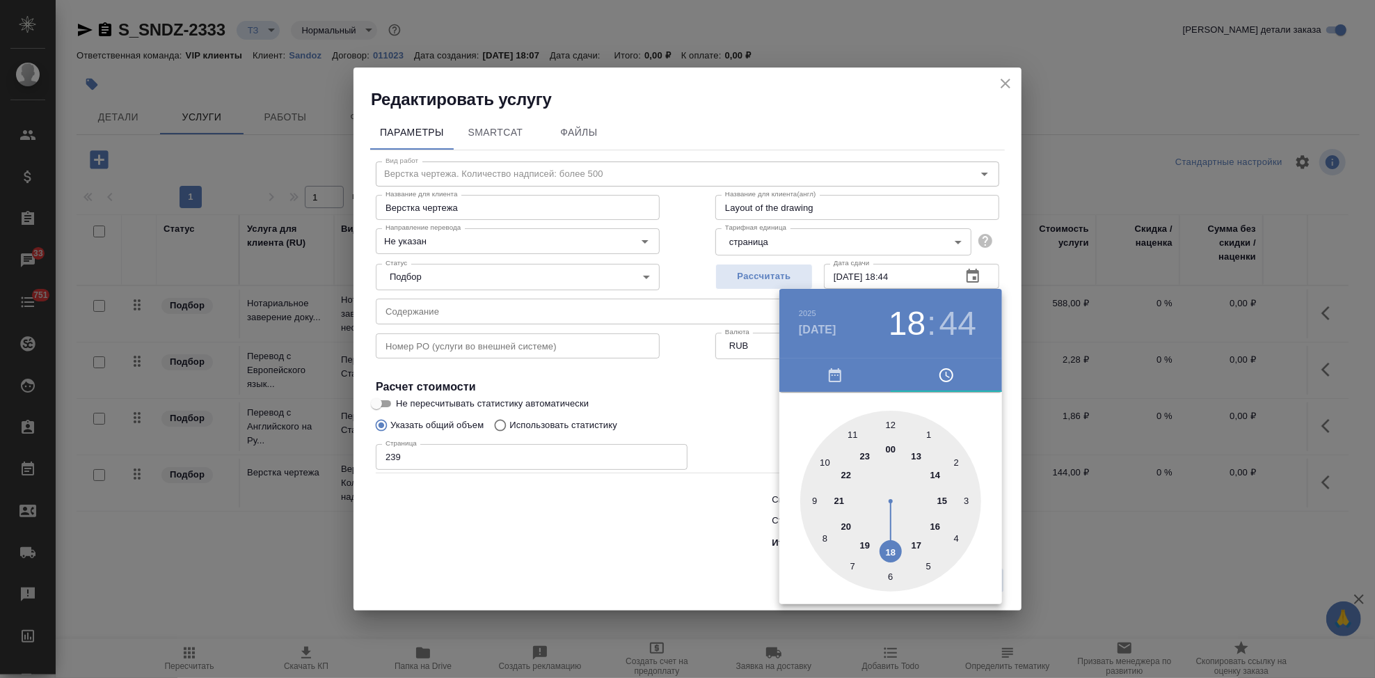
click at [921, 544] on div at bounding box center [890, 501] width 181 height 181
click at [888, 425] on div at bounding box center [890, 501] width 181 height 181
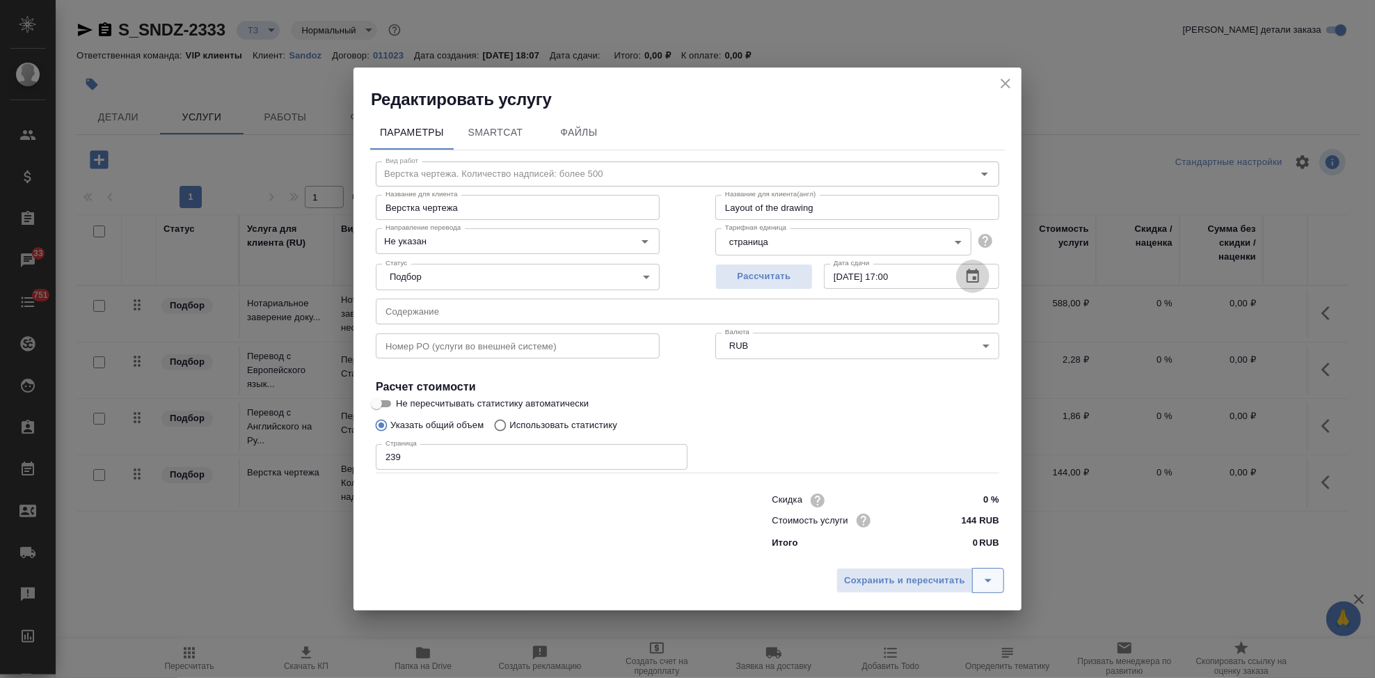
click at [991, 585] on icon "split button" at bounding box center [988, 580] width 17 height 17
click at [933, 559] on li "Сохранить" at bounding box center [922, 551] width 168 height 22
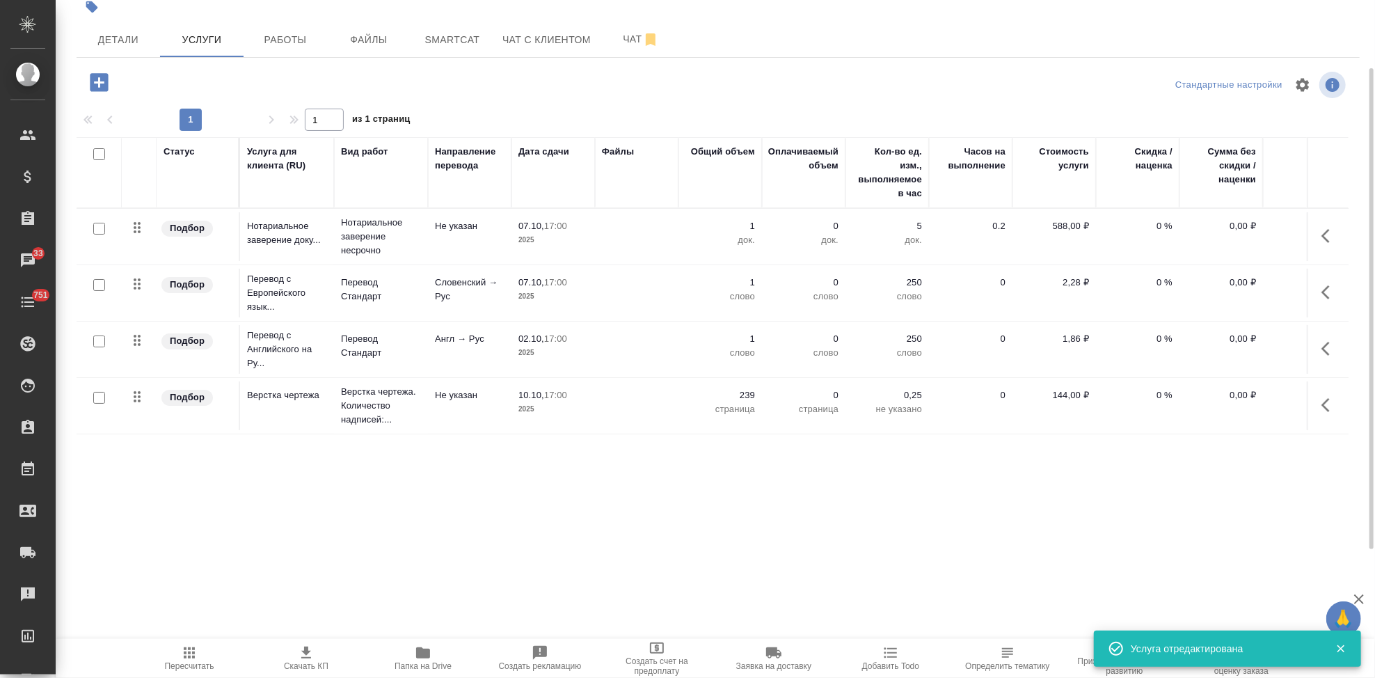
scroll to position [9, 0]
click at [1321, 340] on icon "button" at bounding box center [1329, 348] width 17 height 17
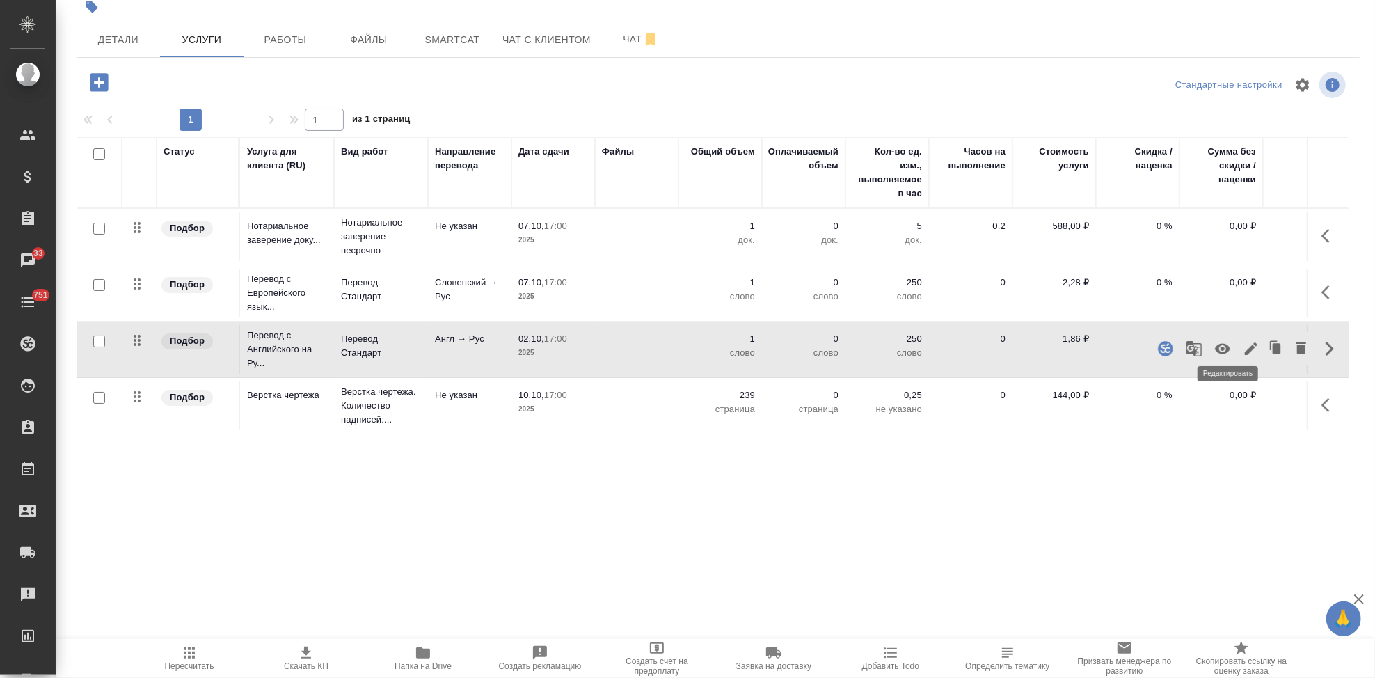
click at [1245, 342] on icon "button" at bounding box center [1251, 348] width 13 height 13
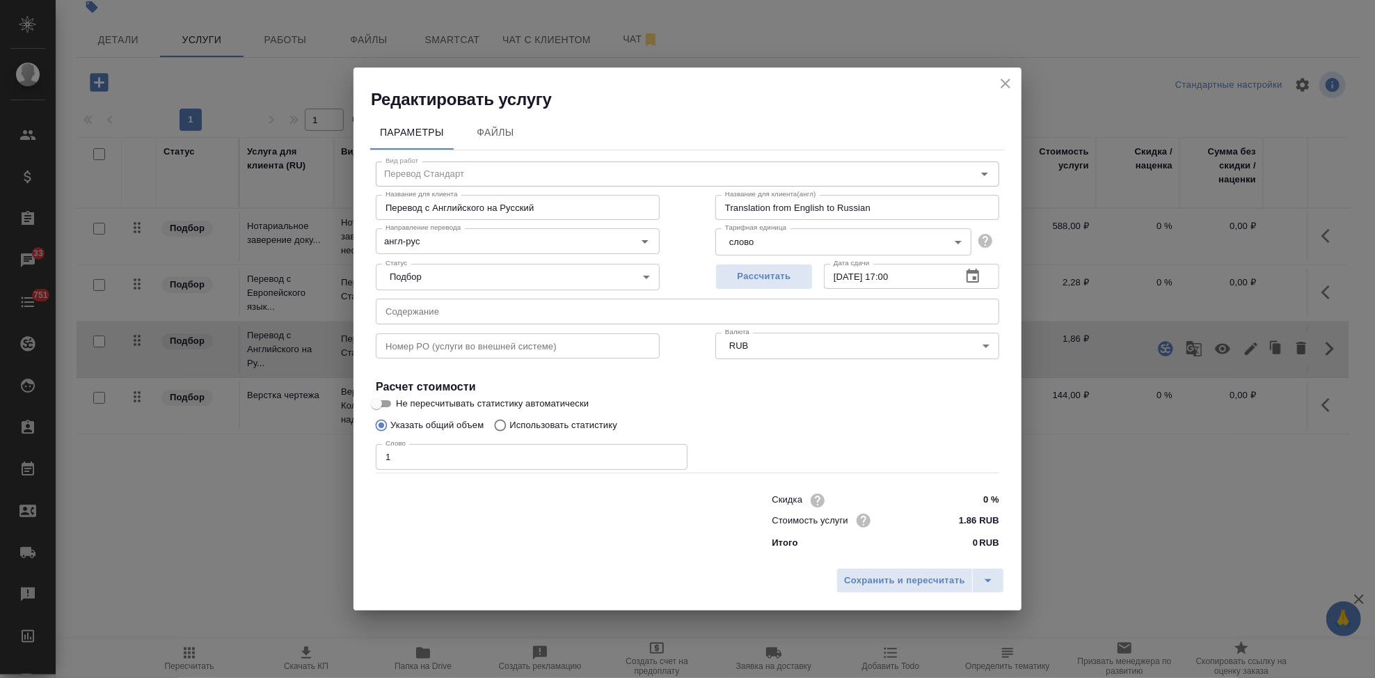
click at [497, 424] on input "Использовать статистику" at bounding box center [498, 425] width 22 height 26
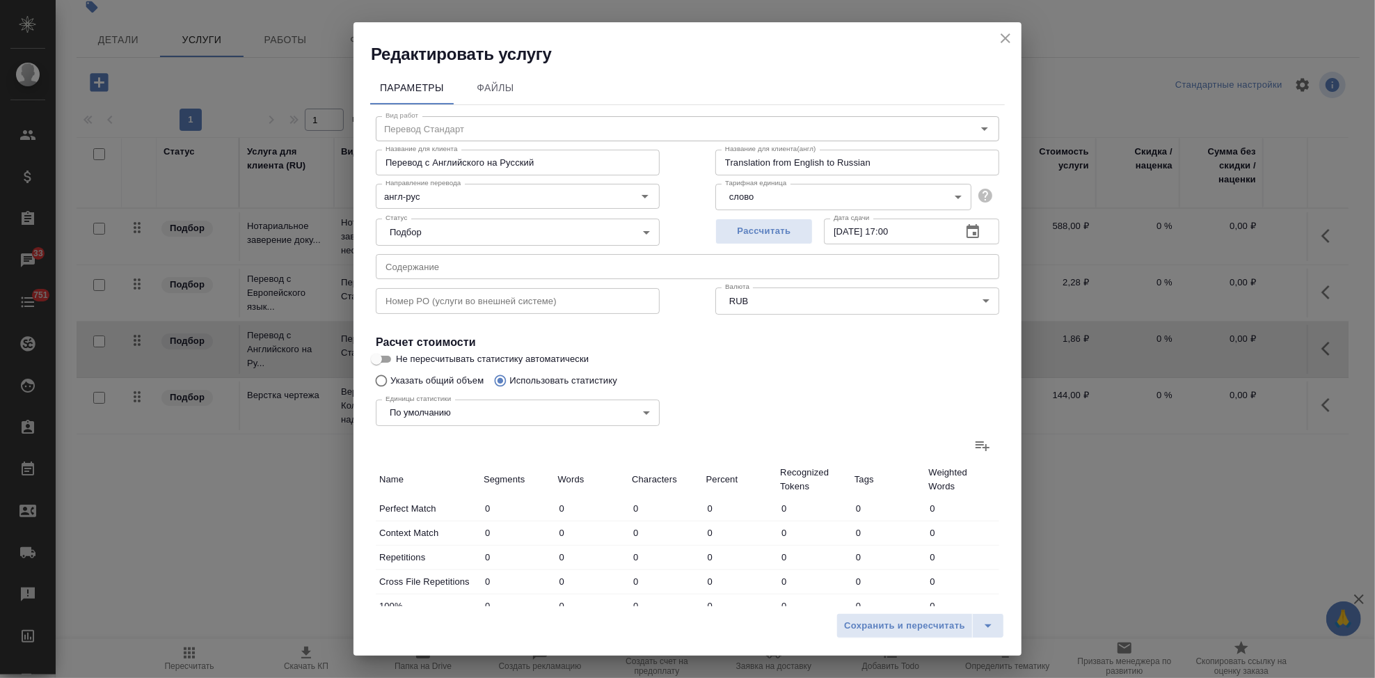
click at [975, 444] on icon at bounding box center [982, 446] width 14 height 10
click at [0, 0] on input "file" at bounding box center [0, 0] width 0 height 0
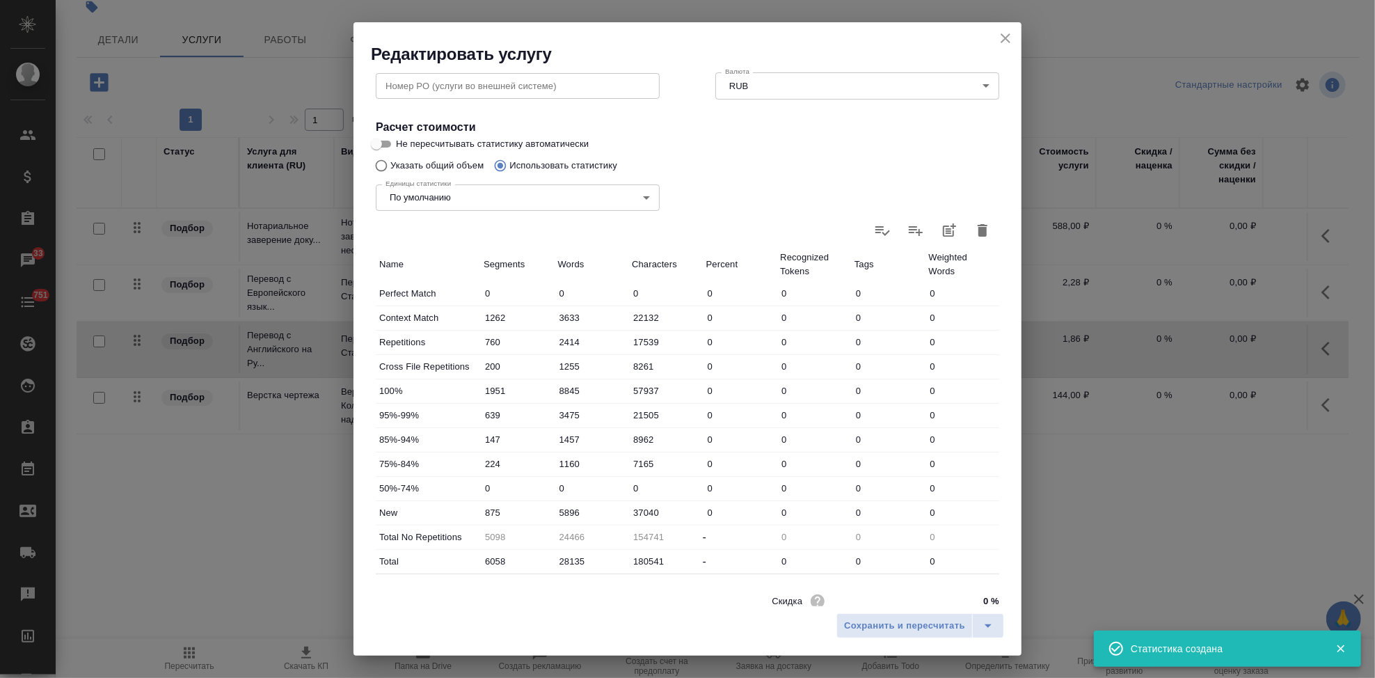
scroll to position [270, 0]
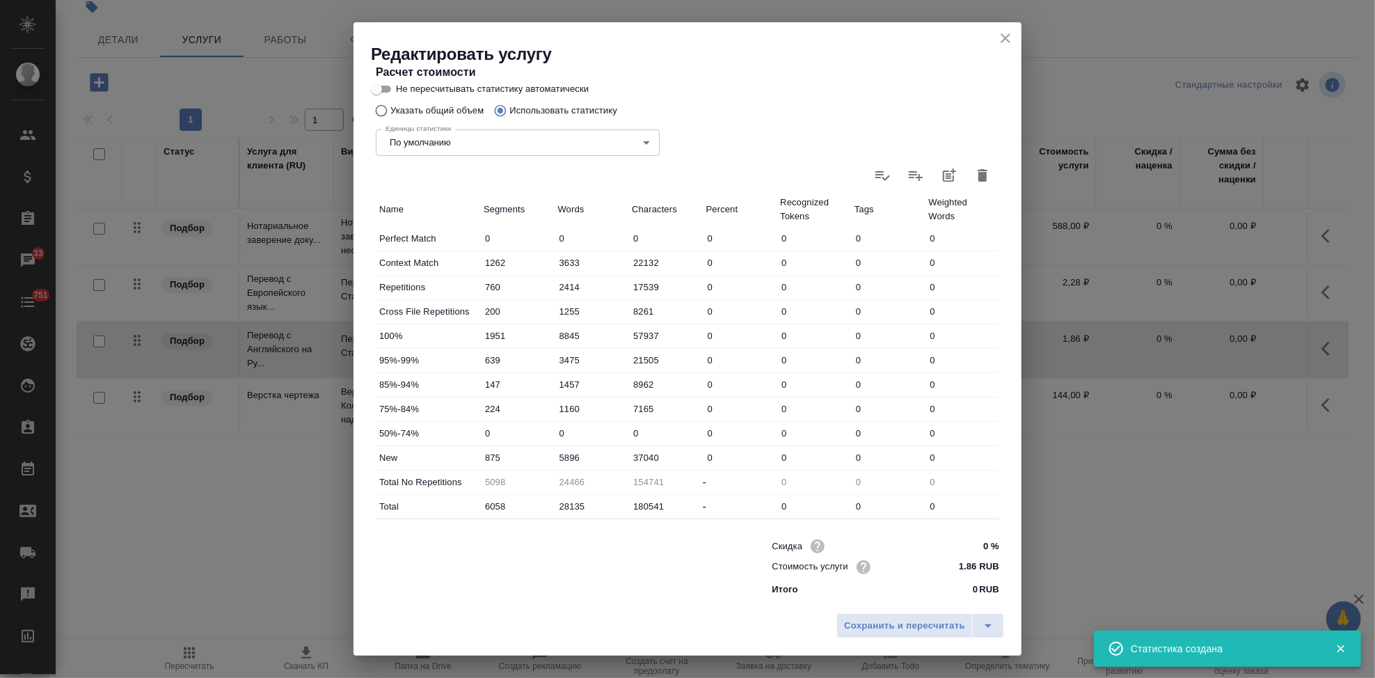
click at [566, 452] on input "5896" at bounding box center [592, 457] width 74 height 20
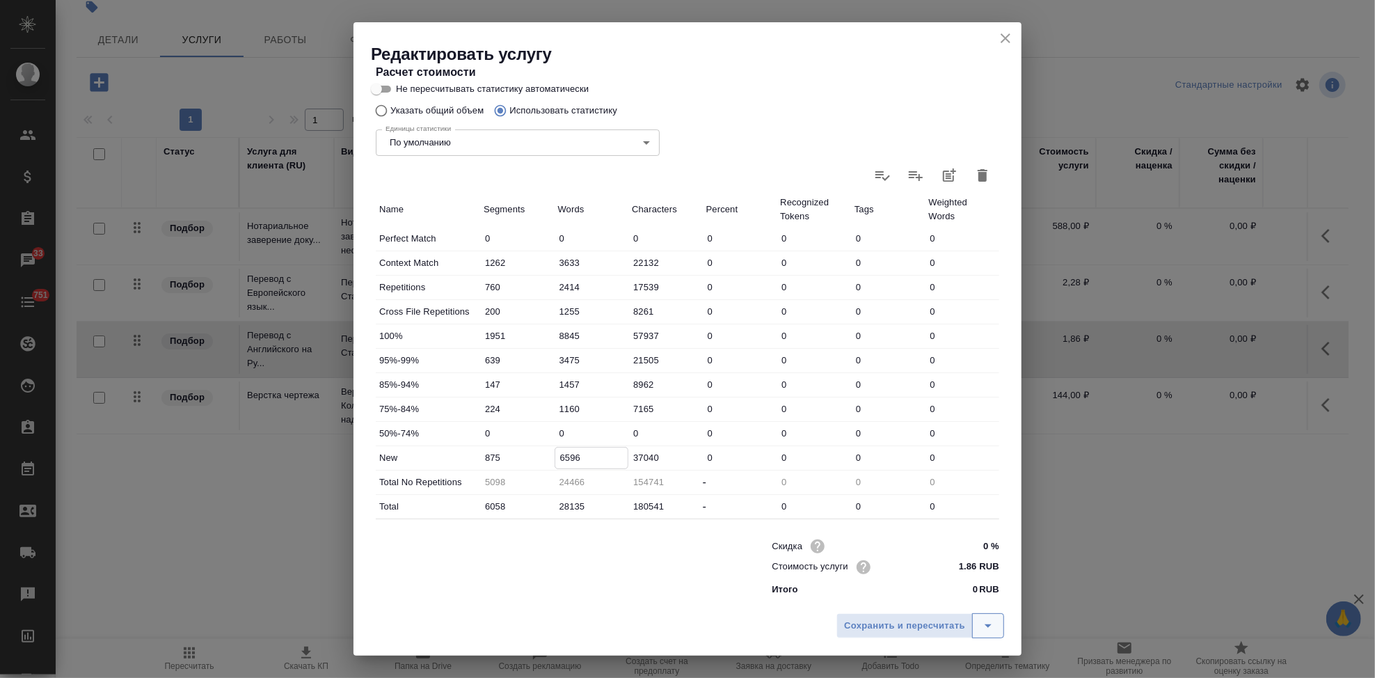
click at [998, 630] on button "split button" at bounding box center [988, 625] width 32 height 25
click at [925, 589] on li "Сохранить" at bounding box center [922, 596] width 168 height 22
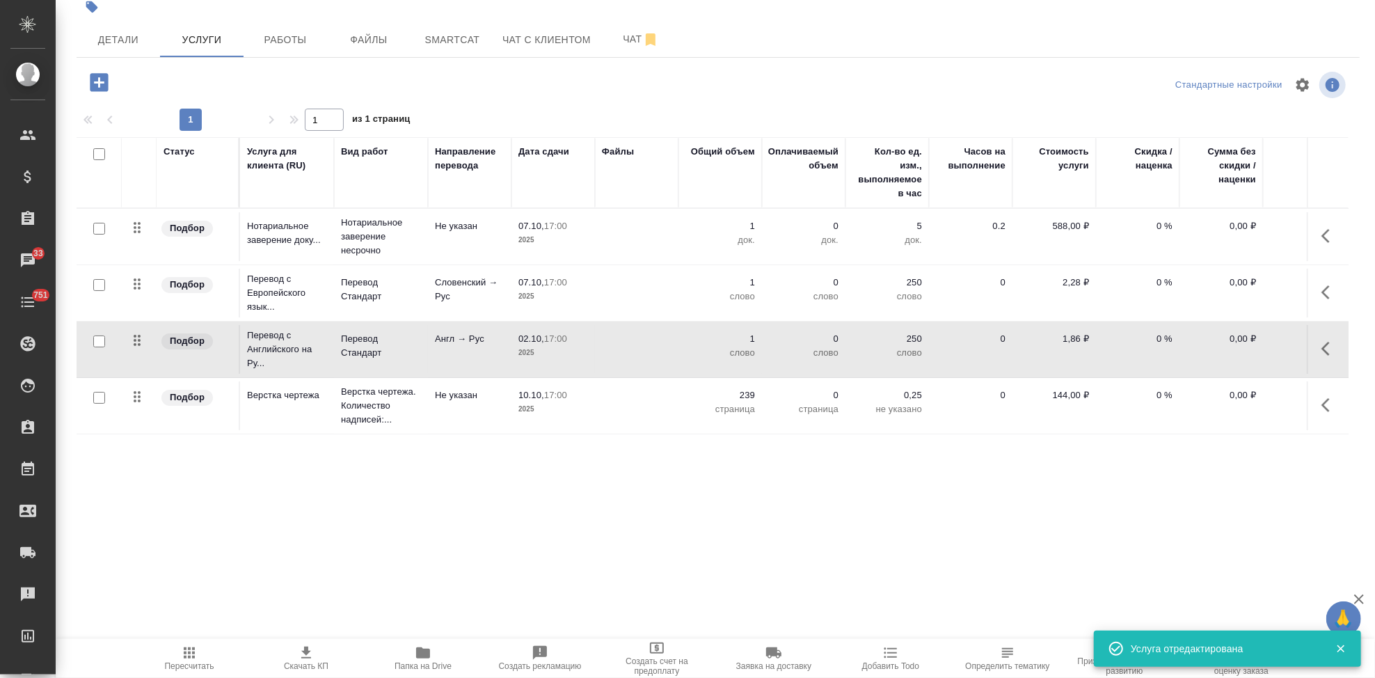
click at [196, 661] on span "Пересчитать" at bounding box center [189, 666] width 49 height 10
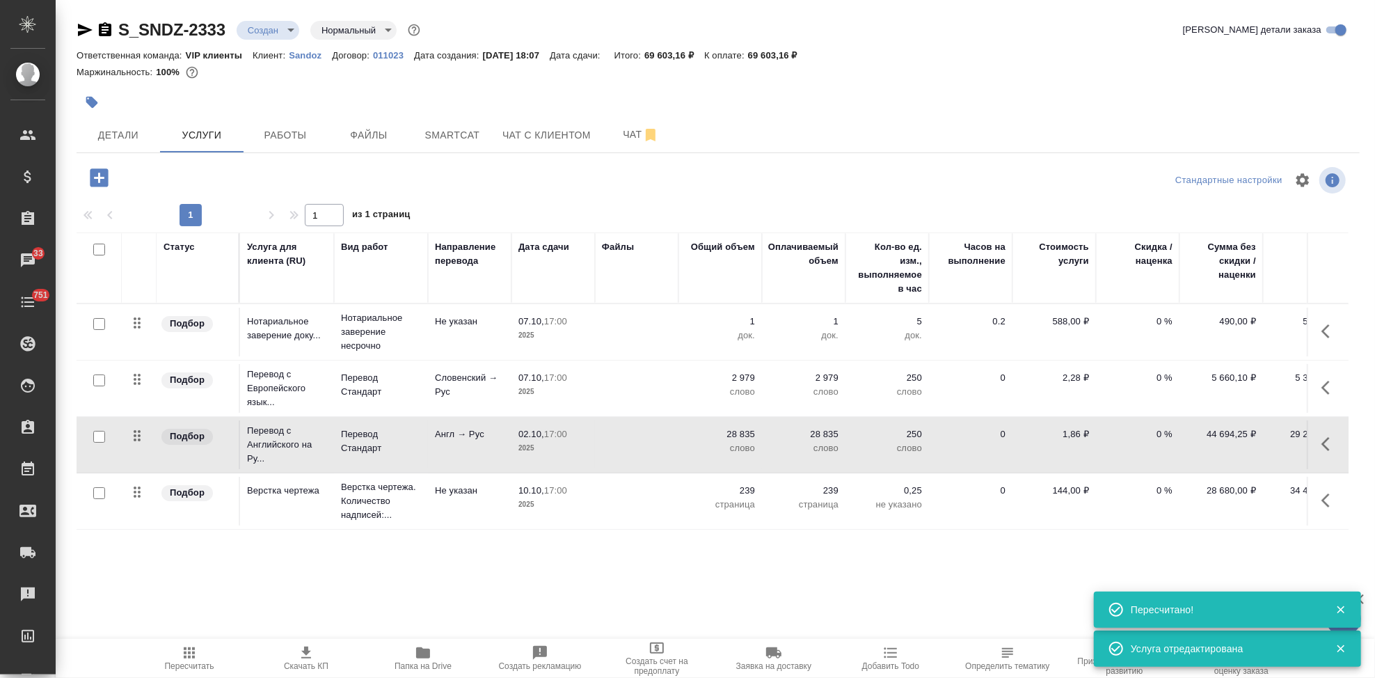
scroll to position [0, 0]
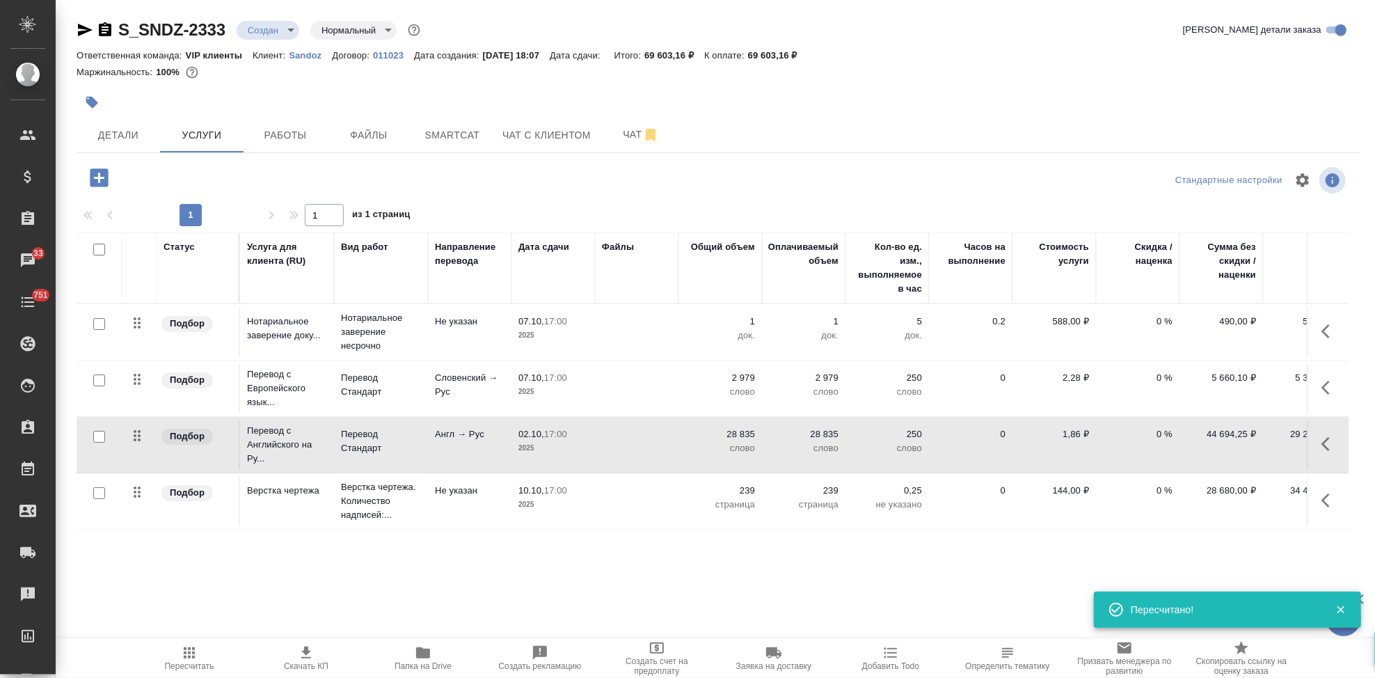
click at [312, 667] on span "Скачать КП" at bounding box center [306, 666] width 45 height 10
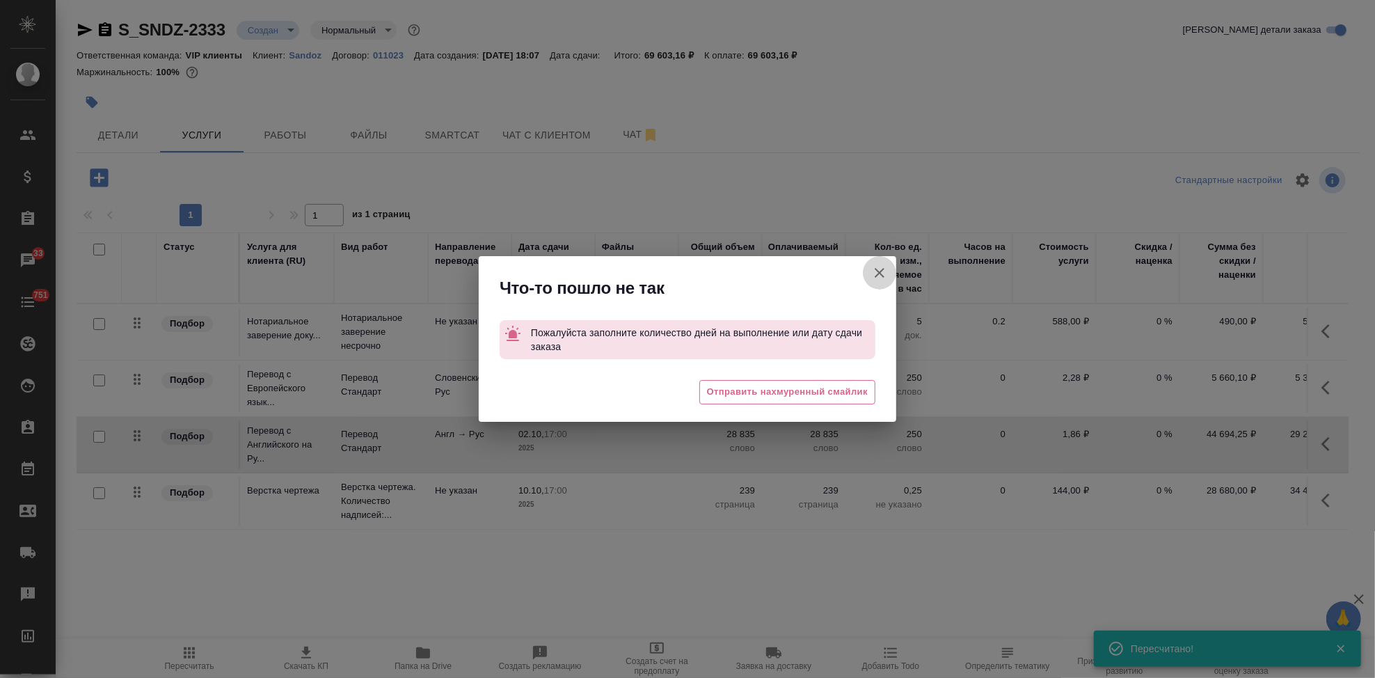
drag, startPoint x: 877, startPoint y: 277, endPoint x: 868, endPoint y: 276, distance: 9.8
click at [877, 276] on icon "button" at bounding box center [879, 272] width 17 height 17
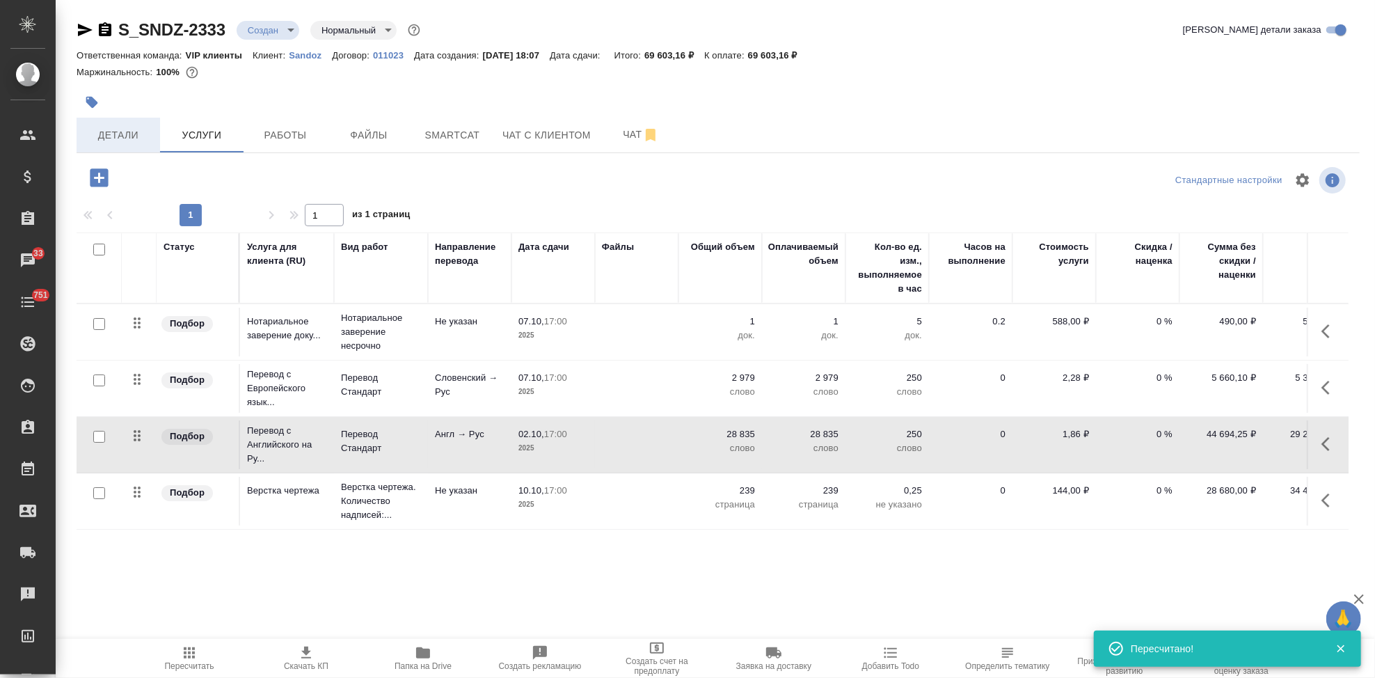
click at [141, 149] on button "Детали" at bounding box center [118, 135] width 83 height 35
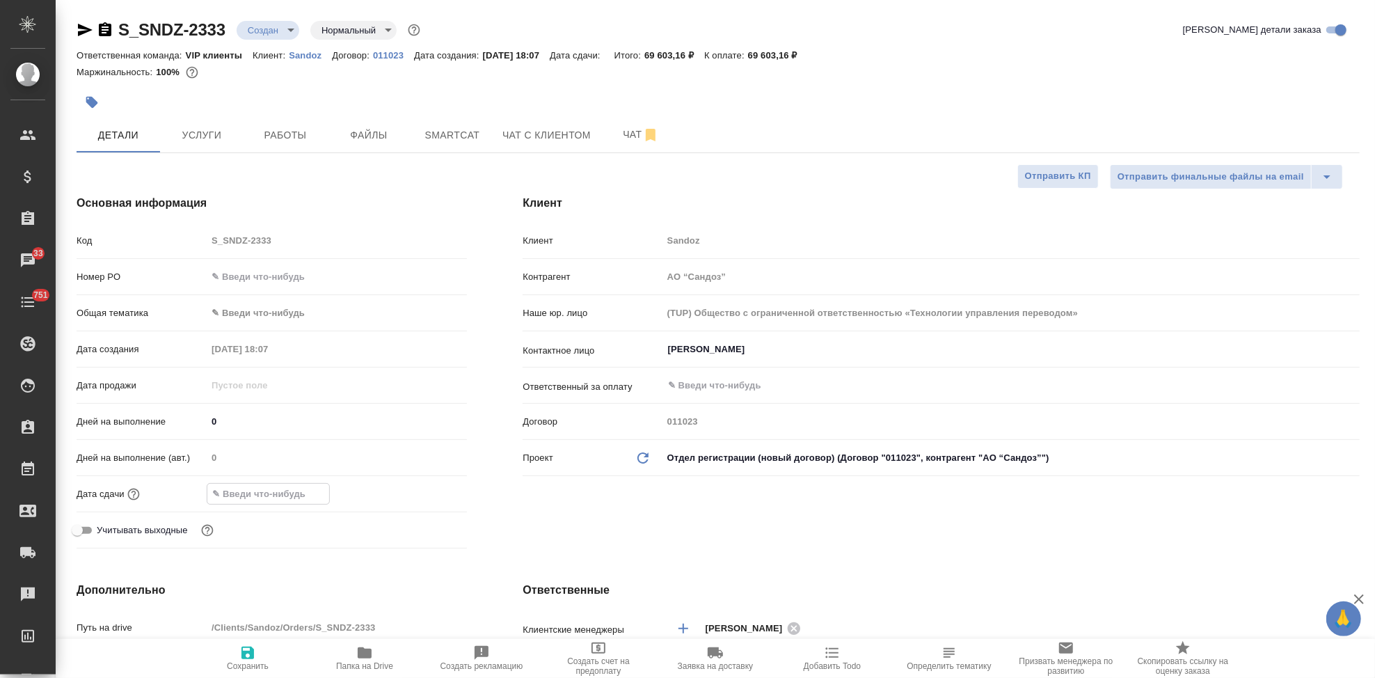
click at [276, 500] on input "text" at bounding box center [268, 494] width 122 height 20
click at [229, 416] on input "0" at bounding box center [337, 421] width 260 height 20
click at [548, 507] on div "Клиент Клиент Sandoz Контрагент АО “Сандоз” Наше юр. лицо (TUP) Общество с огра…" at bounding box center [941, 374] width 893 height 415
click at [244, 644] on icon "button" at bounding box center [247, 652] width 17 height 17
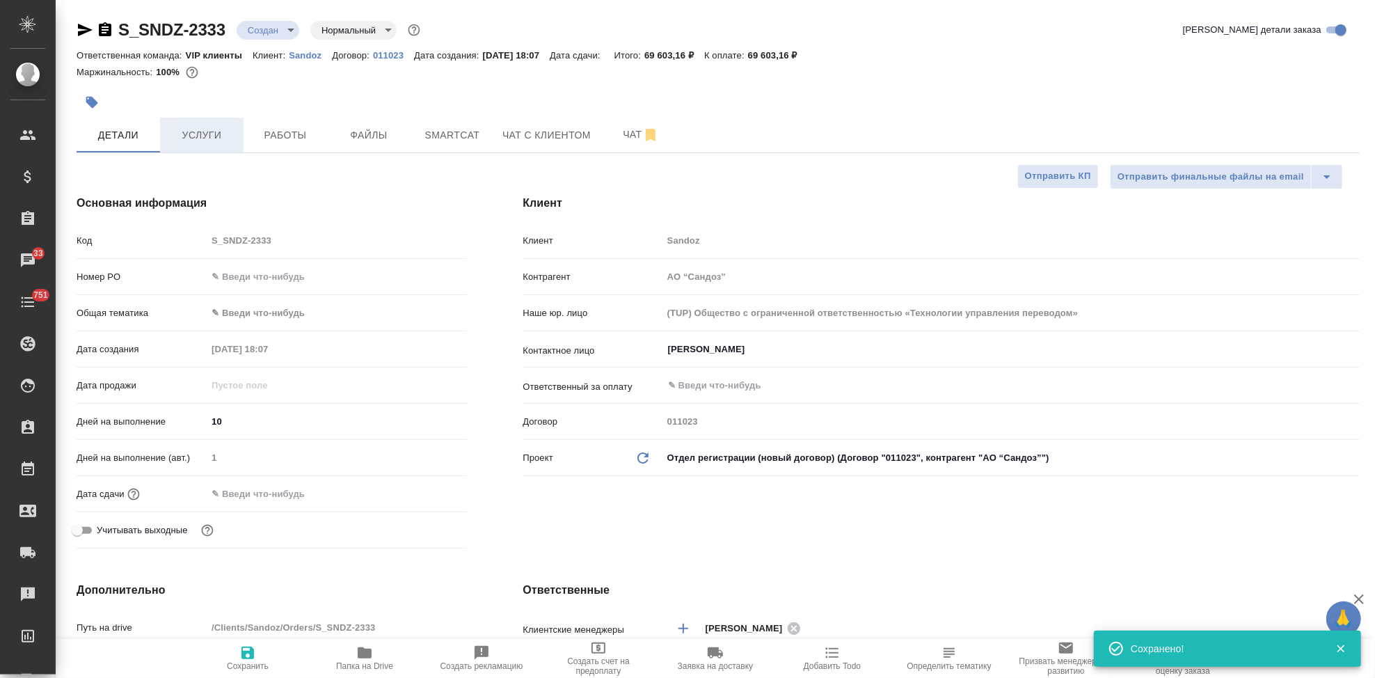
click at [208, 146] on button "Услуги" at bounding box center [201, 135] width 83 height 35
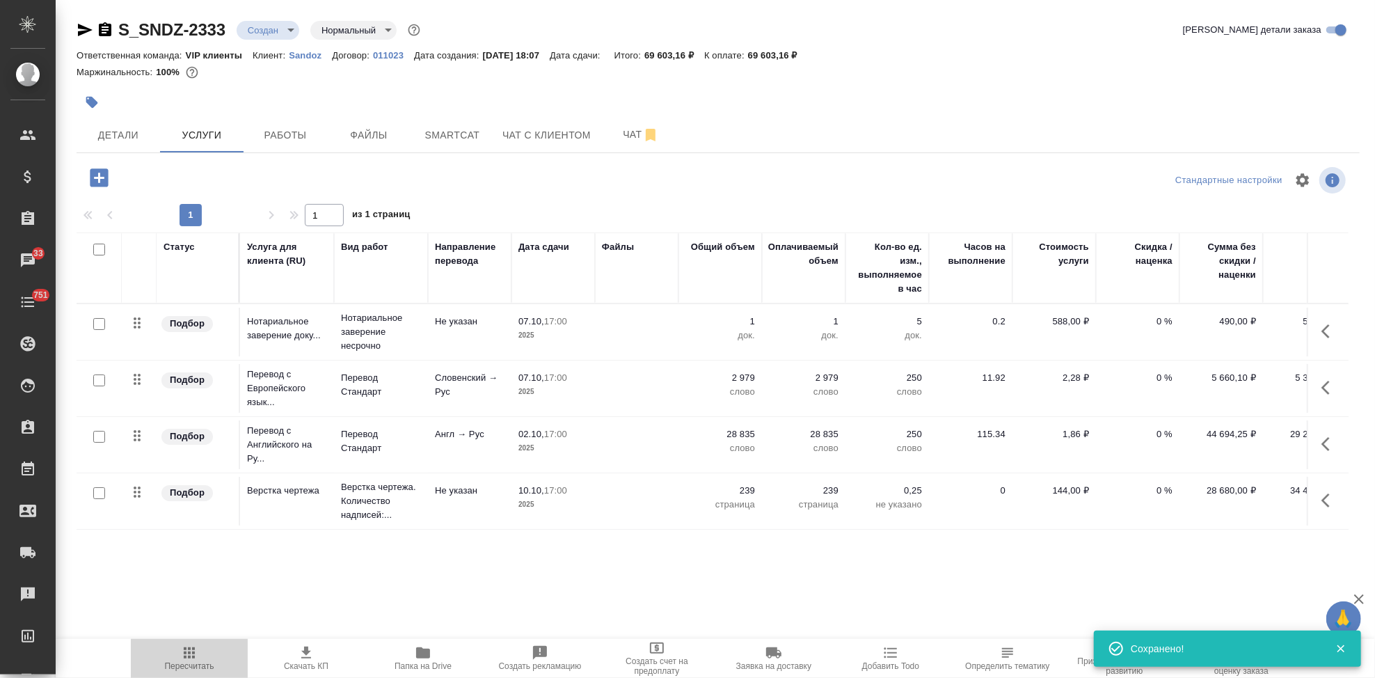
click at [189, 661] on span "Пересчитать" at bounding box center [189, 666] width 49 height 10
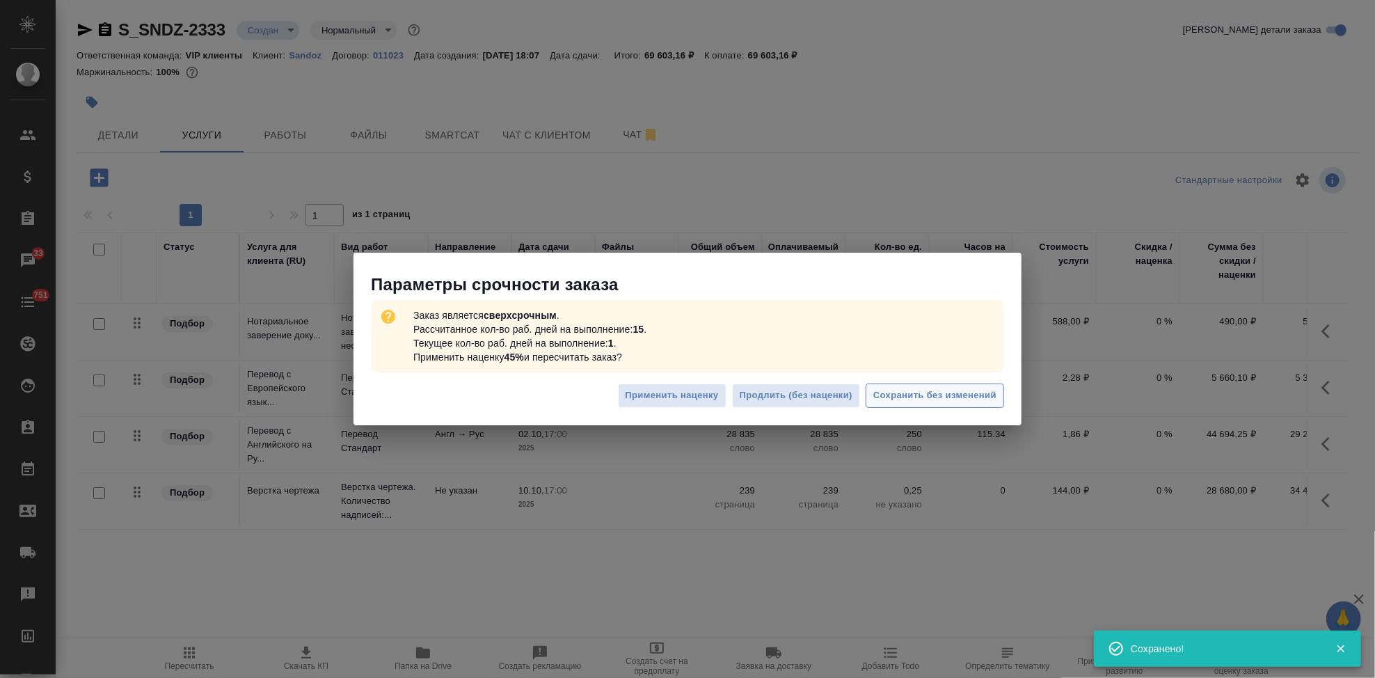
click at [936, 394] on span "Сохранить без изменений" at bounding box center [934, 396] width 123 height 16
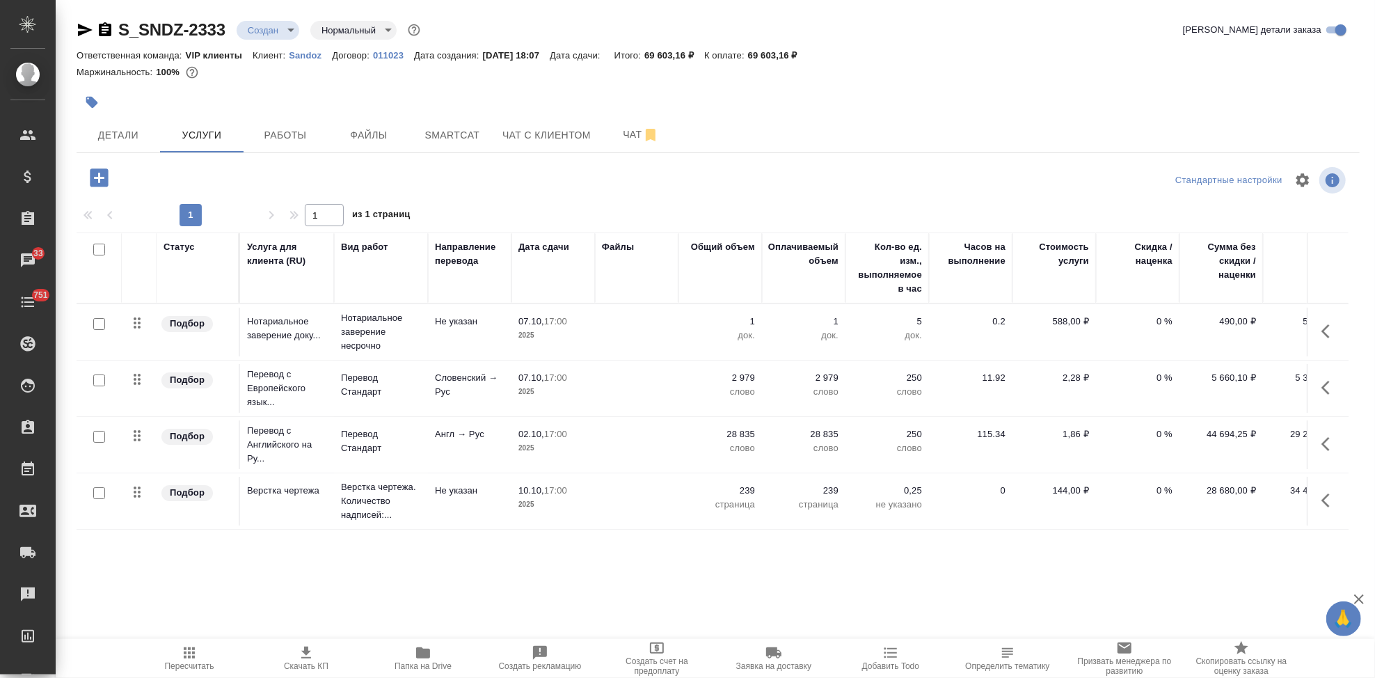
click at [301, 658] on icon "button" at bounding box center [306, 652] width 17 height 17
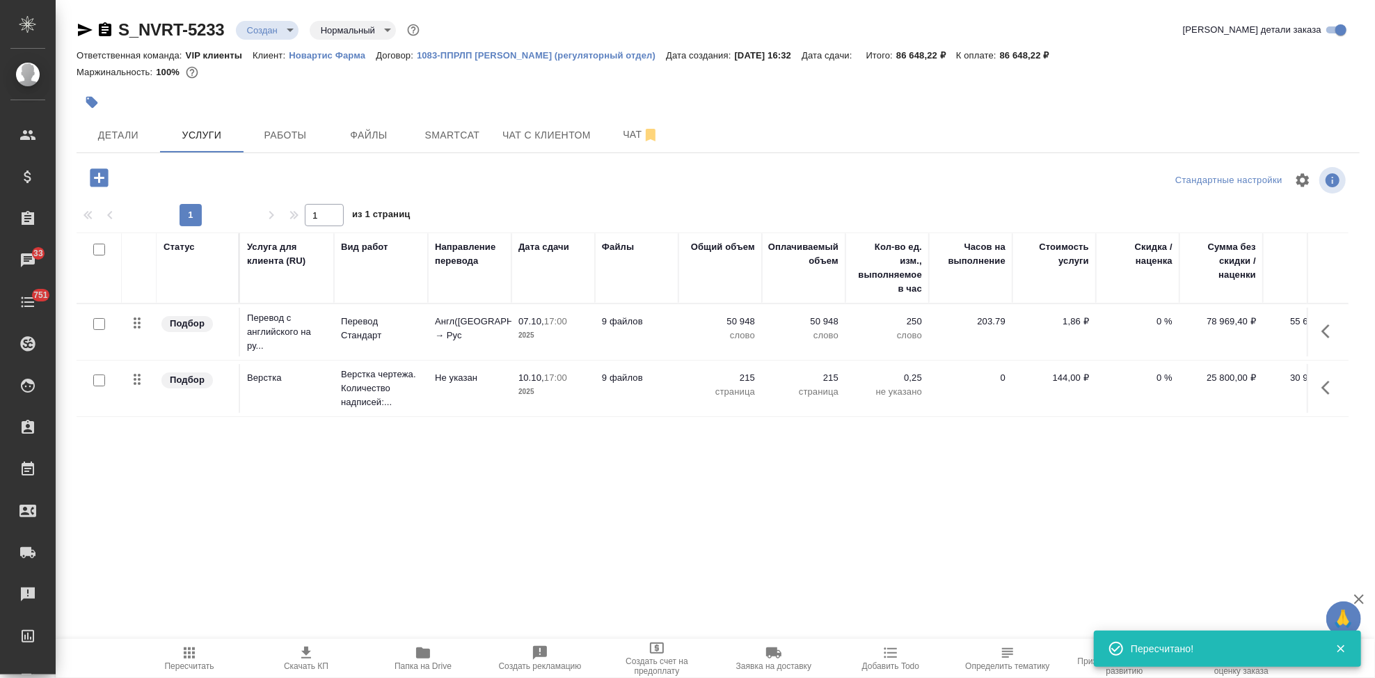
click at [293, 35] on body "🙏 .cls-1 fill:#fff; AWATERA Kabargina [PERSON_NAME] Спецификации Заказы 33 Чаты…" at bounding box center [687, 339] width 1375 height 678
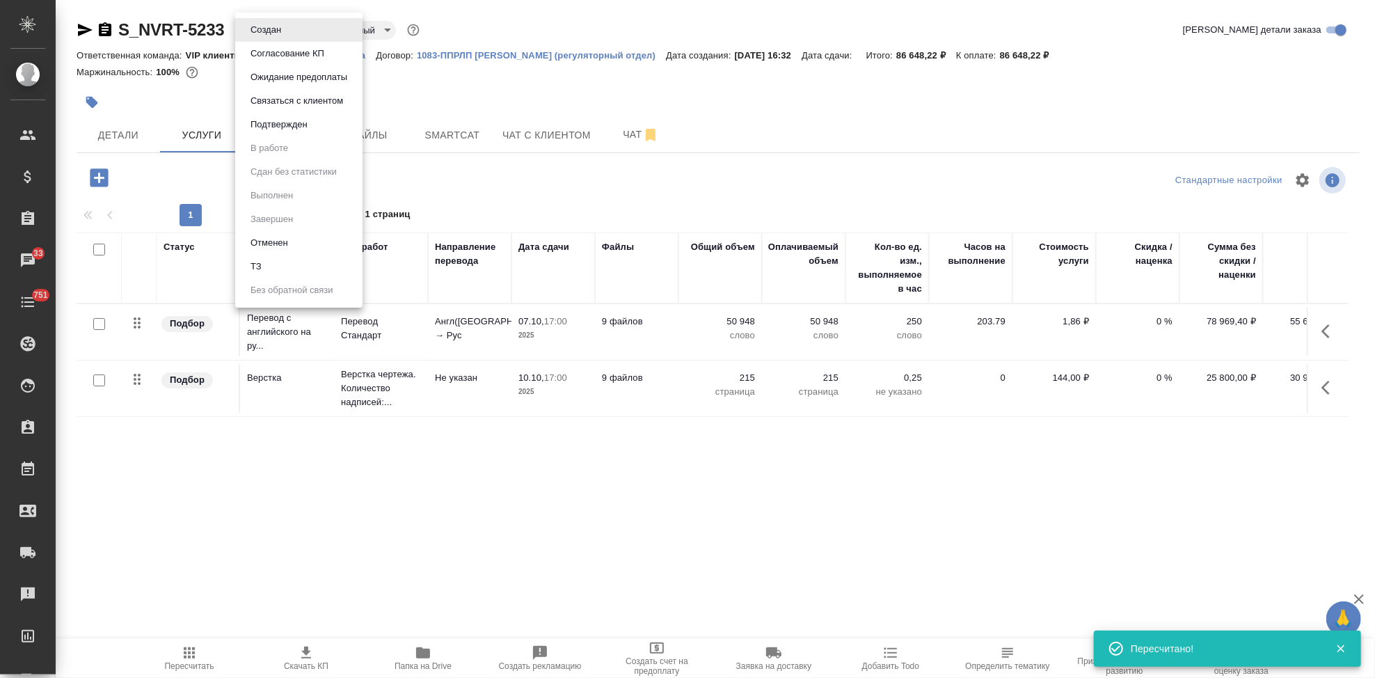
click at [287, 124] on button "Подтвержден" at bounding box center [278, 124] width 65 height 15
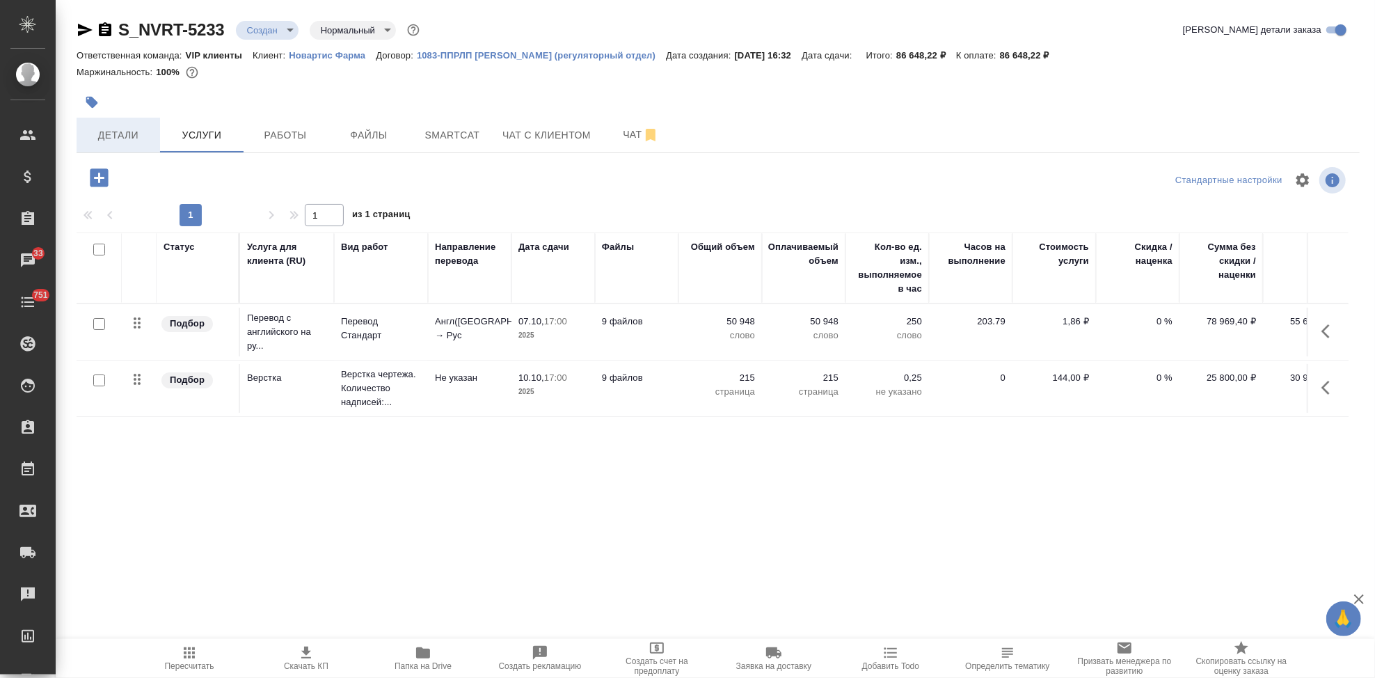
click at [138, 146] on button "Детали" at bounding box center [118, 135] width 83 height 35
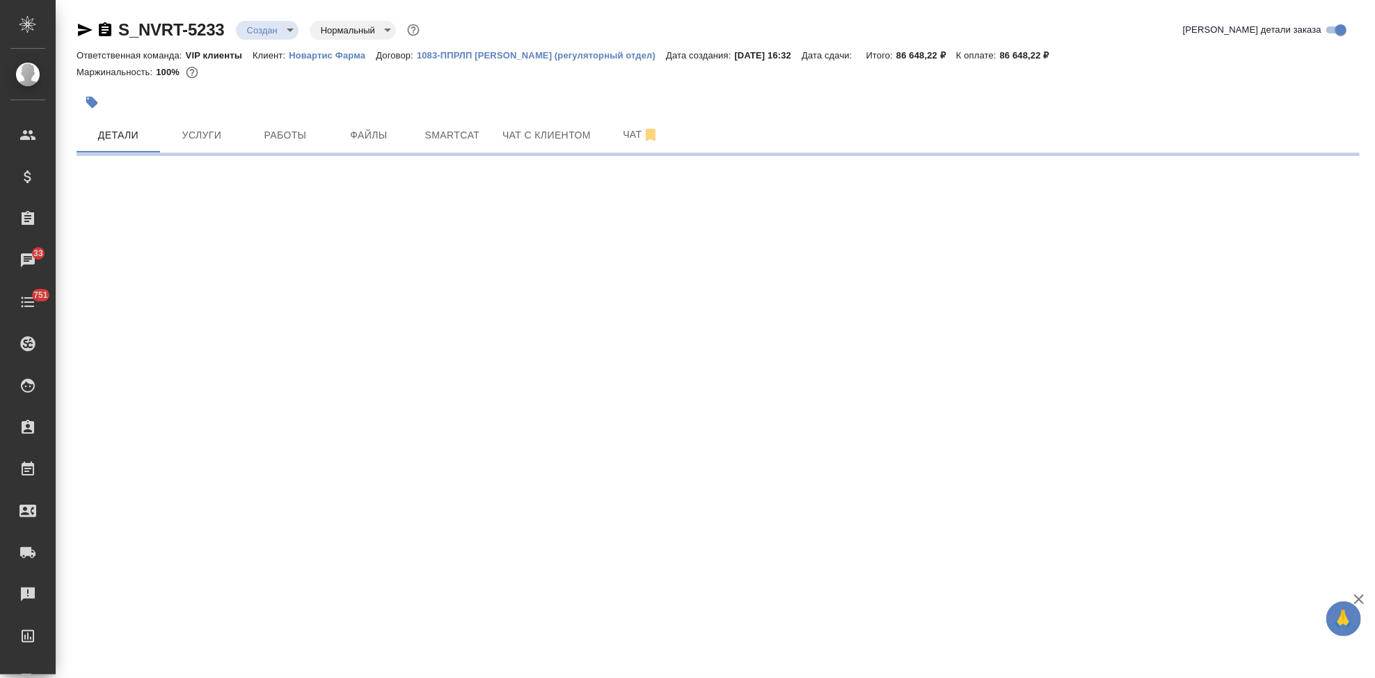
select select "RU"
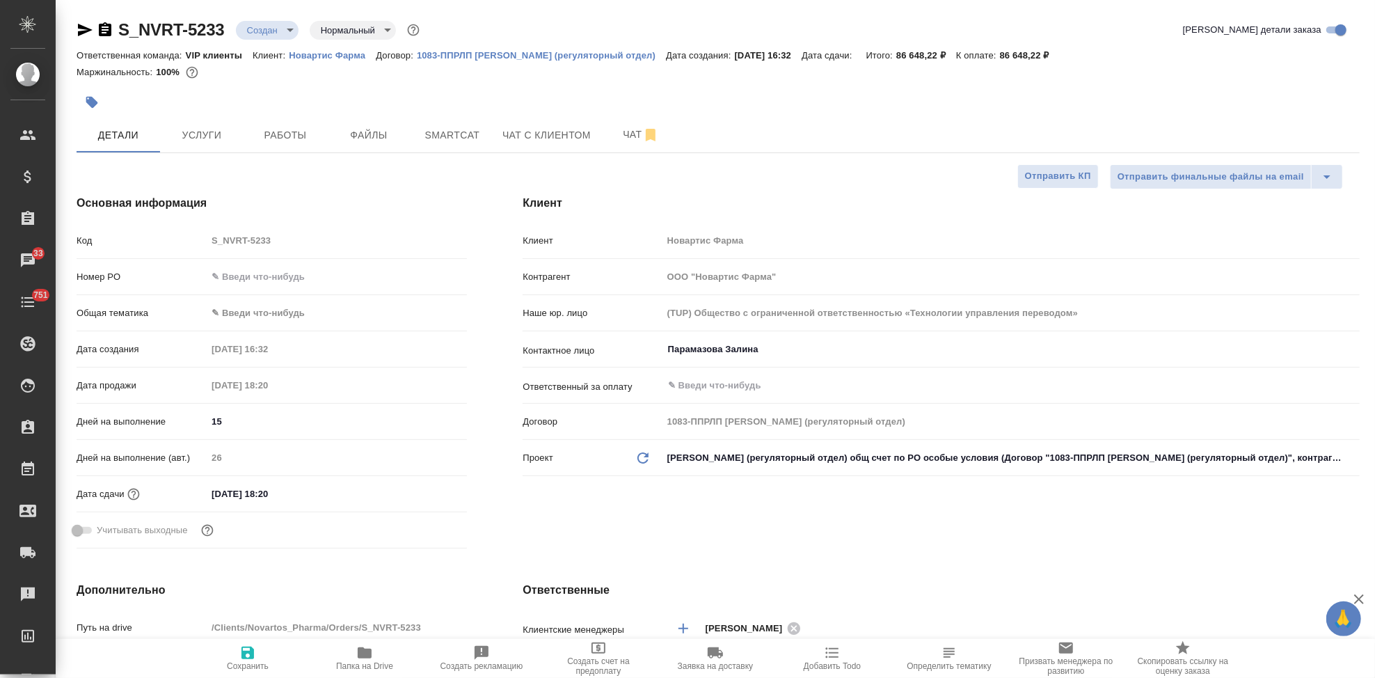
type textarea "x"
click at [292, 31] on body "🙏 .cls-1 fill:#fff; AWATERA Kabargina Anna Клиенты Спецификации Заказы 33 Чаты …" at bounding box center [687, 339] width 1375 height 678
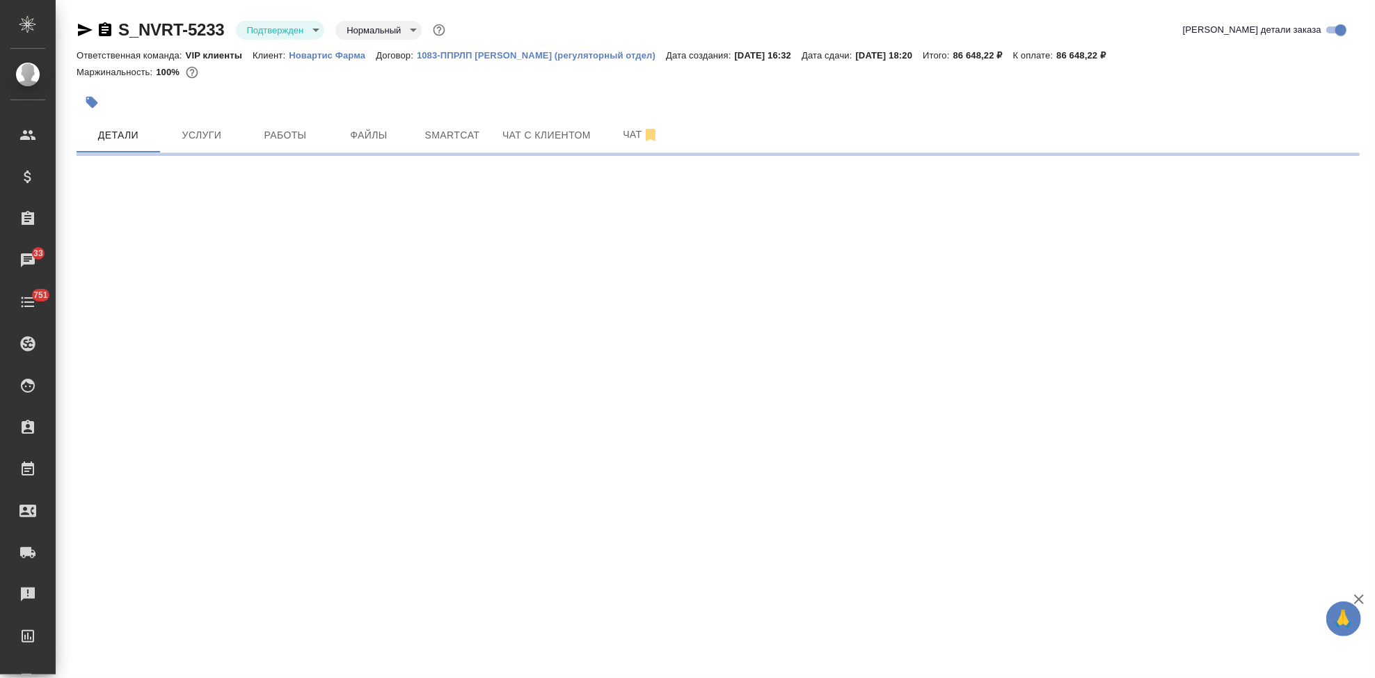
select select "RU"
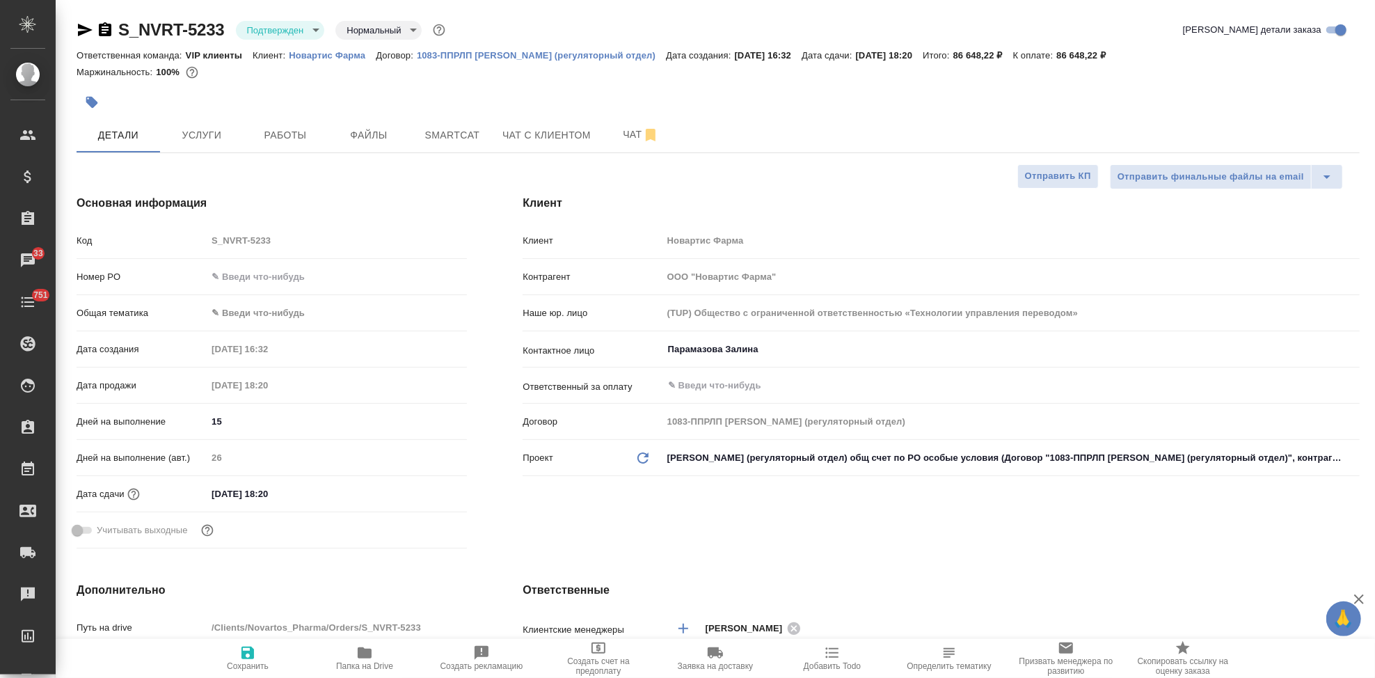
type textarea "x"
click at [304, 500] on input "06.11.2025 18:20" at bounding box center [268, 494] width 122 height 20
click at [419, 493] on icon "button" at bounding box center [426, 492] width 17 height 17
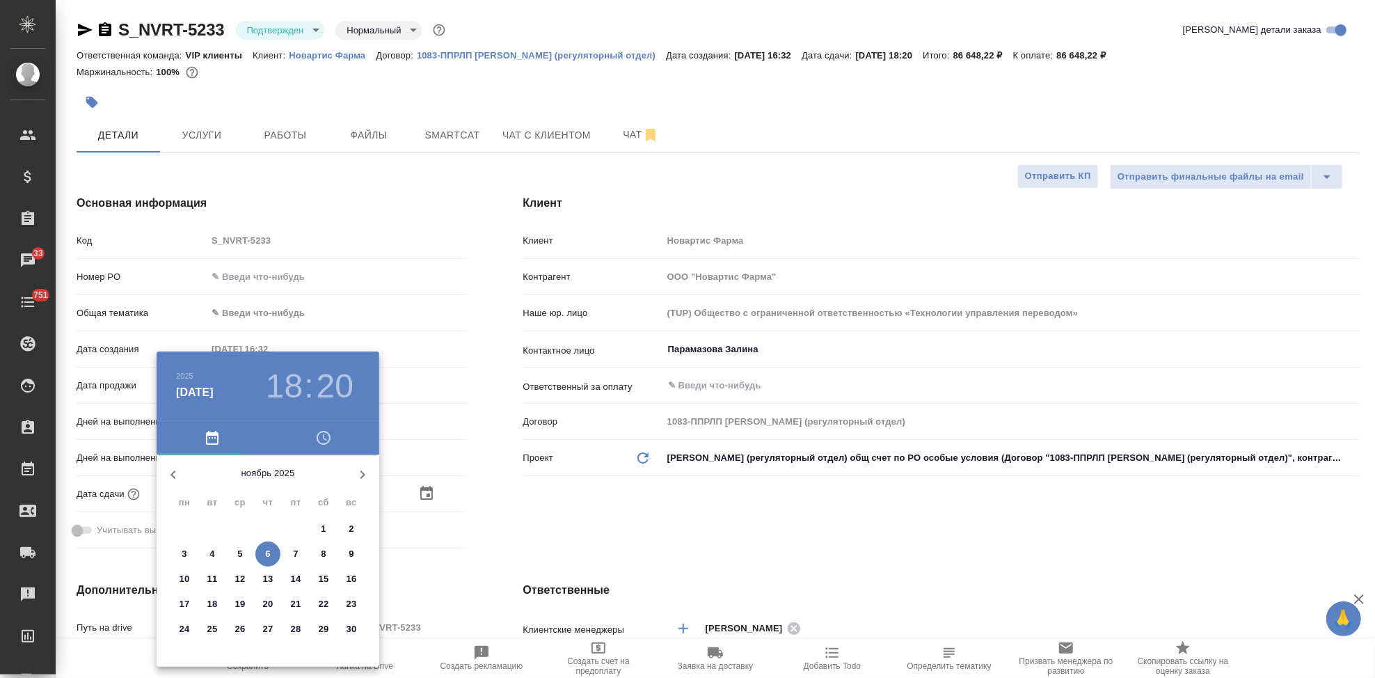
click at [175, 481] on icon "button" at bounding box center [173, 474] width 17 height 17
click at [210, 580] on p "14" at bounding box center [212, 579] width 10 height 14
type input "14.10.2025 18:20"
type textarea "x"
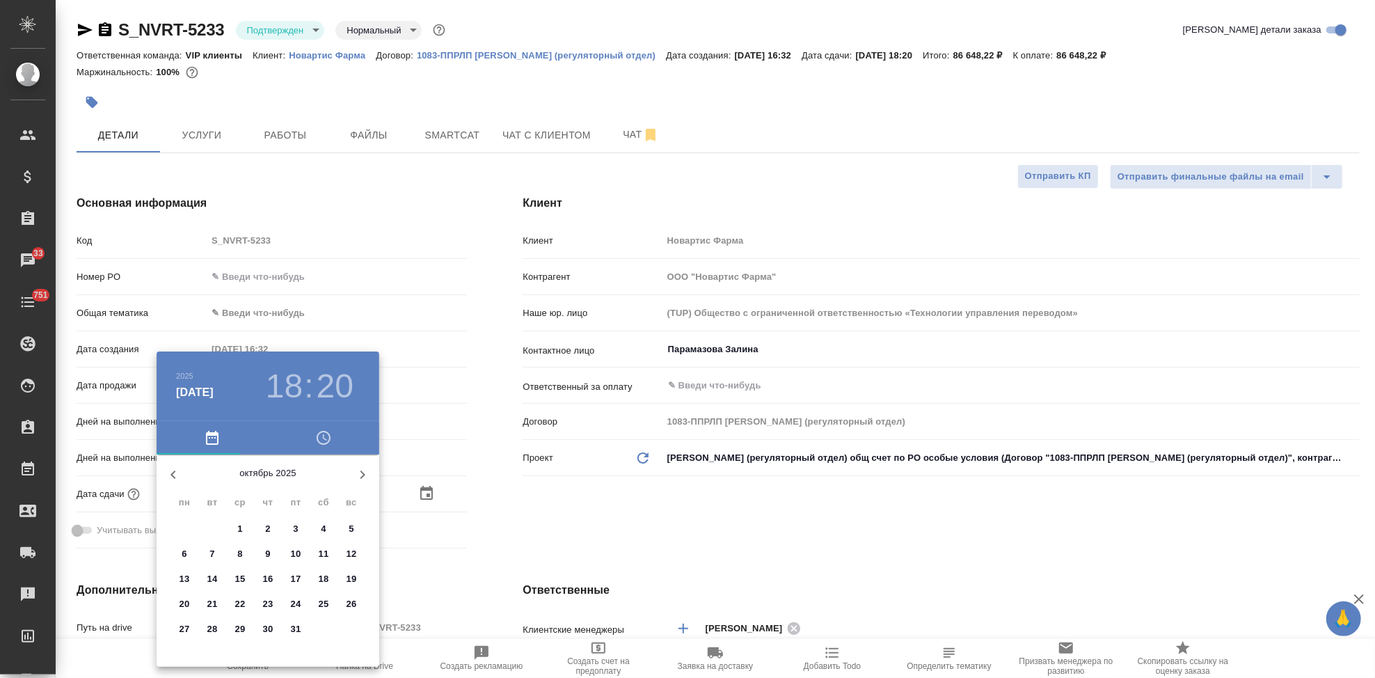
type textarea "x"
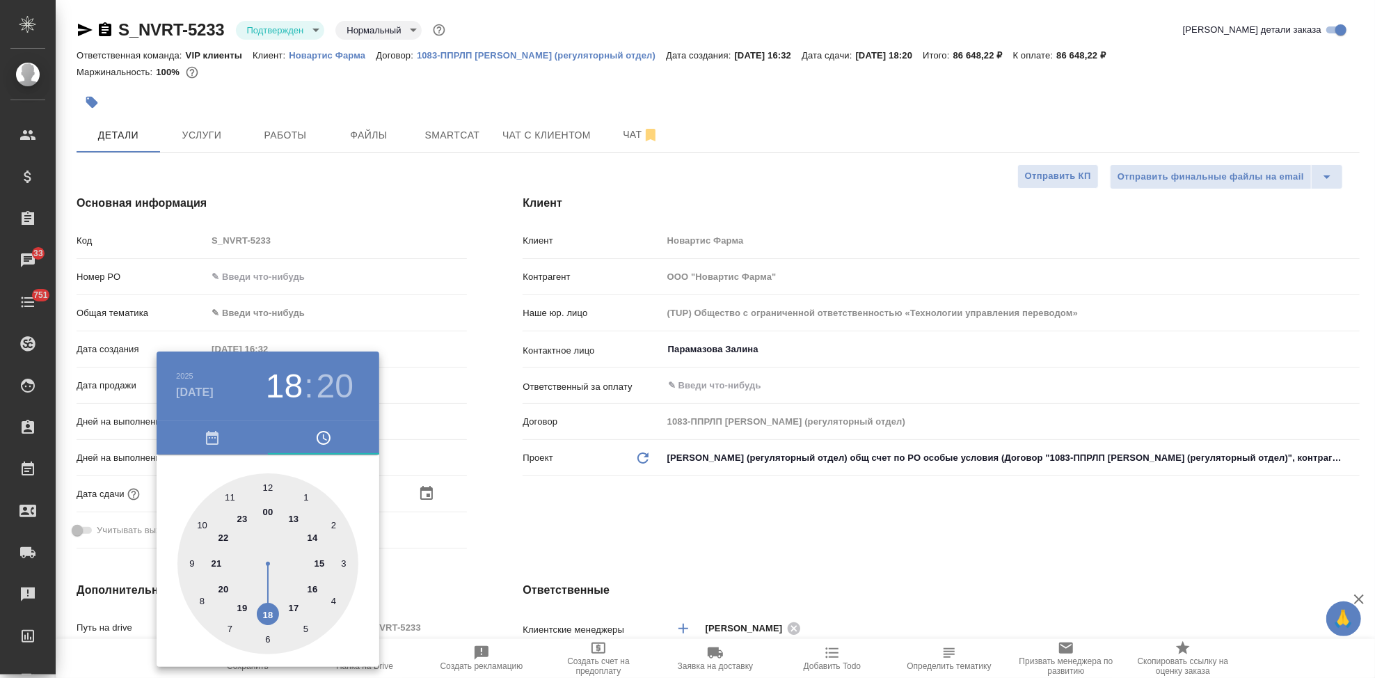
click at [289, 603] on div at bounding box center [267, 563] width 181 height 181
type input "14.10.2025 17:20"
type textarea "x"
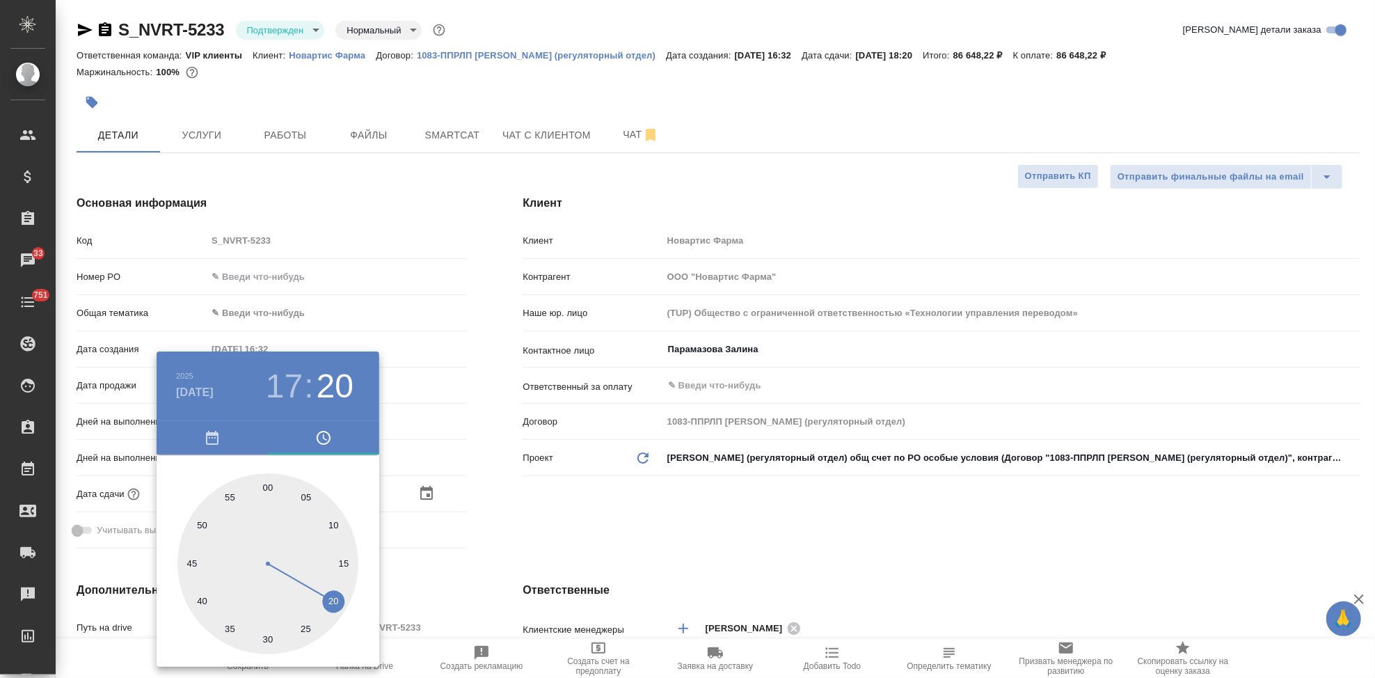
click at [274, 484] on div at bounding box center [267, 563] width 181 height 181
type input "14.10.2025 17:01"
type textarea "x"
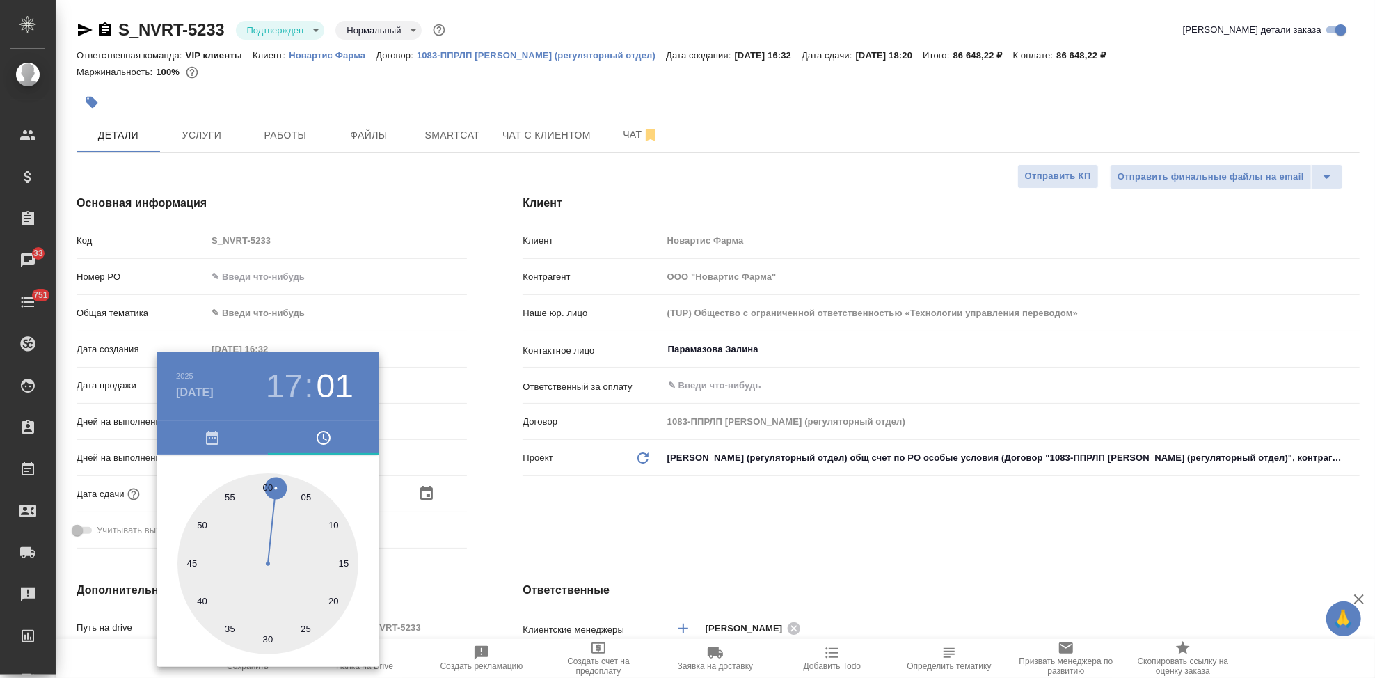
click at [266, 480] on div at bounding box center [267, 563] width 181 height 181
type input "14.10.2025 17:00"
type textarea "x"
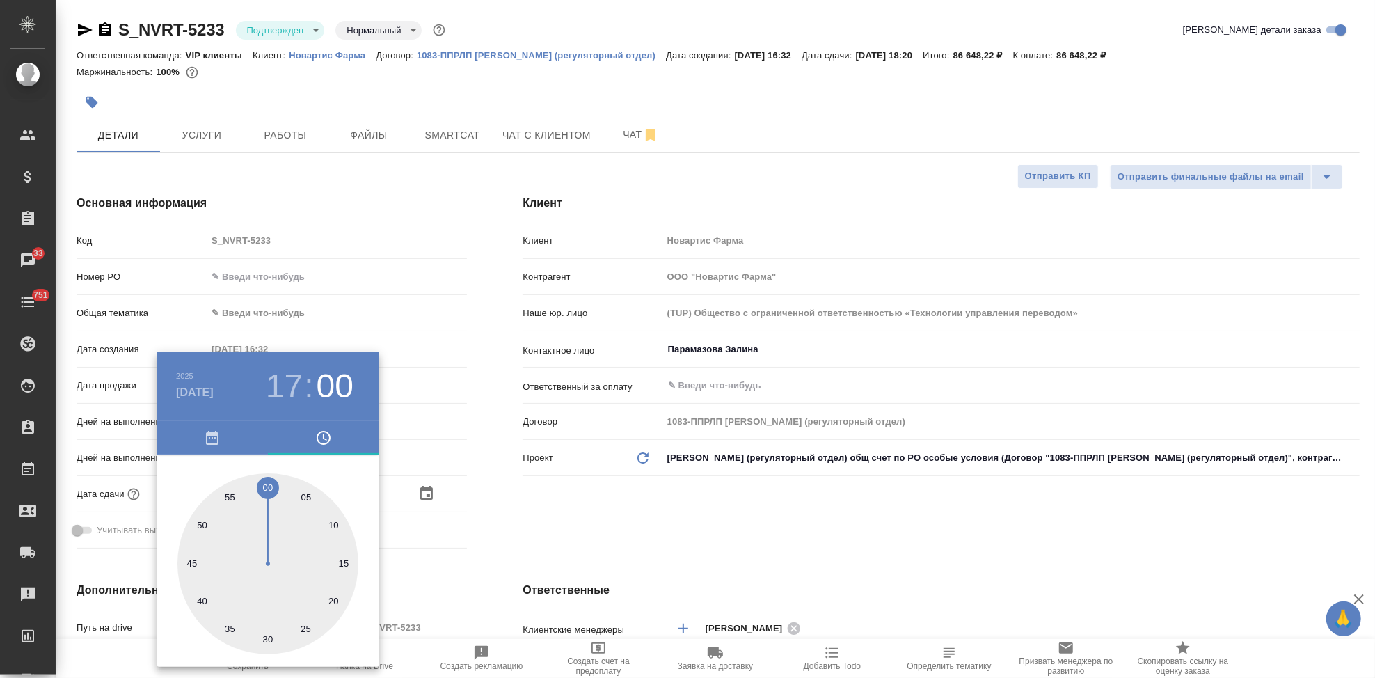
type textarea "x"
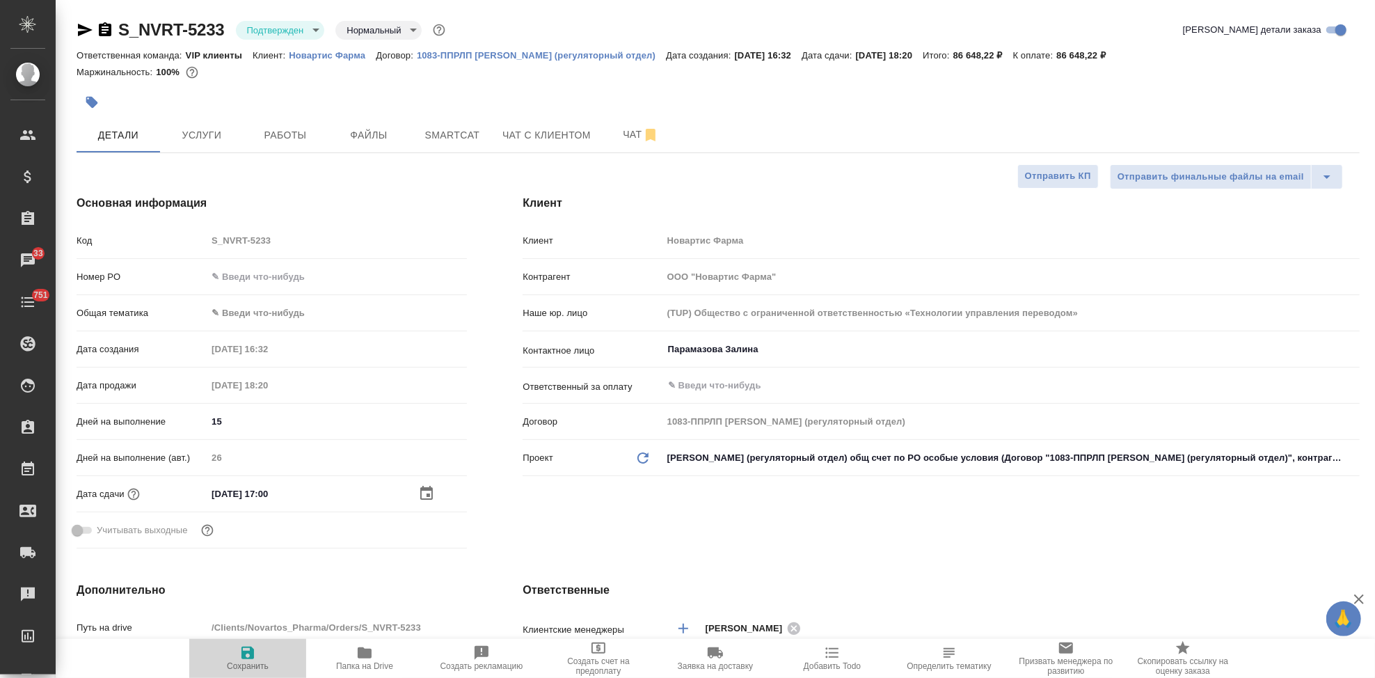
click at [236, 658] on span "Сохранить" at bounding box center [248, 657] width 100 height 26
type textarea "x"
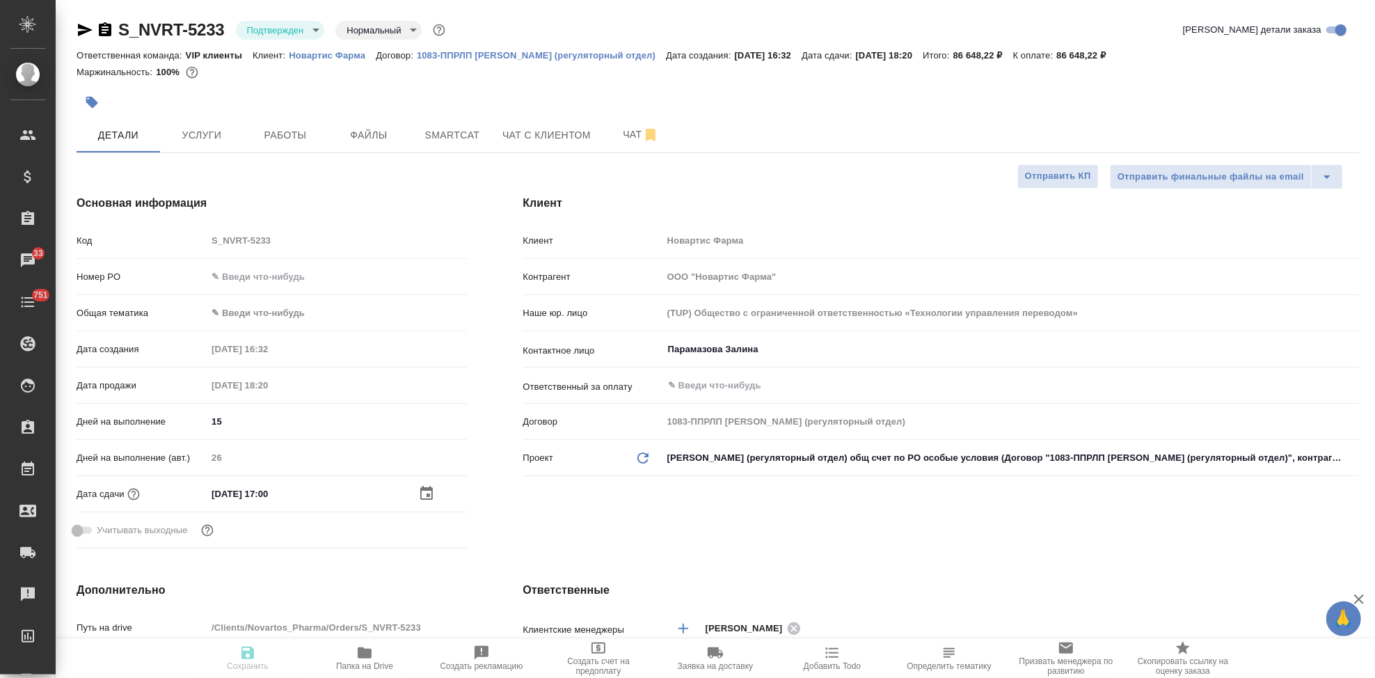
type textarea "x"
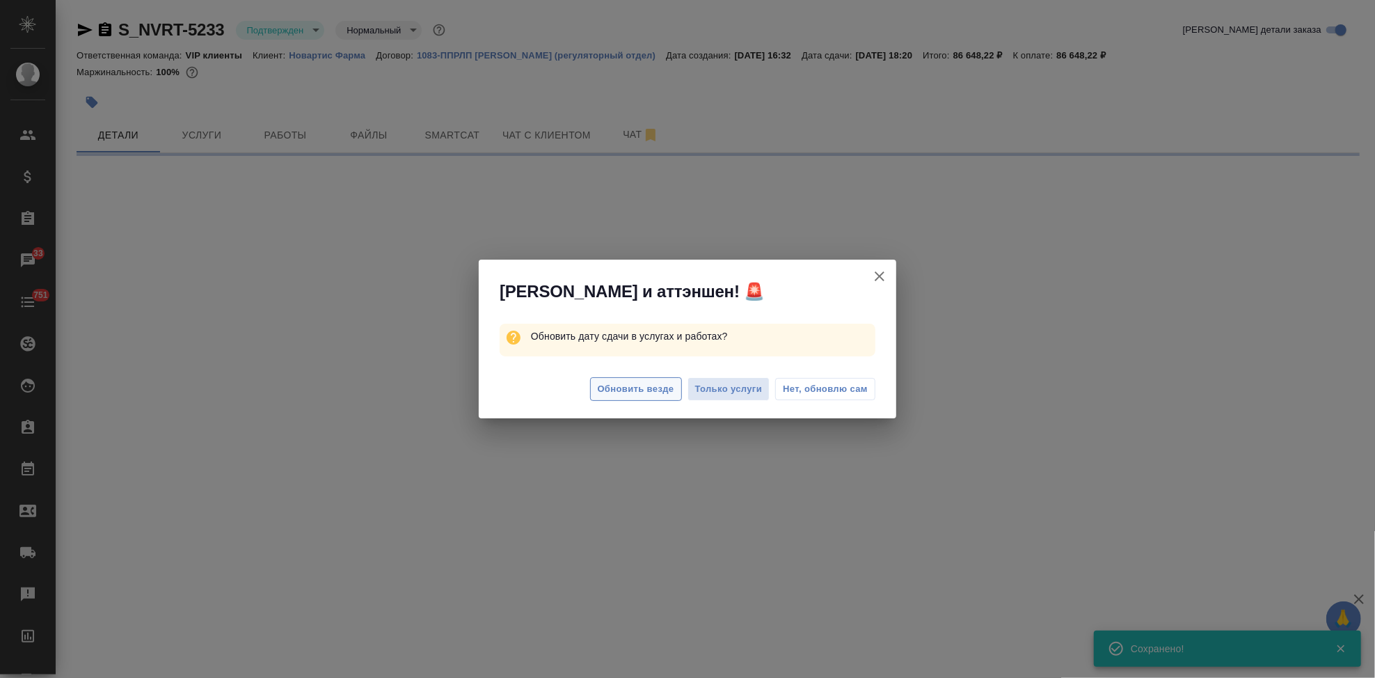
click at [650, 385] on span "Обновить везде" at bounding box center [636, 389] width 77 height 16
select select "RU"
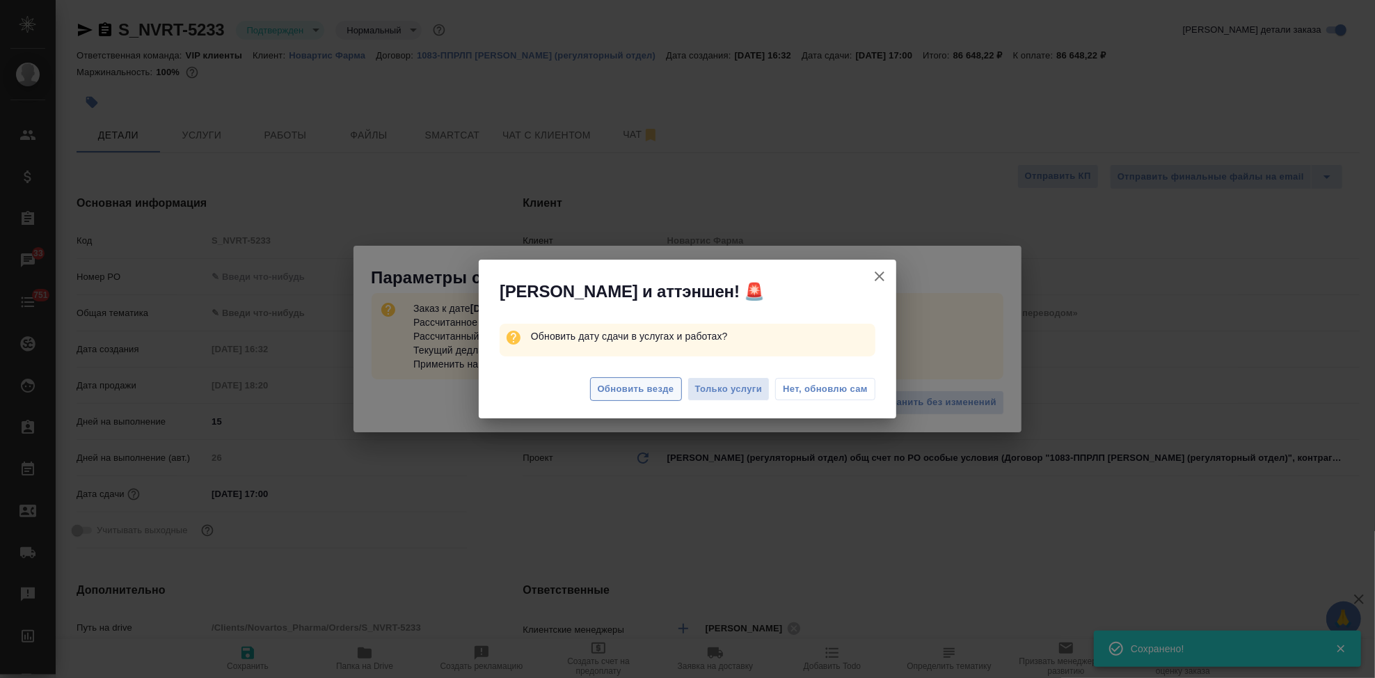
type textarea "x"
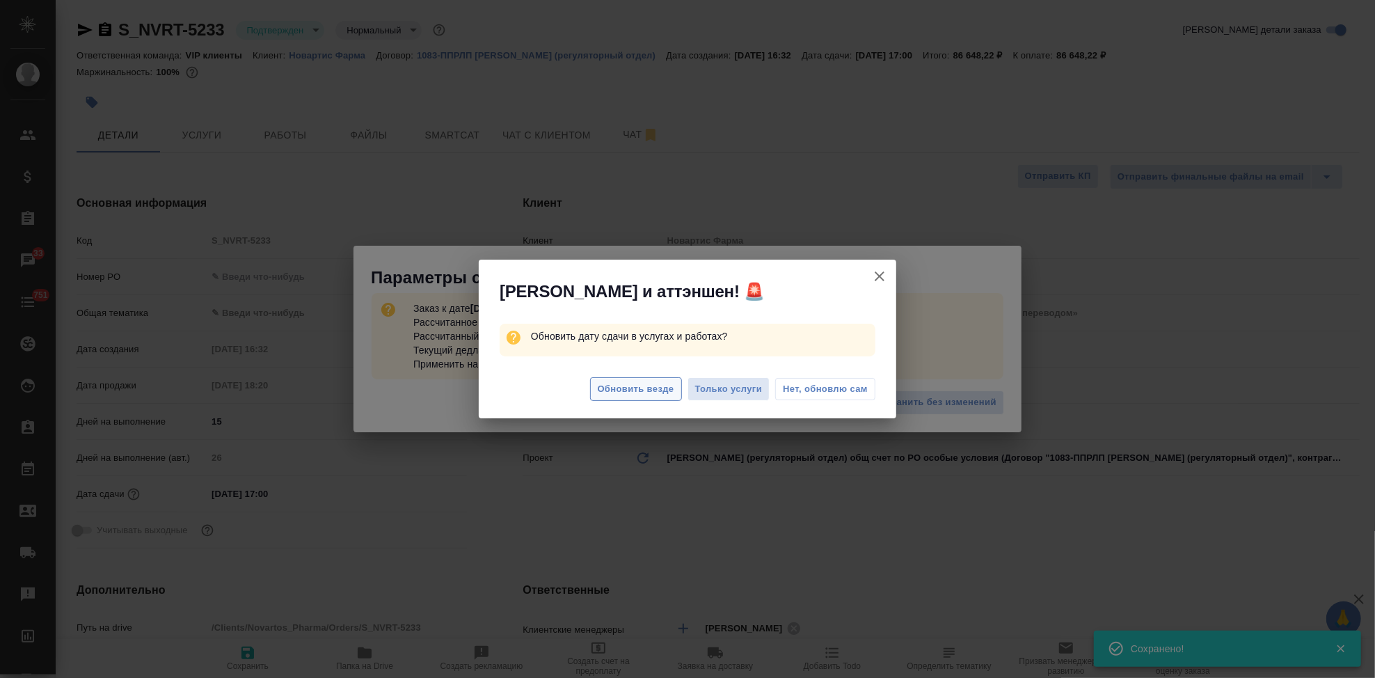
type textarea "x"
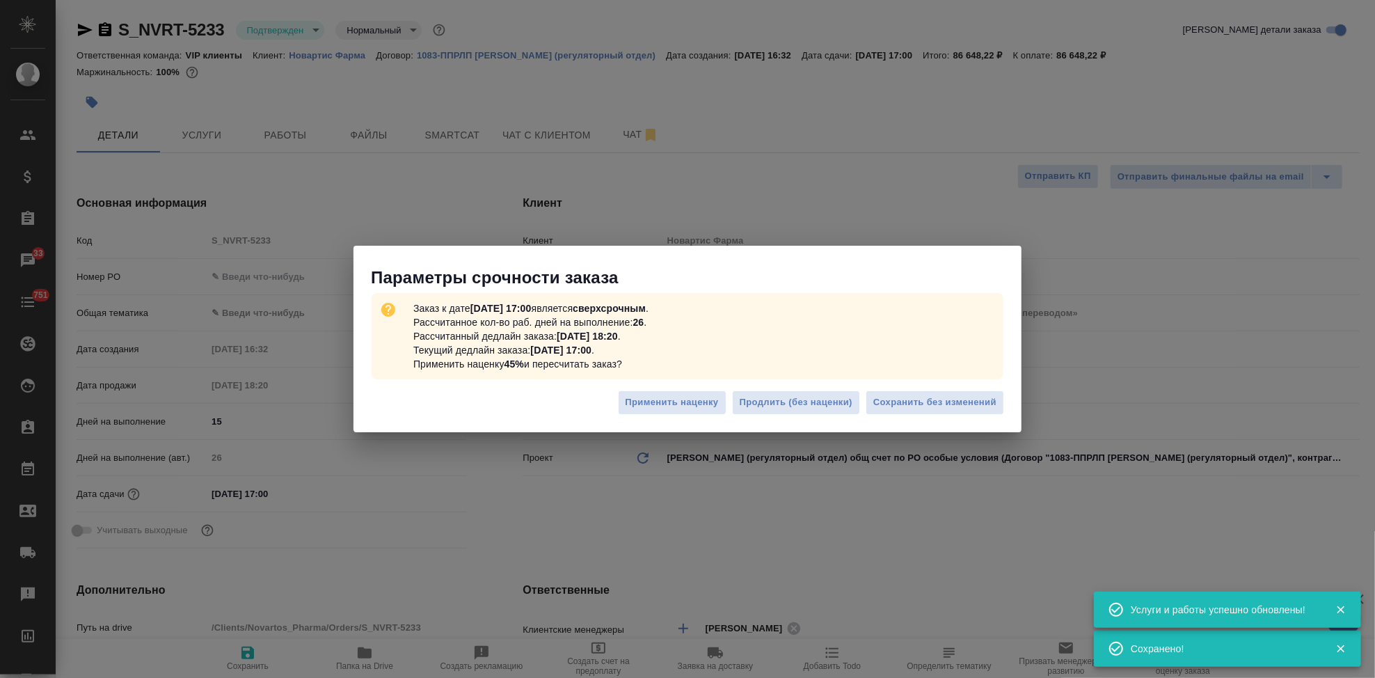
click at [661, 392] on div at bounding box center [687, 339] width 1375 height 678
click at [932, 401] on span "Сохранить без изменений" at bounding box center [934, 403] width 123 height 16
type textarea "x"
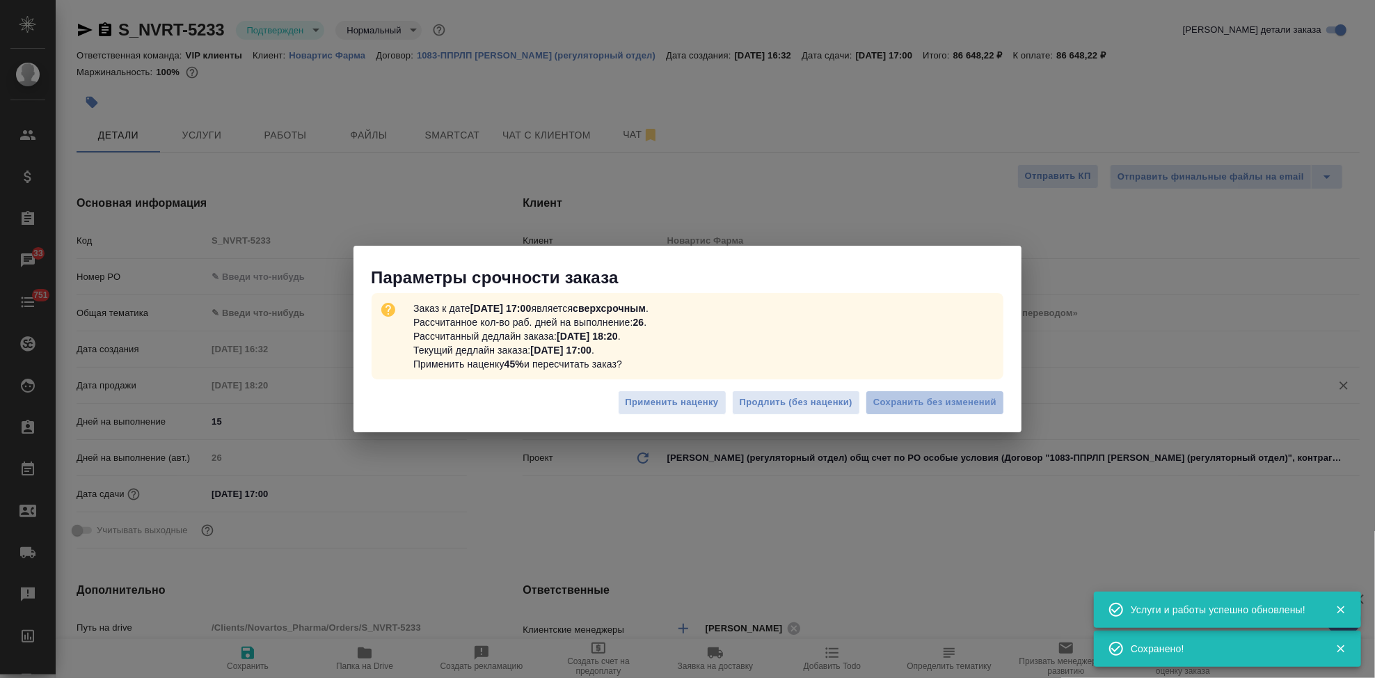
type textarea "x"
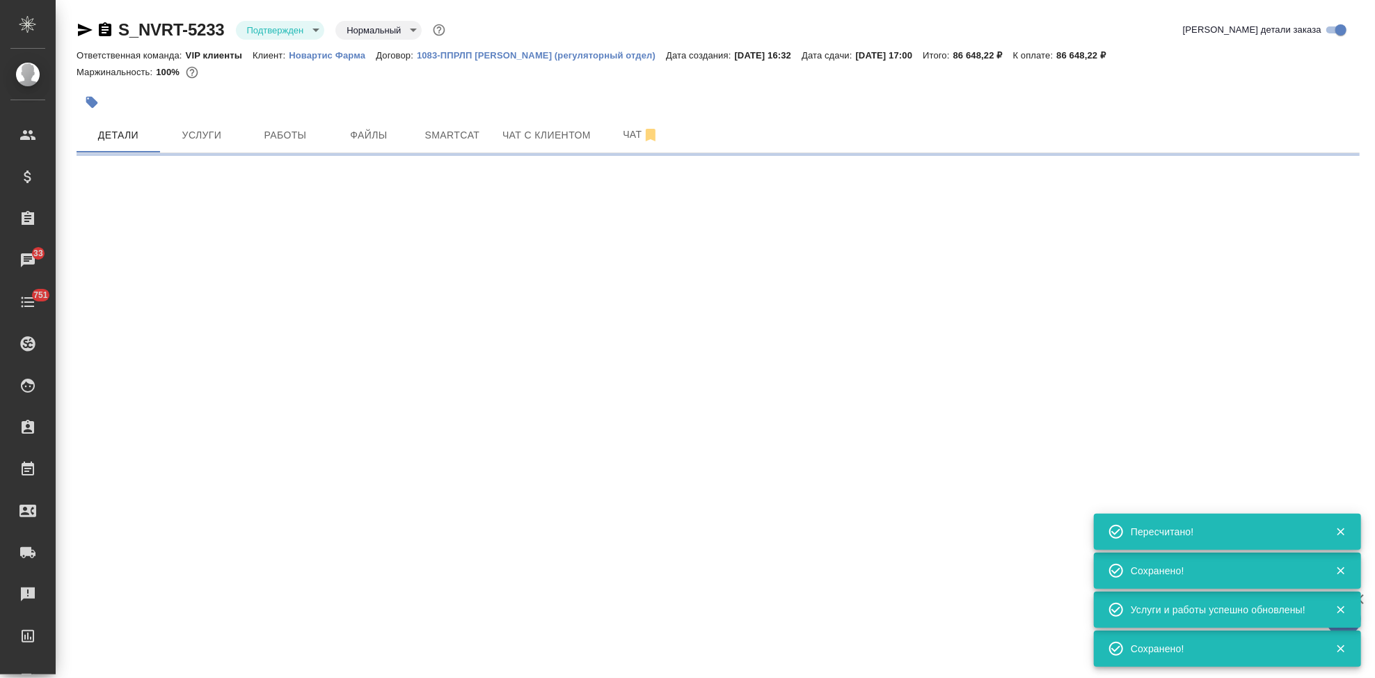
type input "urgent"
select select "RU"
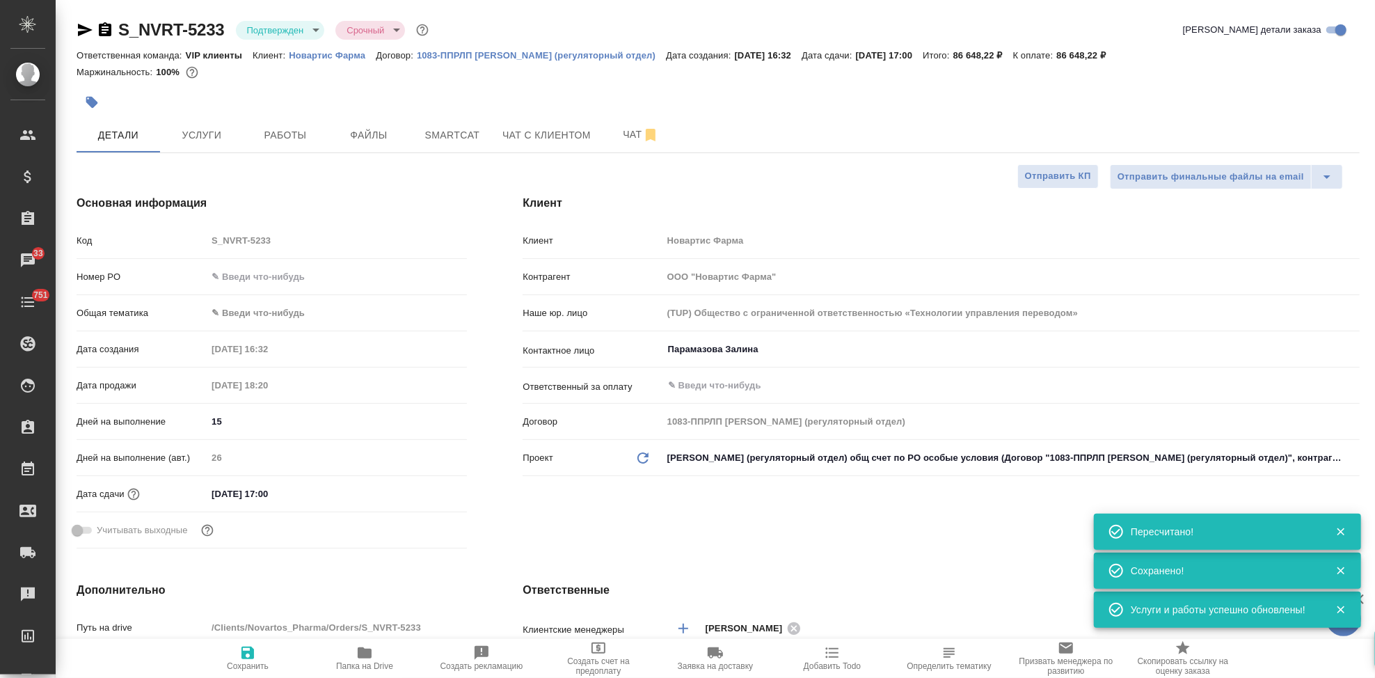
type textarea "x"
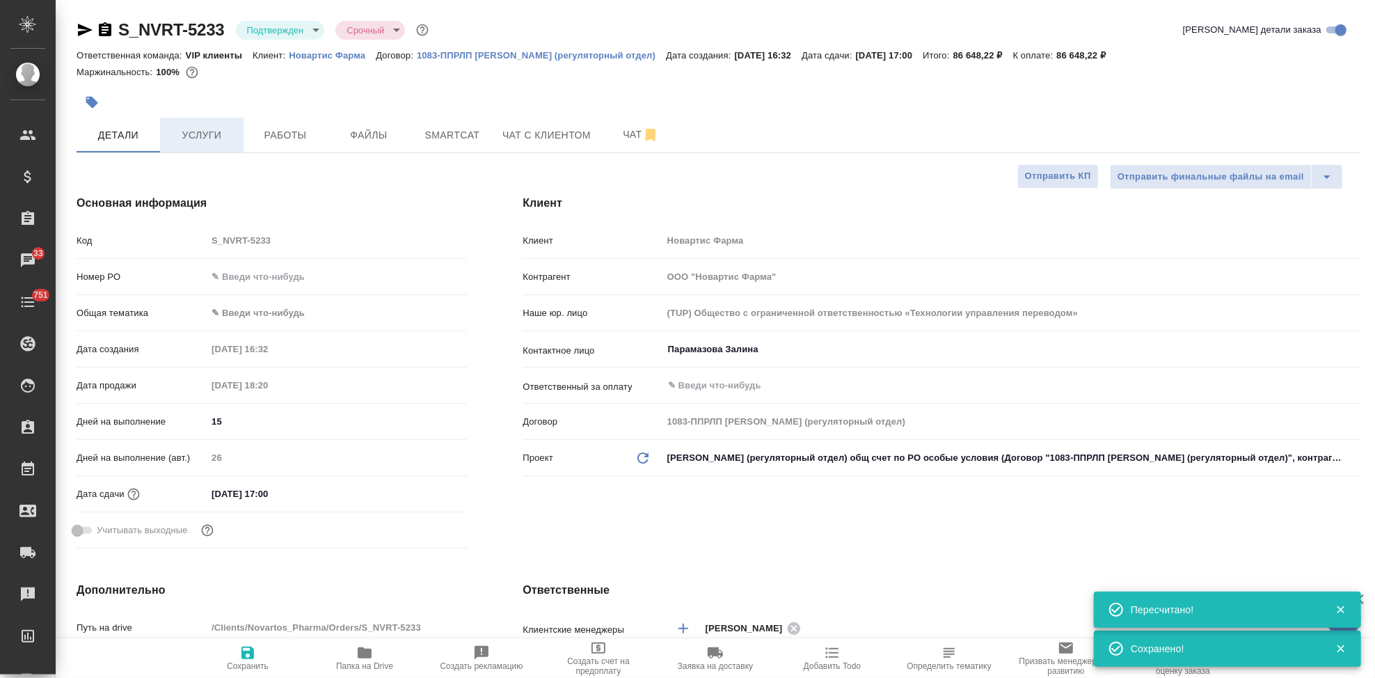
click at [202, 134] on span "Услуги" at bounding box center [201, 135] width 67 height 17
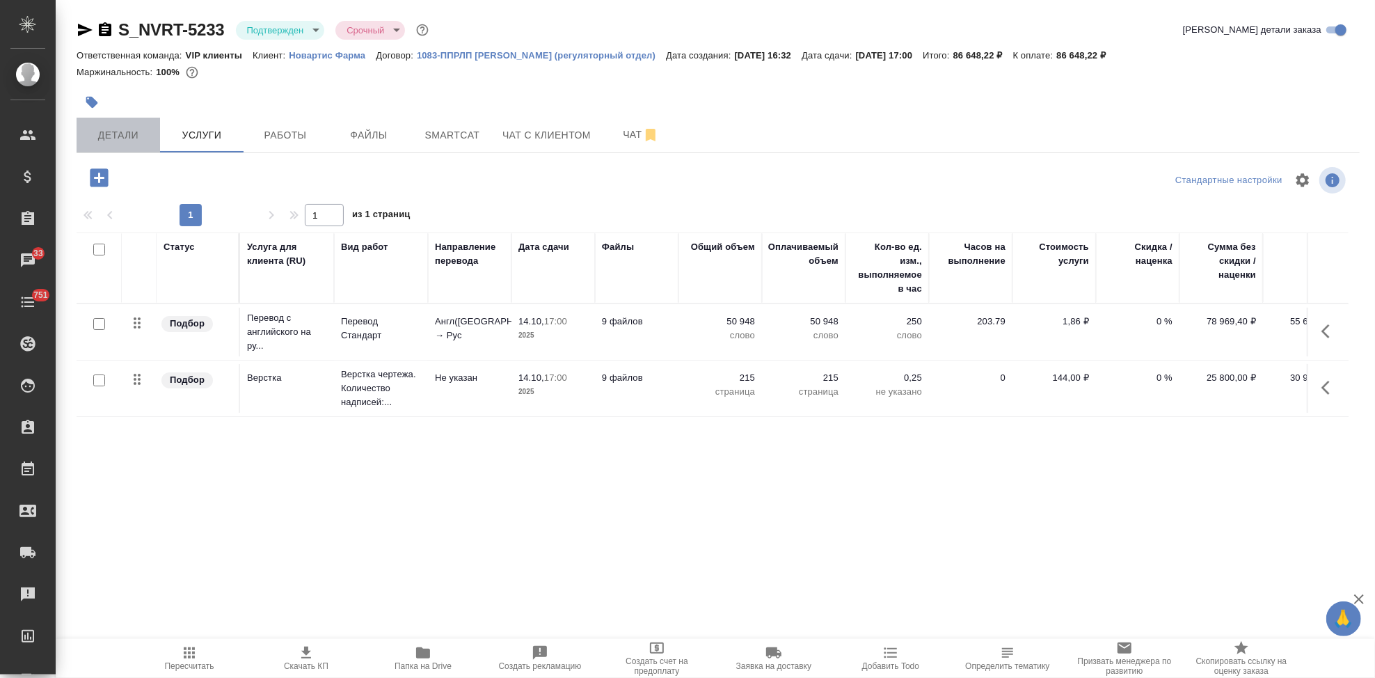
click at [112, 145] on button "Детали" at bounding box center [118, 135] width 83 height 35
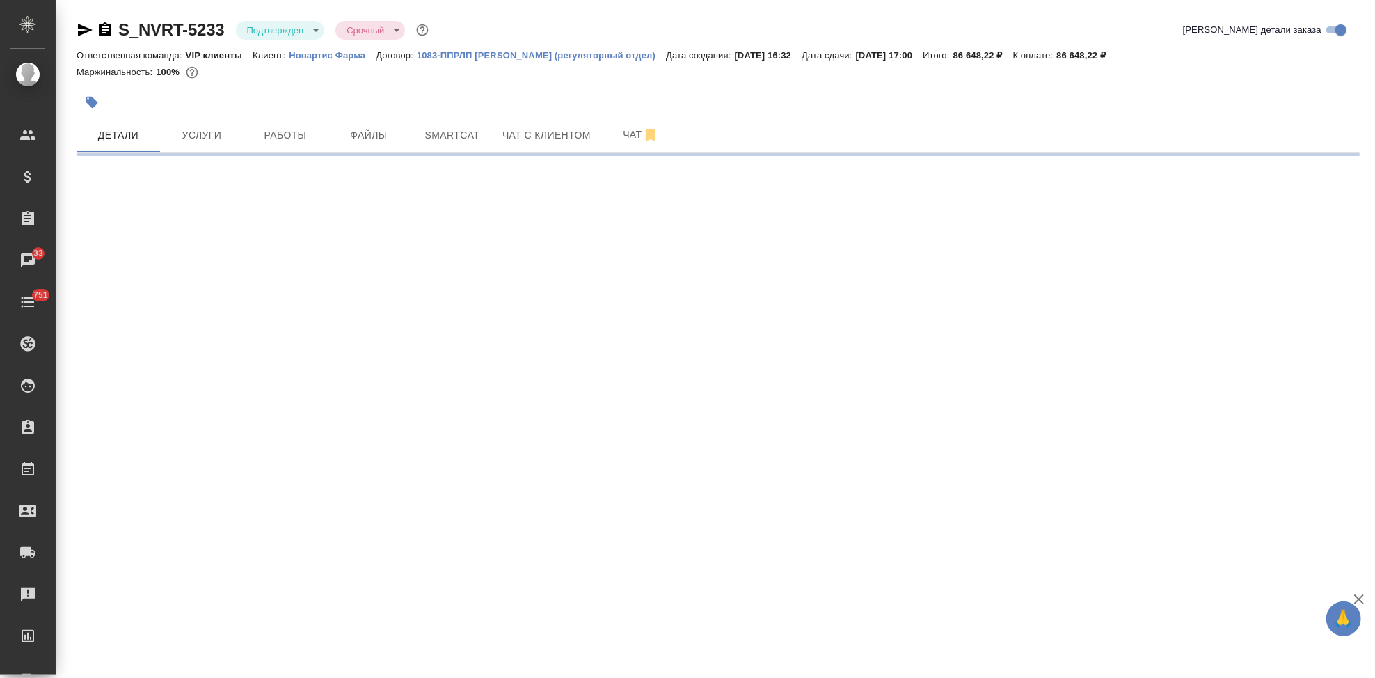
select select "RU"
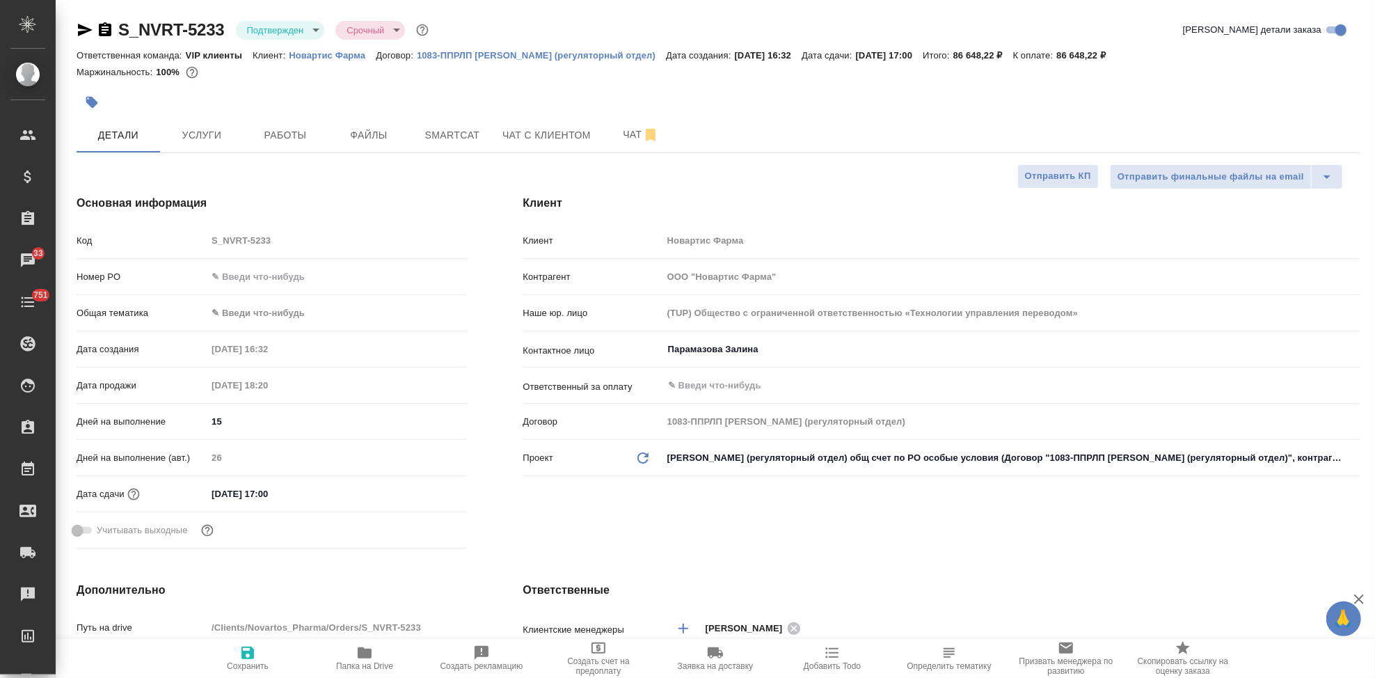
type textarea "x"
click at [626, 125] on button "Чат" at bounding box center [640, 135] width 83 height 35
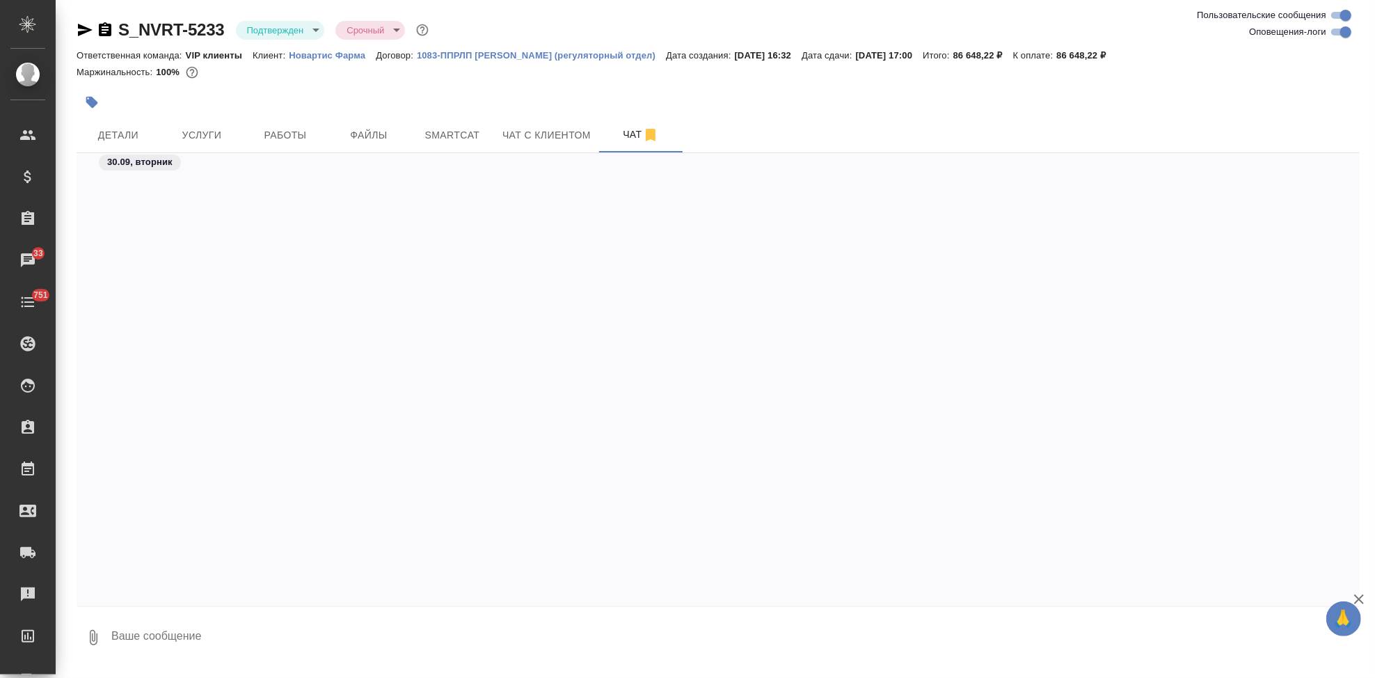
scroll to position [7562, 0]
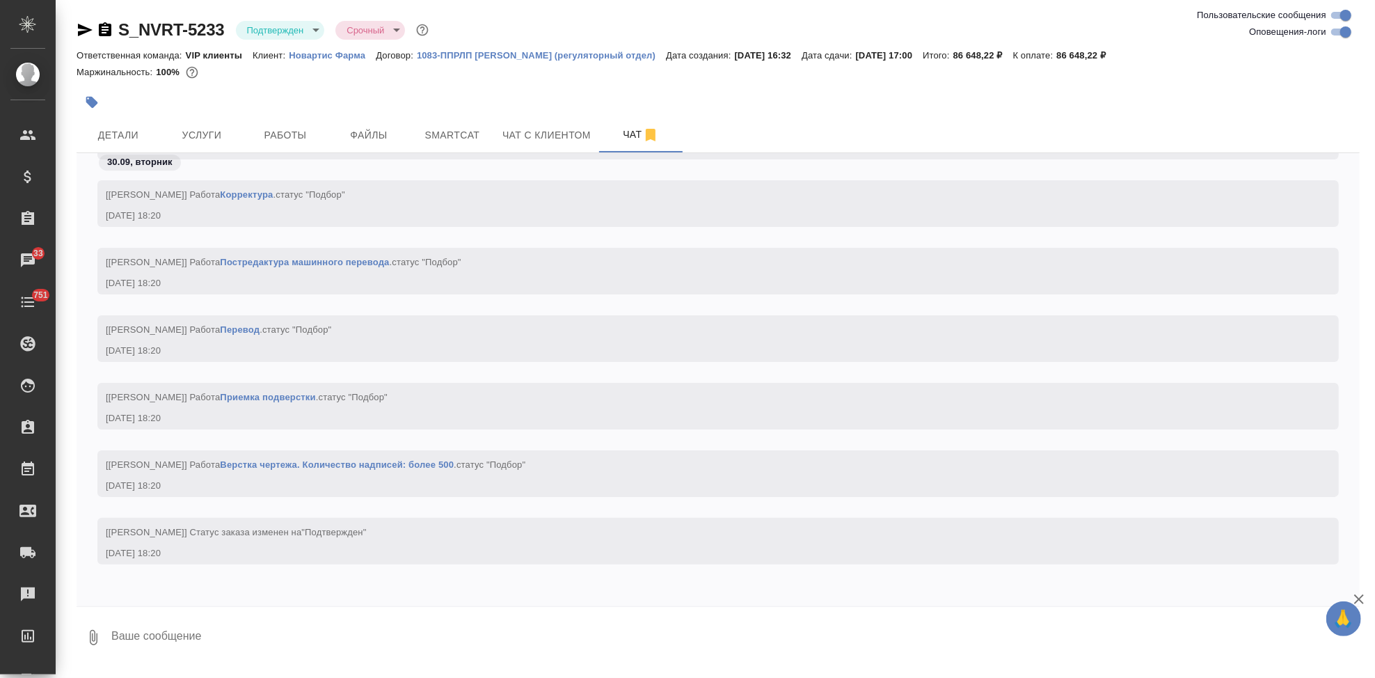
click at [285, 637] on textarea at bounding box center [735, 637] width 1250 height 47
type textarea """
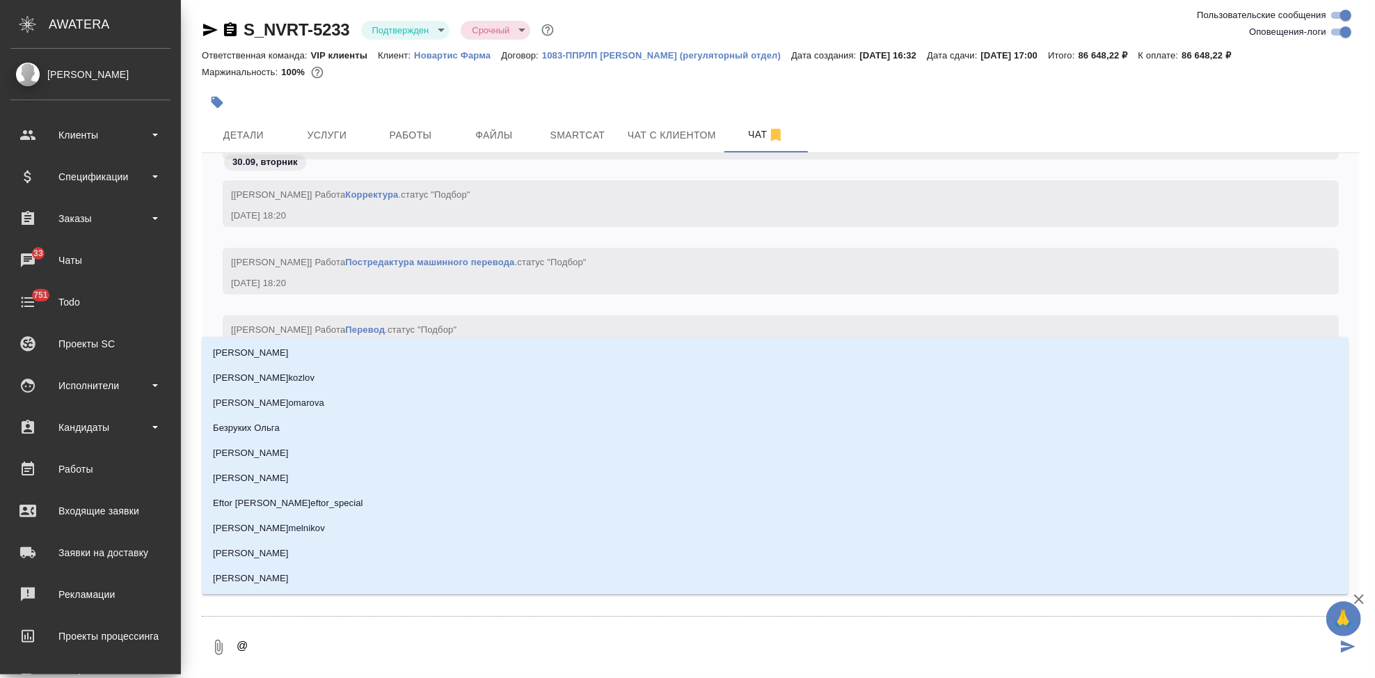
type textarea "@г"
type input "г"
type textarea "@гр"
type input "гр"
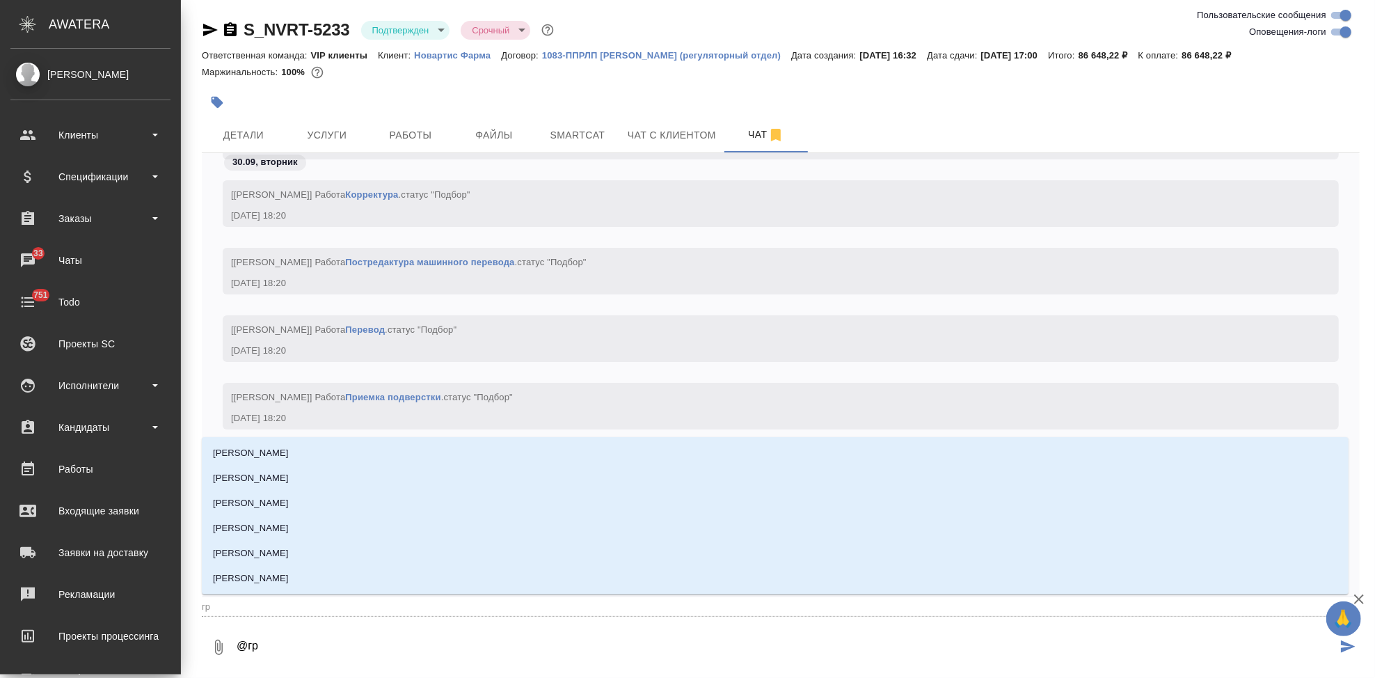
type textarea "@гра"
type input "гра"
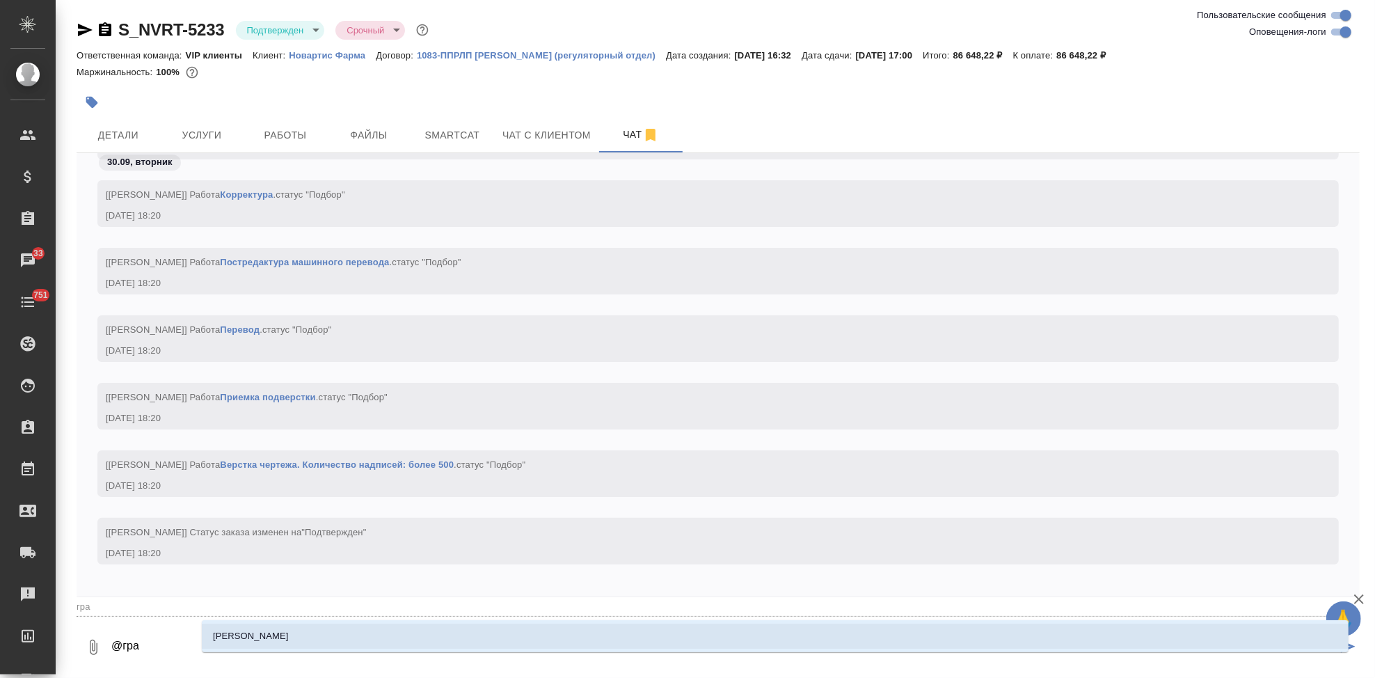
click at [305, 651] on ul "Грабко Мария" at bounding box center [775, 647] width 1147 height 25
click at [303, 640] on li "Грабко Мария" at bounding box center [775, 635] width 1147 height 25
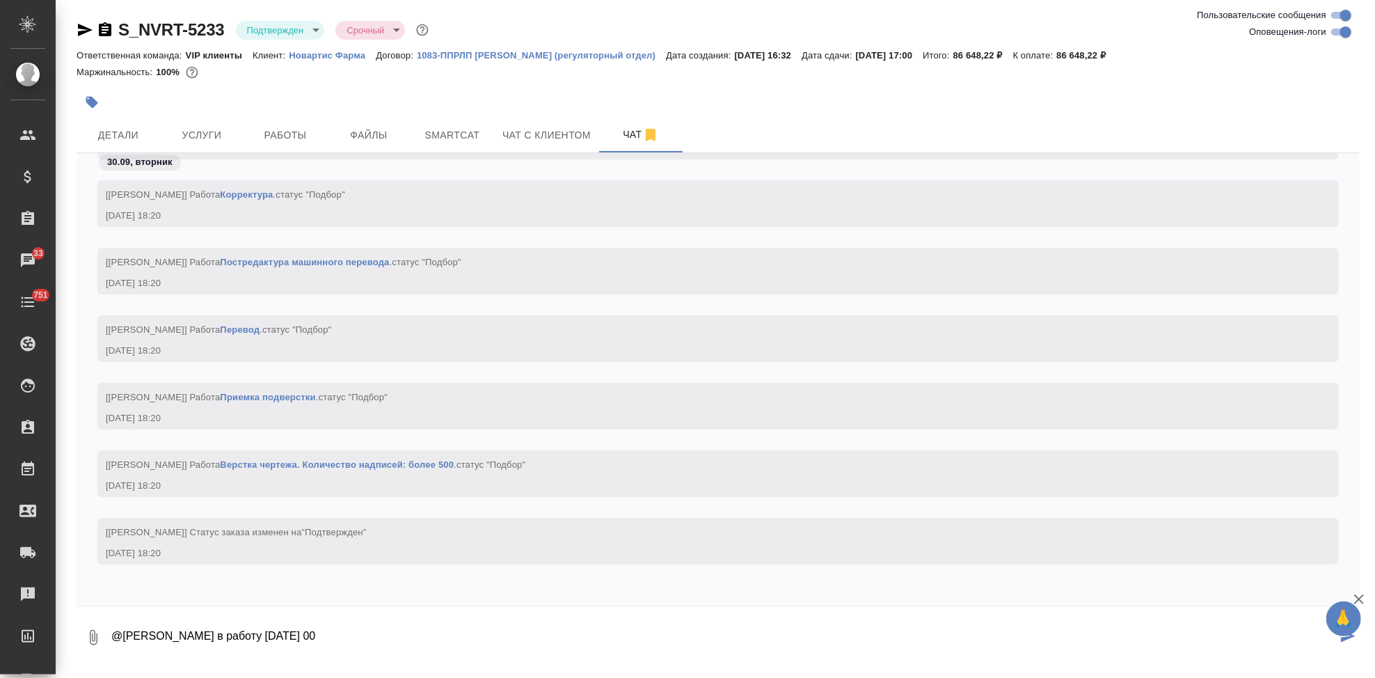
type textarea "@Грабко Мария в работу 14 октября 17 00"
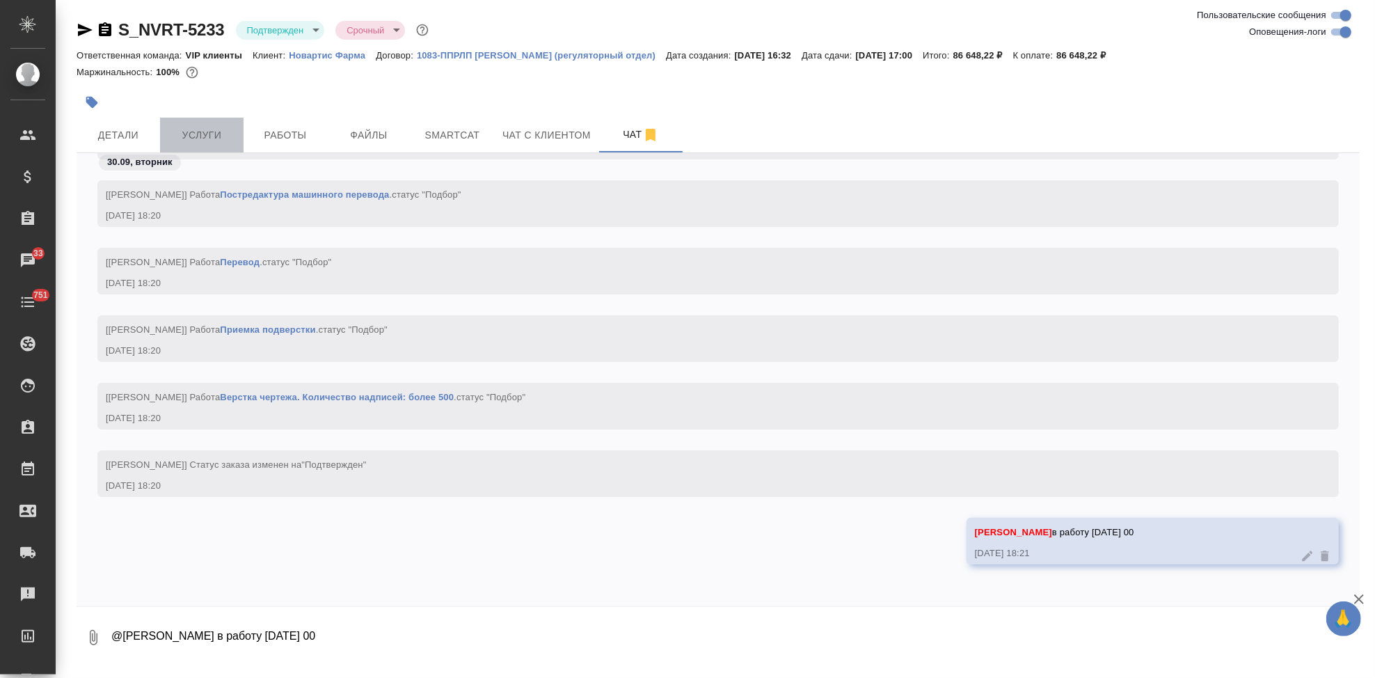
click at [221, 136] on span "Услуги" at bounding box center [201, 135] width 67 height 17
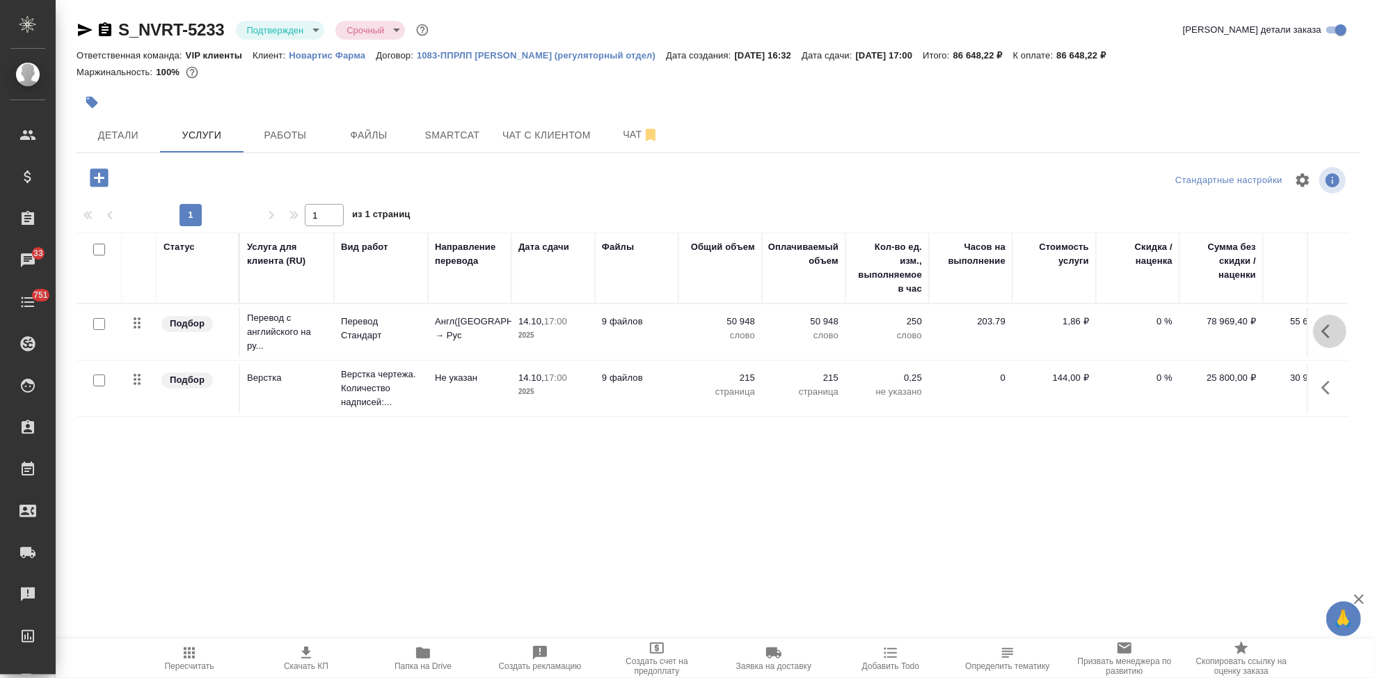
click at [1321, 337] on button "button" at bounding box center [1329, 330] width 33 height 33
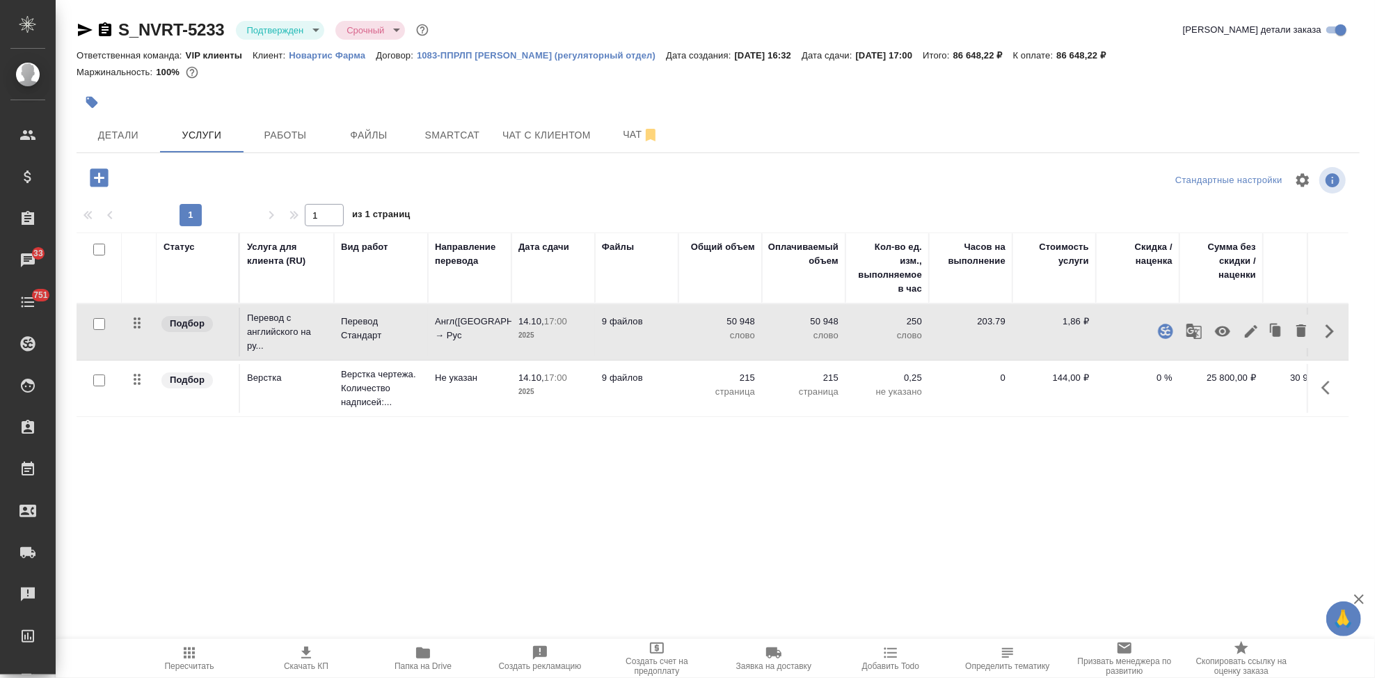
click at [1248, 332] on icon "button" at bounding box center [1251, 331] width 13 height 13
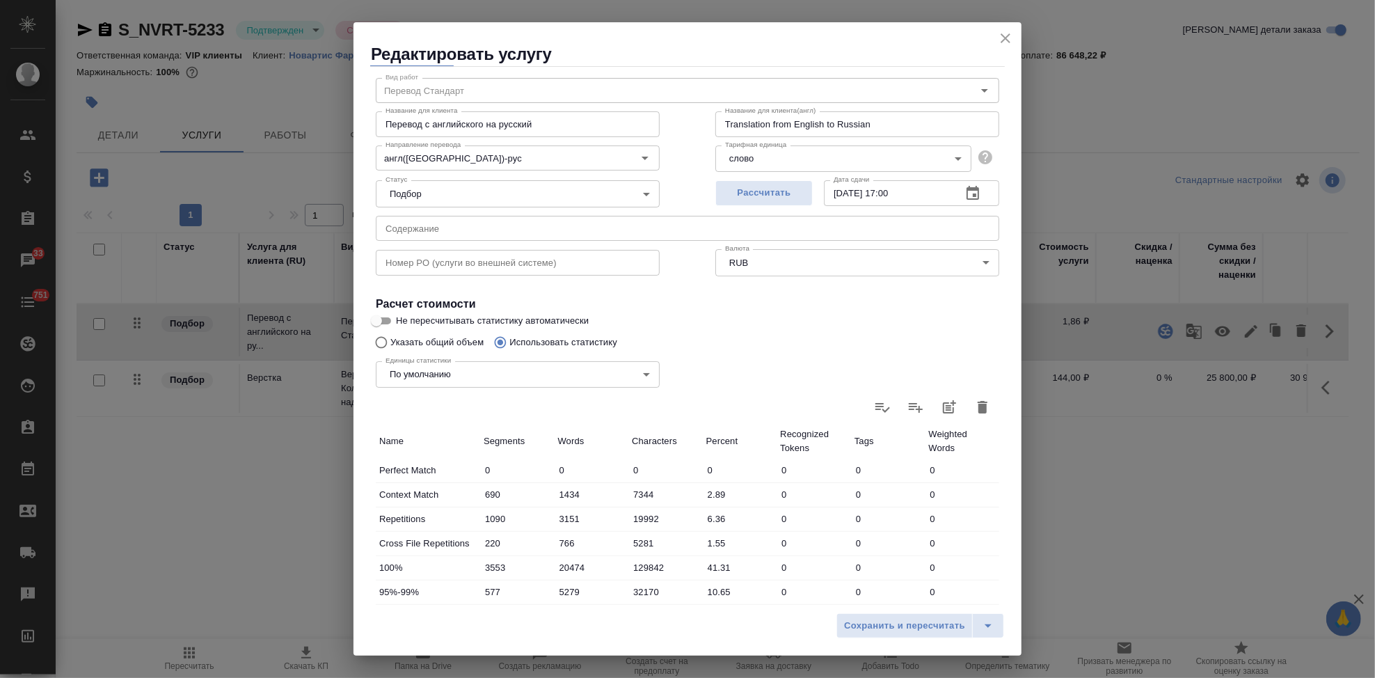
scroll to position [193, 0]
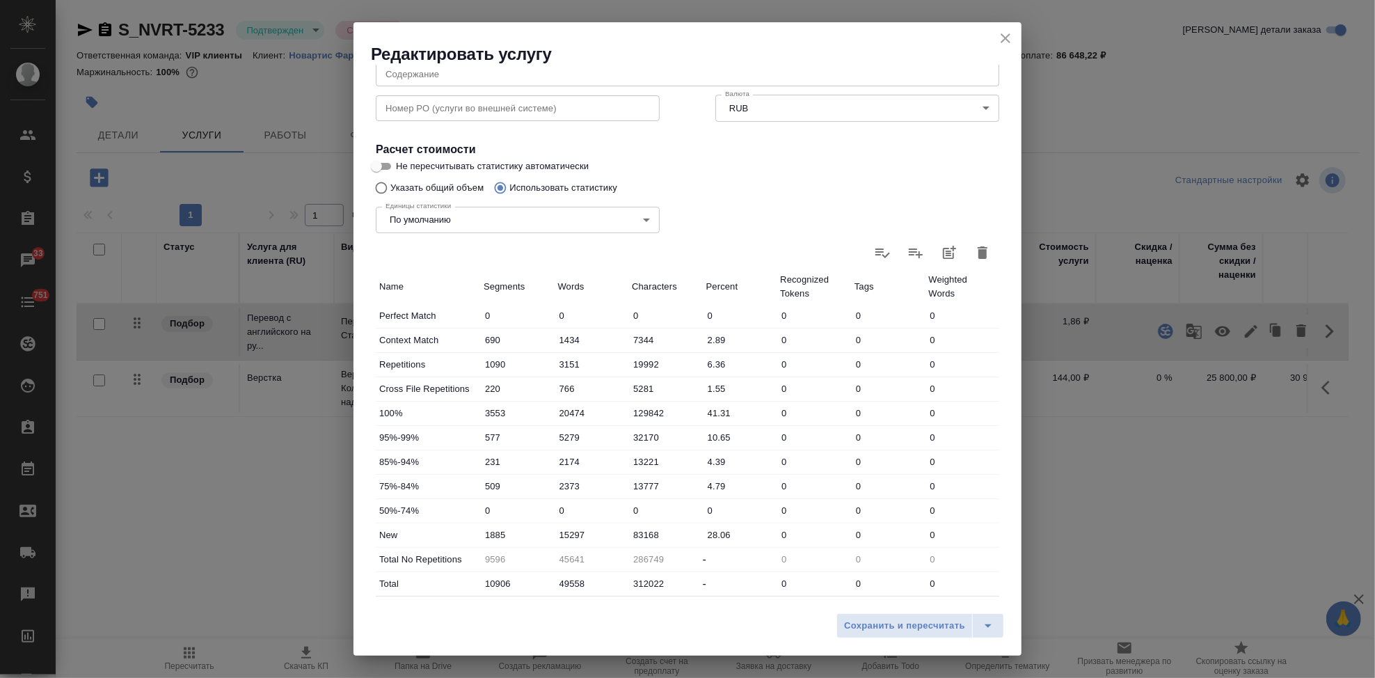
click at [974, 248] on icon "button" at bounding box center [982, 252] width 17 height 17
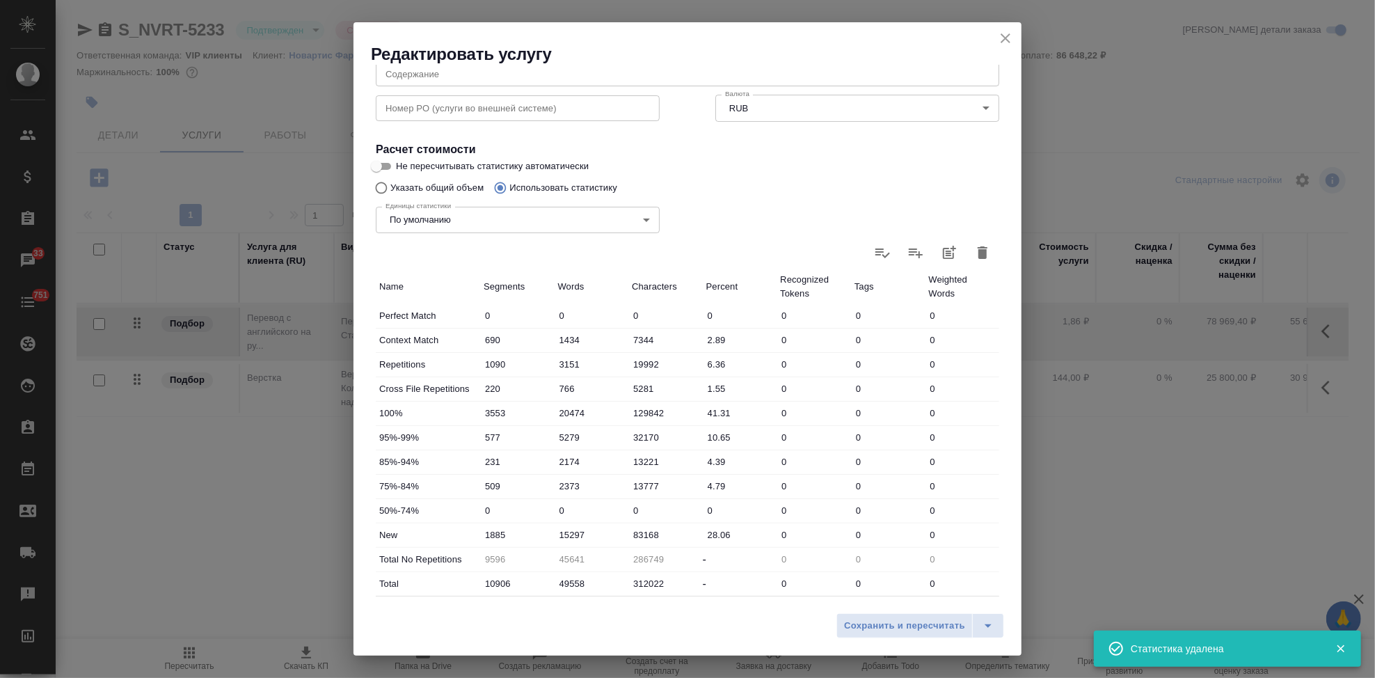
type input "0"
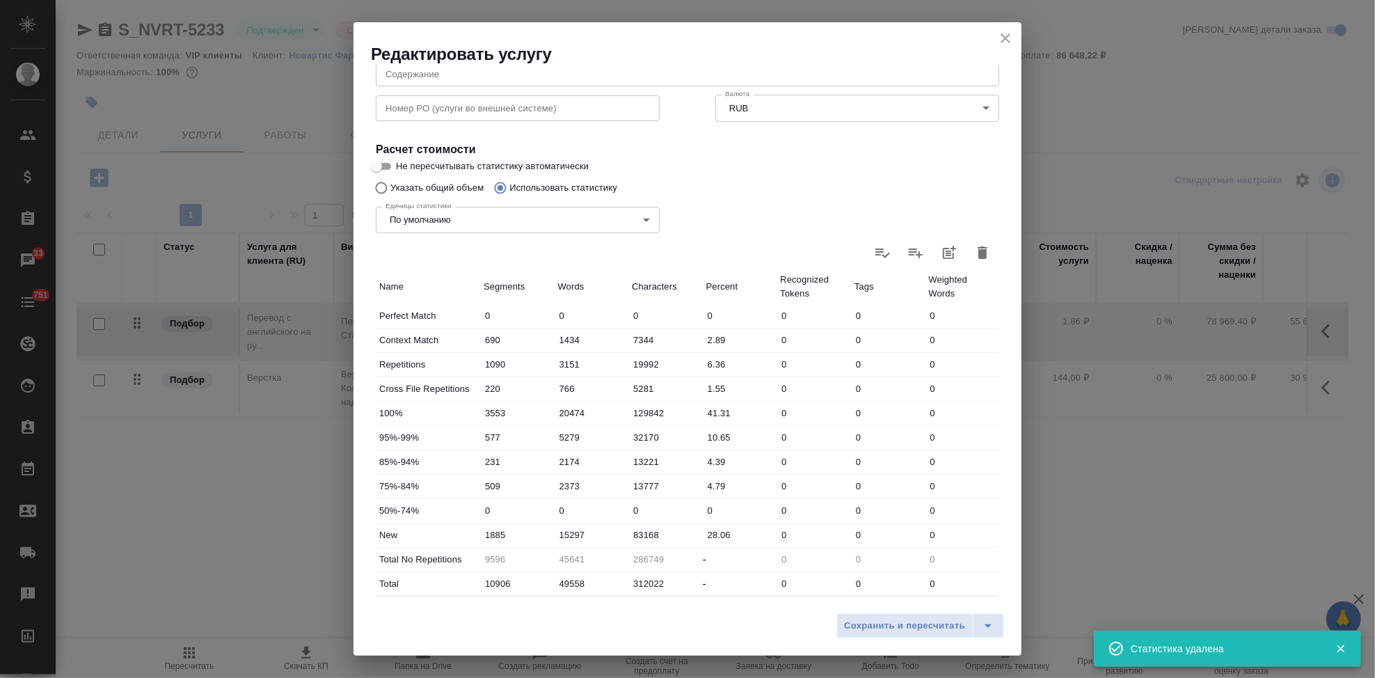
type input "0"
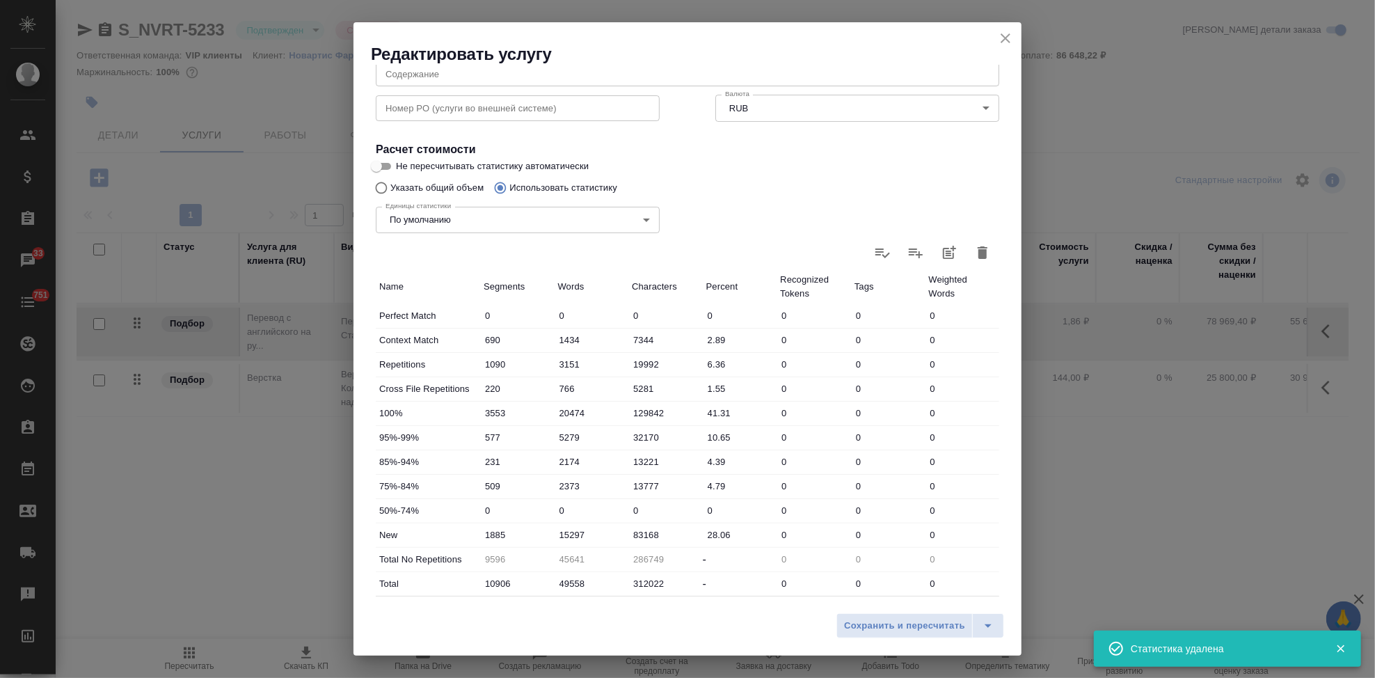
type input "0"
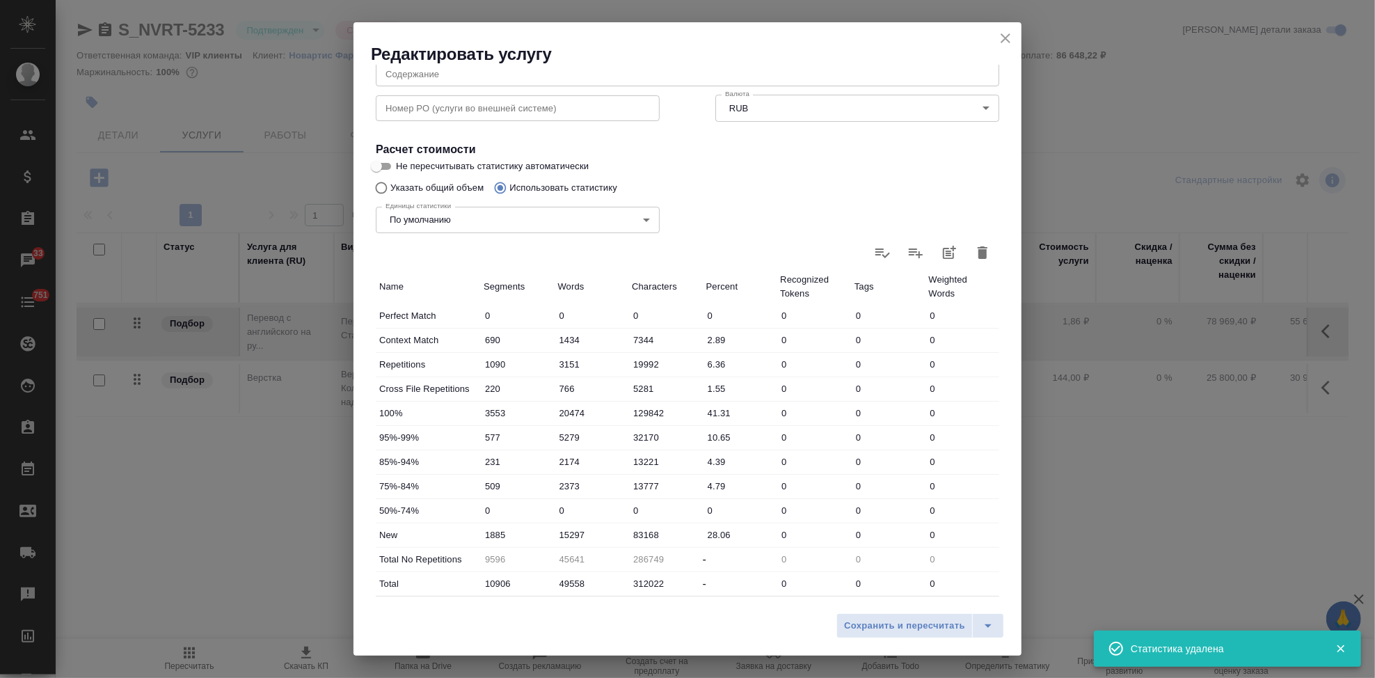
type input "0"
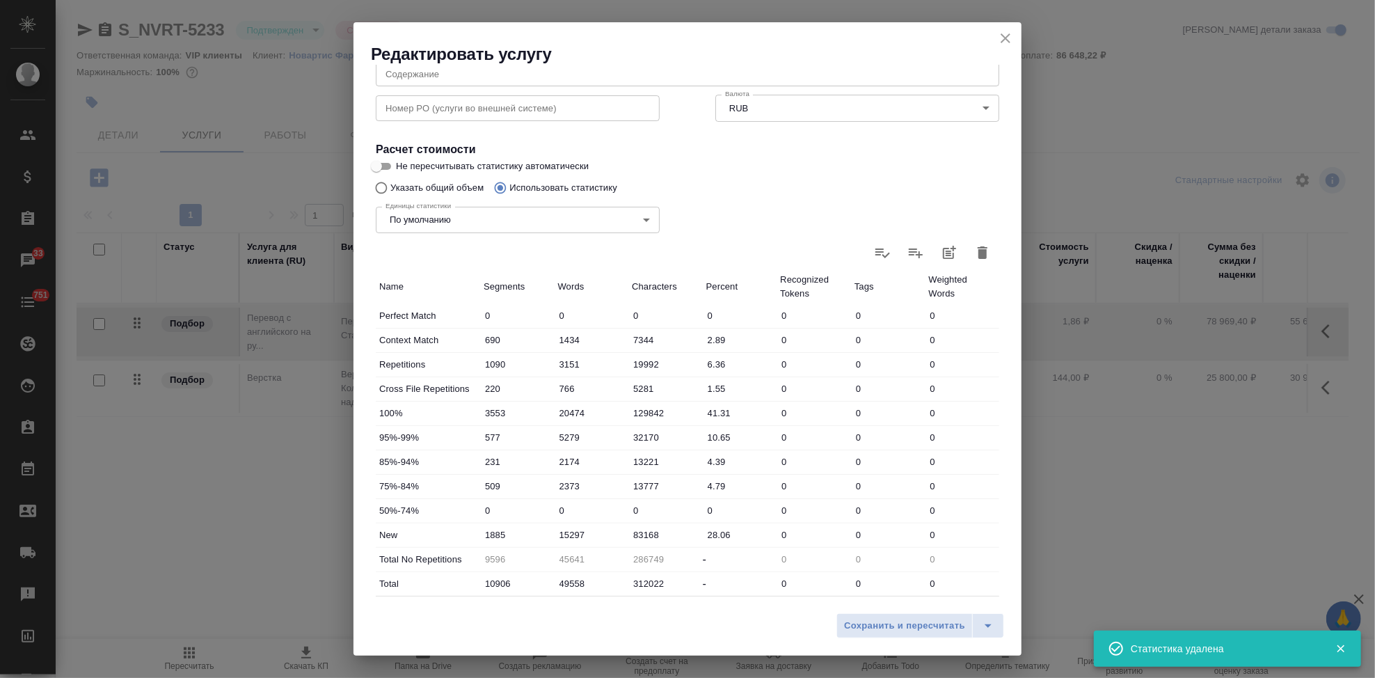
type input "0"
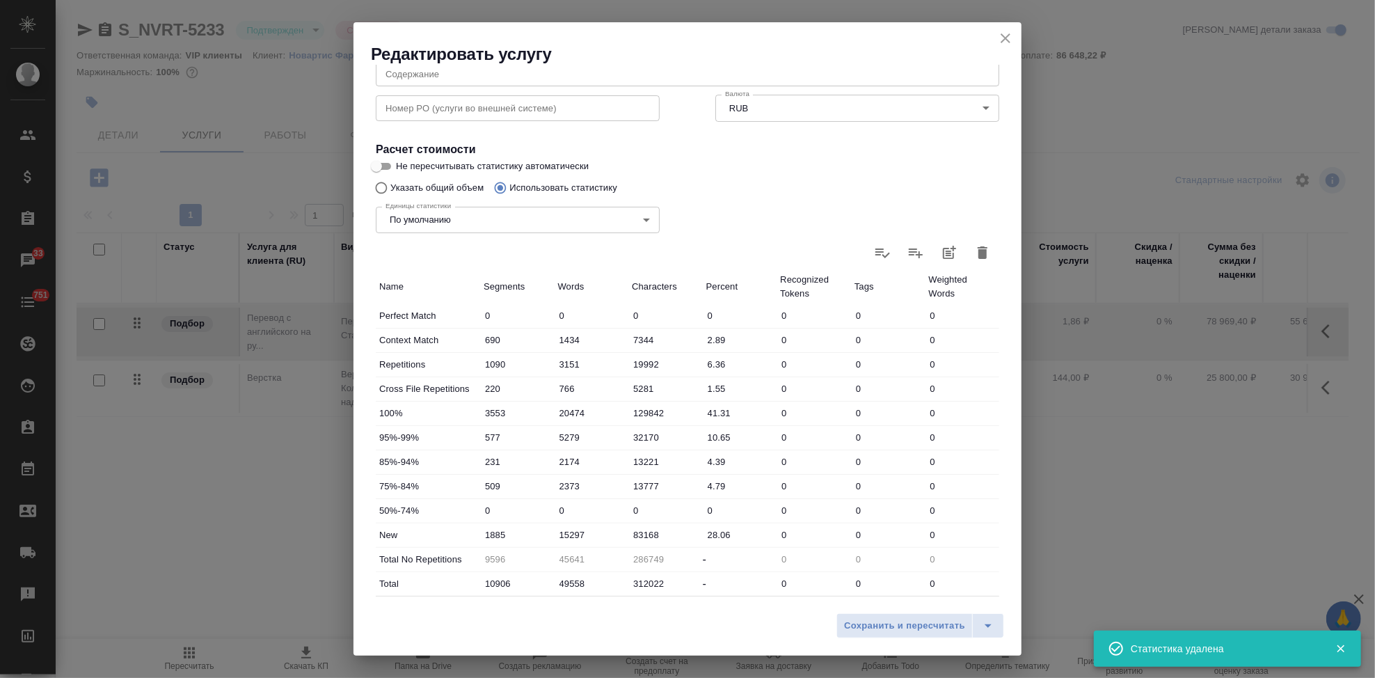
type input "0"
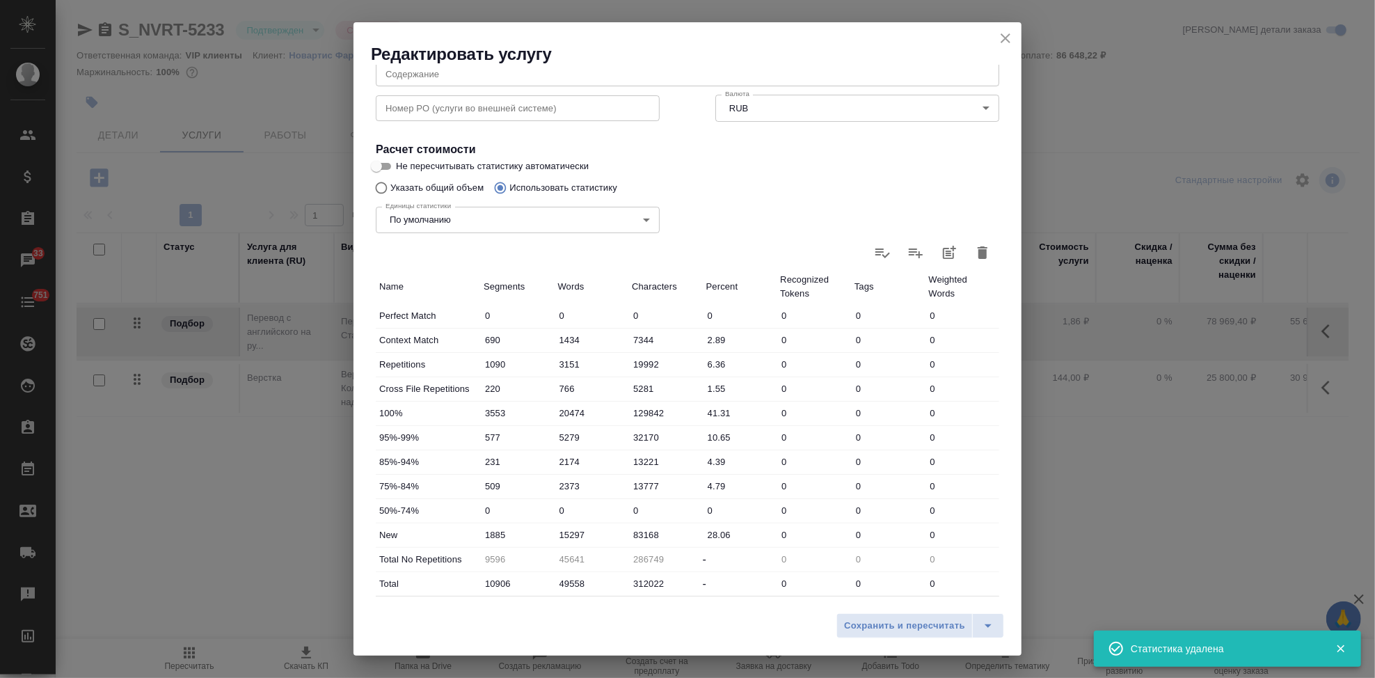
type input "0"
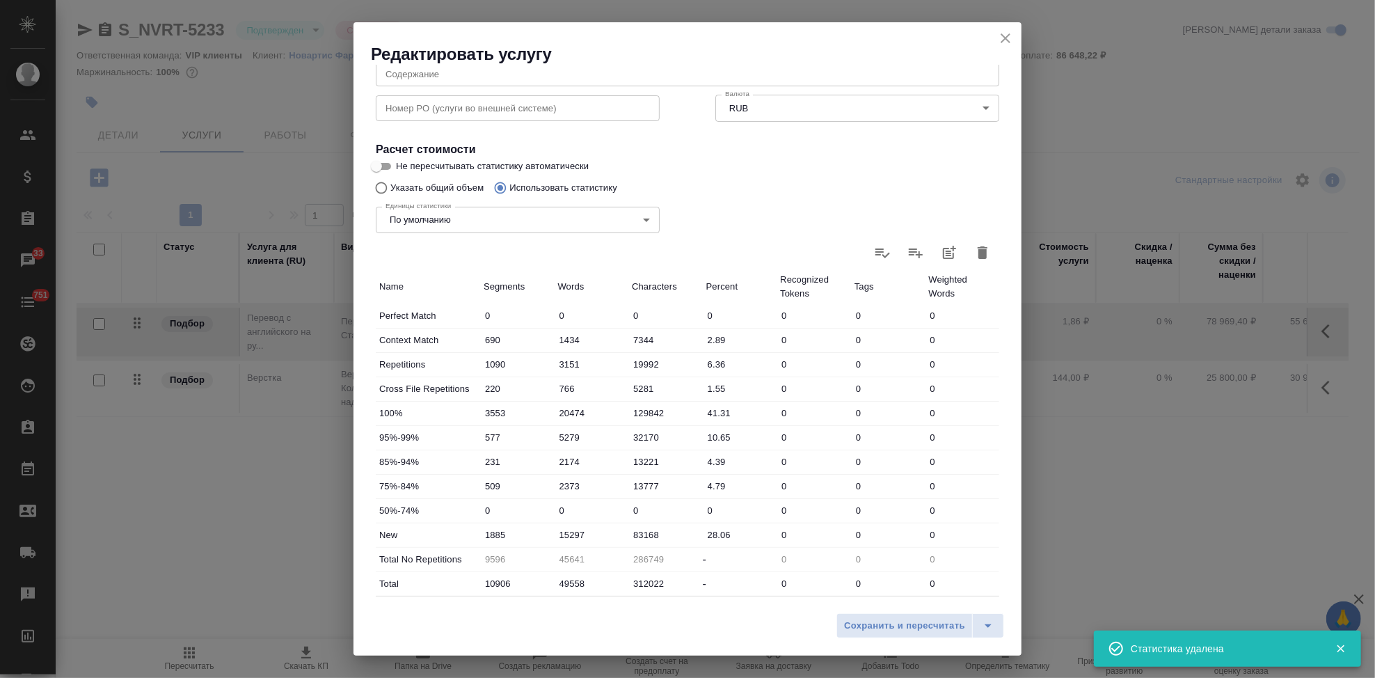
type input "0"
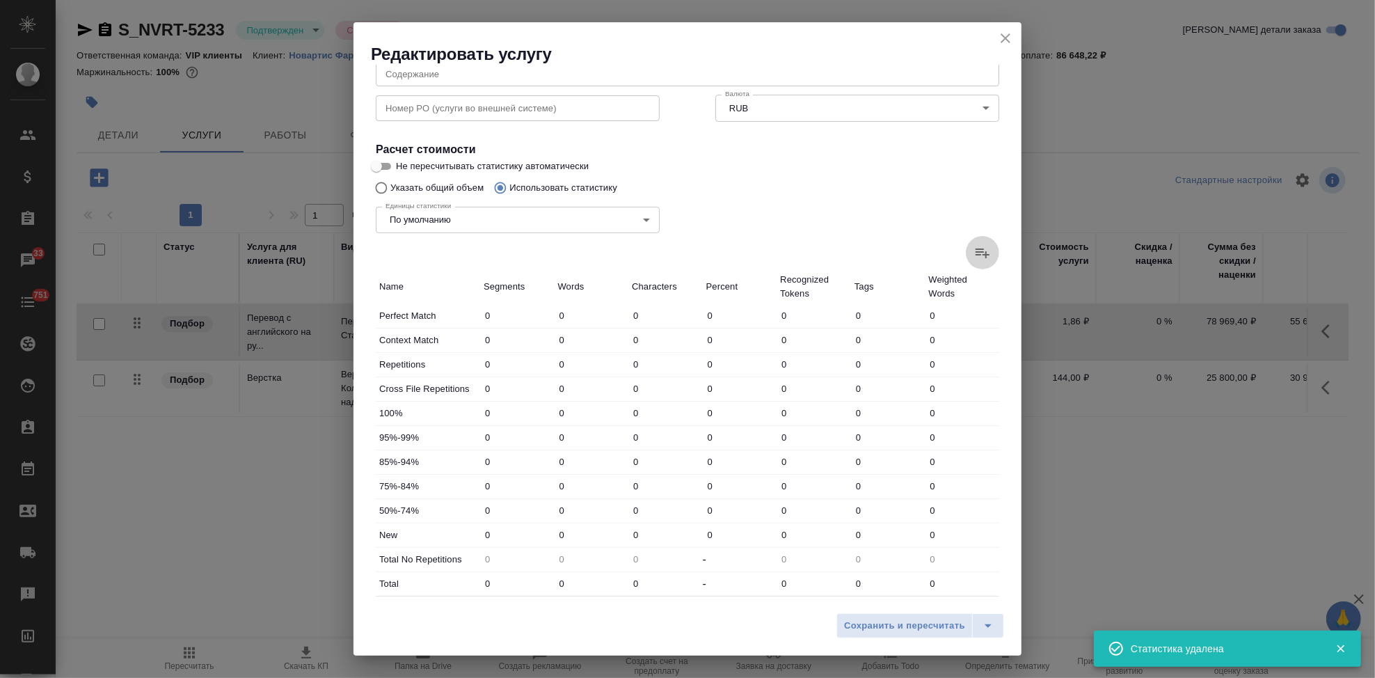
click at [974, 257] on icon at bounding box center [982, 252] width 17 height 17
click at [0, 0] on input "file" at bounding box center [0, 0] width 0 height 0
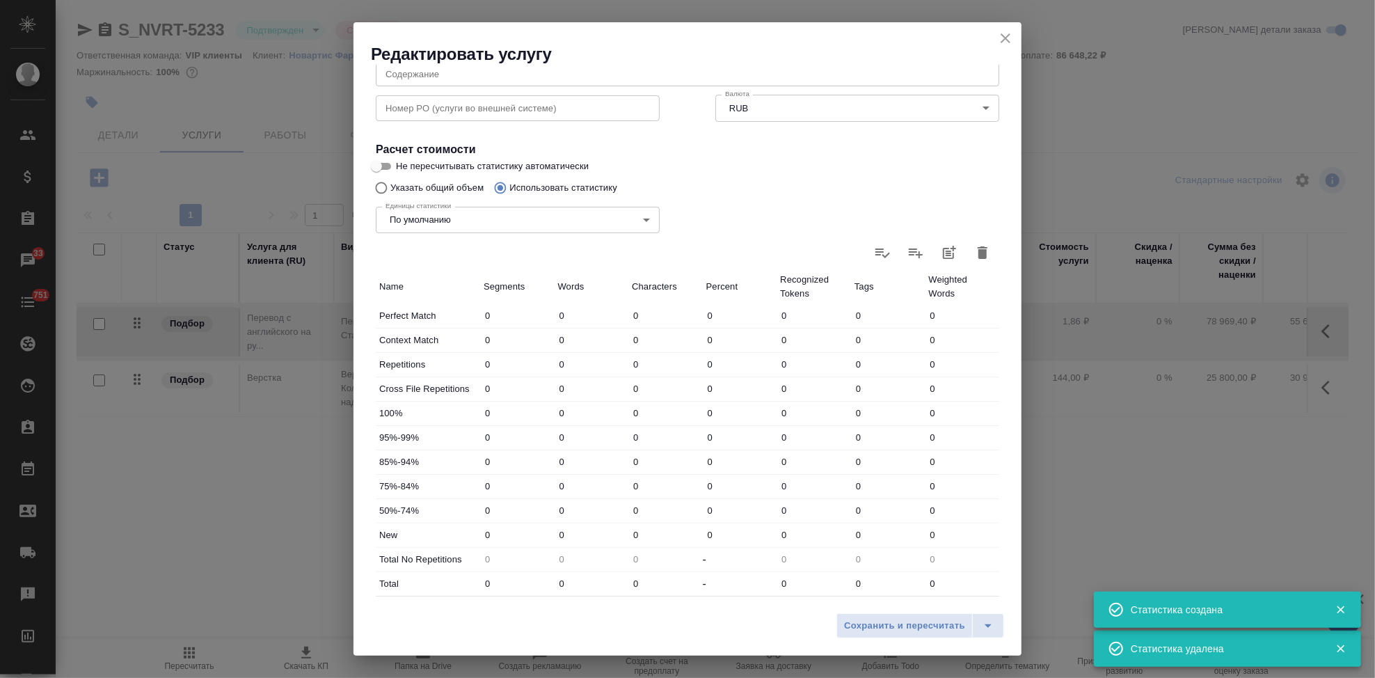
type input "1262"
type input "3633"
type input "22132"
type input "760"
type input "2414"
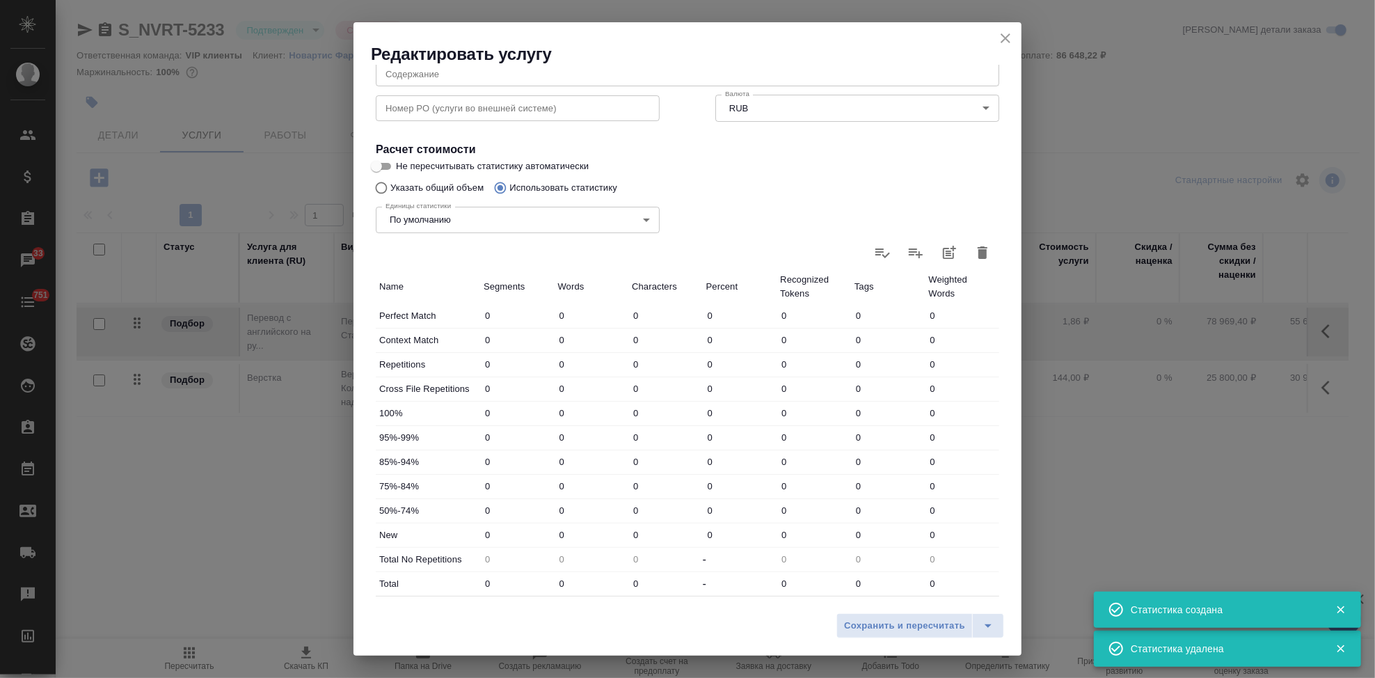
type input "17539"
type input "200"
type input "1255"
type input "8261"
type input "1951"
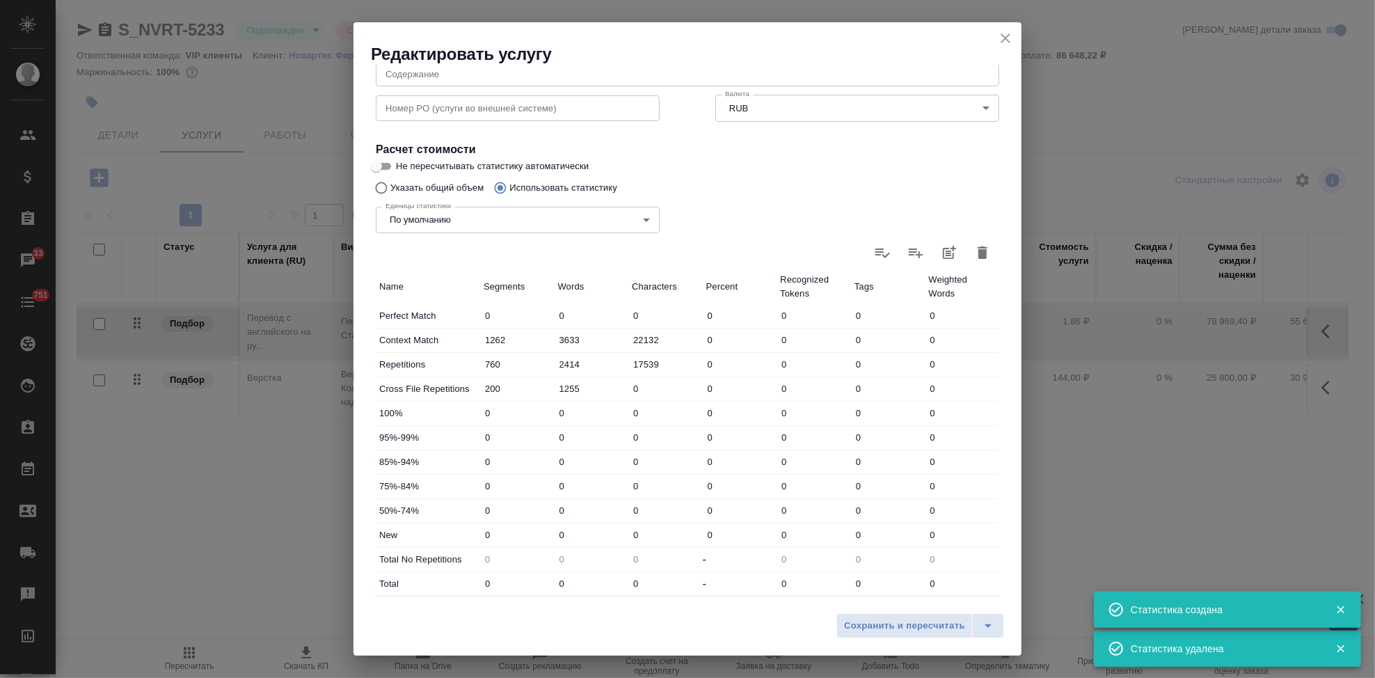
type input "8845"
type input "57937"
type input "639"
type input "3475"
type input "21505"
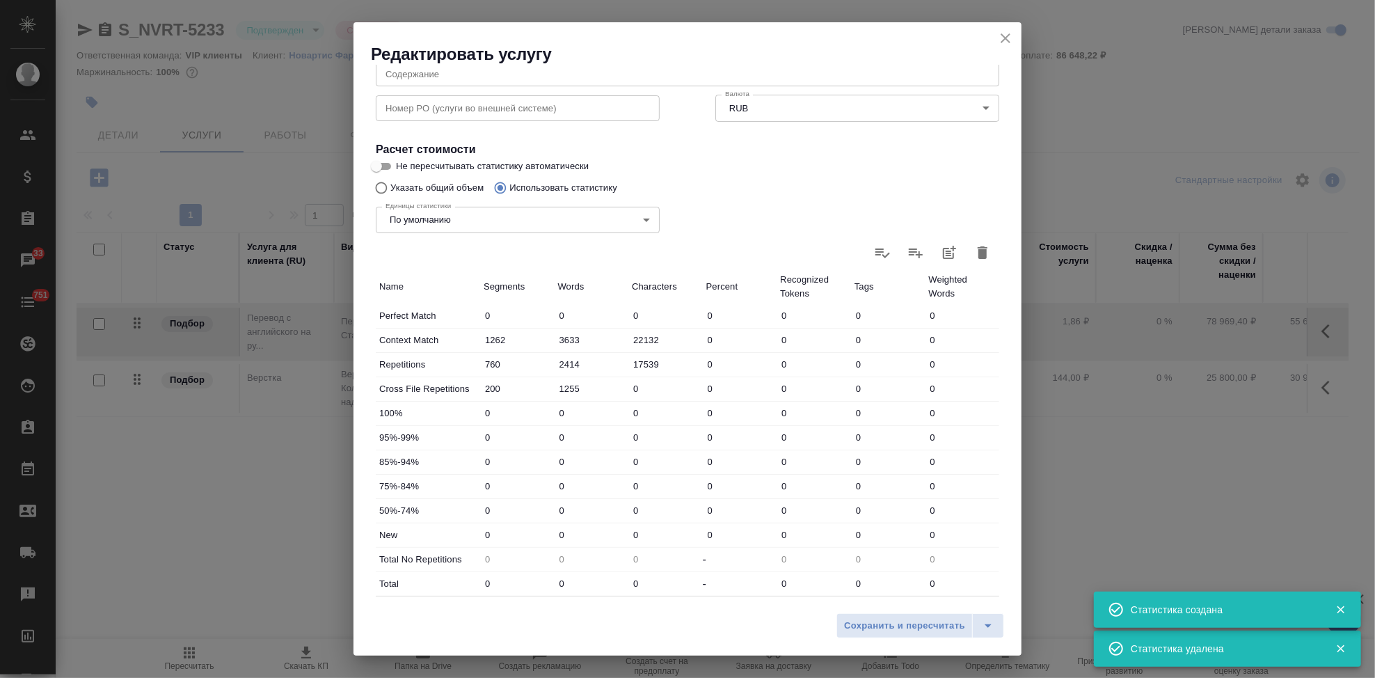
type input "147"
type input "1457"
type input "8962"
type input "224"
type input "1160"
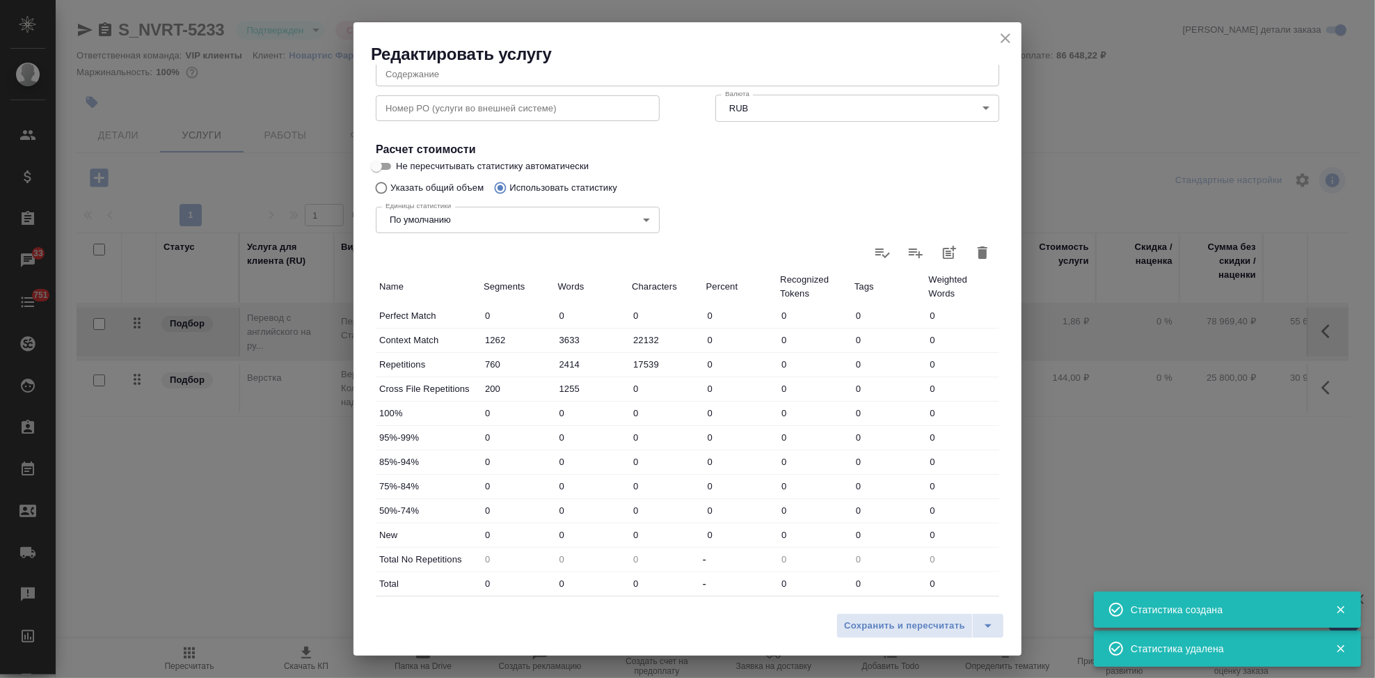
type input "7165"
type input "875"
type input "5896"
type input "37040"
type input "5098"
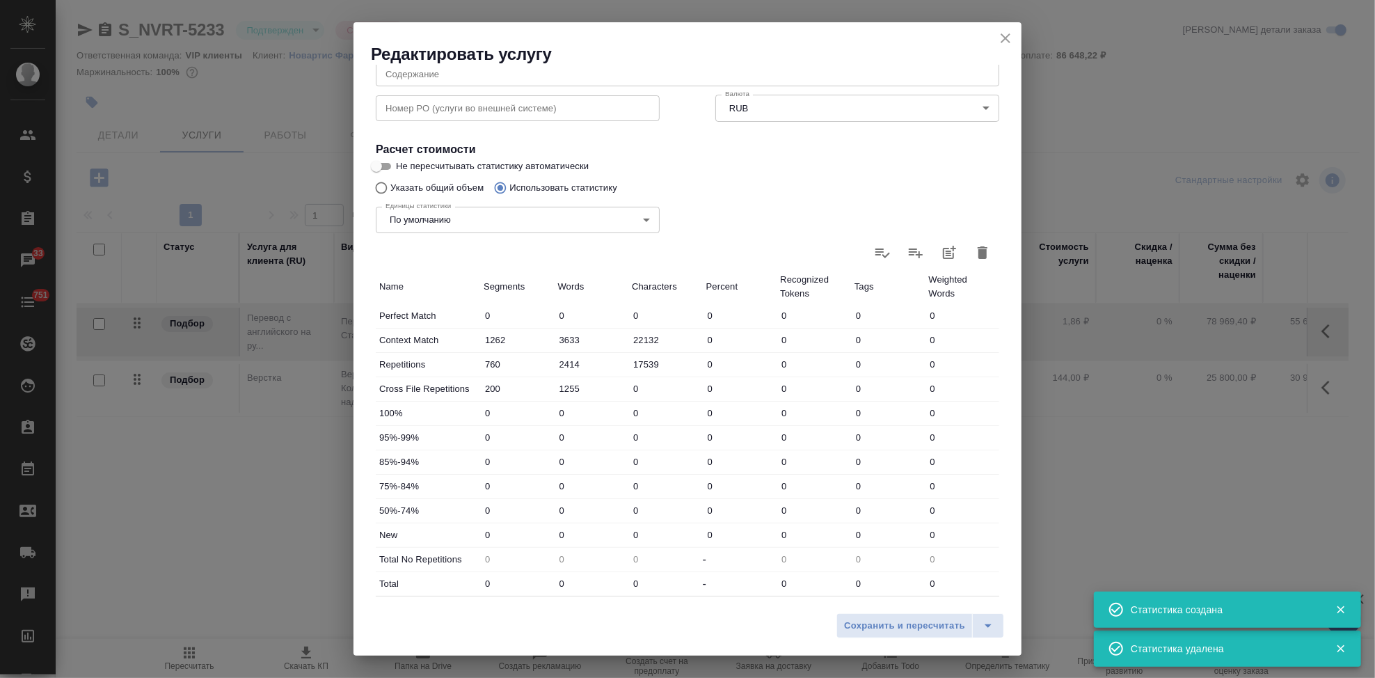
type input "24466"
type input "154741"
type input "6058"
type input "28135"
type input "180541"
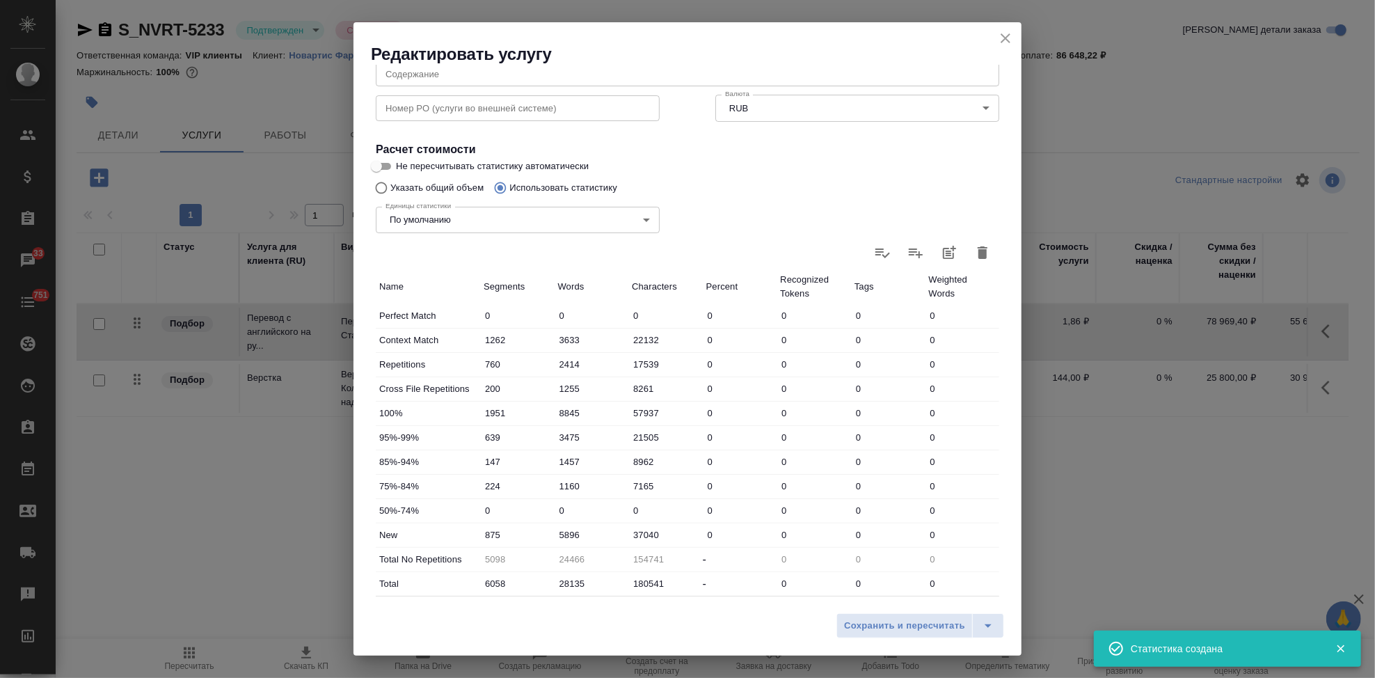
click at [564, 532] on input "5896" at bounding box center [592, 535] width 74 height 20
click at [568, 536] on input "5896" at bounding box center [591, 535] width 73 height 20
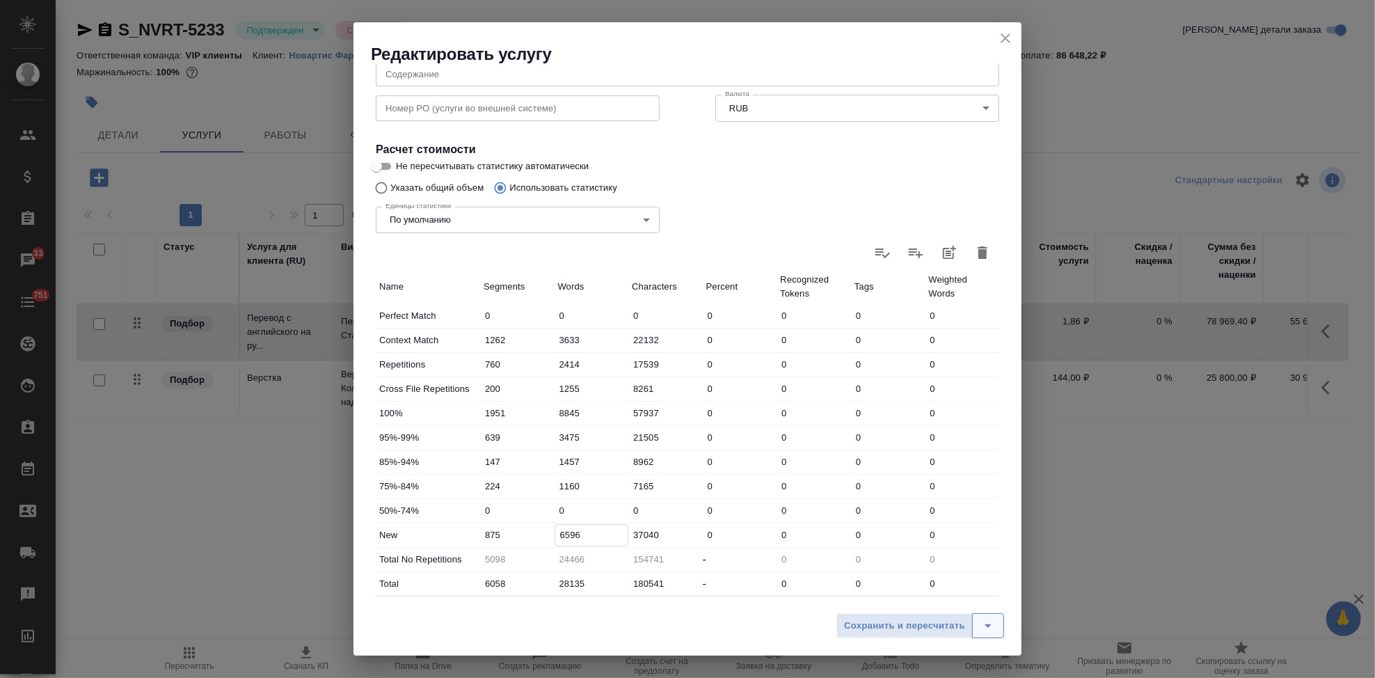
type input "6596"
click at [990, 631] on icon "split button" at bounding box center [988, 625] width 17 height 17
click at [916, 584] on ul "Сохранить" at bounding box center [922, 596] width 168 height 33
click at [907, 598] on li "Сохранить" at bounding box center [922, 596] width 168 height 22
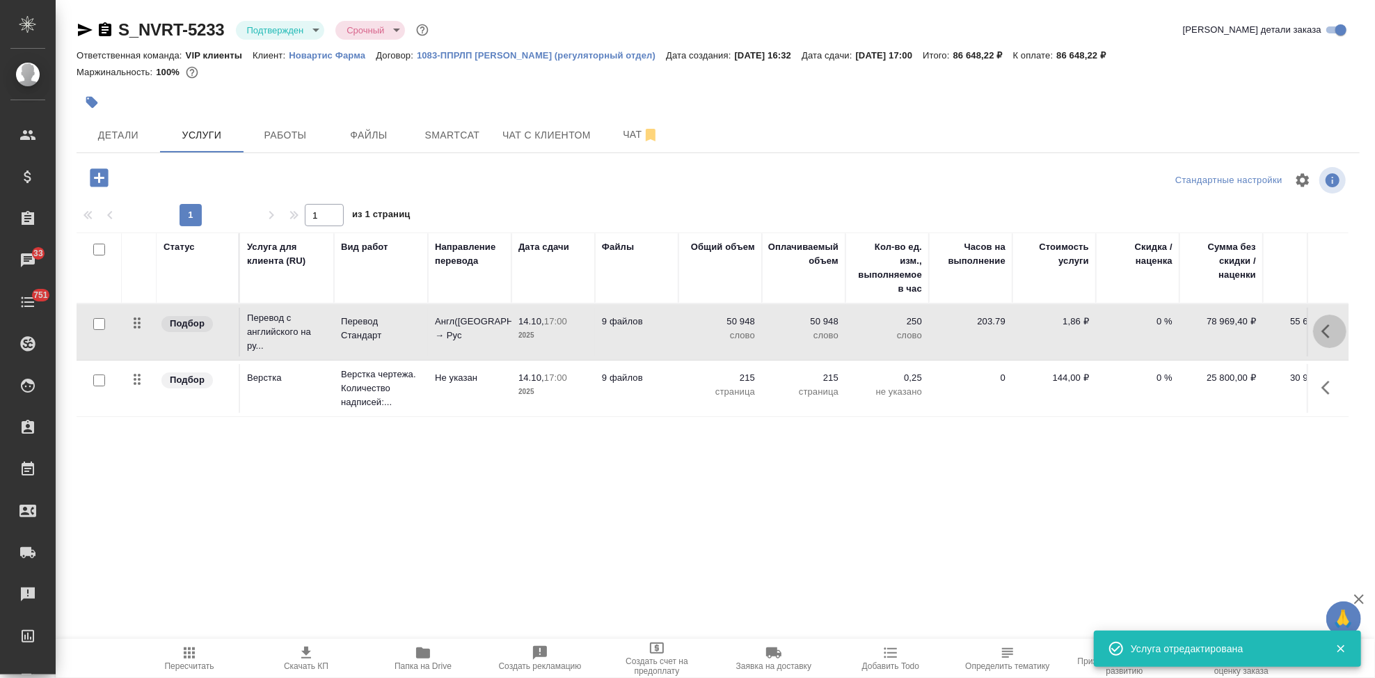
click at [1314, 329] on button "button" at bounding box center [1329, 330] width 33 height 33
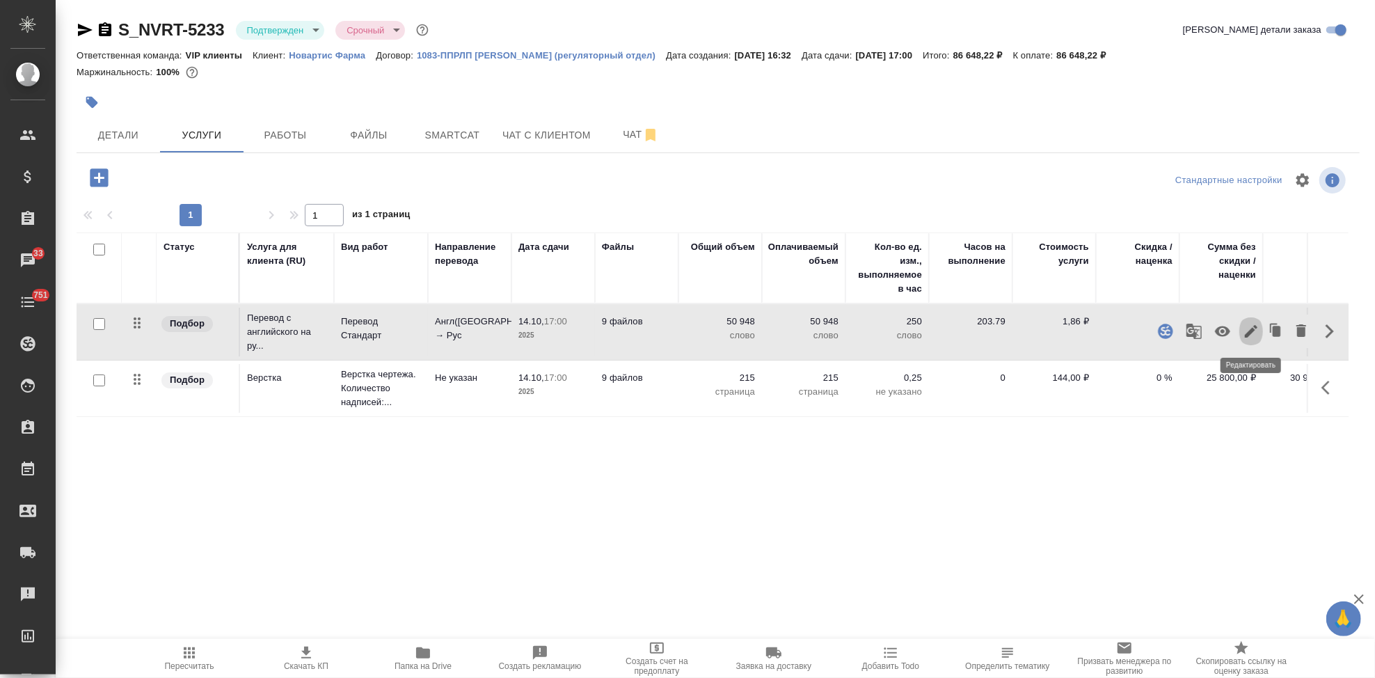
click at [1251, 337] on icon "button" at bounding box center [1251, 331] width 17 height 17
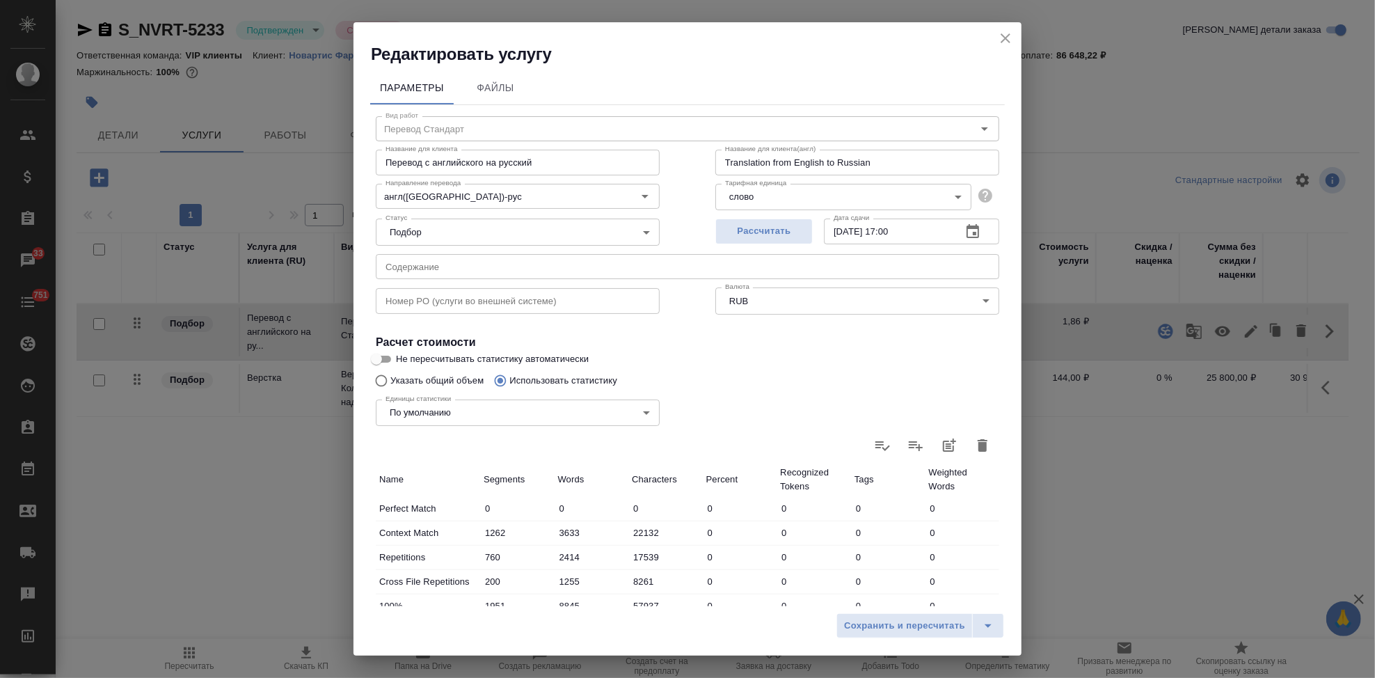
click at [978, 448] on icon "button" at bounding box center [983, 445] width 10 height 13
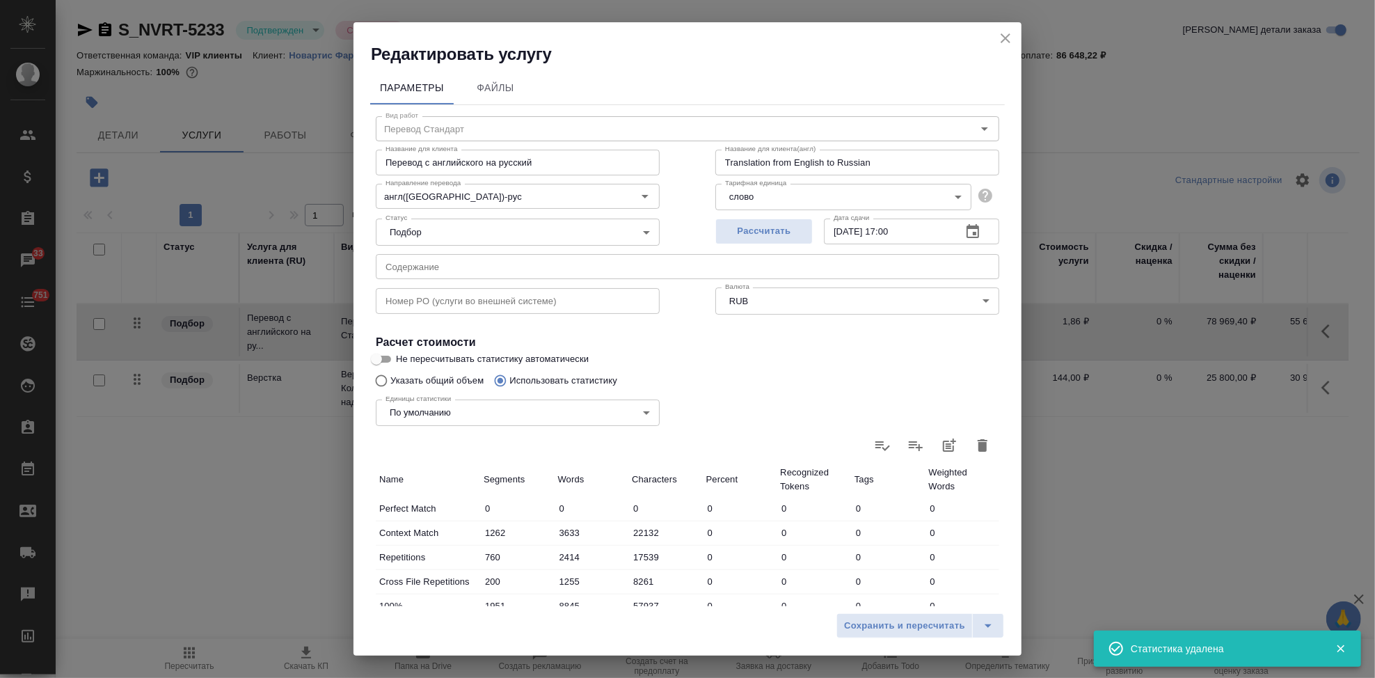
type input "0"
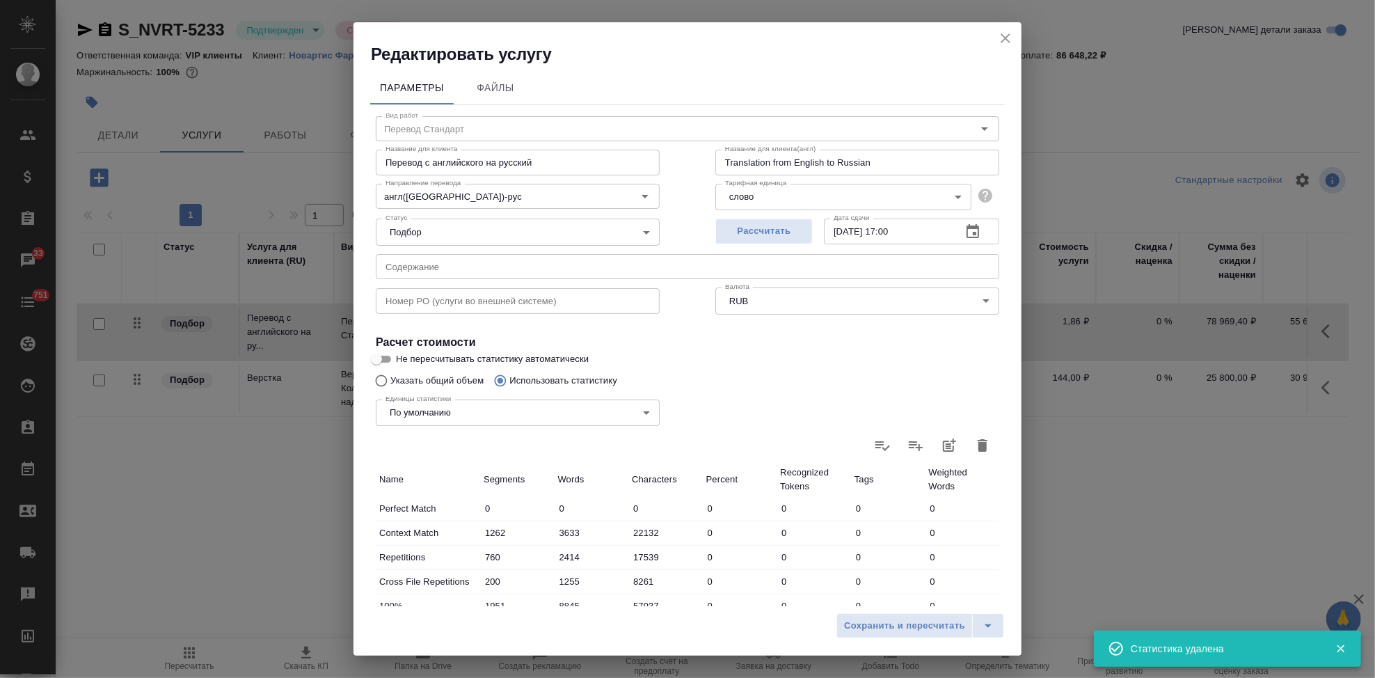
type input "0"
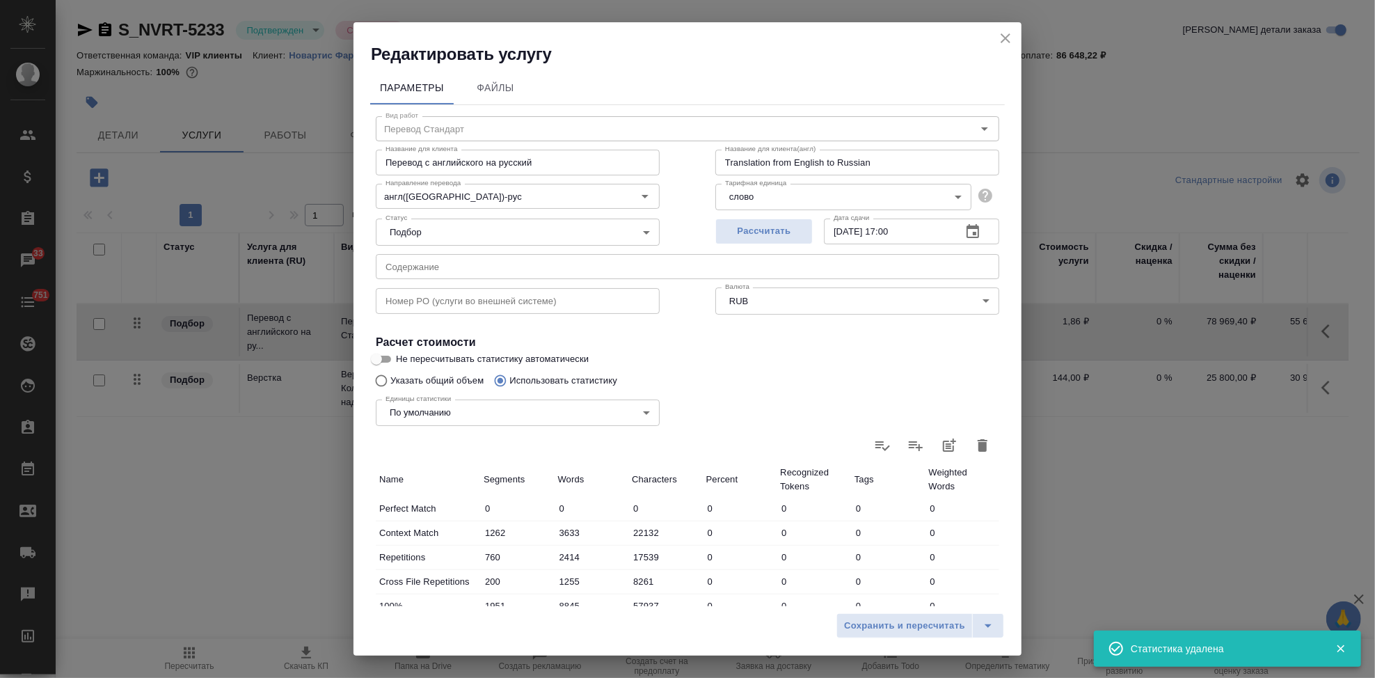
type input "0"
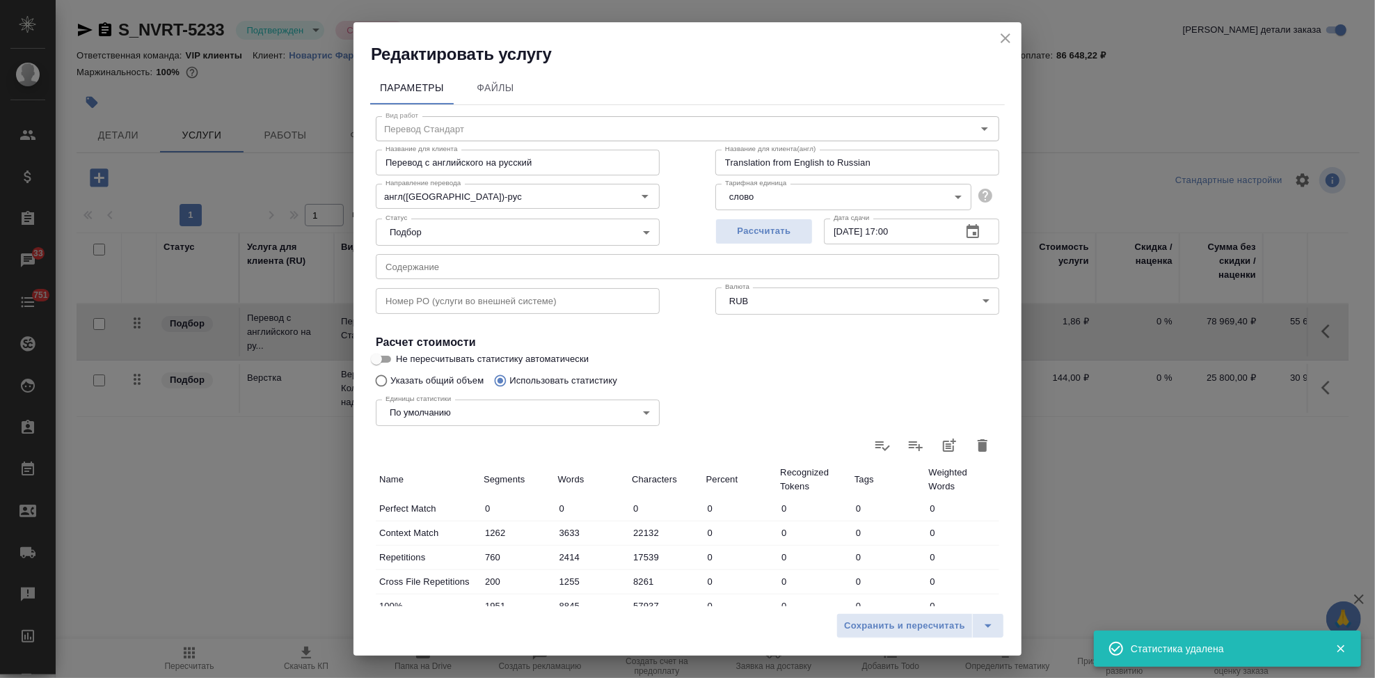
type input "0"
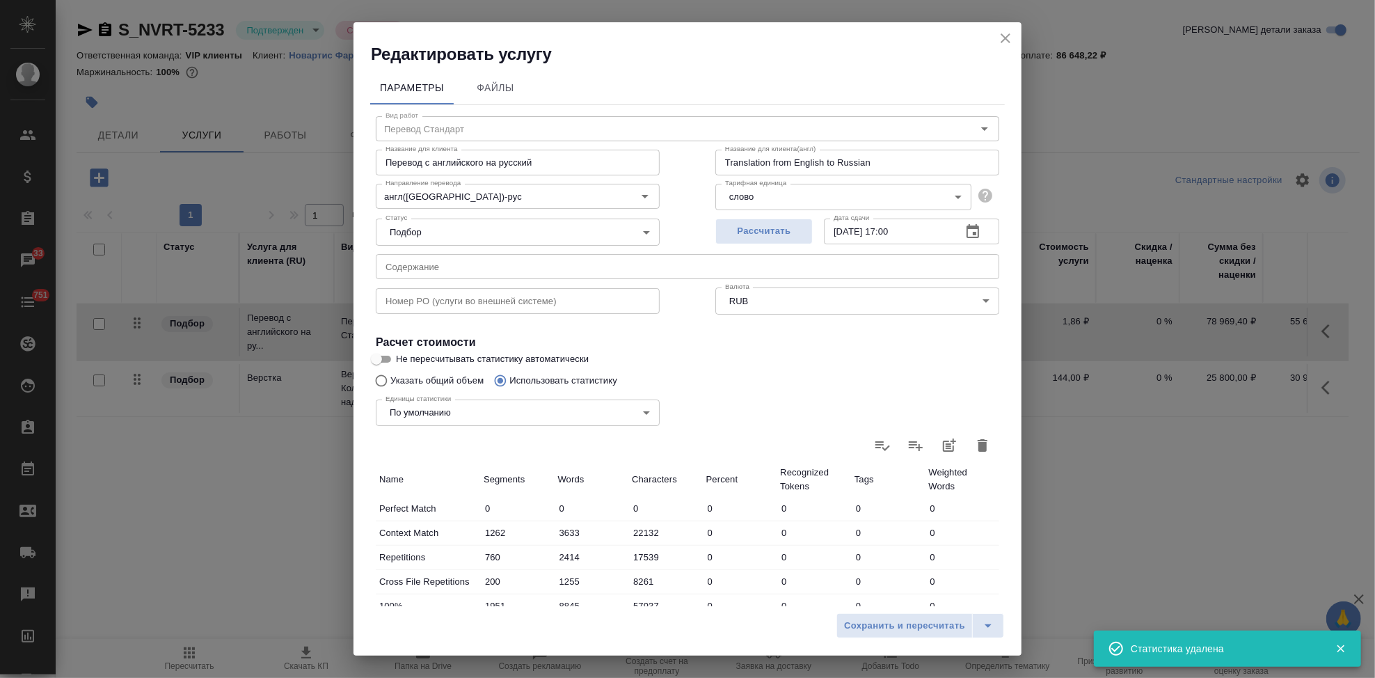
type input "0"
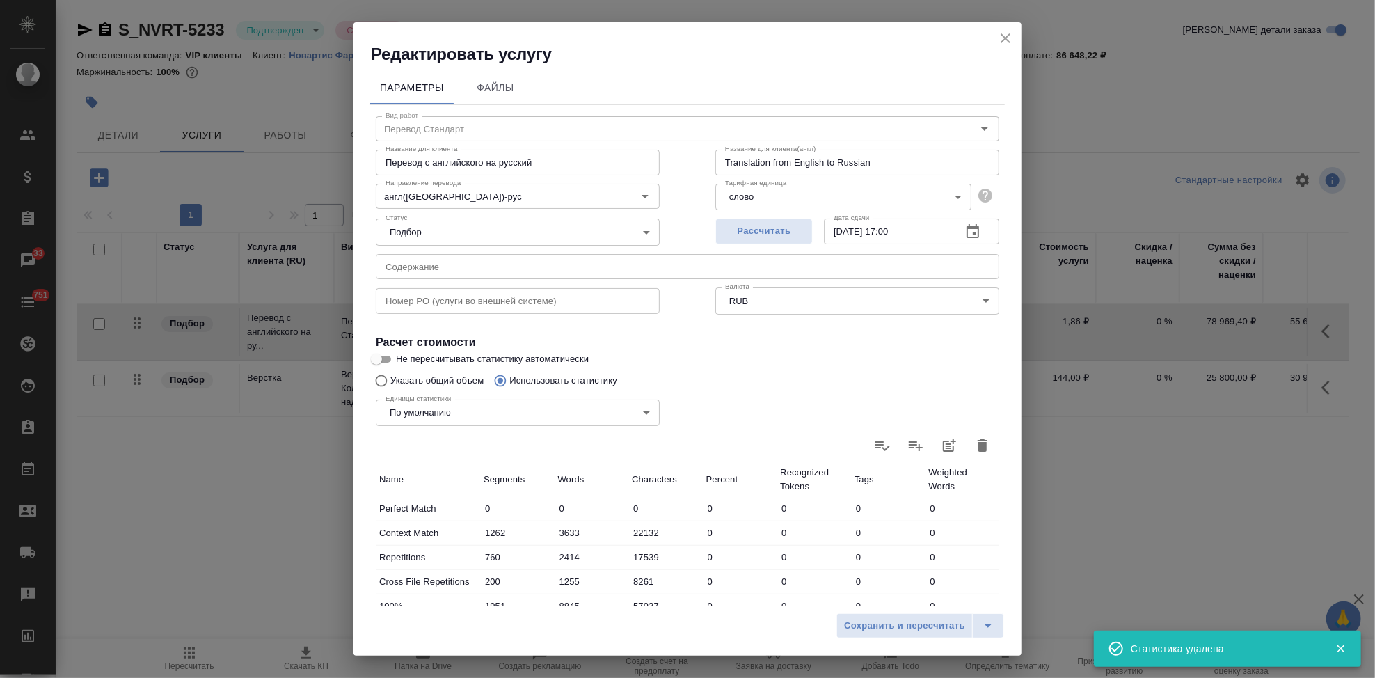
type input "0"
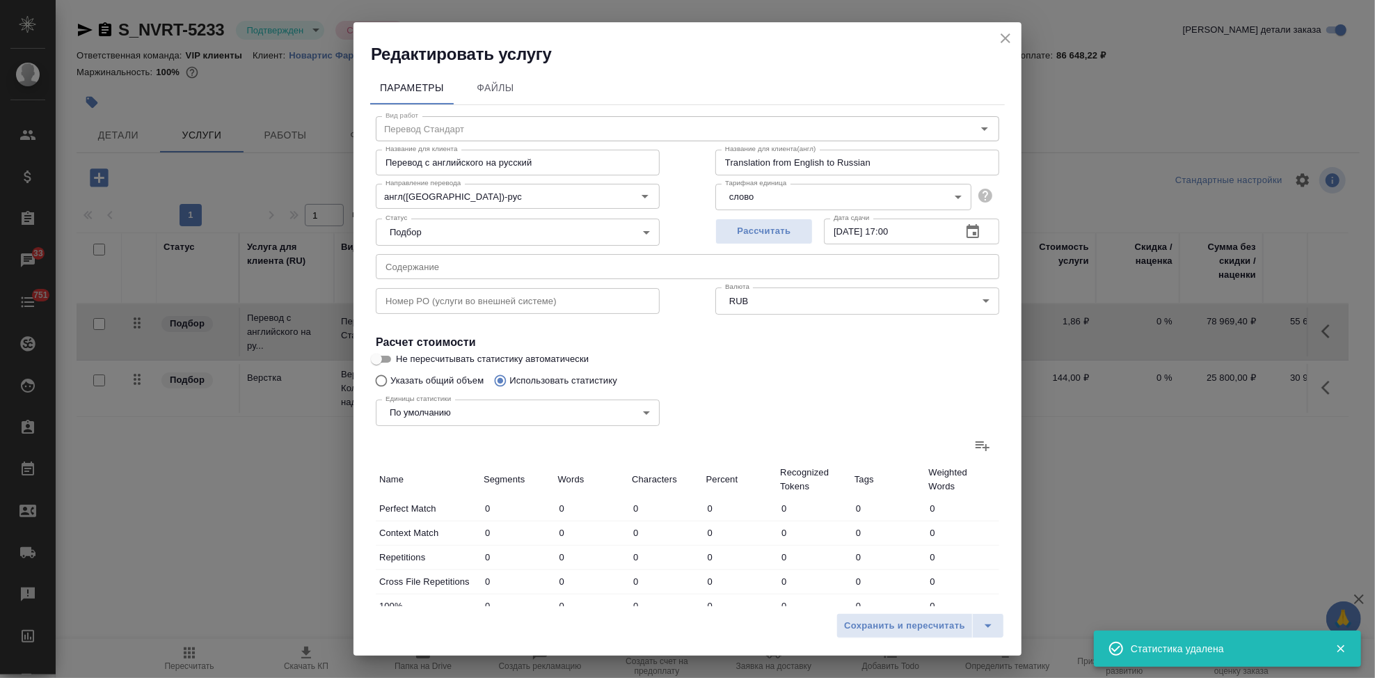
click at [974, 445] on icon at bounding box center [982, 445] width 17 height 17
click at [0, 0] on input "file" at bounding box center [0, 0] width 0 height 0
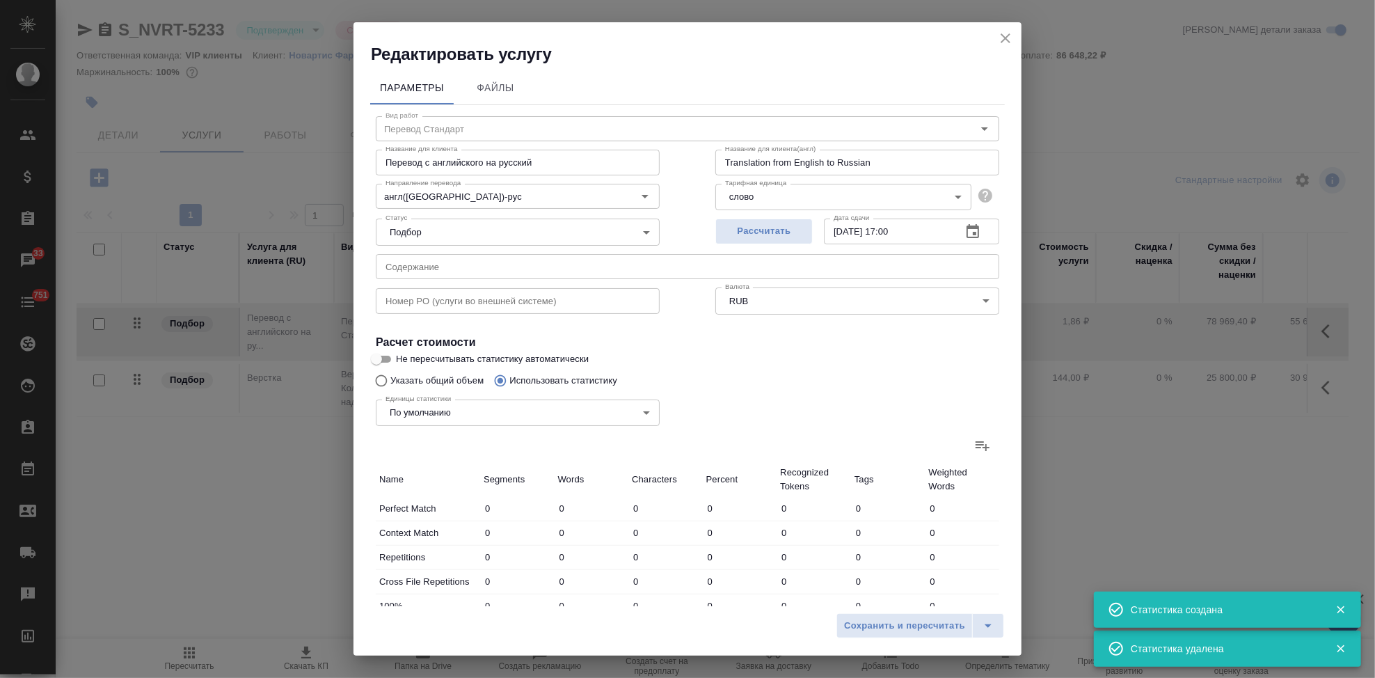
type input "690"
type input "1434"
type input "7344"
type input "1090"
type input "3151"
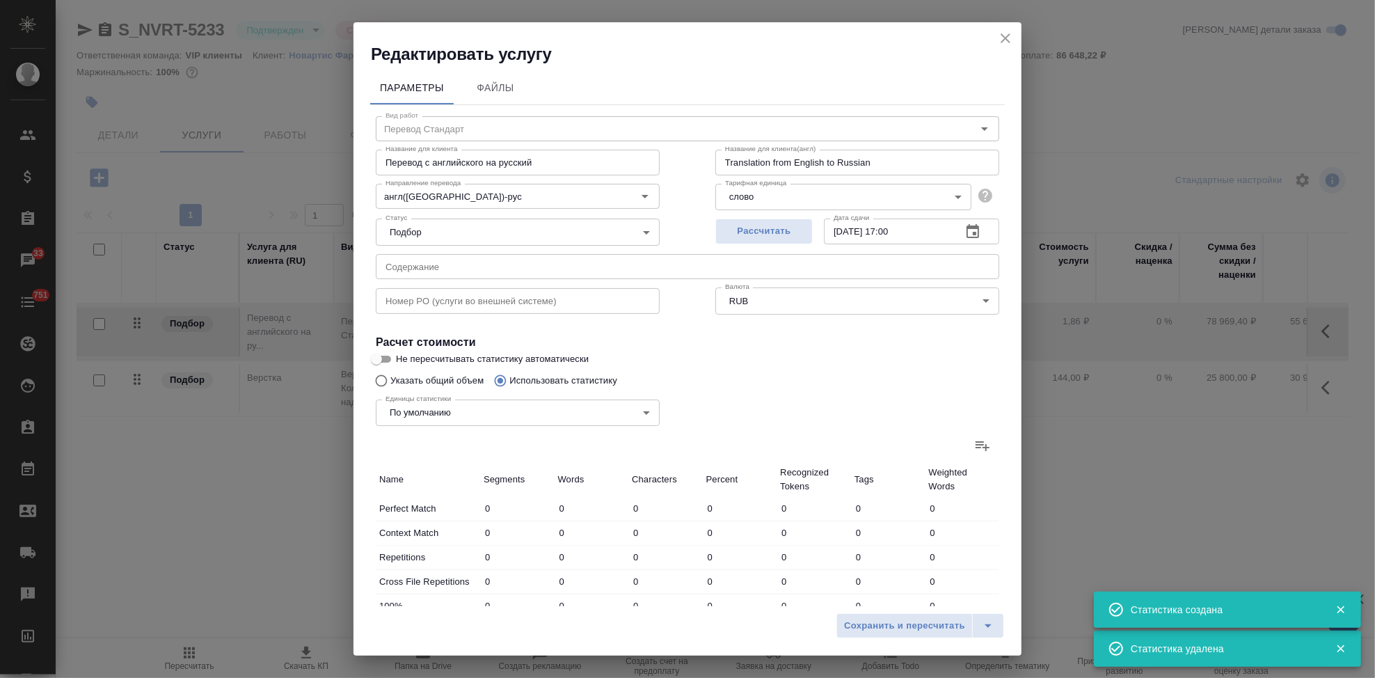
type input "19992"
type input "220"
type input "766"
type input "5281"
type input "3553"
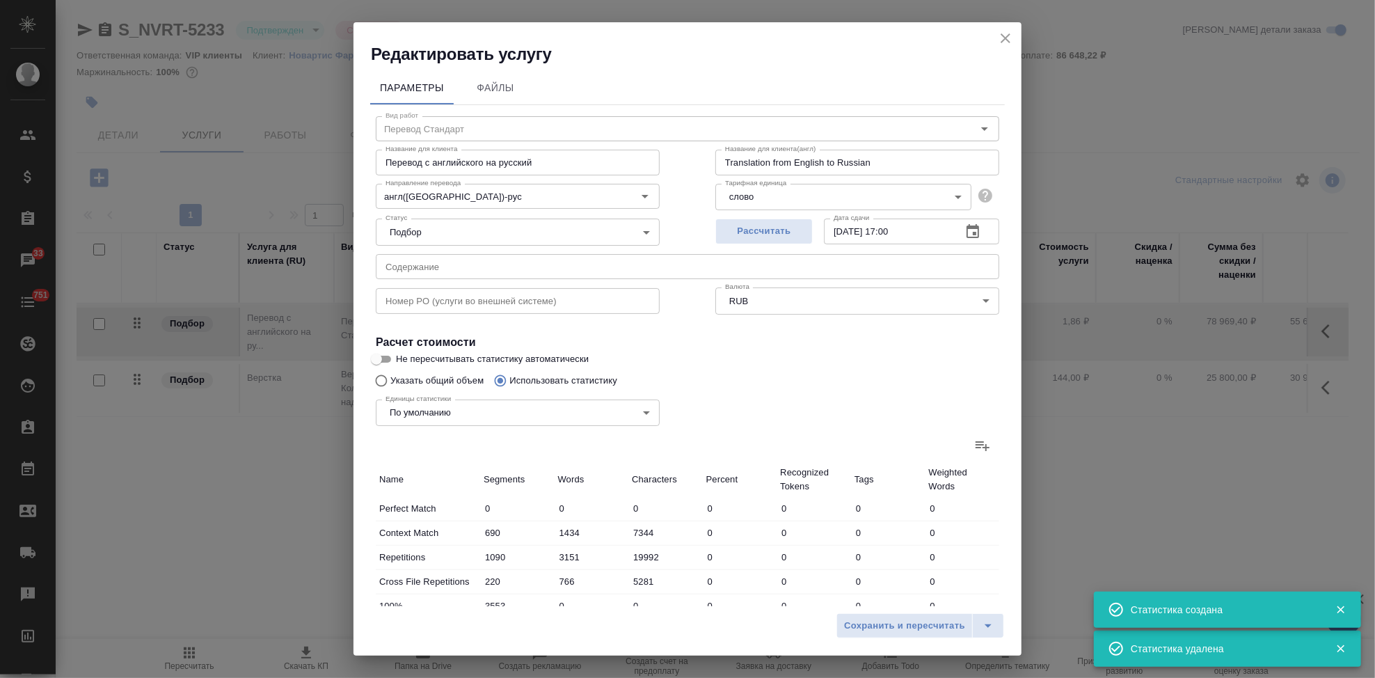
type input "20474"
type input "129842"
type input "577"
type input "5279"
type input "32170"
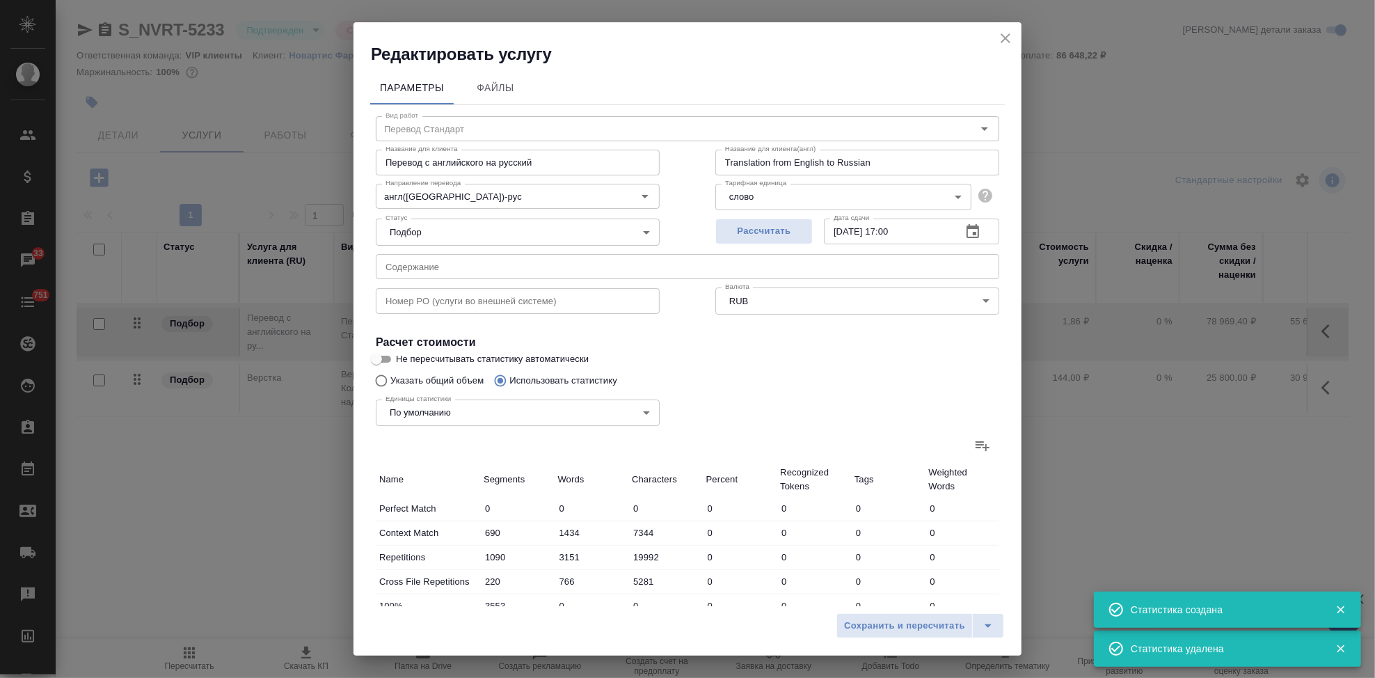
type input "231"
type input "2174"
type input "13221"
type input "509"
type input "2373"
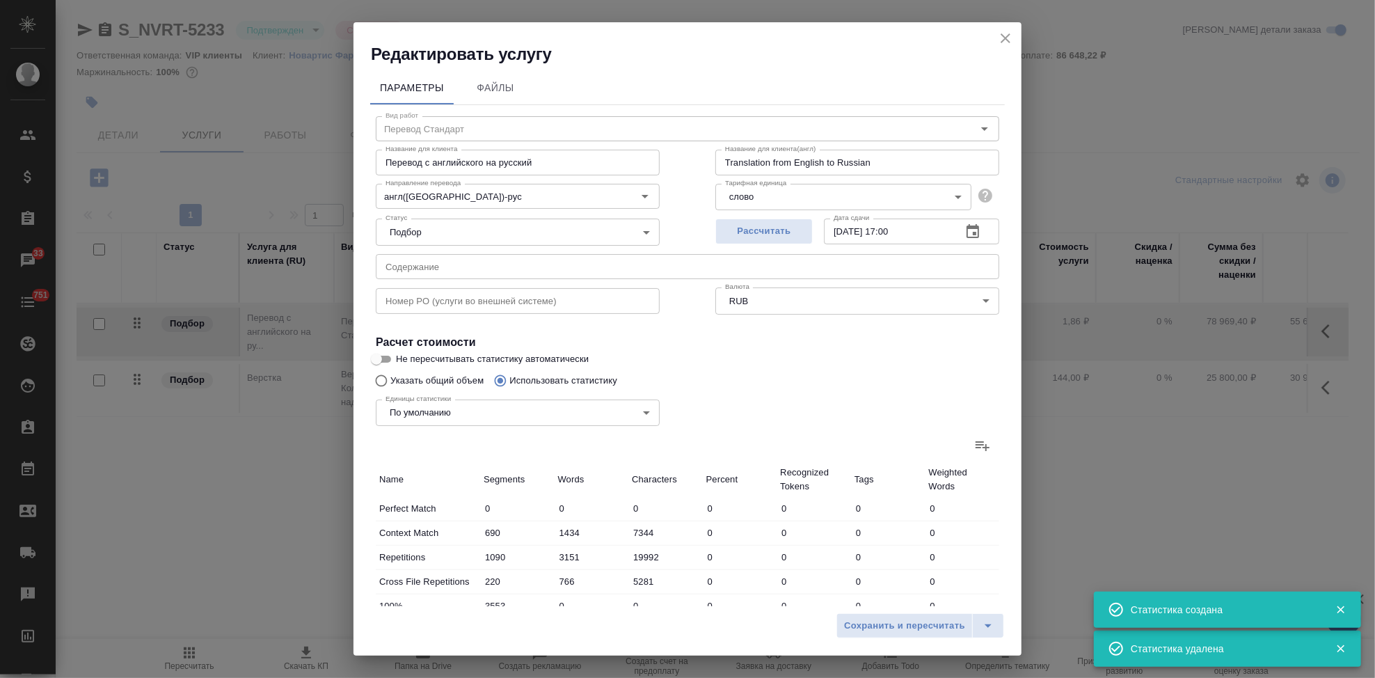
type input "13777"
type input "1885"
type input "13907"
type input "83168"
type input "7445"
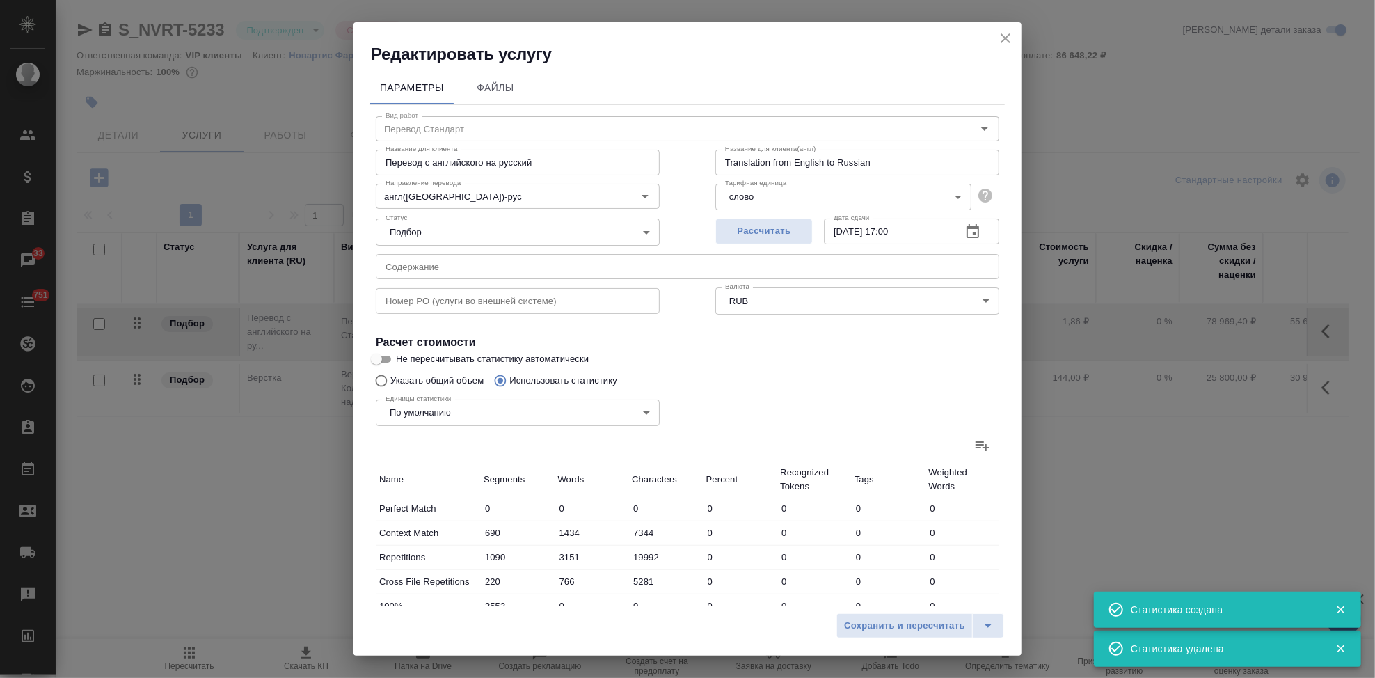
type input "45641"
type input "279522"
type input "8755"
type input "49558"
type input "304795"
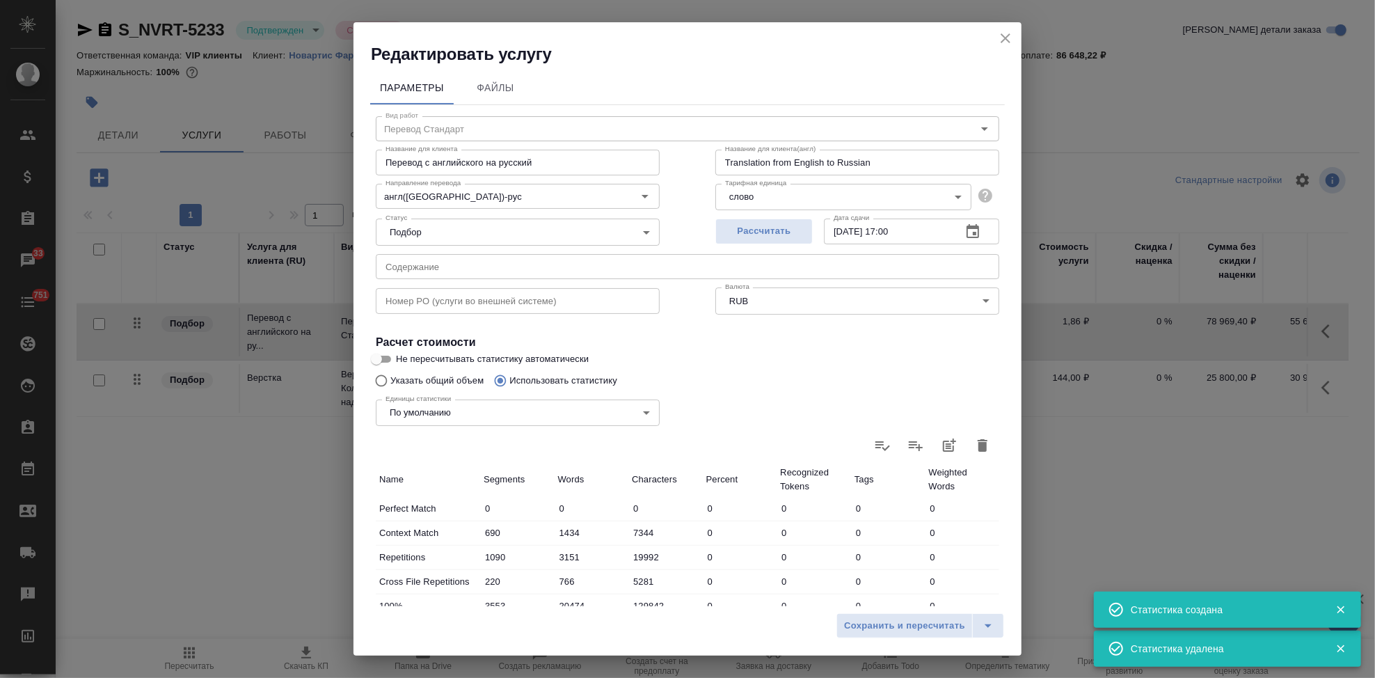
scroll to position [270, 0]
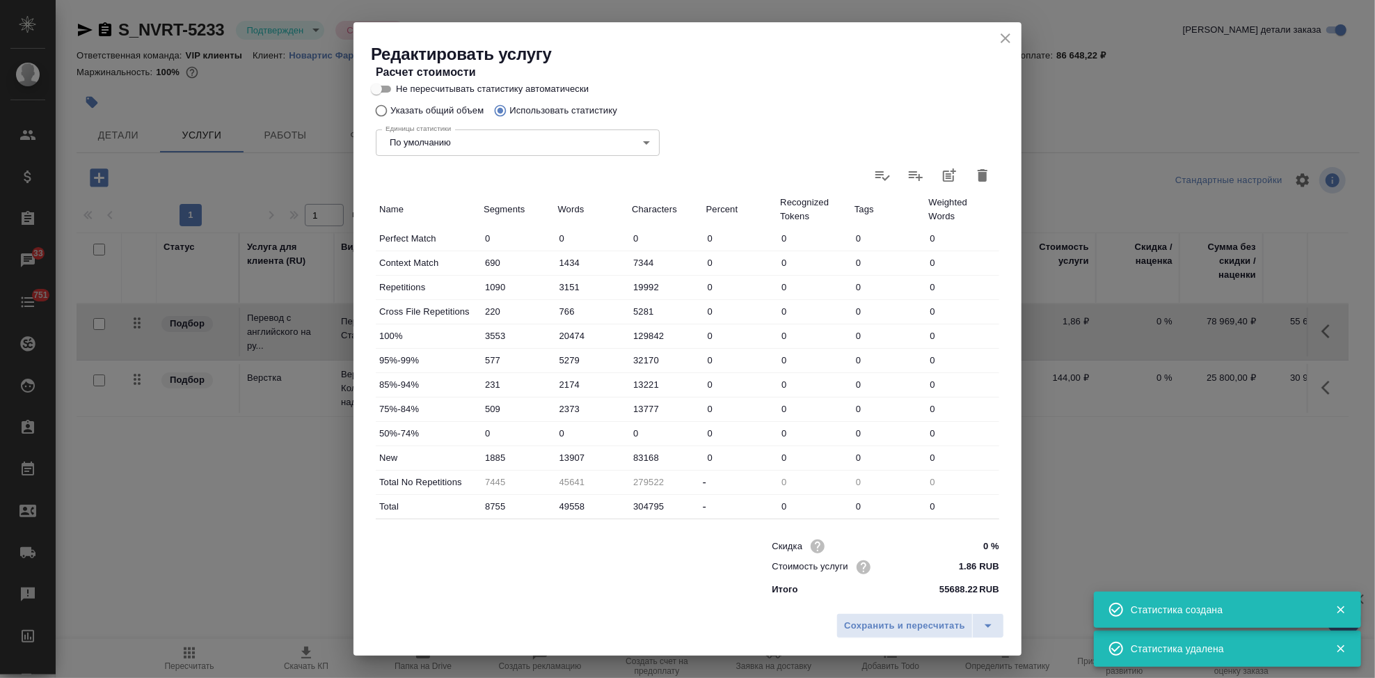
click at [591, 463] on input "13907" at bounding box center [592, 457] width 74 height 20
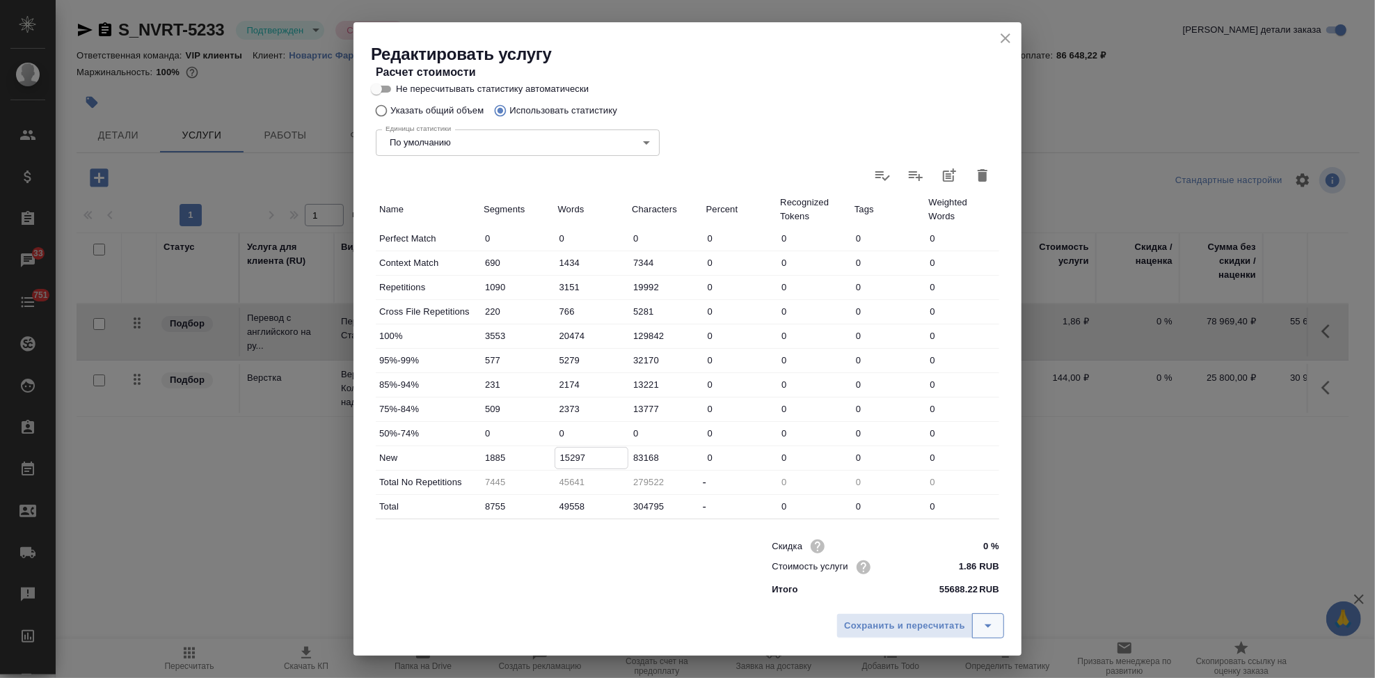
type input "15297"
click at [986, 627] on icon "split button" at bounding box center [988, 625] width 17 height 17
click at [943, 593] on li "Сохранить" at bounding box center [922, 596] width 168 height 22
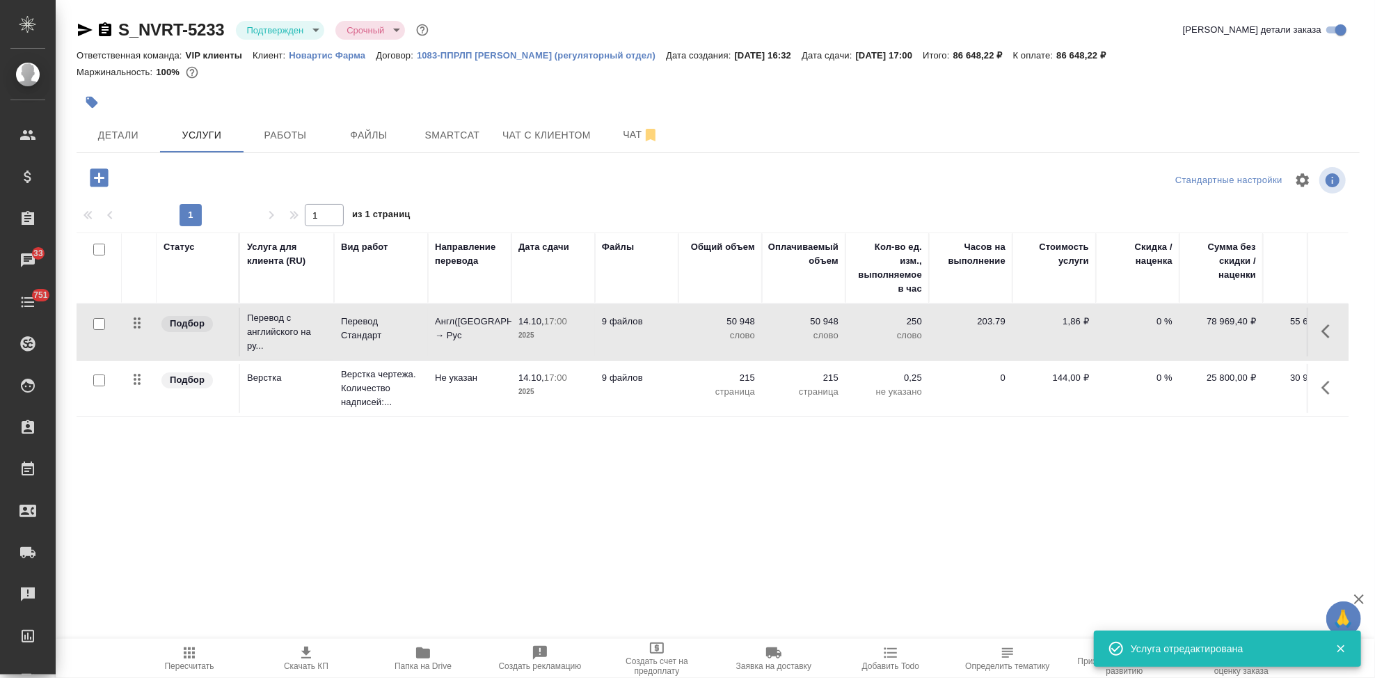
click at [197, 659] on icon "button" at bounding box center [189, 652] width 17 height 17
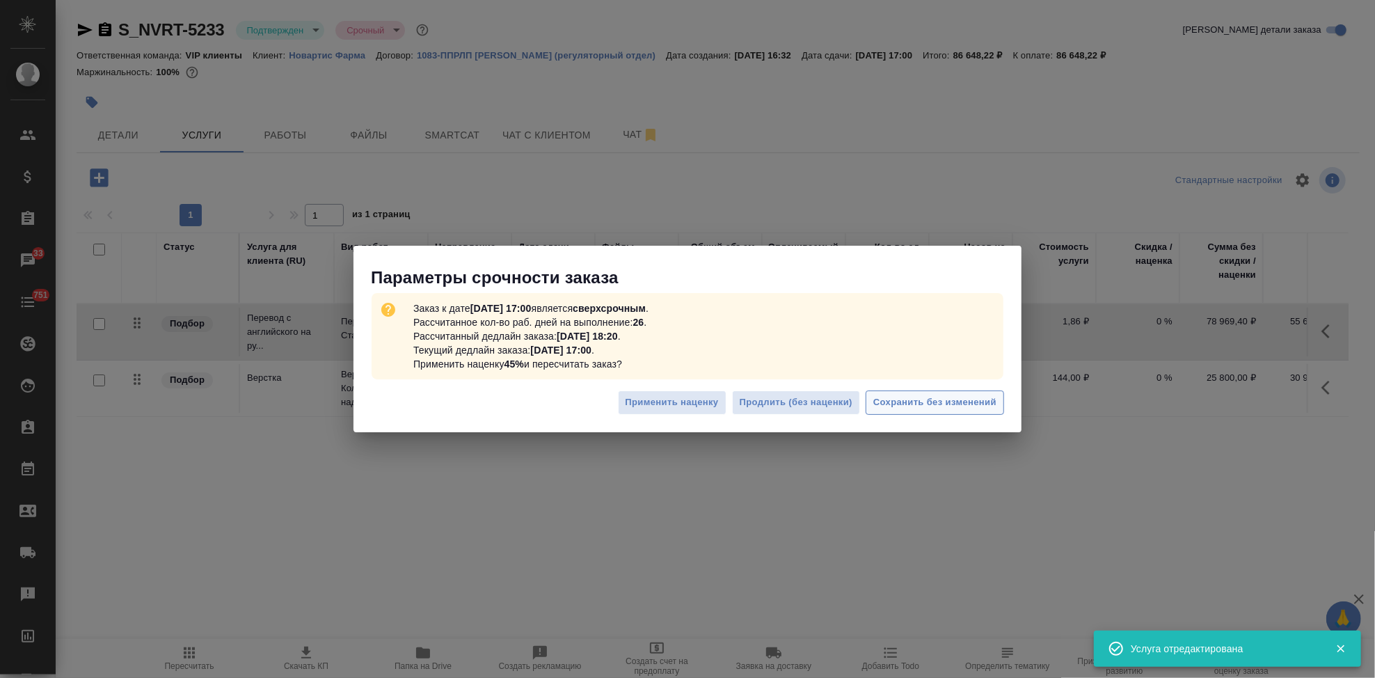
click at [911, 406] on span "Сохранить без изменений" at bounding box center [934, 403] width 123 height 16
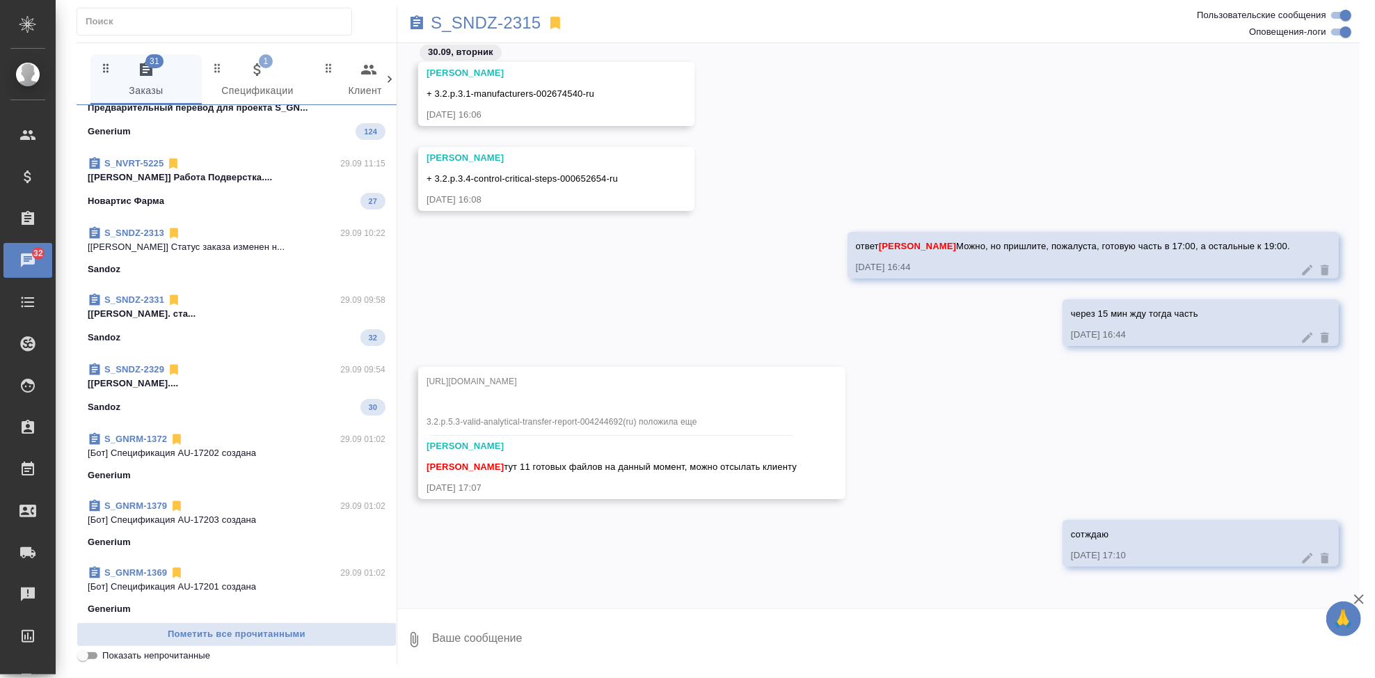
scroll to position [2242, 0]
